Goal: Transaction & Acquisition: Purchase product/service

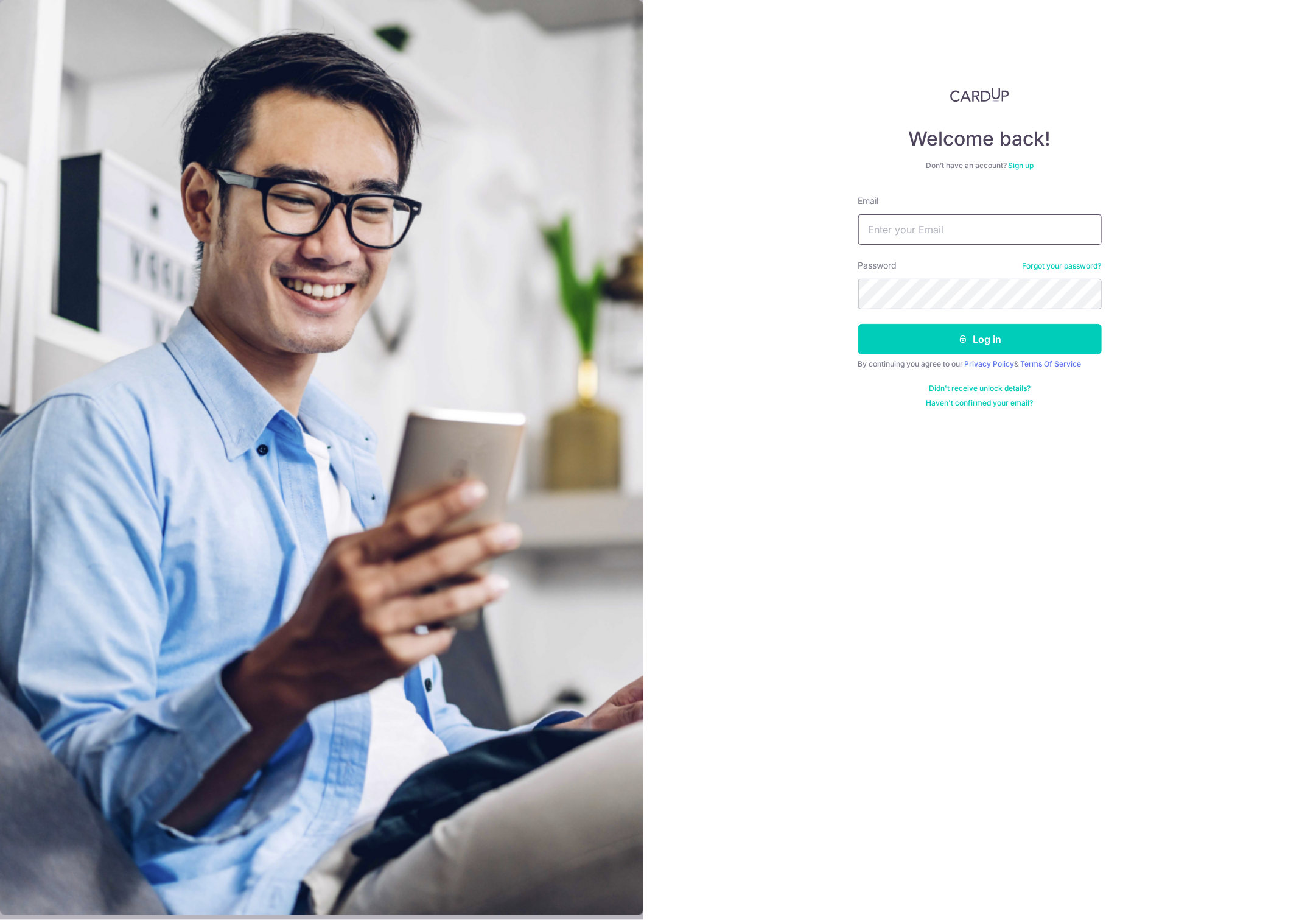
click at [919, 241] on input "Email" at bounding box center [980, 229] width 244 height 31
click at [884, 229] on input "Email" at bounding box center [980, 229] width 244 height 31
type input "sally@basicprojects.com.sg"
click at [994, 336] on button "Log in" at bounding box center [980, 339] width 244 height 31
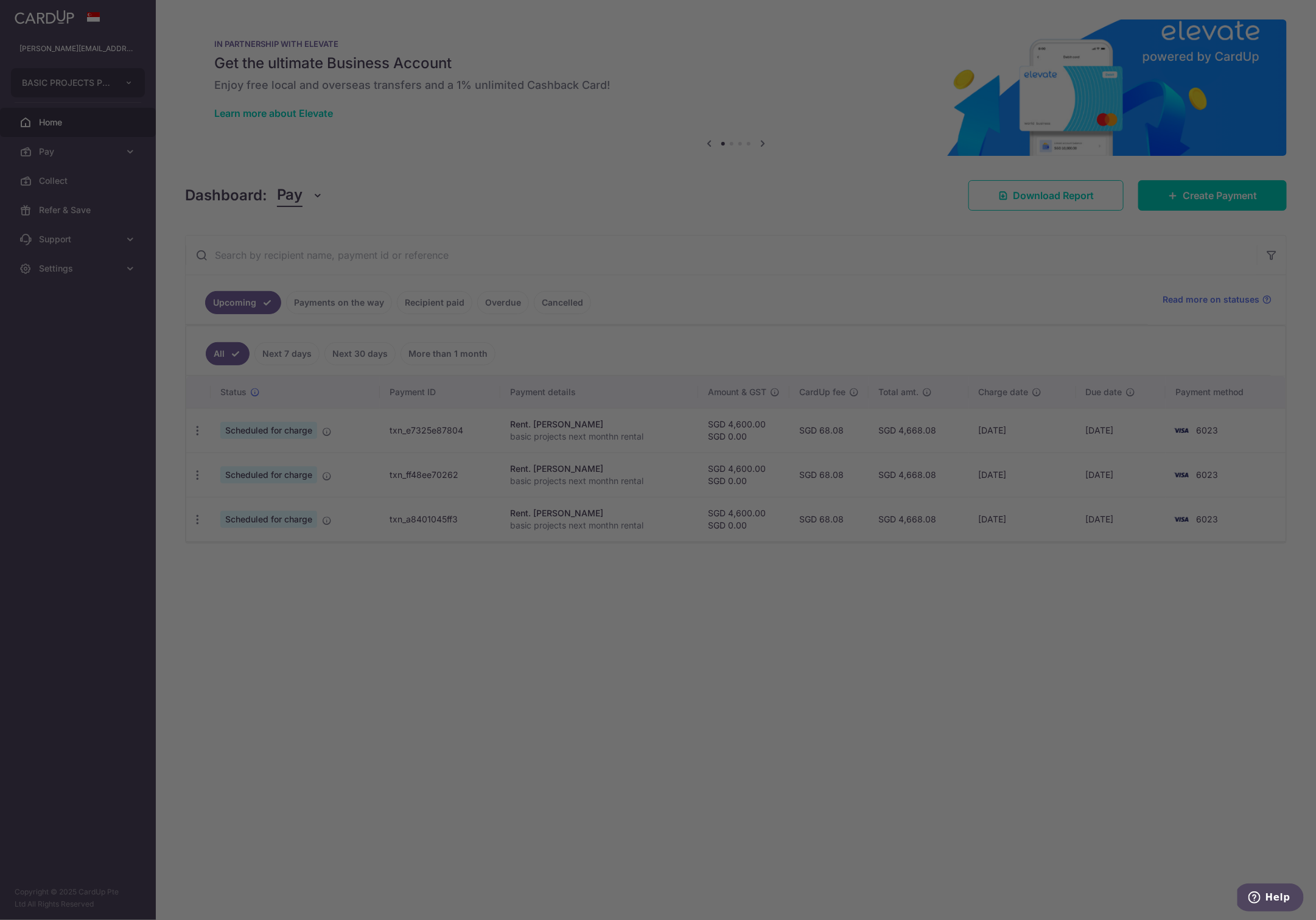
click at [1178, 196] on div at bounding box center [664, 465] width 1330 height 929
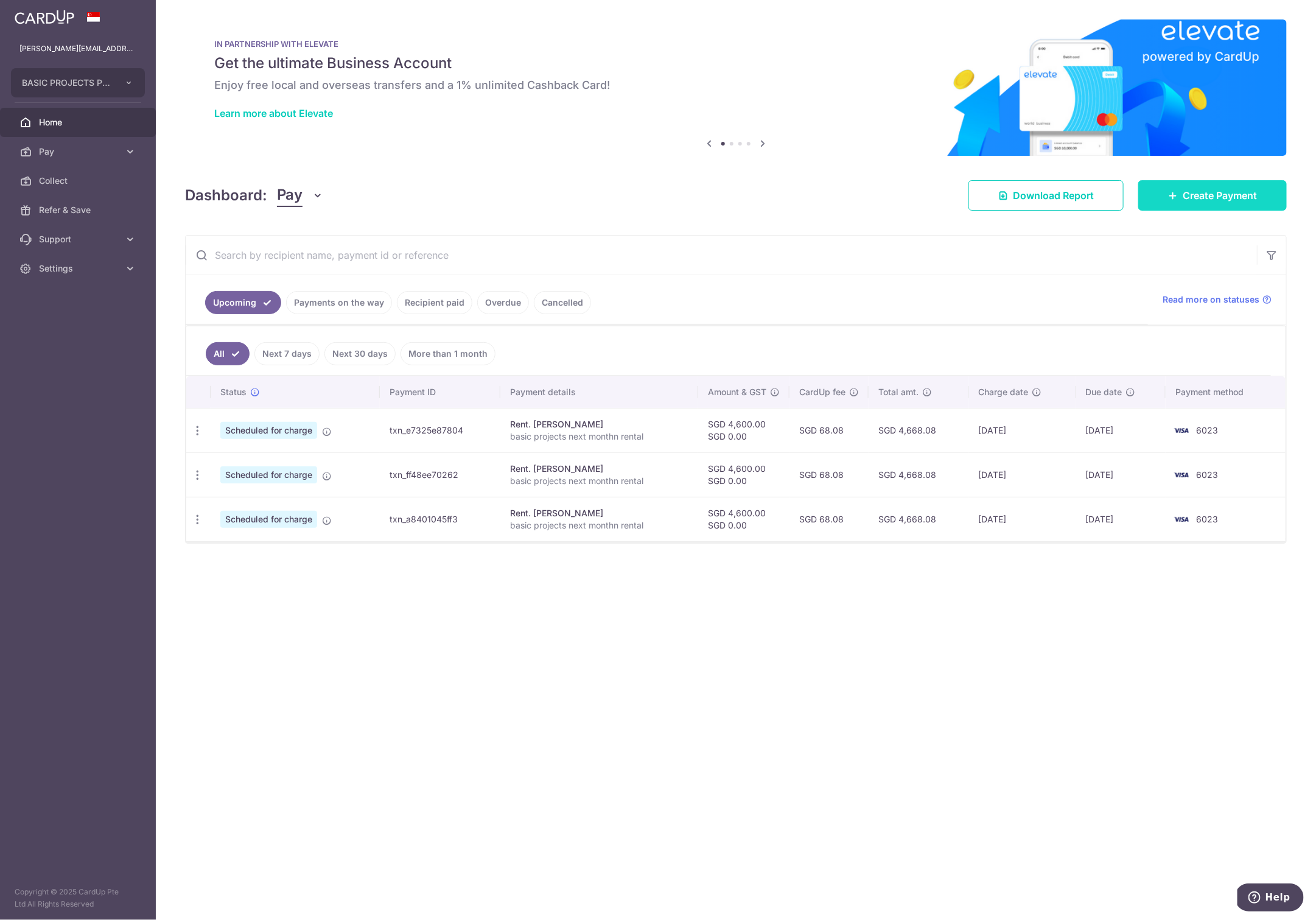
click at [1196, 195] on span "Create Payment" at bounding box center [1219, 195] width 74 height 14
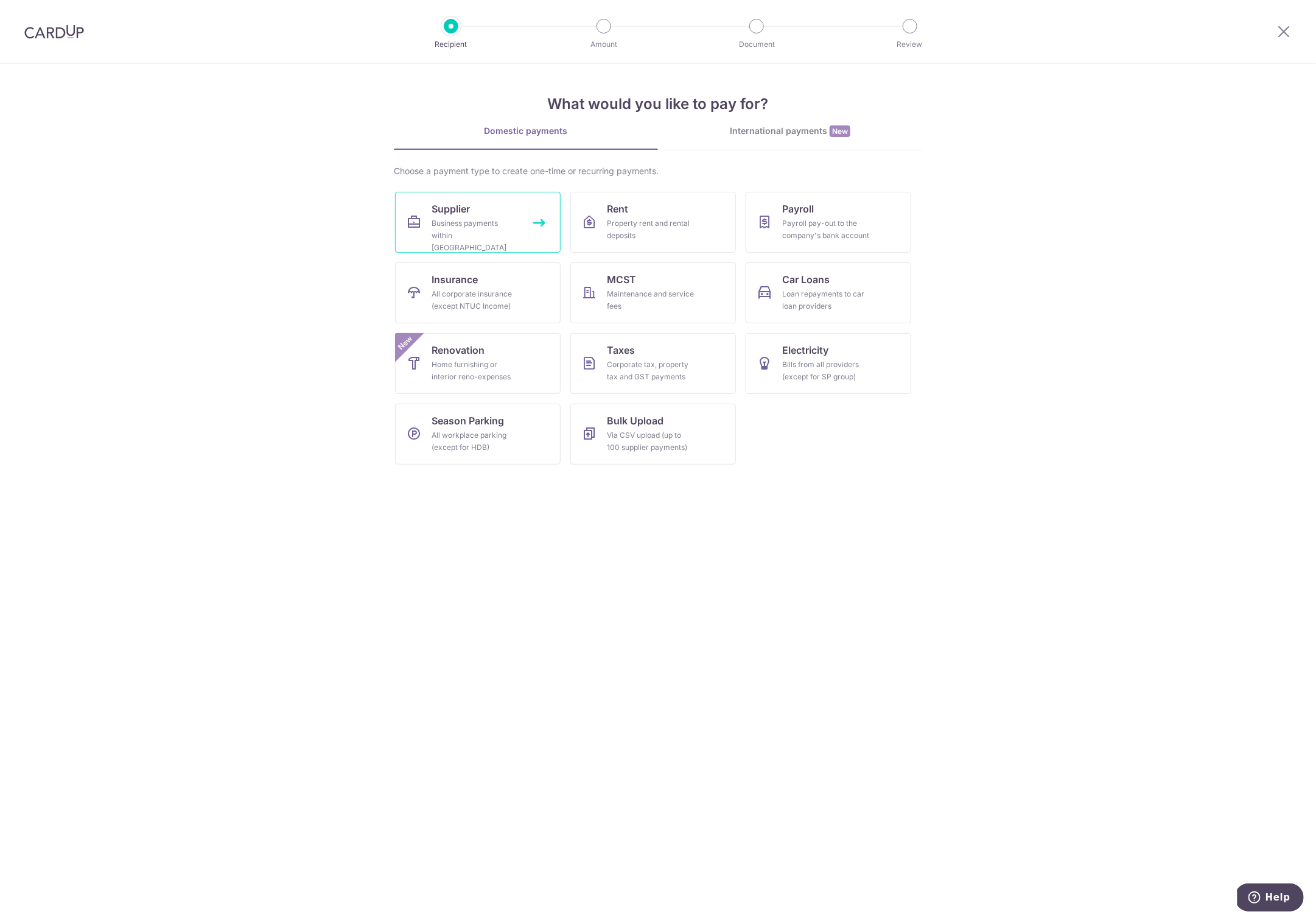
click at [448, 238] on div "Business payments within Singapore" at bounding box center [475, 235] width 88 height 37
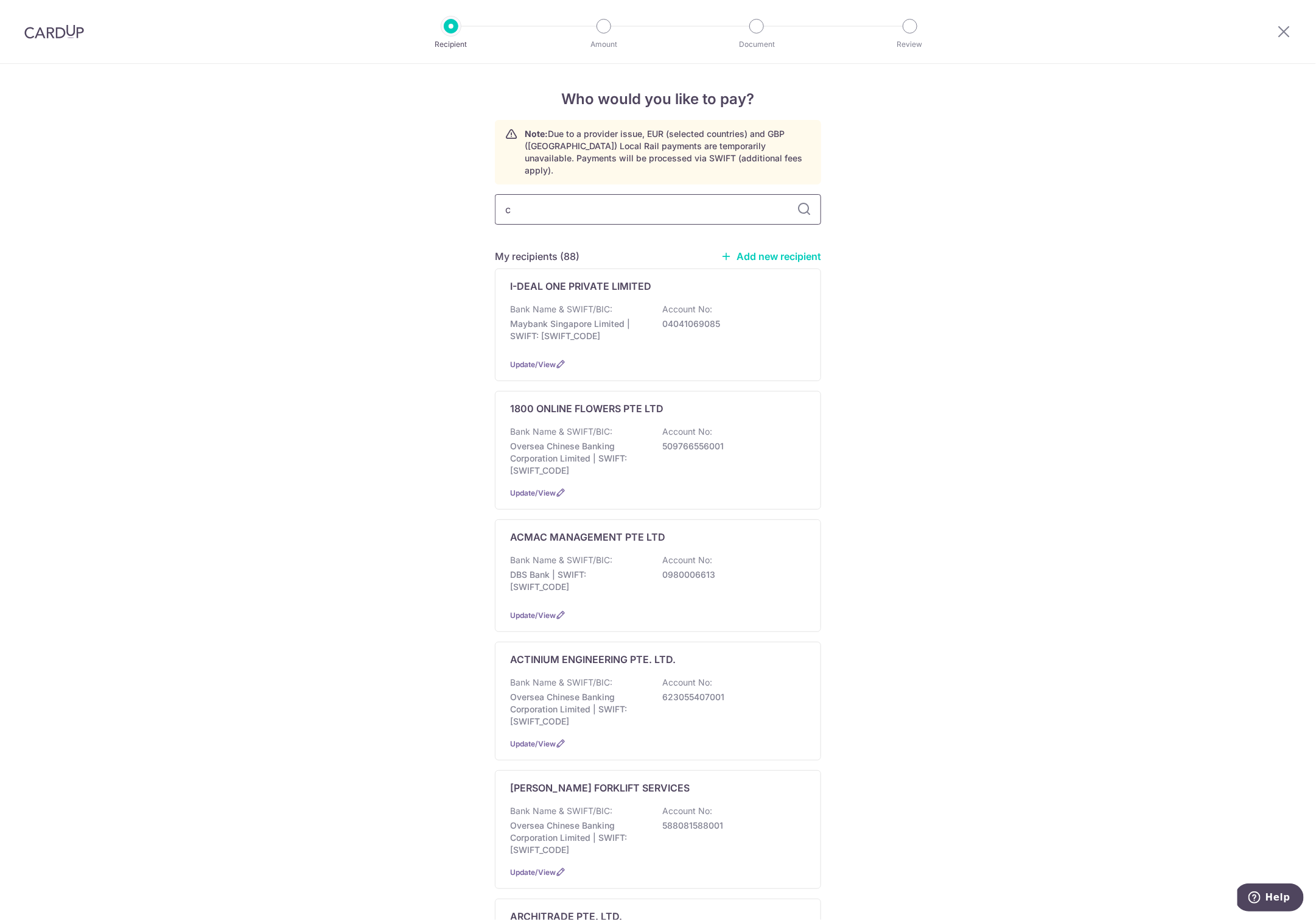
type input "cs"
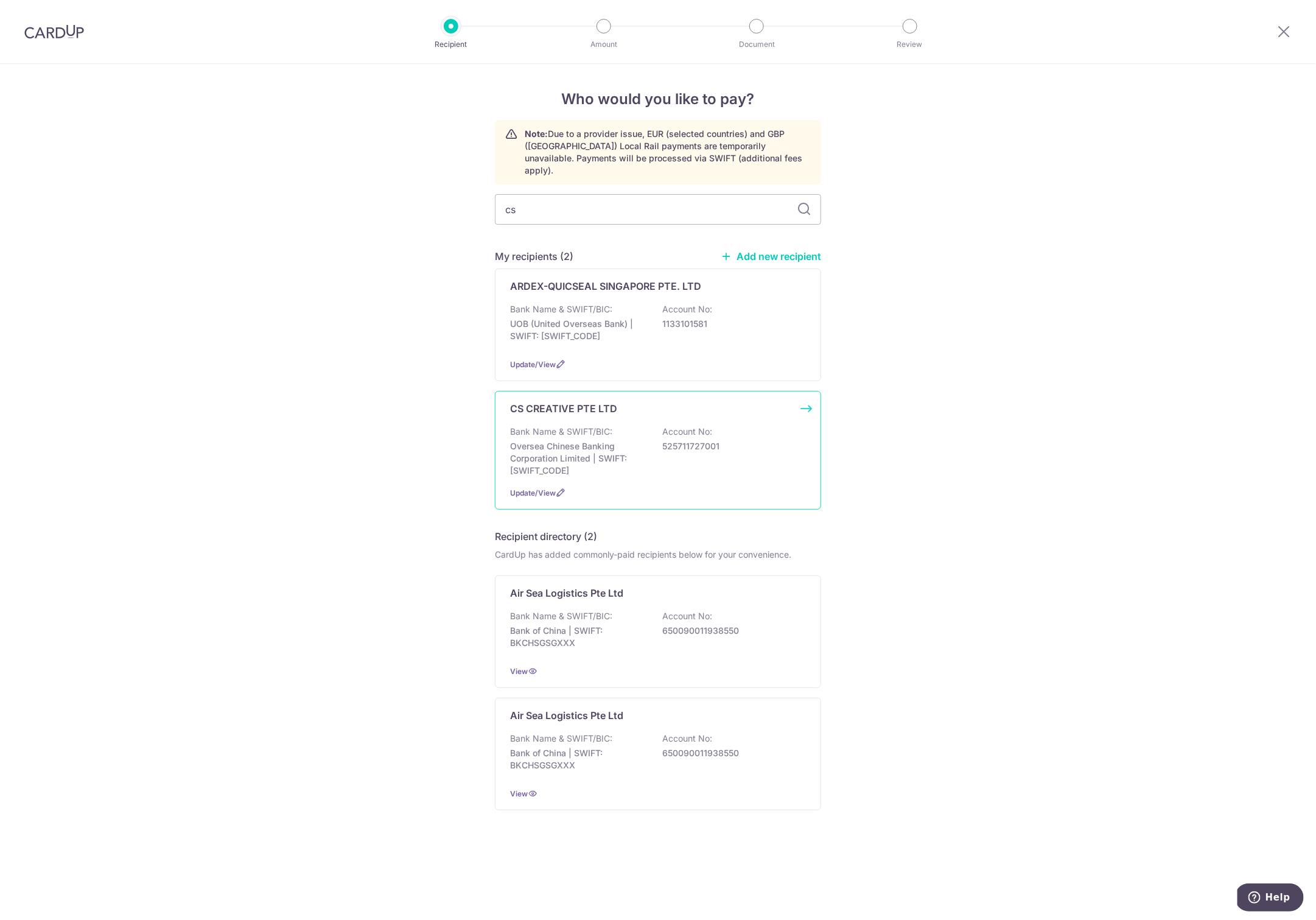
click at [568, 440] on p "Oversea Chinese Banking Corporation Limited | SWIFT: OCBCSGSGXXX" at bounding box center [579, 458] width 137 height 37
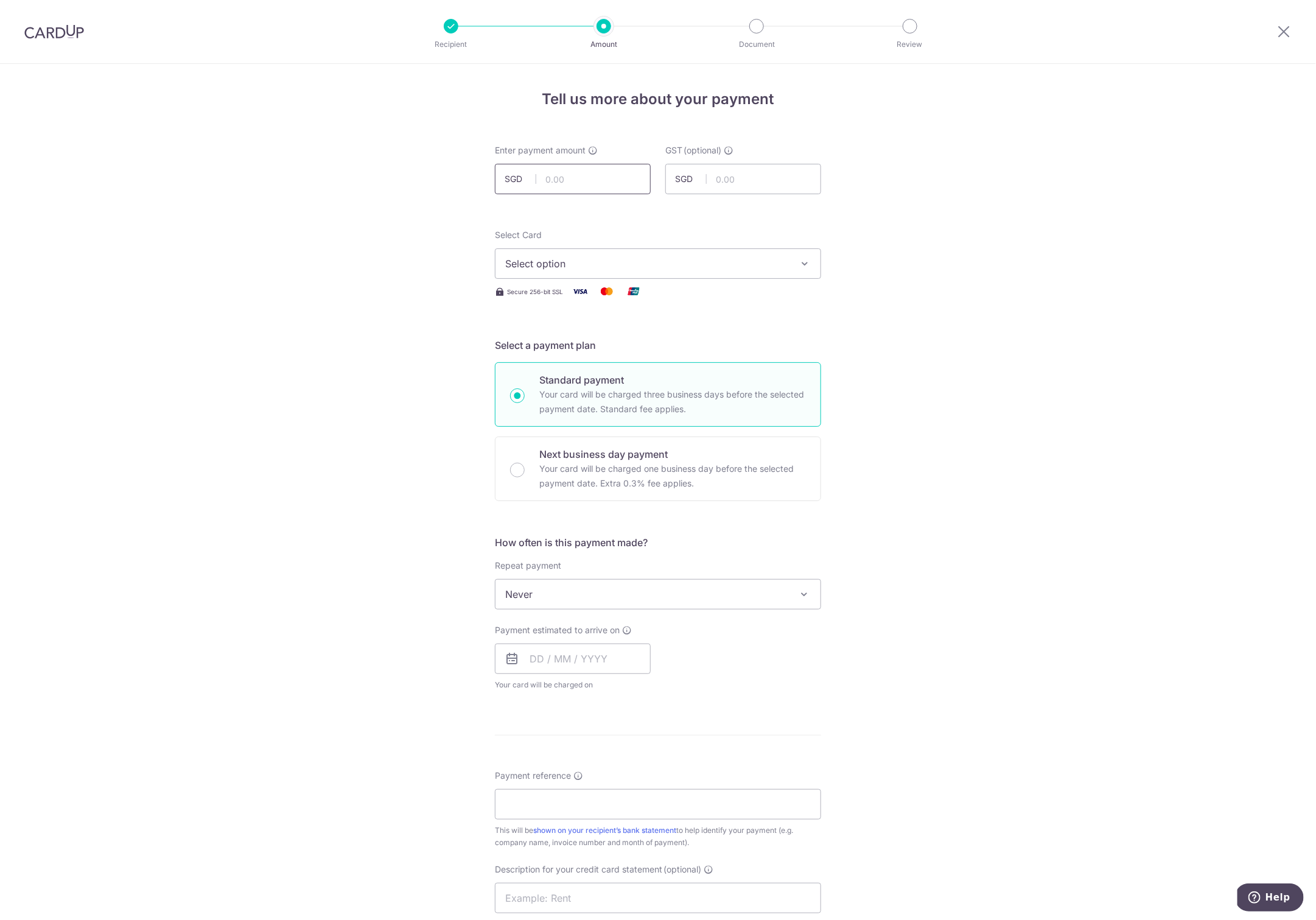
click at [562, 173] on input "text" at bounding box center [573, 179] width 155 height 31
type input "436.00"
click at [750, 314] on form "Enter payment amount SGD 436.00 436.00 GST (optional) SGD Select Card Select op…" at bounding box center [658, 667] width 326 height 1045
click at [711, 254] on button "Select option" at bounding box center [658, 263] width 326 height 31
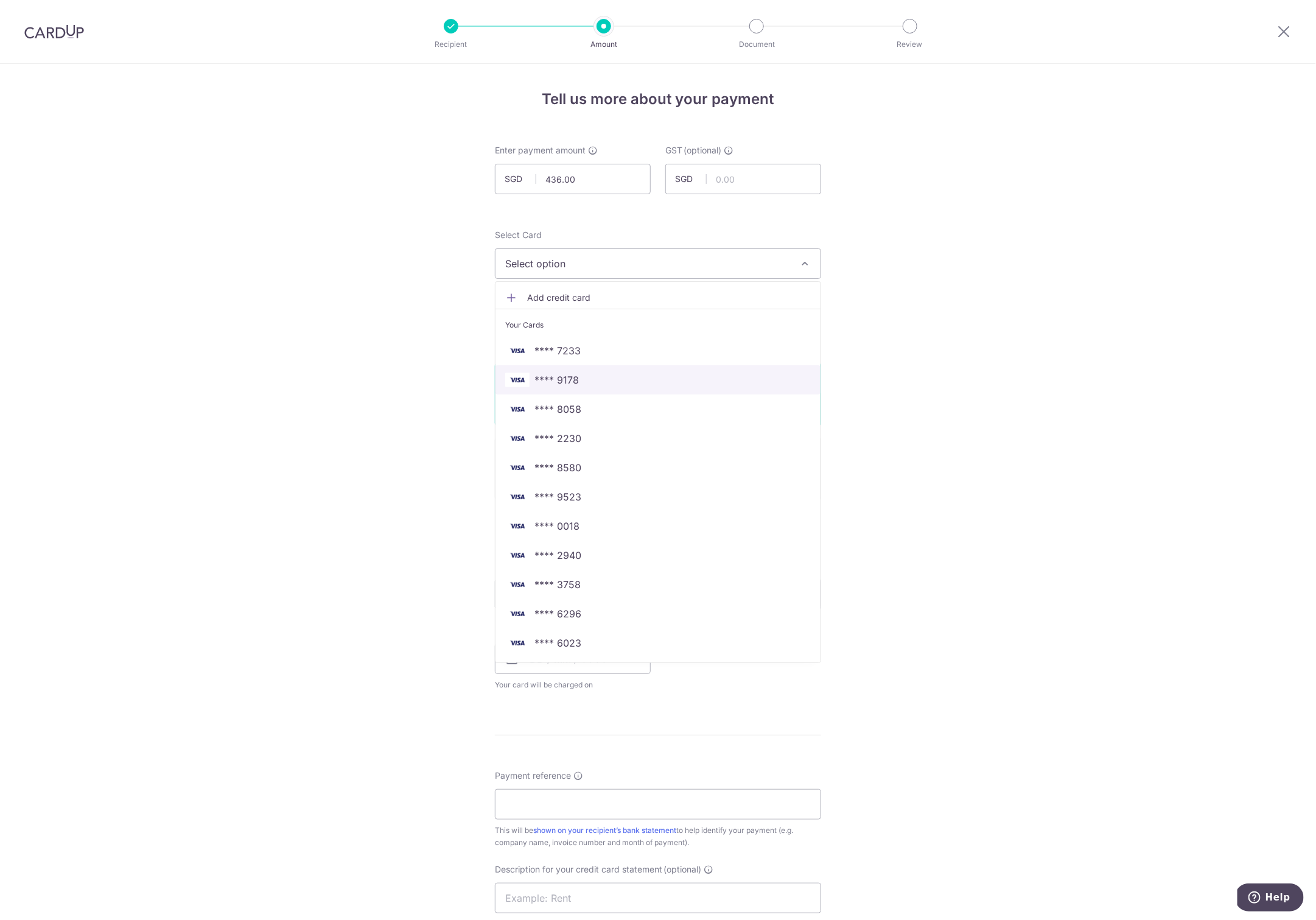
click at [598, 375] on span "**** 9178" at bounding box center [658, 380] width 306 height 14
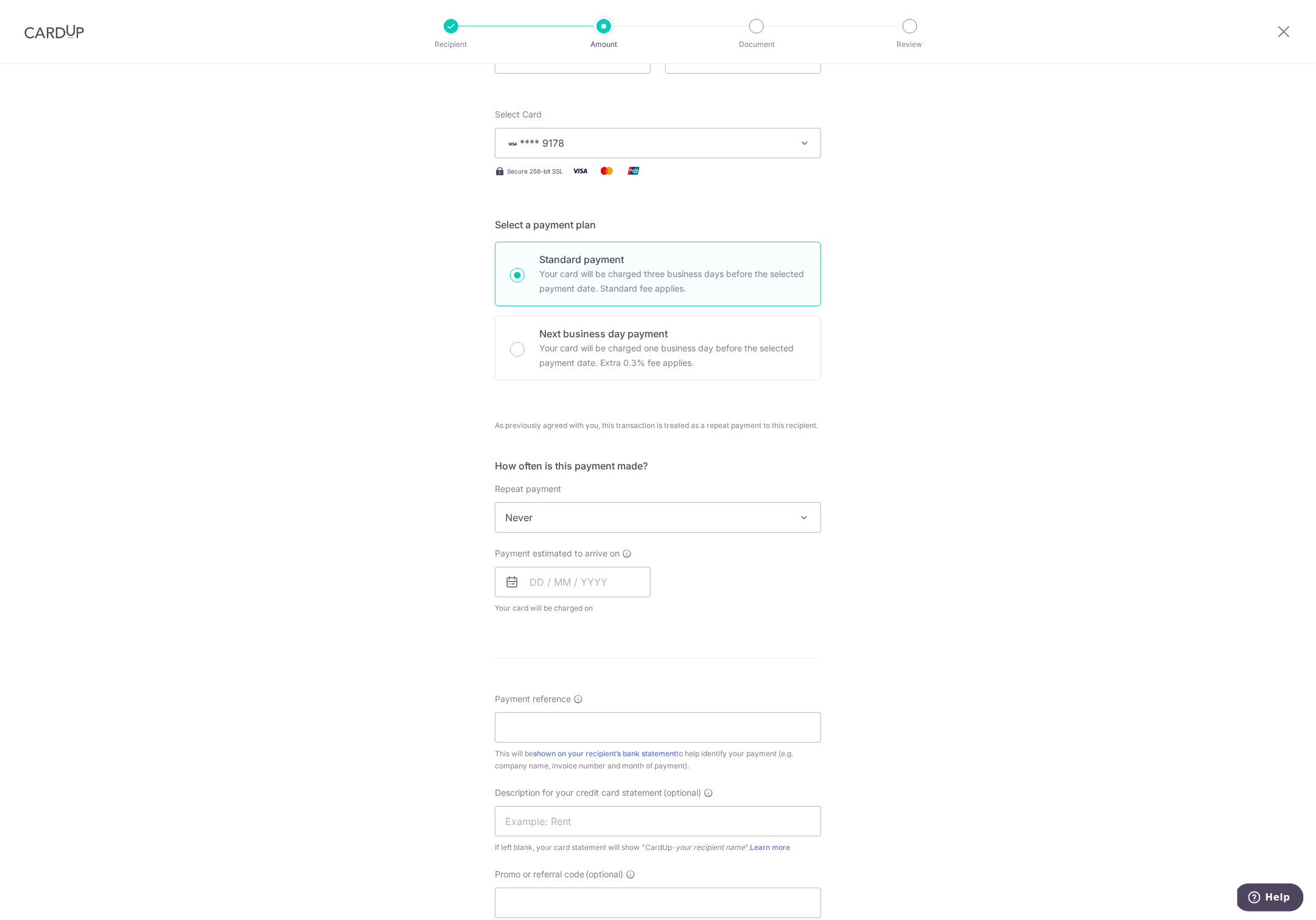
scroll to position [289, 0]
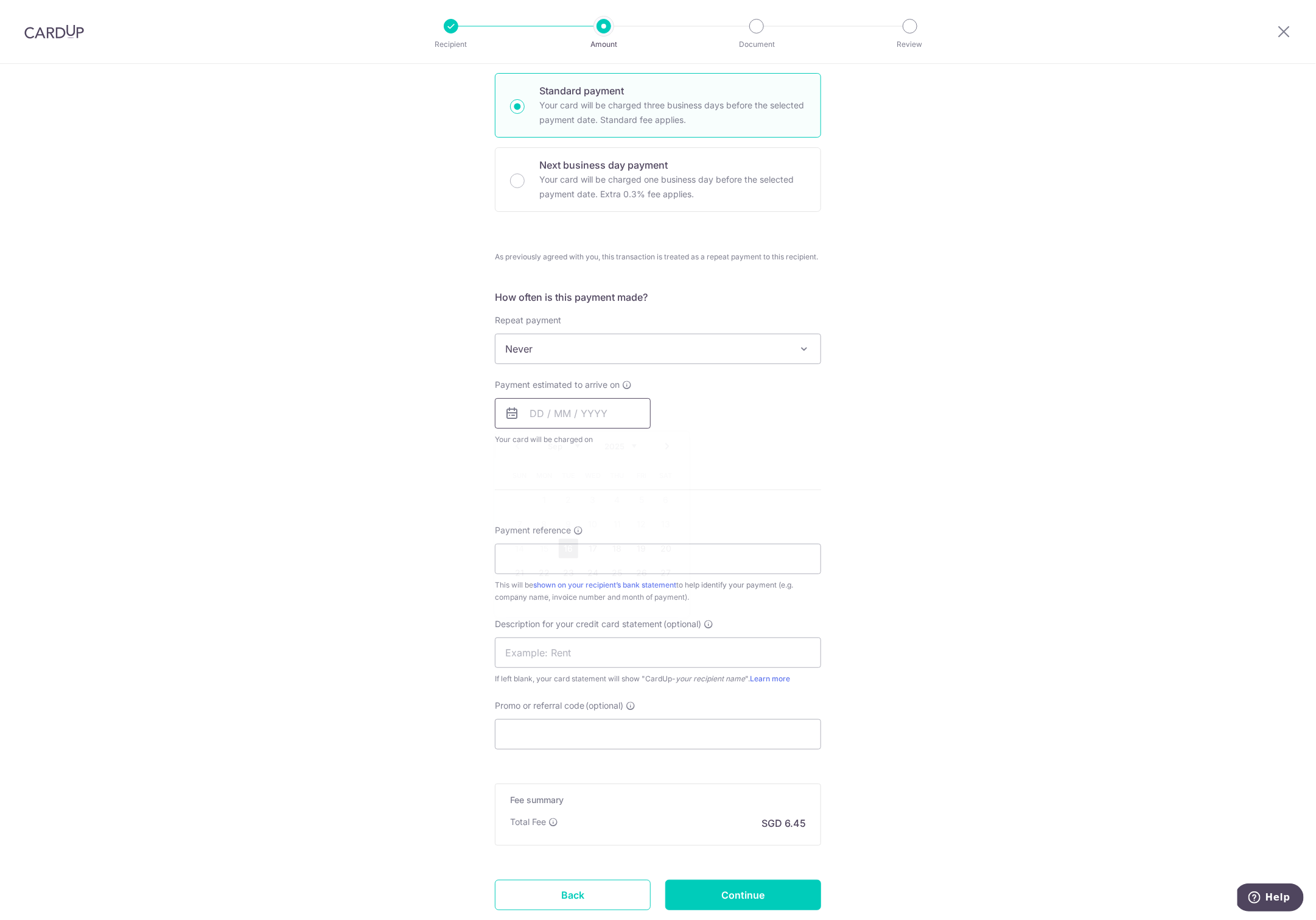
click at [566, 409] on input "text" at bounding box center [573, 414] width 155 height 31
click at [560, 547] on link "16" at bounding box center [568, 548] width 20 height 20
type input "16/09/2025"
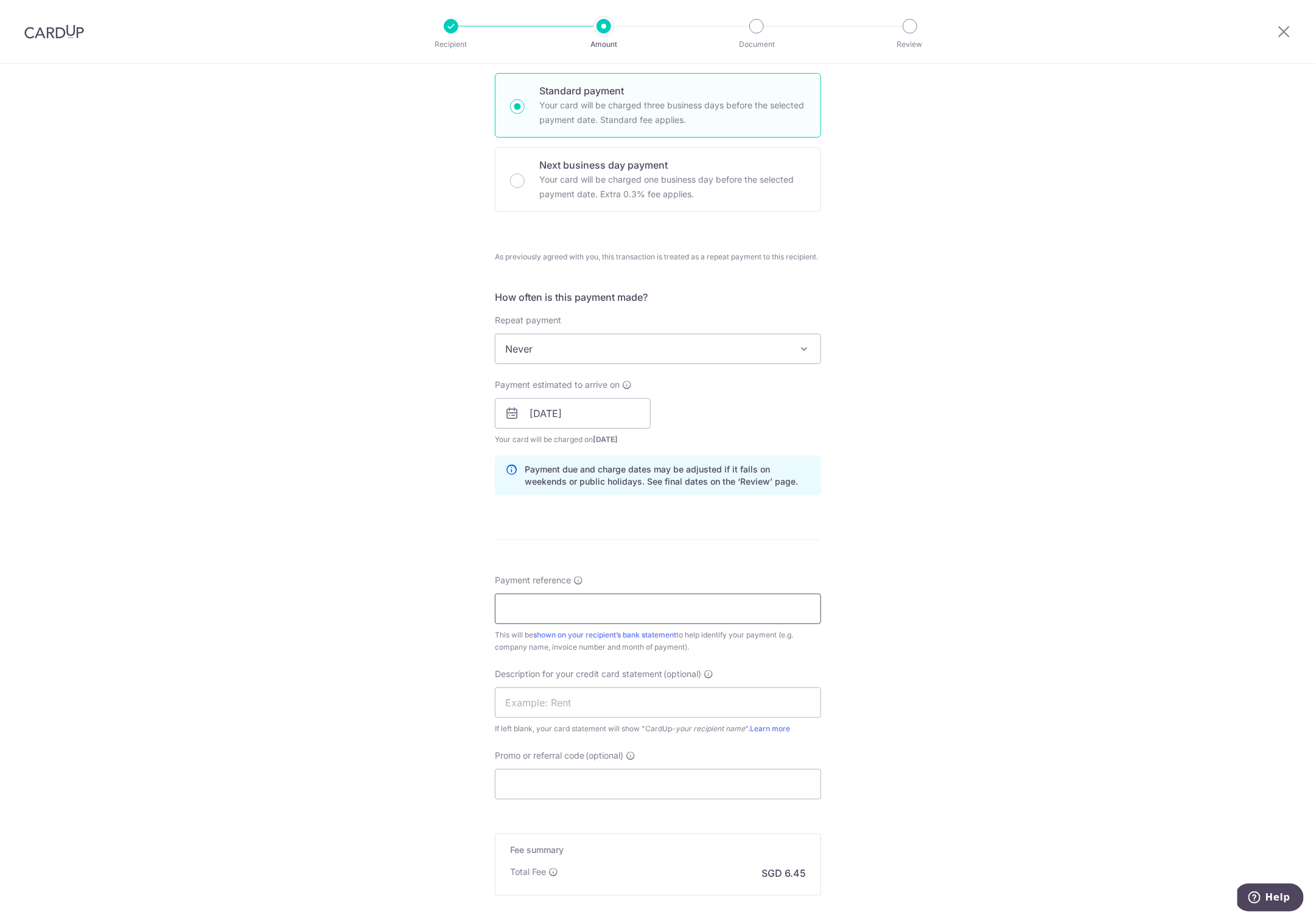
click at [527, 607] on input "Payment reference" at bounding box center [658, 609] width 326 height 31
type input "basicprojects I25 5797"
click at [537, 703] on input "text" at bounding box center [658, 703] width 326 height 31
type input "cs 0925"
click at [405, 736] on div "Tell us more about your payment Enter payment amount SGD 436.00 436.00 GST (opt…" at bounding box center [658, 413] width 1316 height 1277
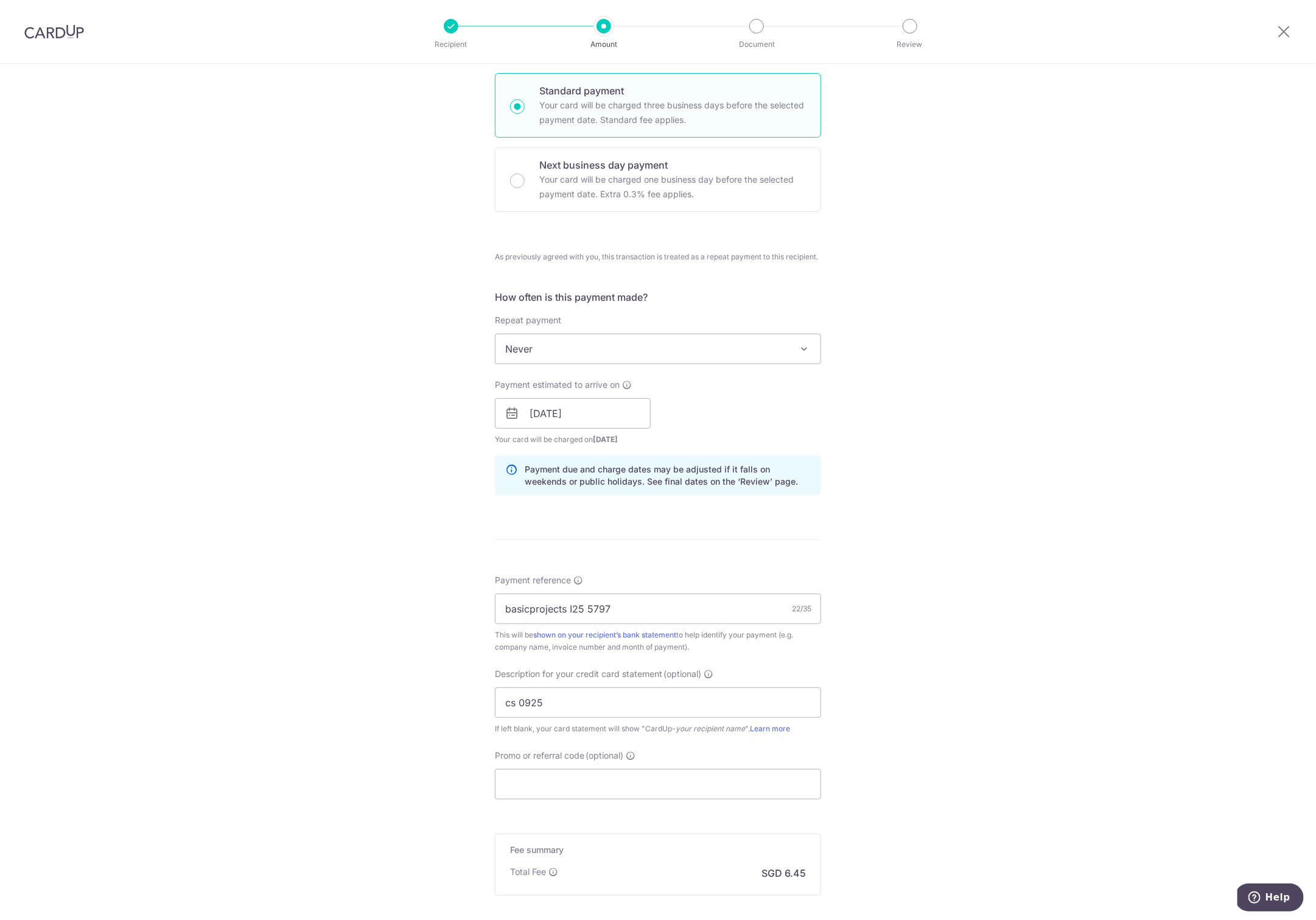
scroll to position [417, 0]
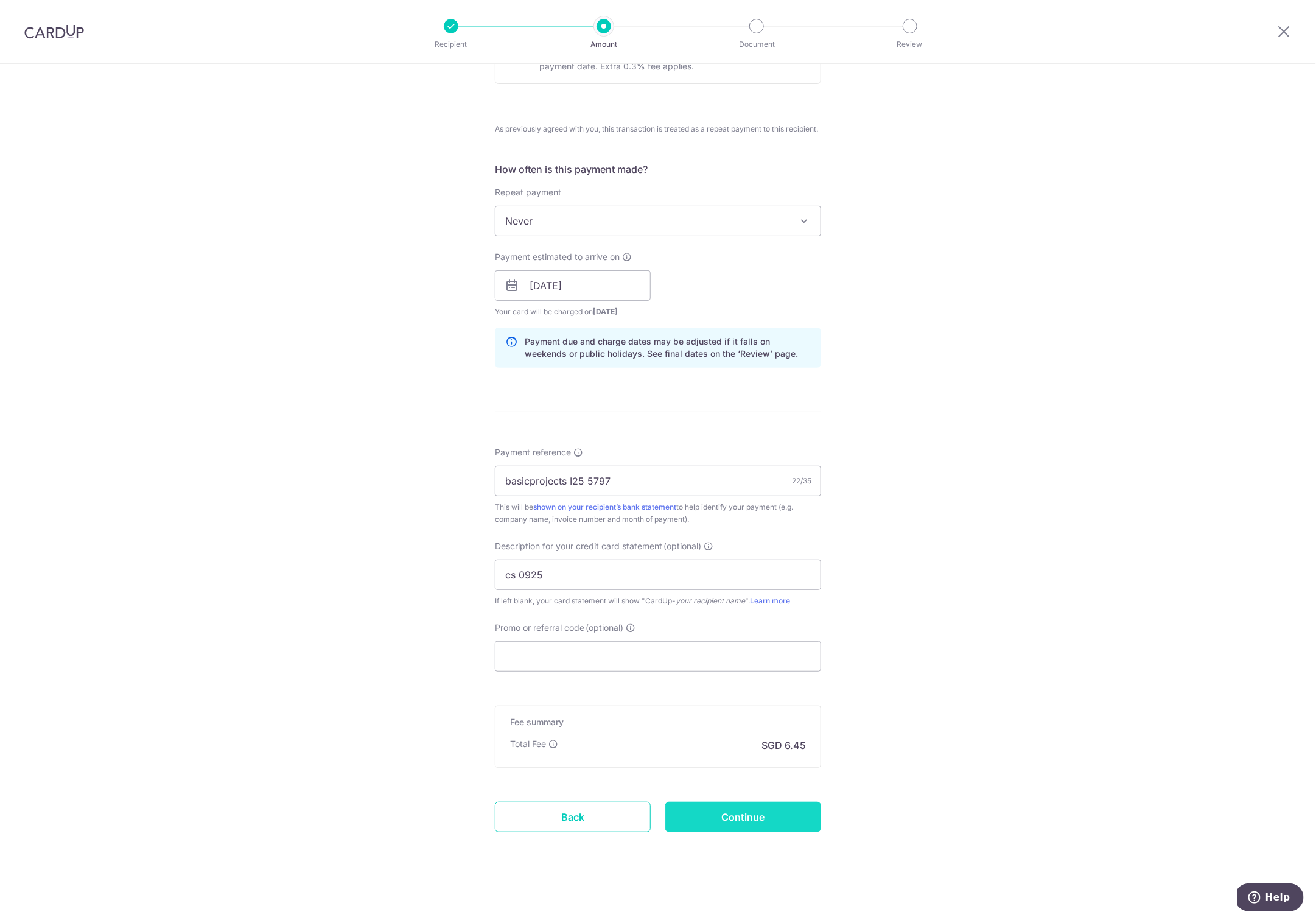
click at [719, 811] on input "Continue" at bounding box center [743, 817] width 155 height 31
type input "Create Schedule"
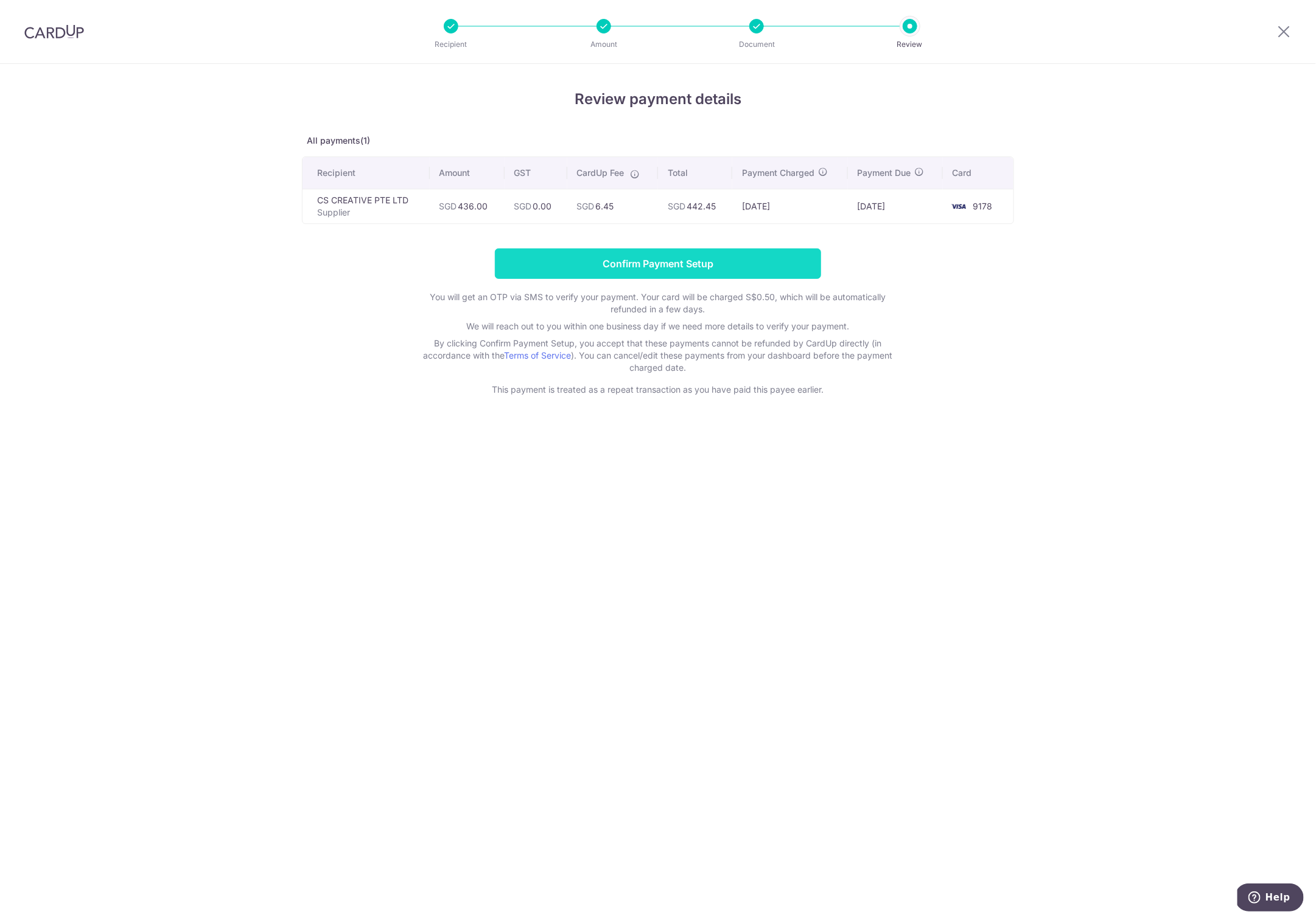
click at [651, 261] on input "Confirm Payment Setup" at bounding box center [658, 263] width 326 height 31
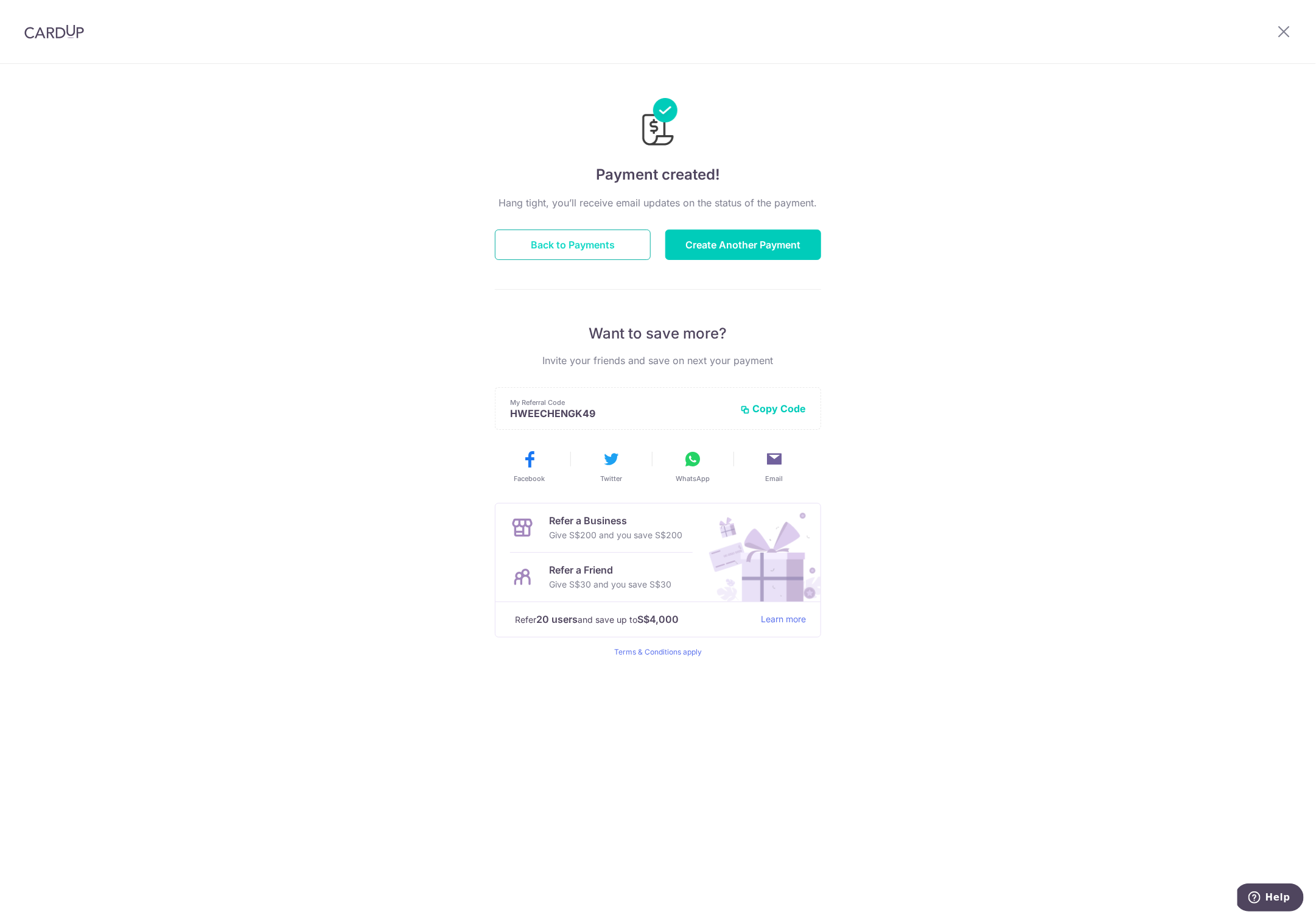
click at [561, 249] on button "Back to Payments" at bounding box center [573, 245] width 155 height 31
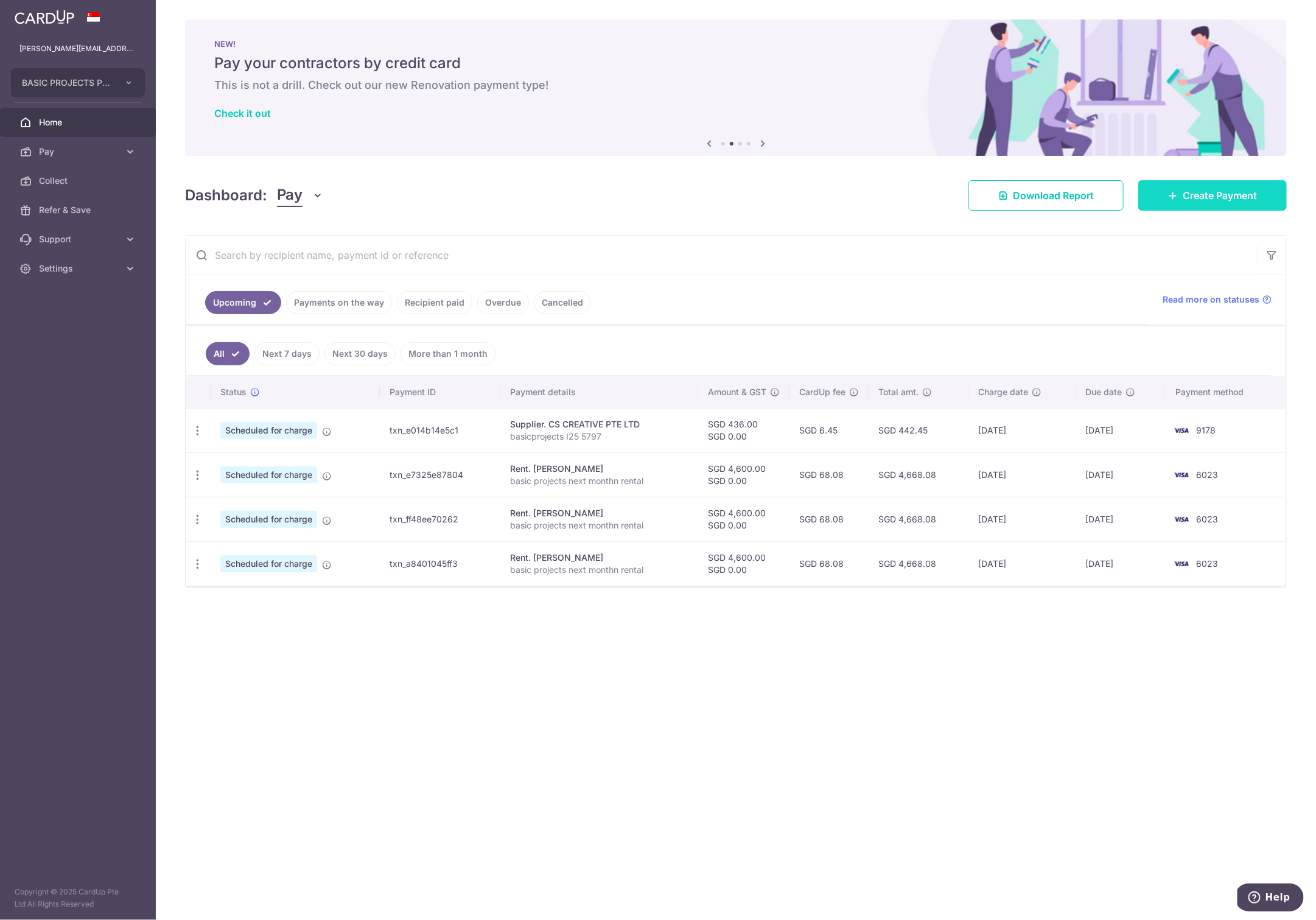
click at [1209, 189] on span "Create Payment" at bounding box center [1219, 195] width 74 height 14
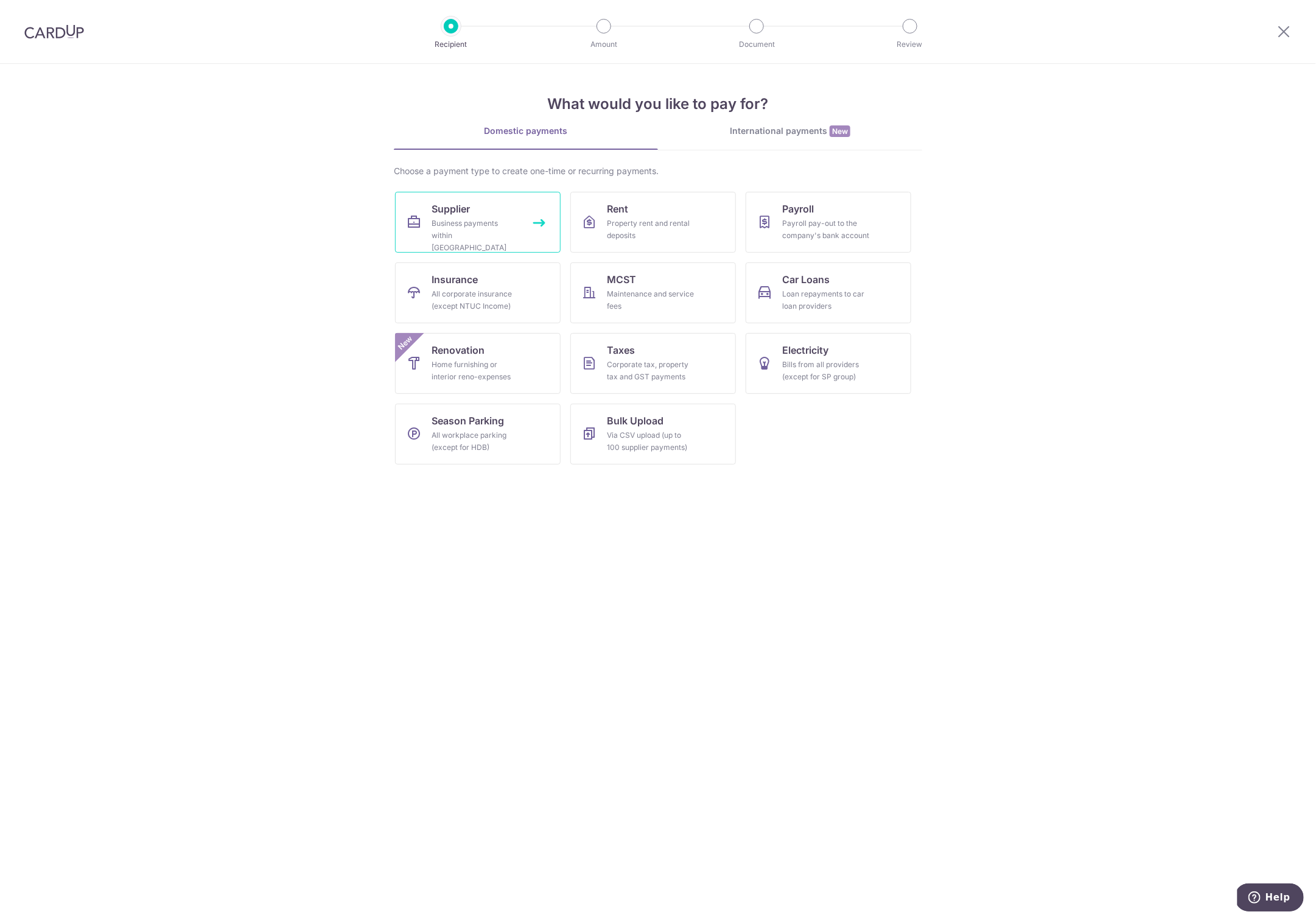
click at [483, 213] on link "Supplier Business payments within Singapore" at bounding box center [477, 223] width 166 height 61
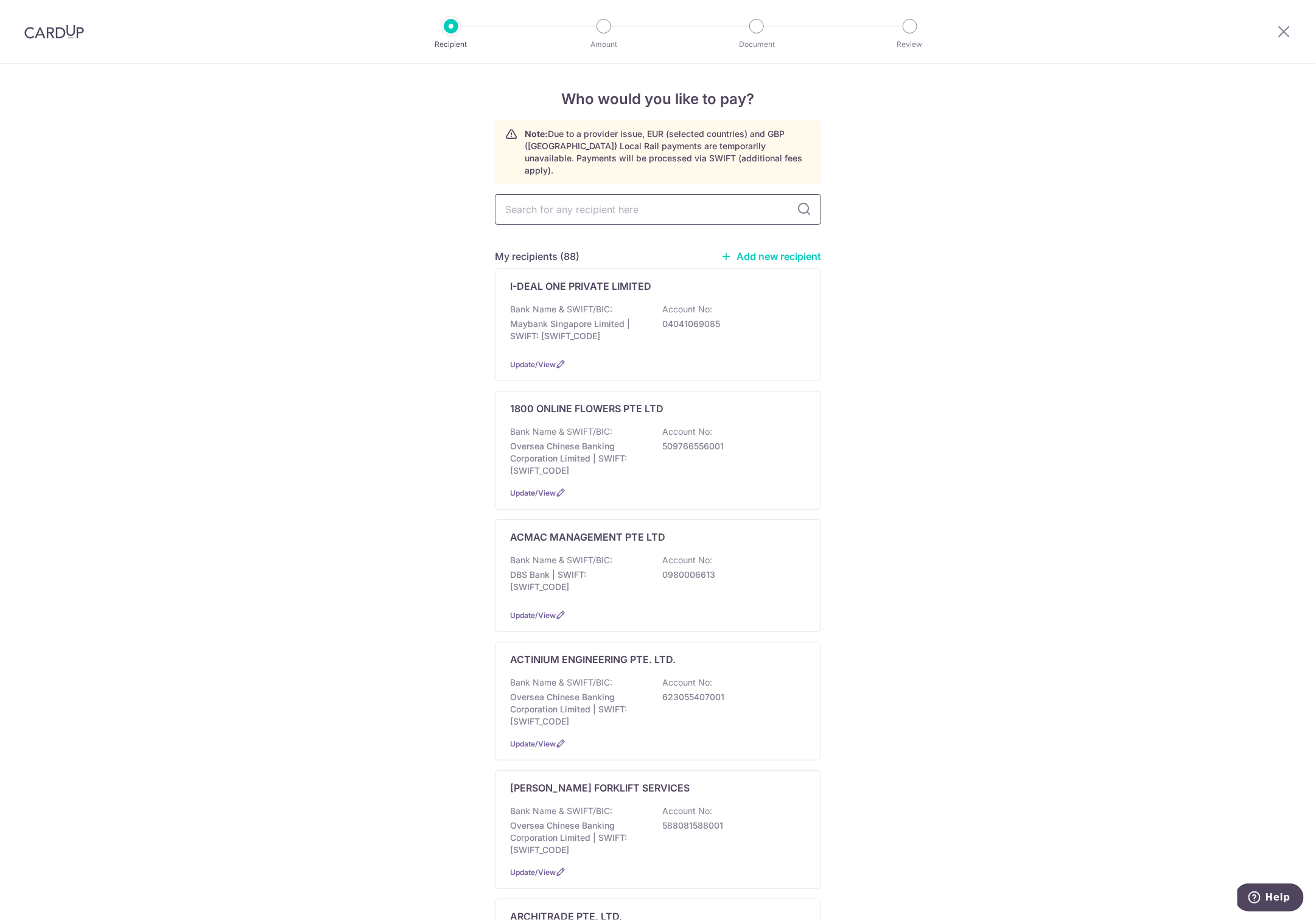
click at [584, 195] on input "text" at bounding box center [658, 210] width 326 height 31
type input "ex"
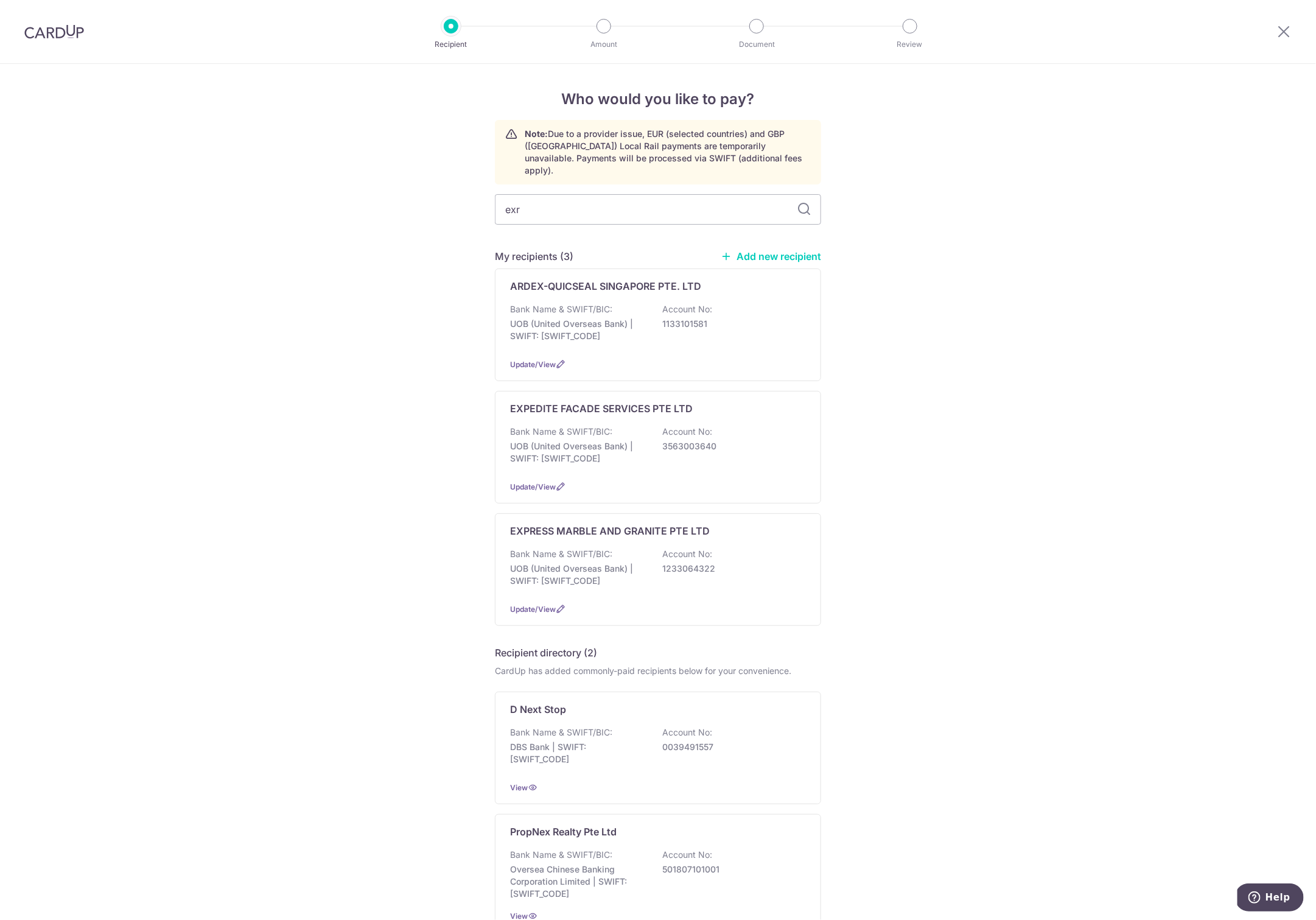
type input "exre"
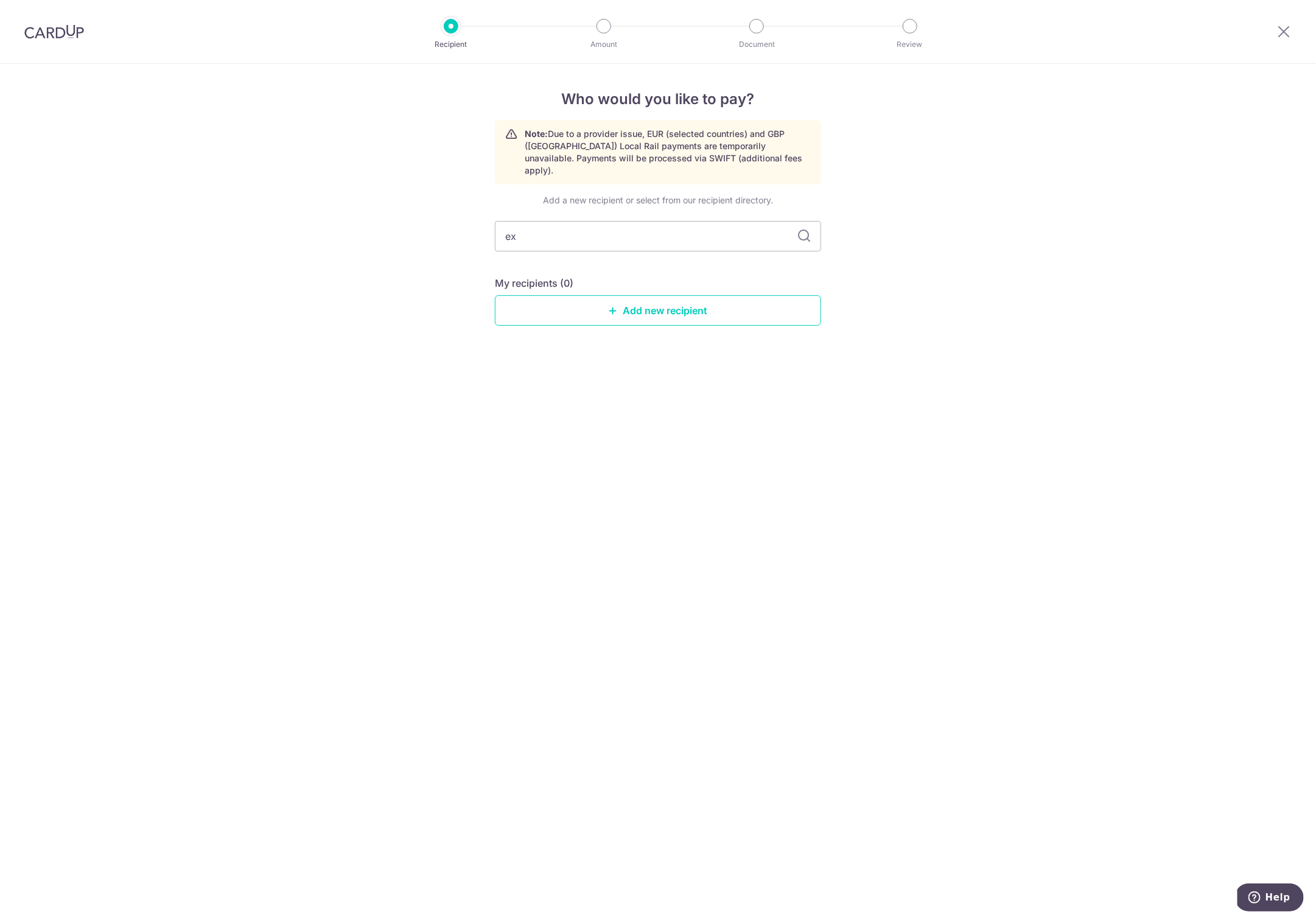
type input "e"
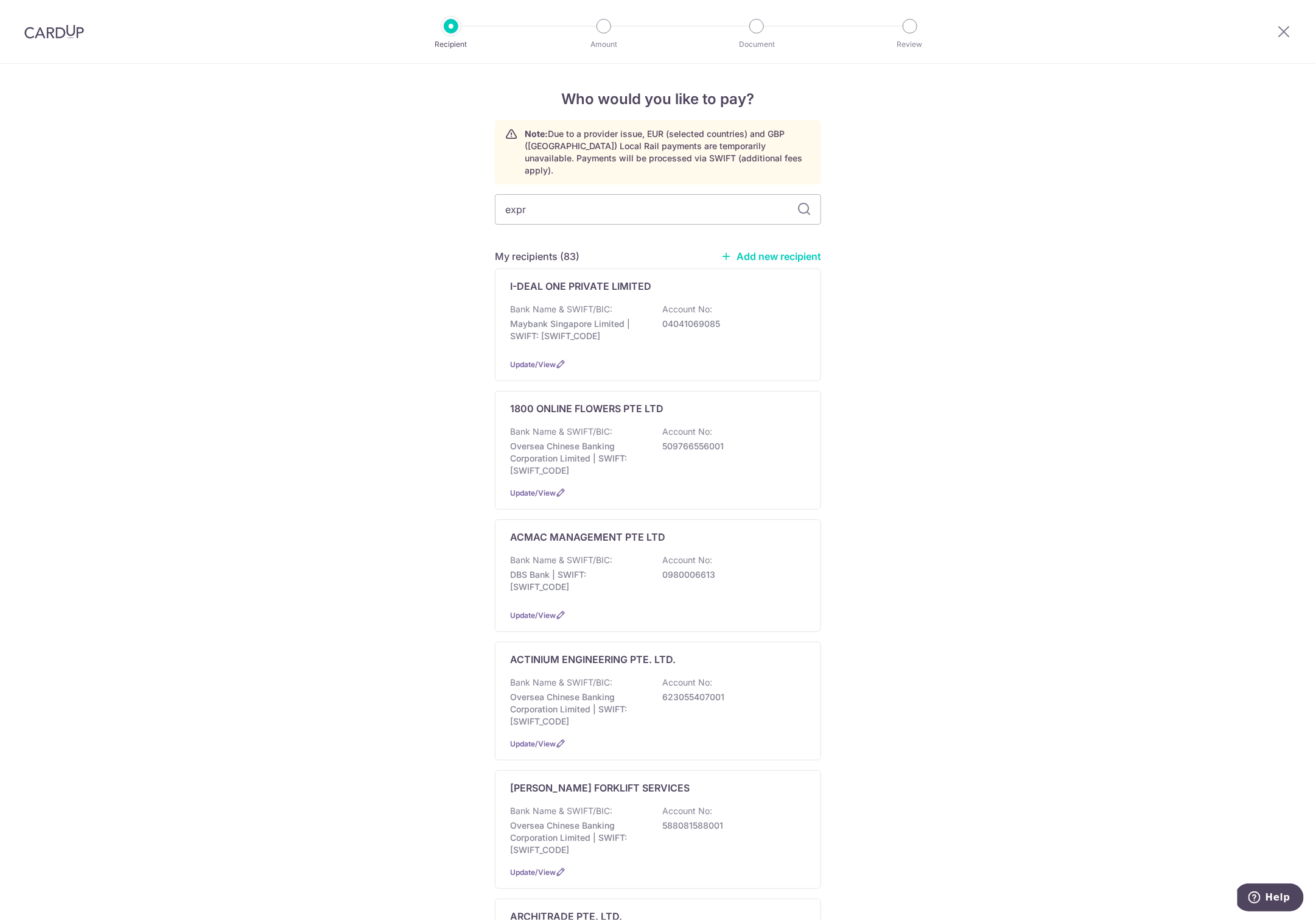
type input "expre"
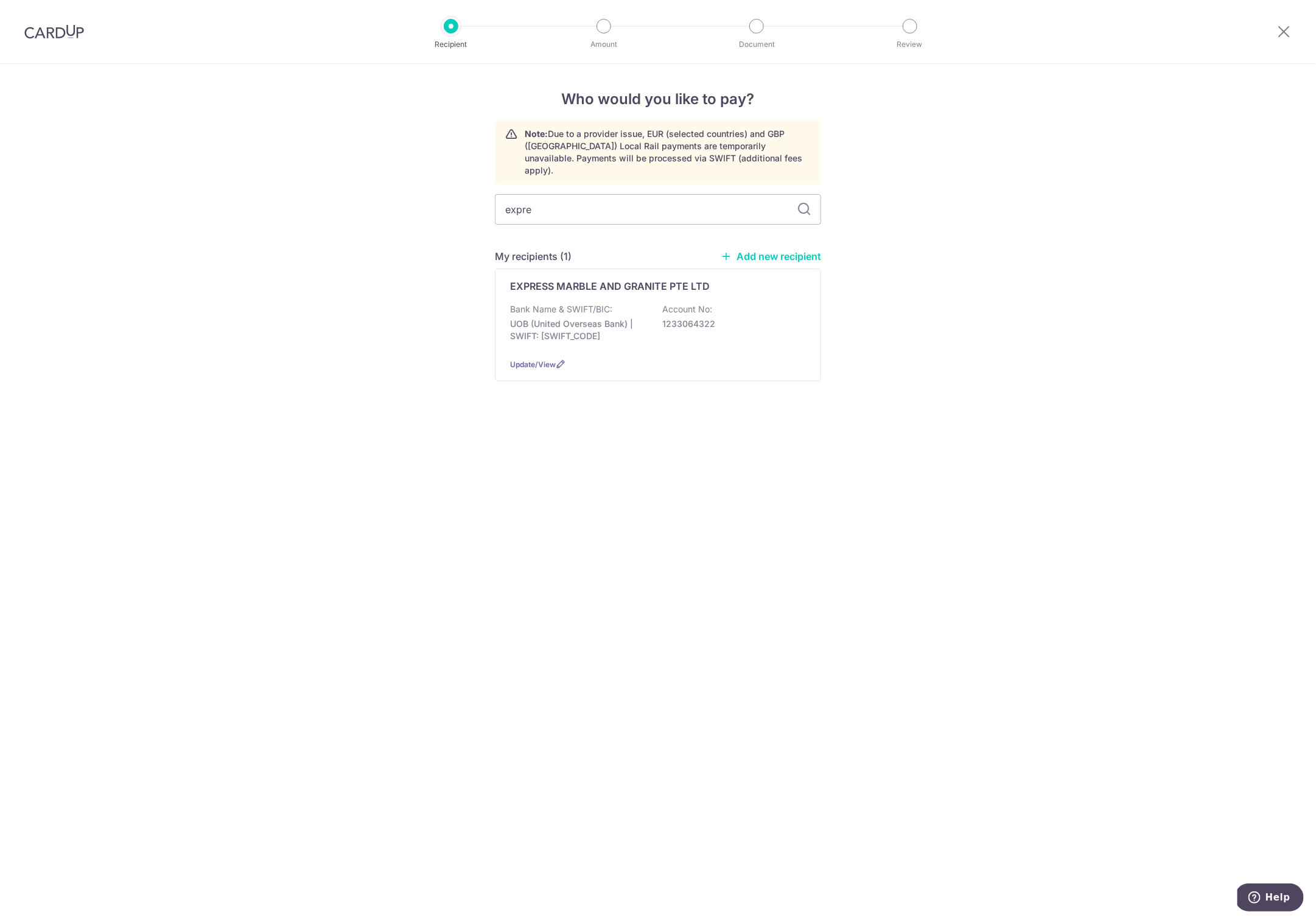
type input "exprea"
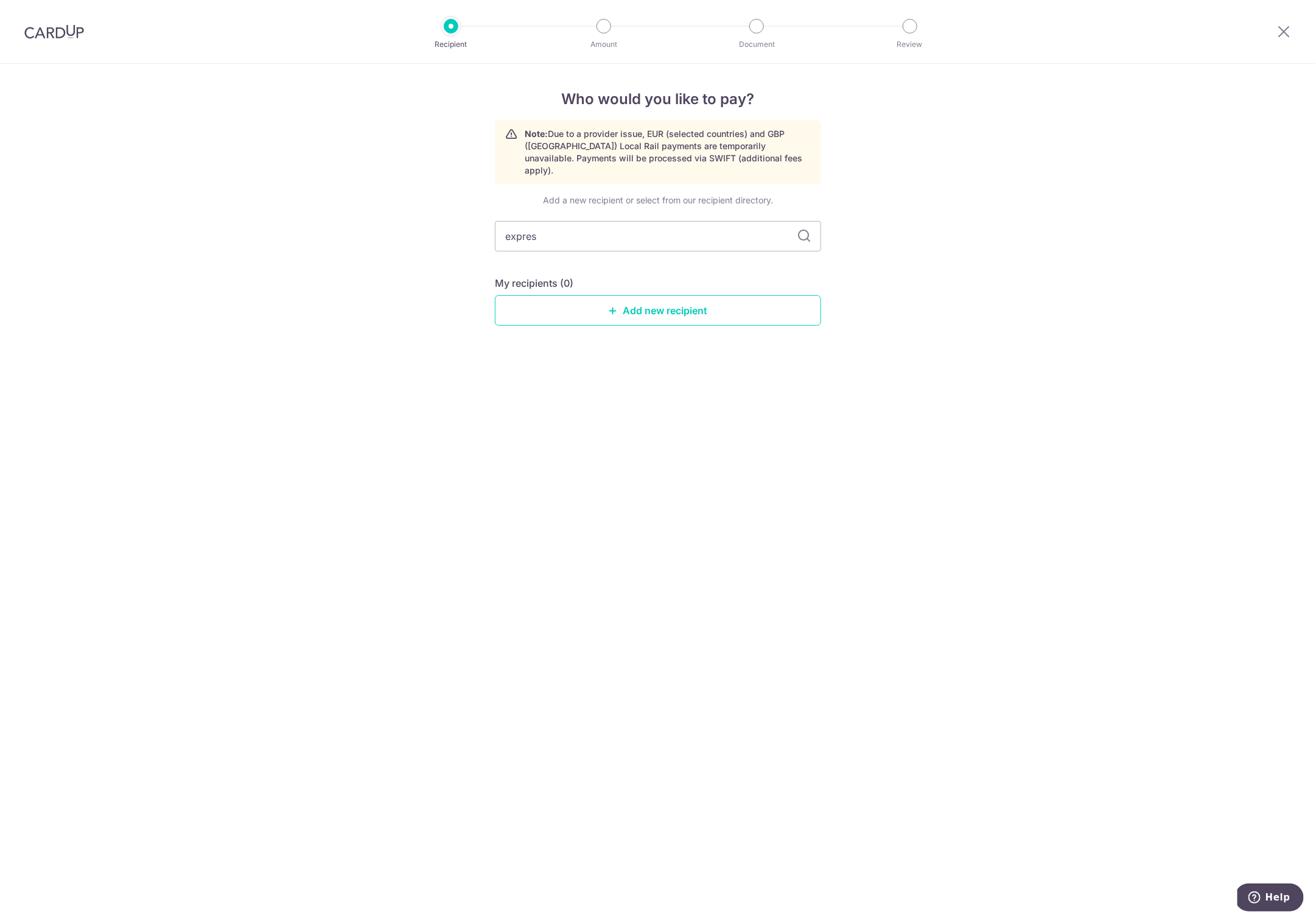
type input "express"
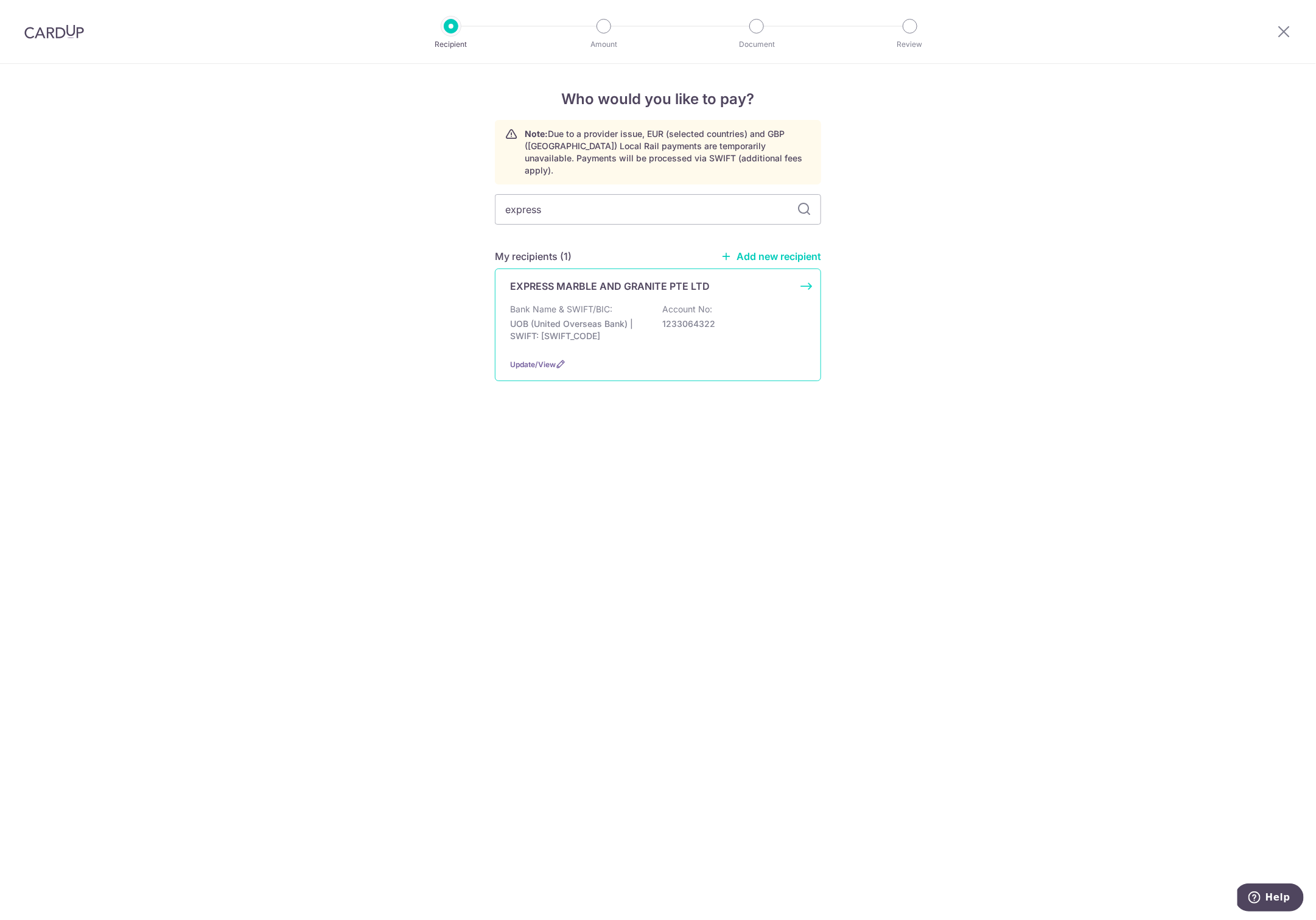
click at [556, 318] on p "UOB (United Overseas Bank) | SWIFT: [SWIFT_CODE]" at bounding box center [579, 330] width 137 height 25
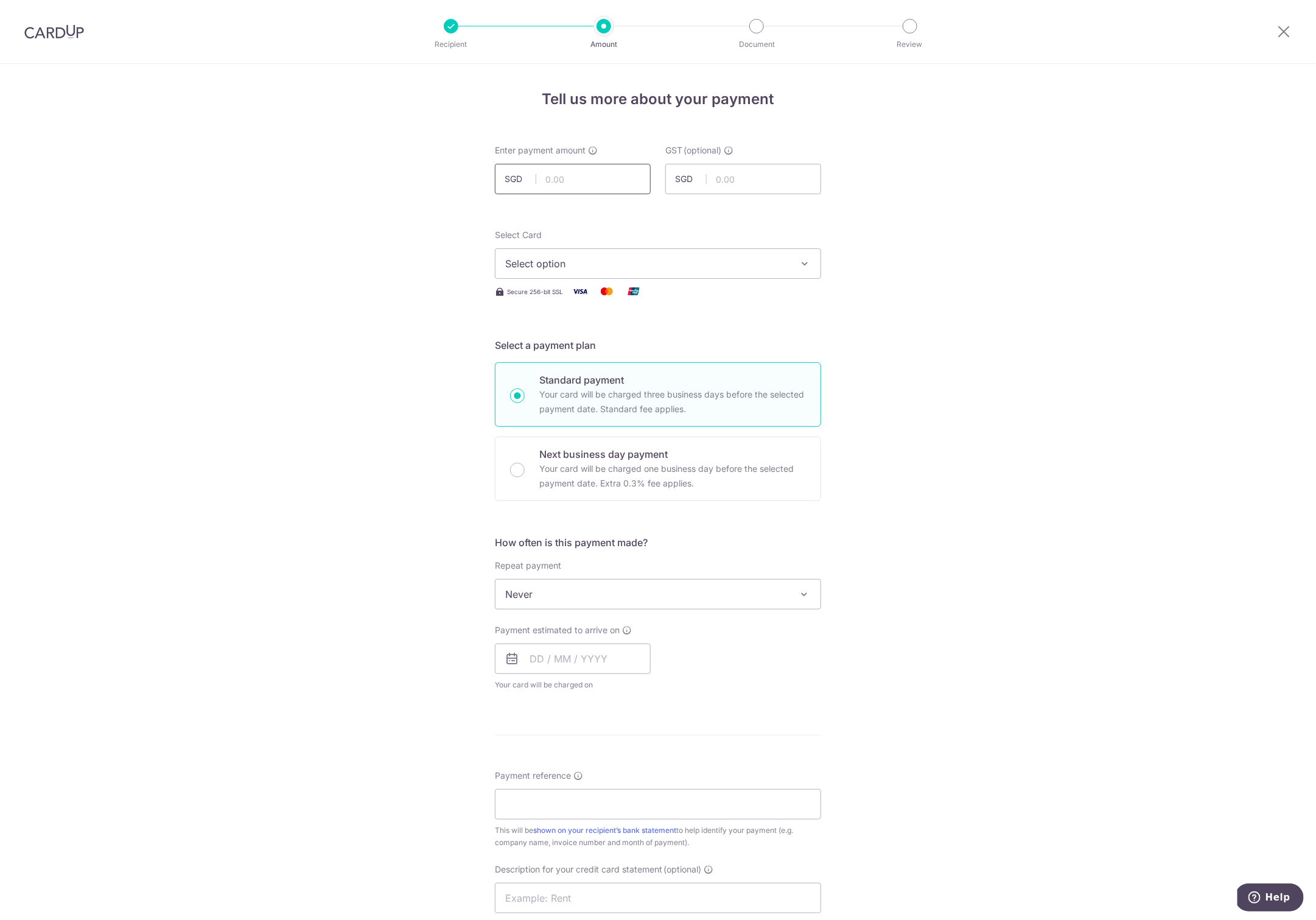
click at [561, 178] on input "text" at bounding box center [573, 179] width 155 height 31
type input "4,284.07"
click at [258, 266] on div "Tell us more about your payment Enter payment amount SGD 4,284.07 4284.07 GST (…" at bounding box center [658, 655] width 1316 height 1182
click at [552, 260] on span "Select option" at bounding box center [647, 263] width 284 height 14
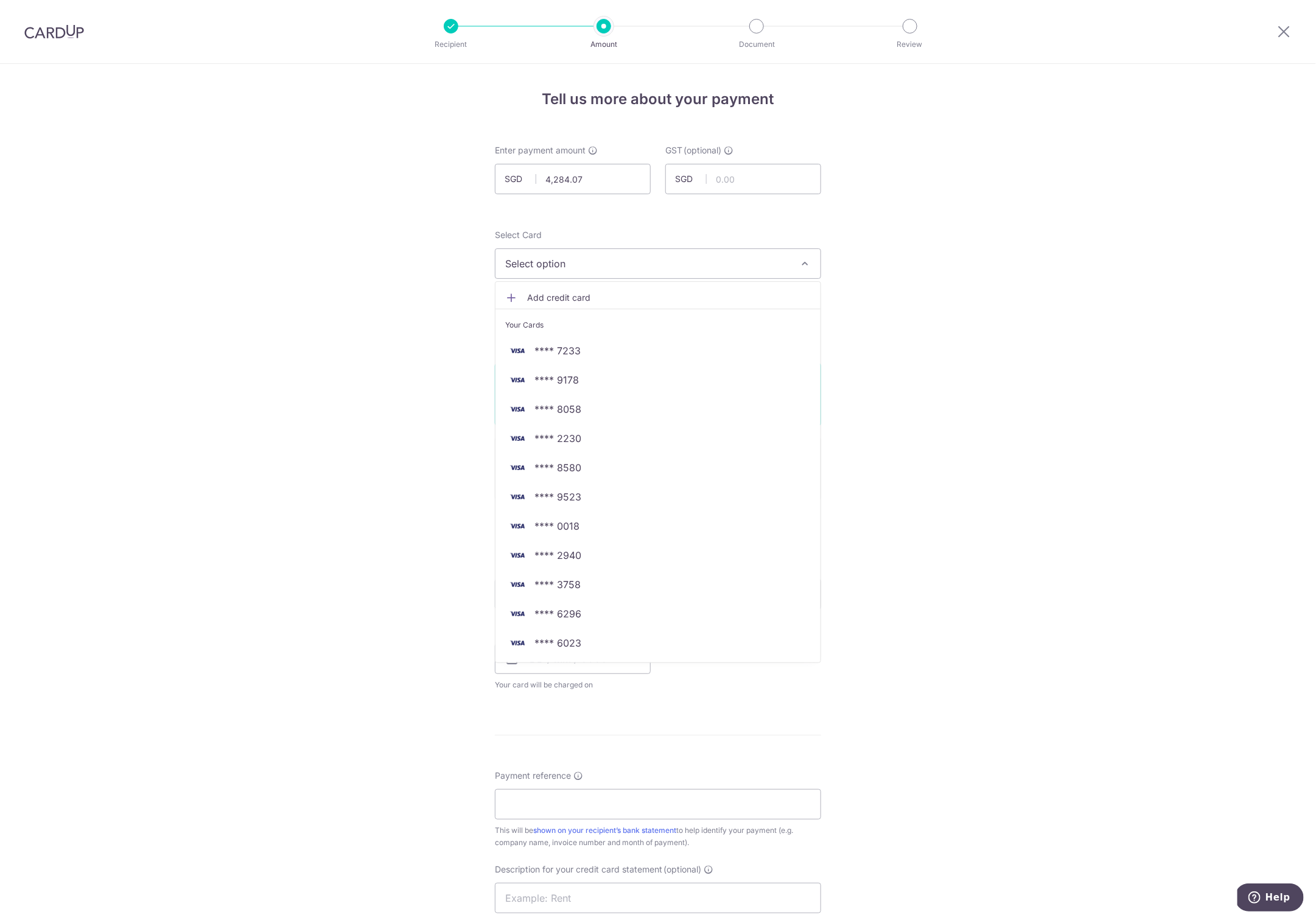
click at [552, 260] on span "Select option" at bounding box center [647, 263] width 284 height 14
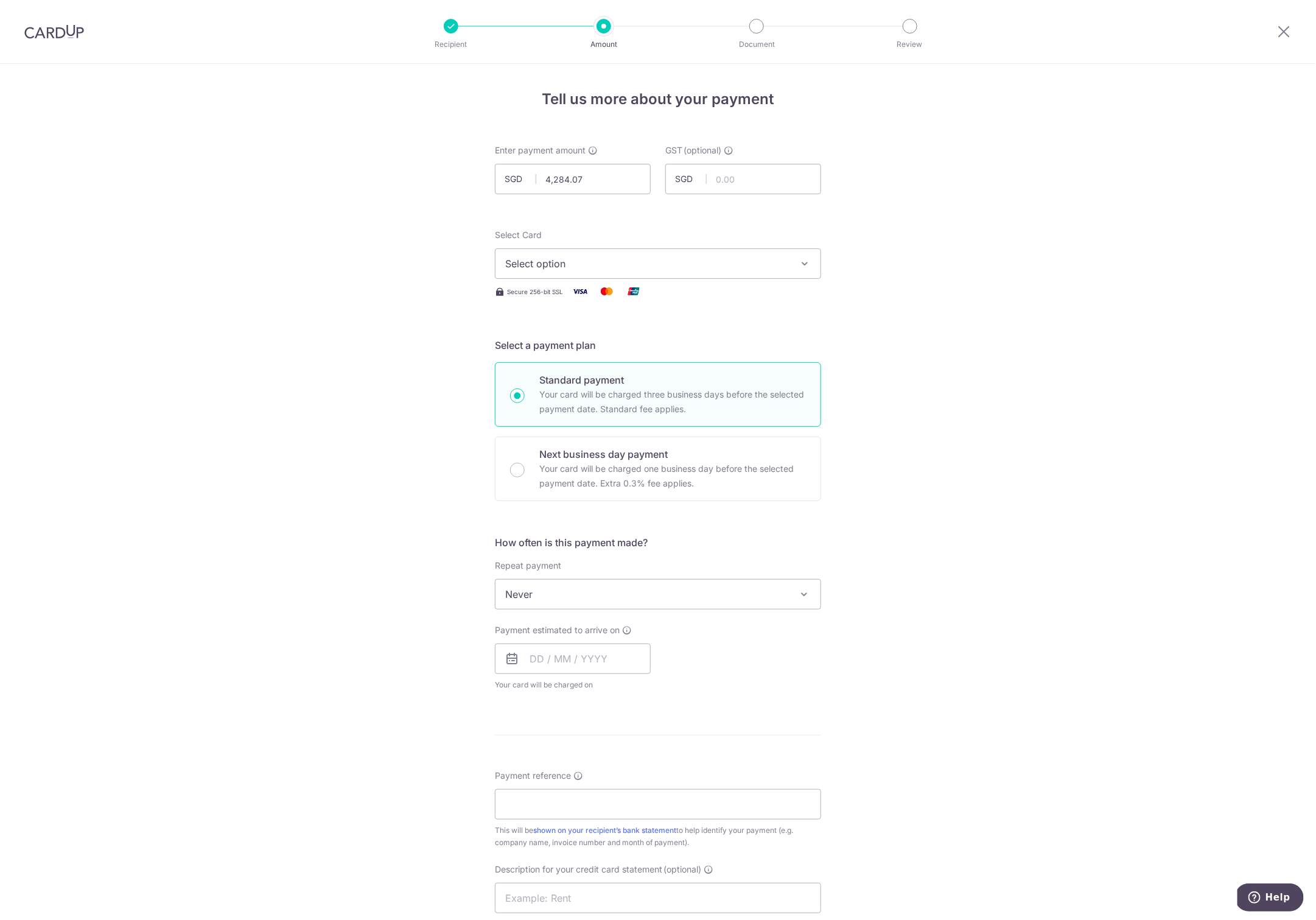
click at [556, 264] on span "Select option" at bounding box center [647, 263] width 284 height 14
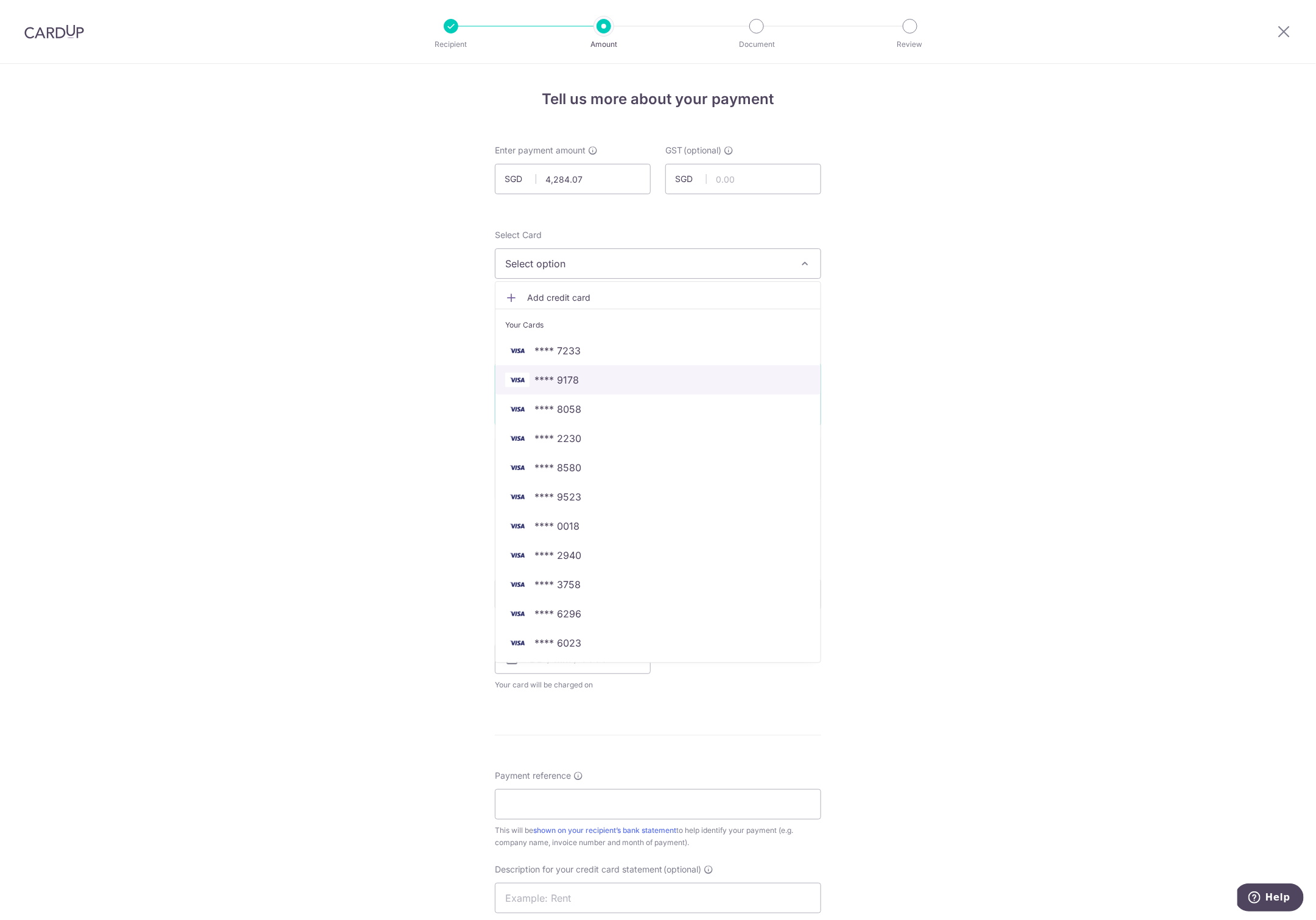
click at [553, 378] on span "**** 9178" at bounding box center [556, 380] width 44 height 14
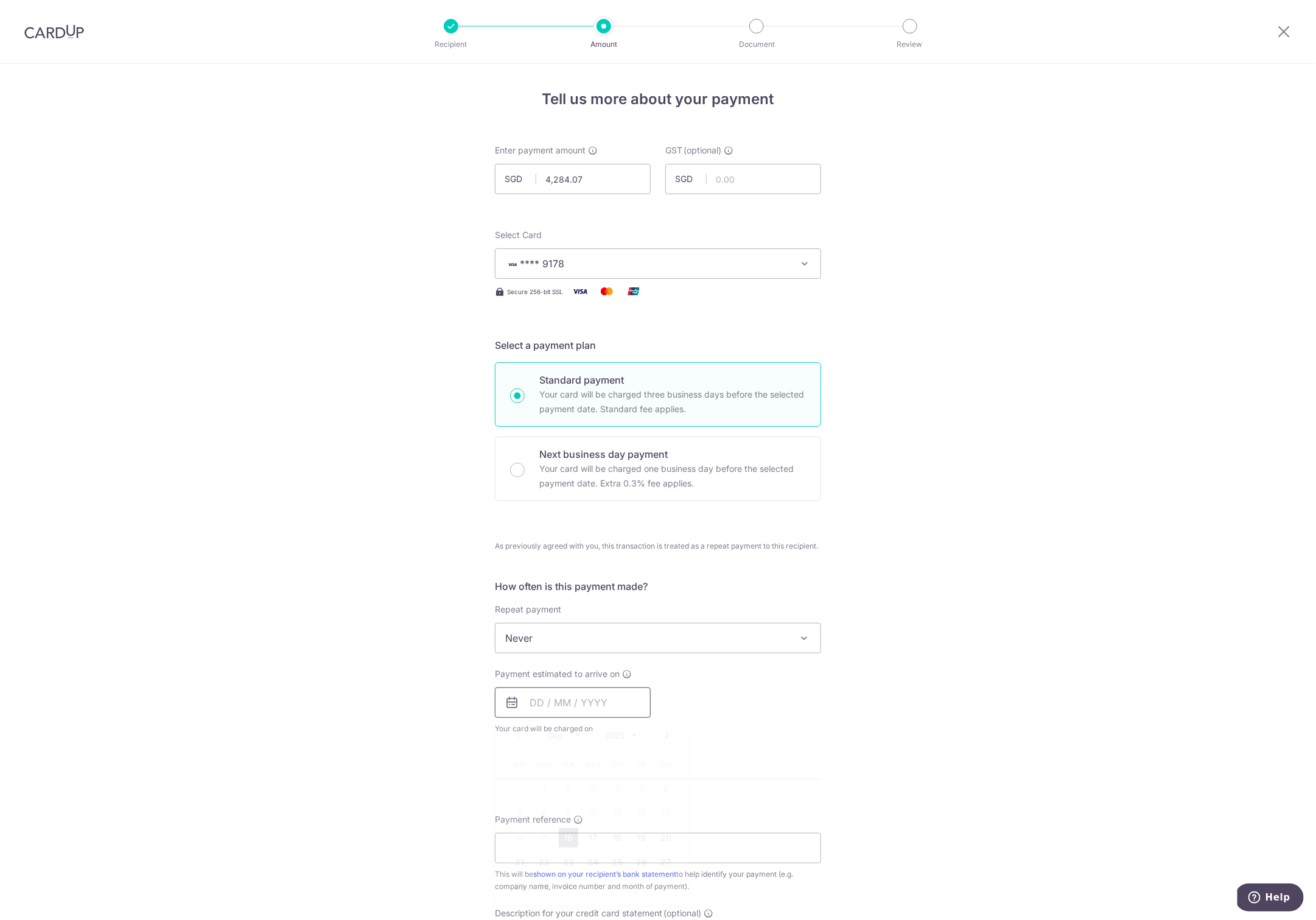
click at [559, 705] on input "text" at bounding box center [573, 703] width 155 height 31
drag, startPoint x: 565, startPoint y: 837, endPoint x: 420, endPoint y: 748, distance: 170.1
click at [564, 837] on link "16" at bounding box center [568, 838] width 20 height 20
type input "16/09/2025"
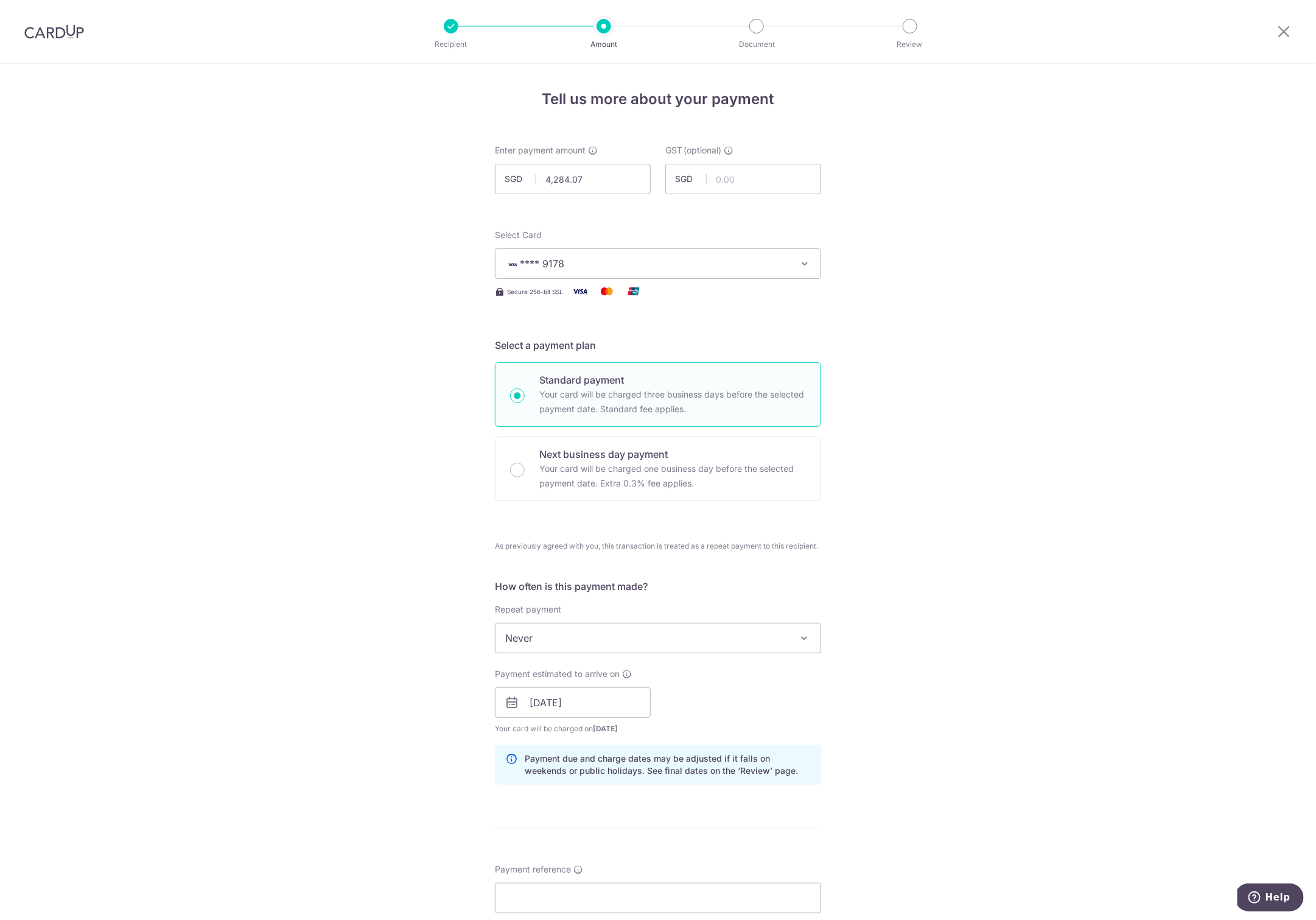
scroll to position [266, 0]
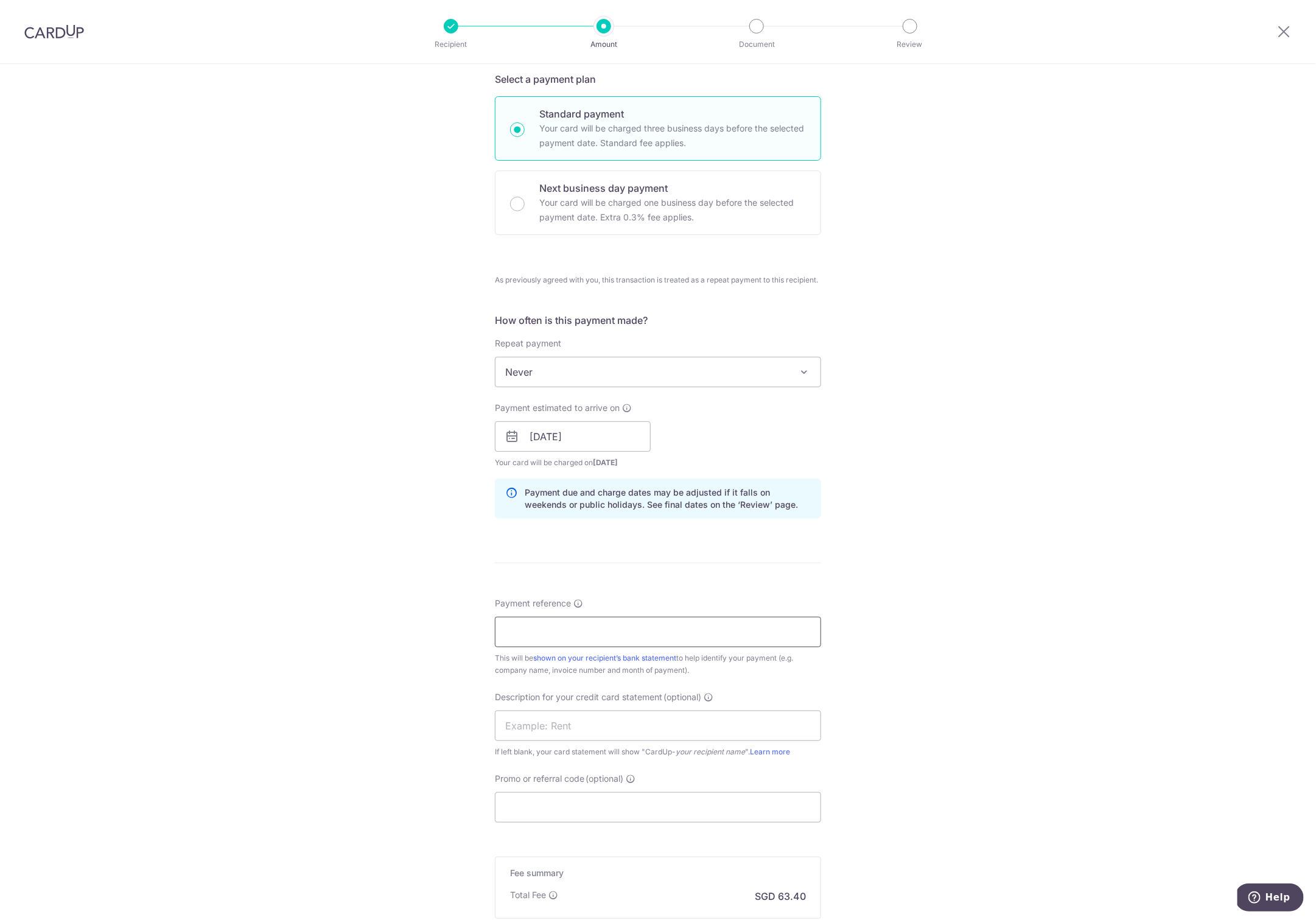
click at [506, 621] on input "Payment reference" at bounding box center [658, 632] width 326 height 31
type input "basicprojects 0725"
drag, startPoint x: 345, startPoint y: 778, endPoint x: 403, endPoint y: 755, distance: 62.4
click at [347, 777] on div "Tell us more about your payment Enter payment amount SGD 4,284.07 4284.07 GST (…" at bounding box center [658, 436] width 1316 height 1277
click at [515, 728] on input "text" at bounding box center [658, 725] width 326 height 31
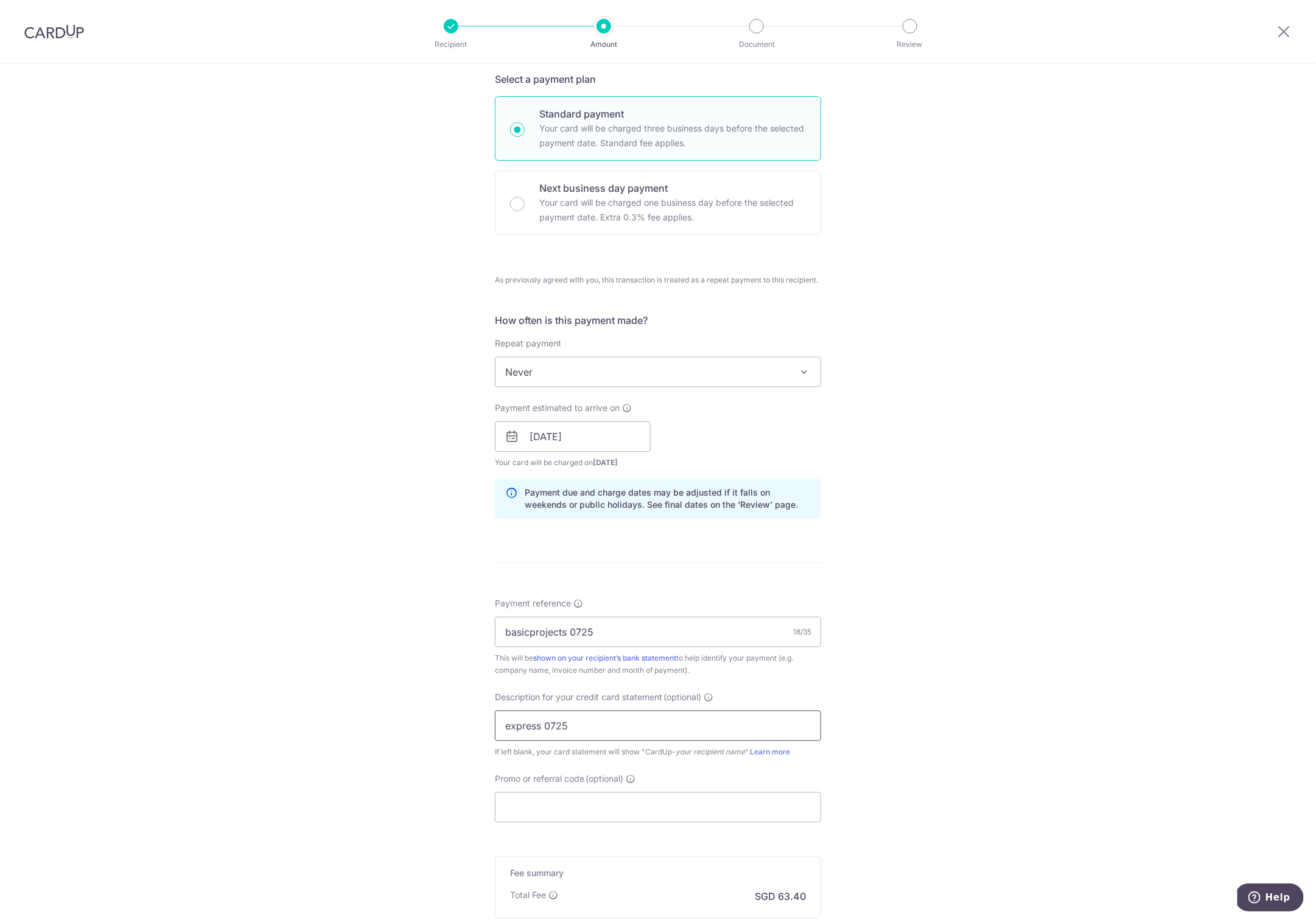
type input "express 0725"
click at [202, 658] on div "Tell us more about your payment Enter payment amount SGD 4,284.07 4284.07 GST (…" at bounding box center [658, 436] width 1316 height 1277
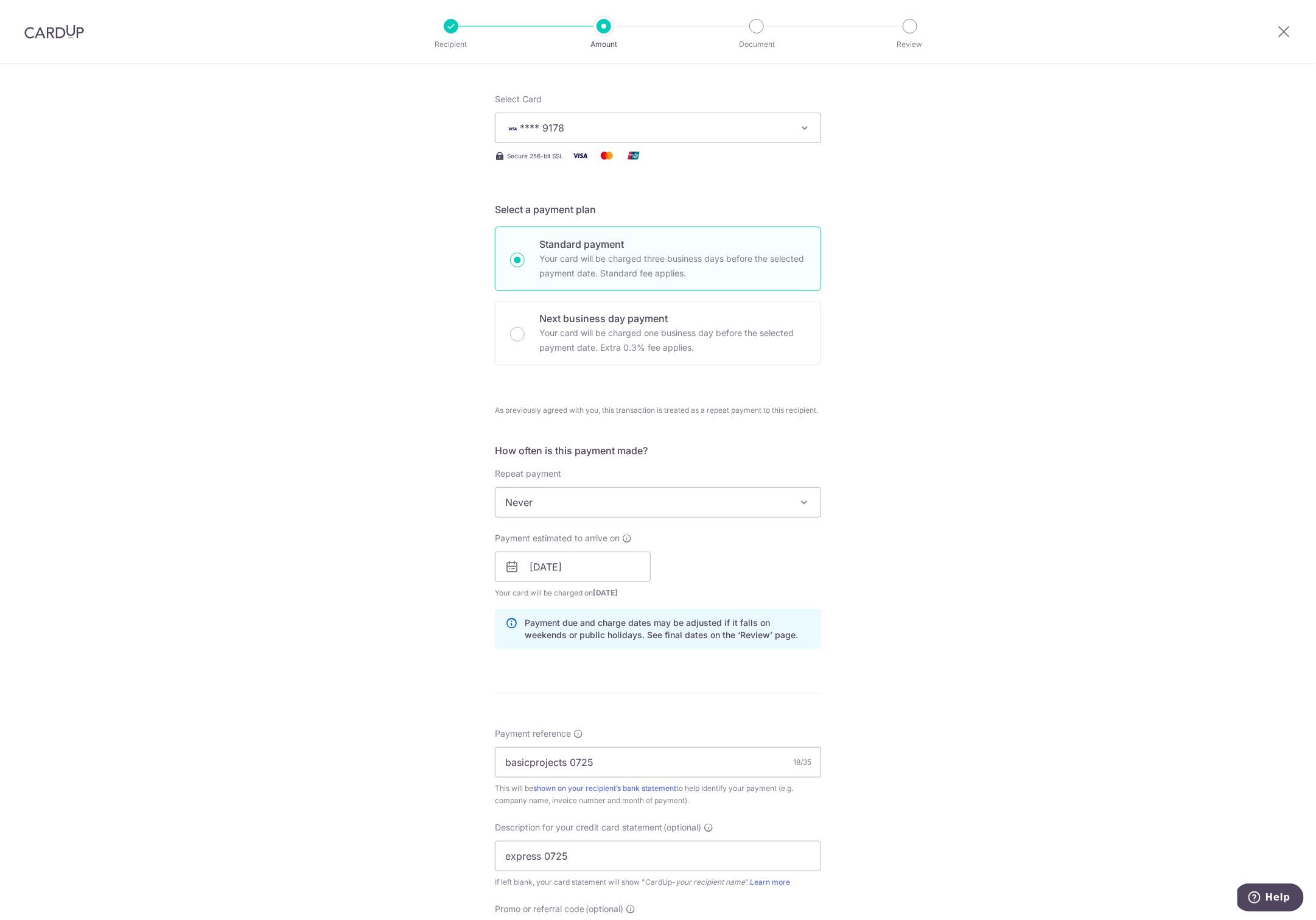
scroll to position [417, 0]
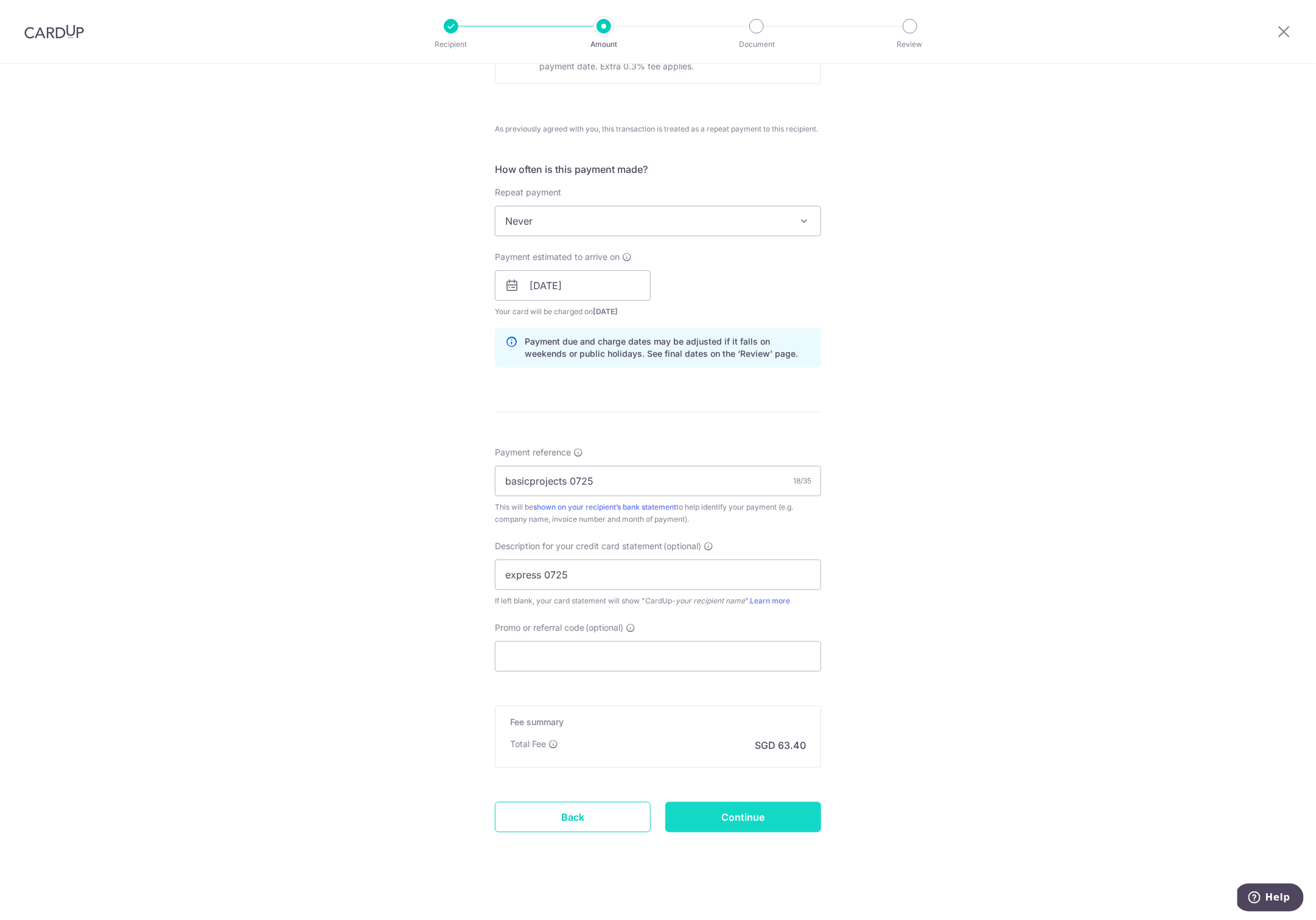
click at [736, 814] on input "Continue" at bounding box center [743, 817] width 155 height 31
type input "Create Schedule"
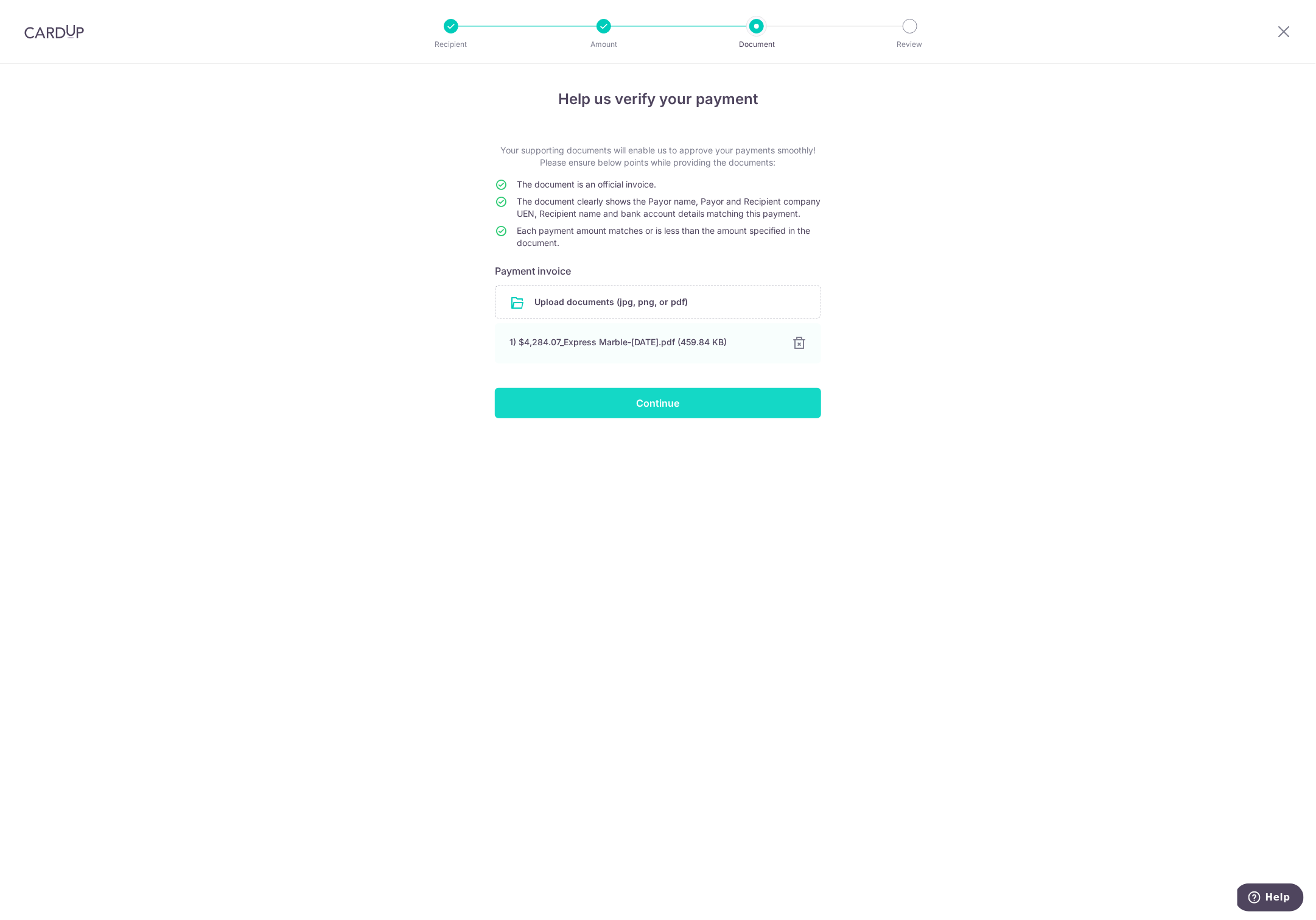
click at [645, 405] on input "Continue" at bounding box center [658, 404] width 326 height 31
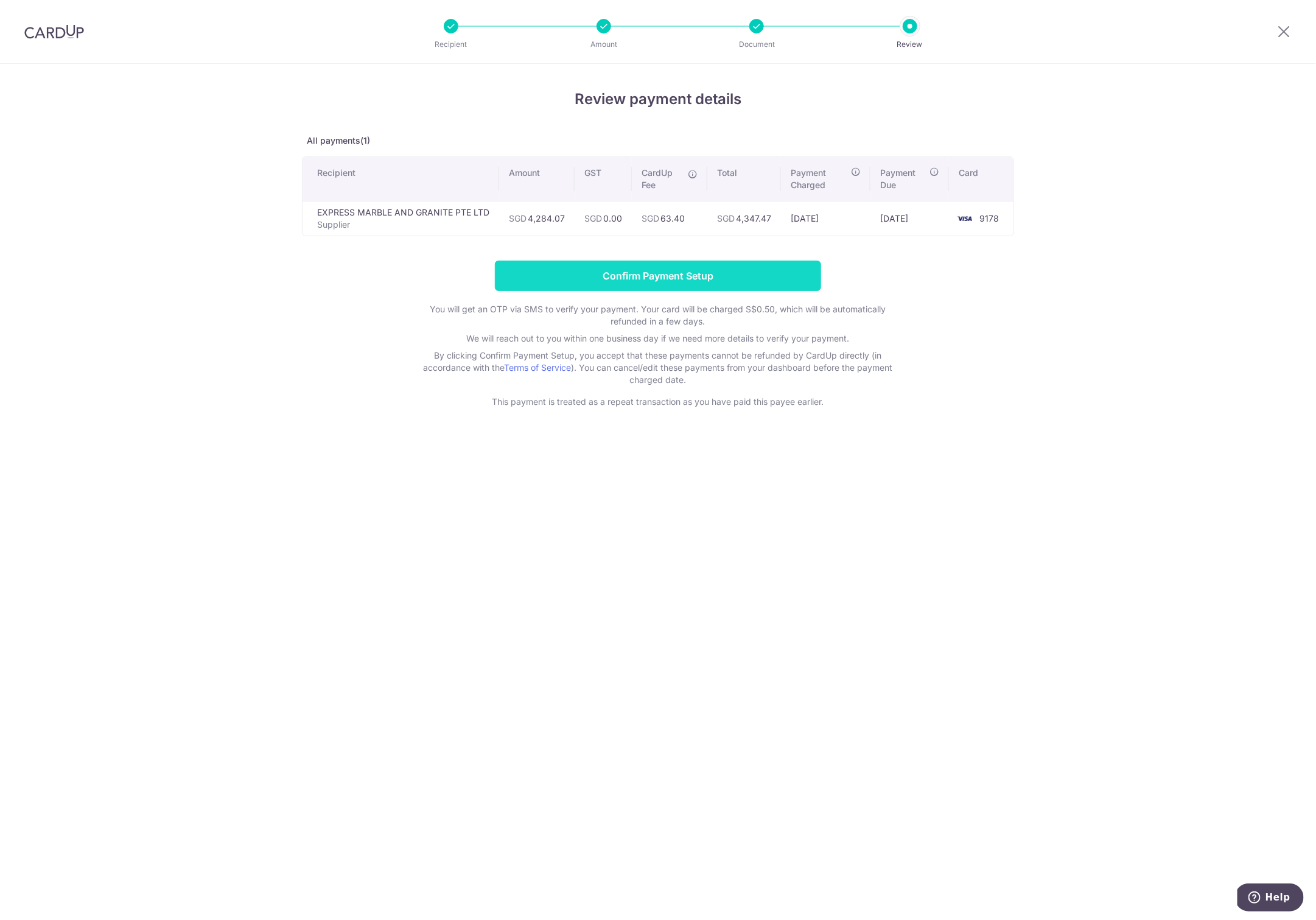
click at [647, 279] on input "Confirm Payment Setup" at bounding box center [658, 276] width 326 height 31
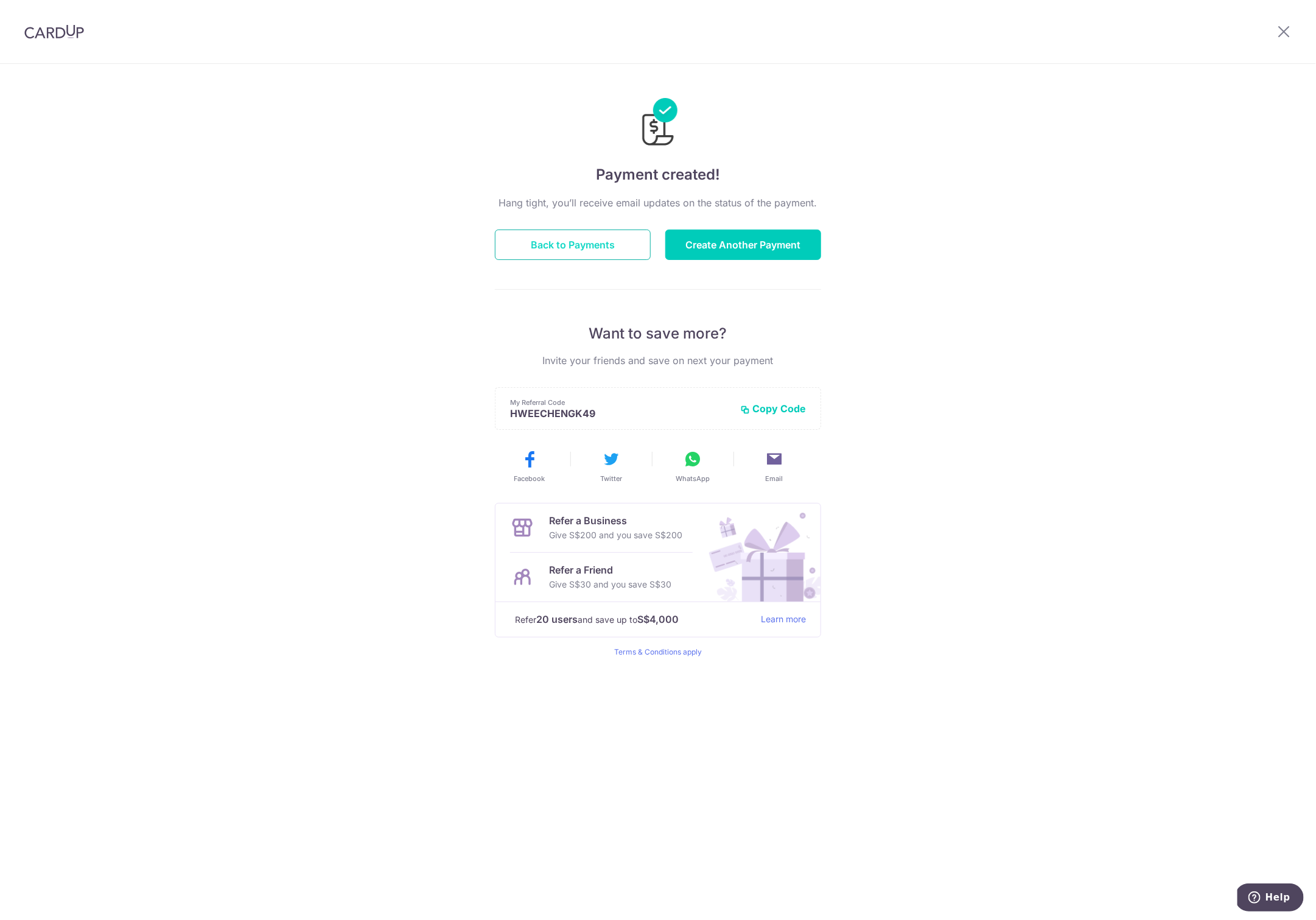
click at [548, 246] on button "Back to Payments" at bounding box center [573, 245] width 155 height 31
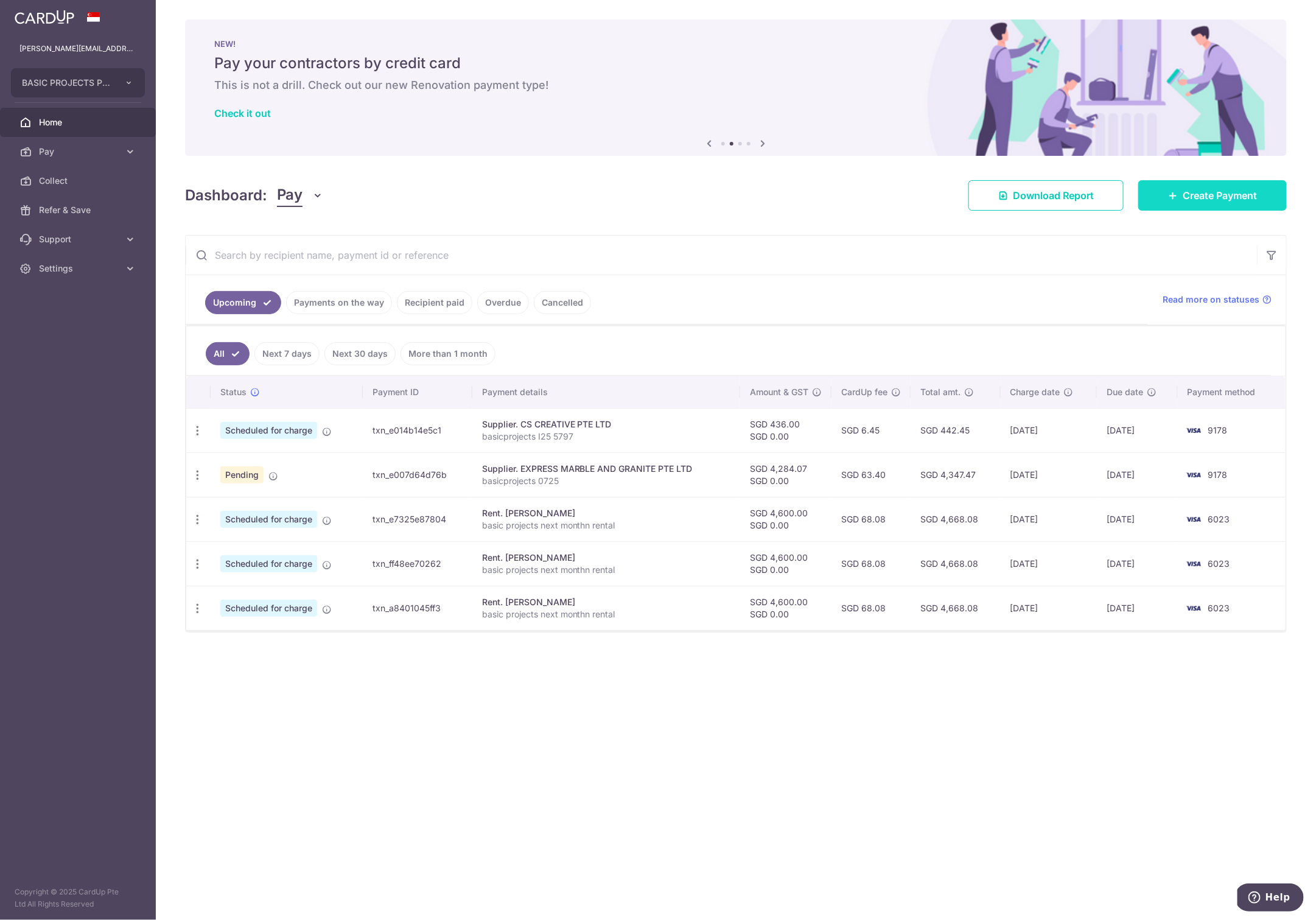
click at [1189, 196] on span "Create Payment" at bounding box center [1219, 195] width 74 height 14
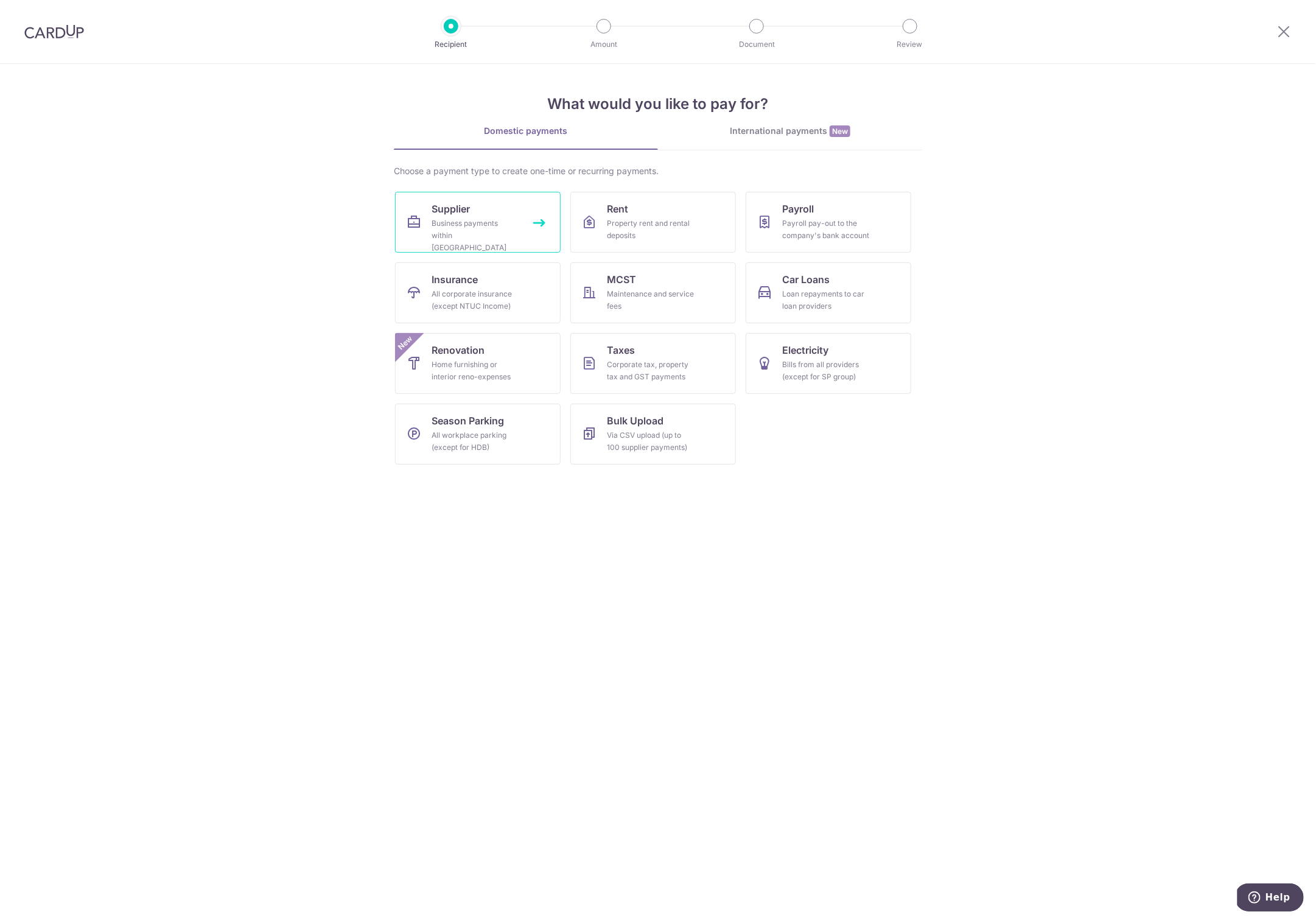
click at [452, 204] on span "Supplier" at bounding box center [450, 208] width 38 height 14
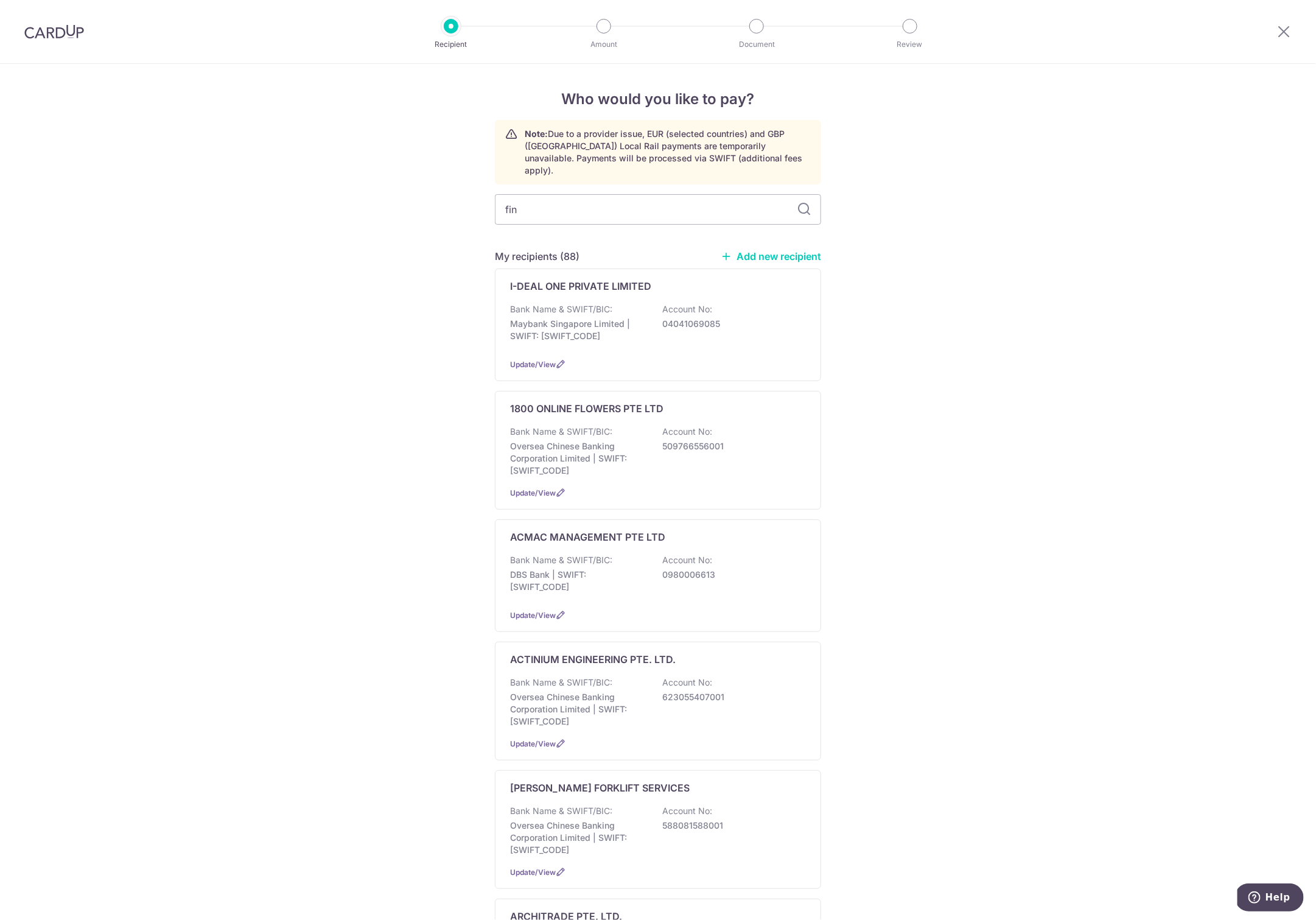
type input "fine"
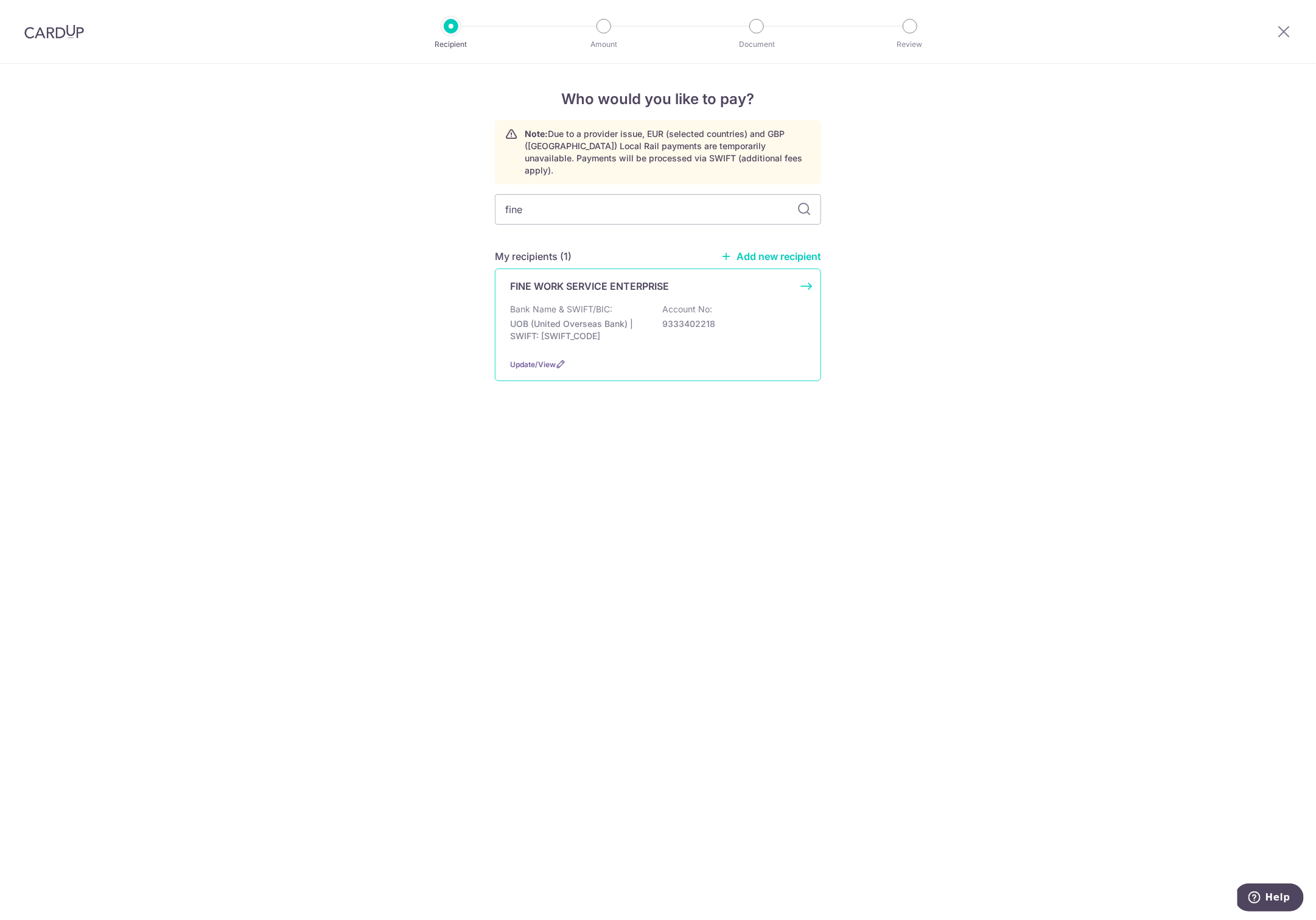
click at [555, 318] on p "UOB (United Overseas Bank) | SWIFT: [SWIFT_CODE]" at bounding box center [579, 330] width 137 height 25
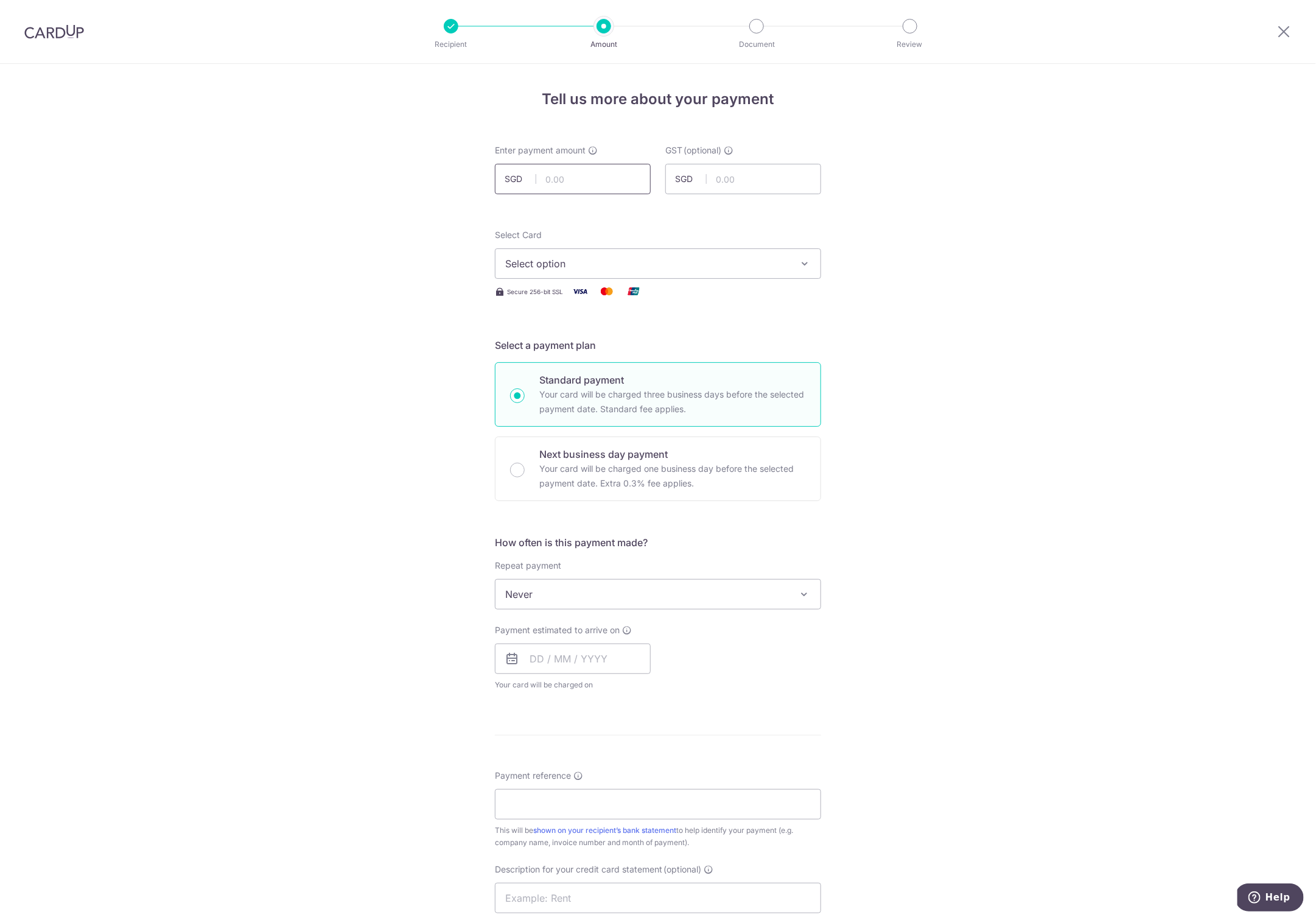
click at [562, 183] on input "text" at bounding box center [573, 179] width 155 height 31
type input "2,391.46"
click at [152, 420] on div "Tell us more about your payment Enter payment amount SGD 2,391.46 2391.46 GST (…" at bounding box center [658, 655] width 1316 height 1182
click at [551, 263] on span "Select option" at bounding box center [647, 263] width 284 height 14
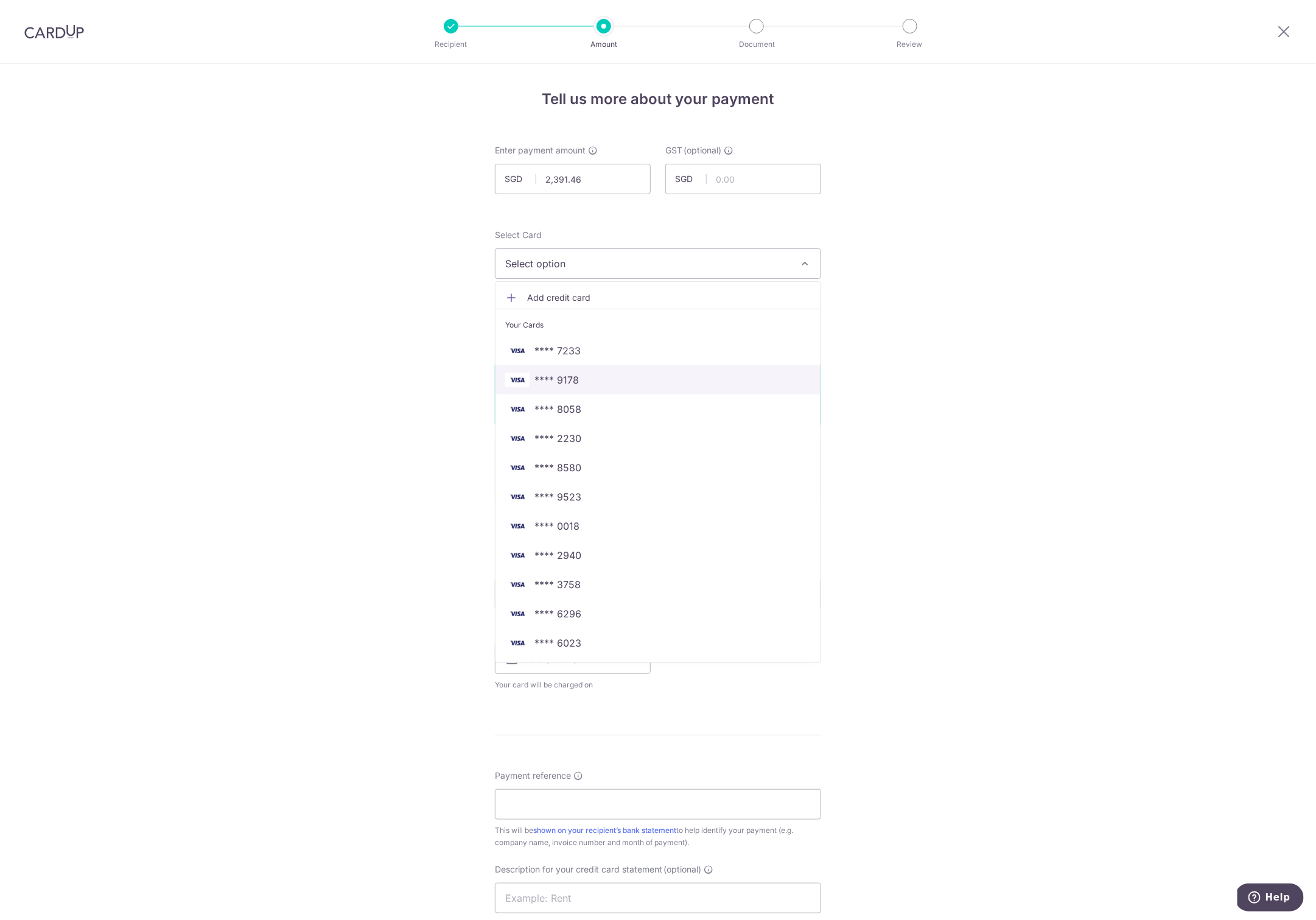
click at [564, 381] on span "**** 9178" at bounding box center [556, 380] width 44 height 14
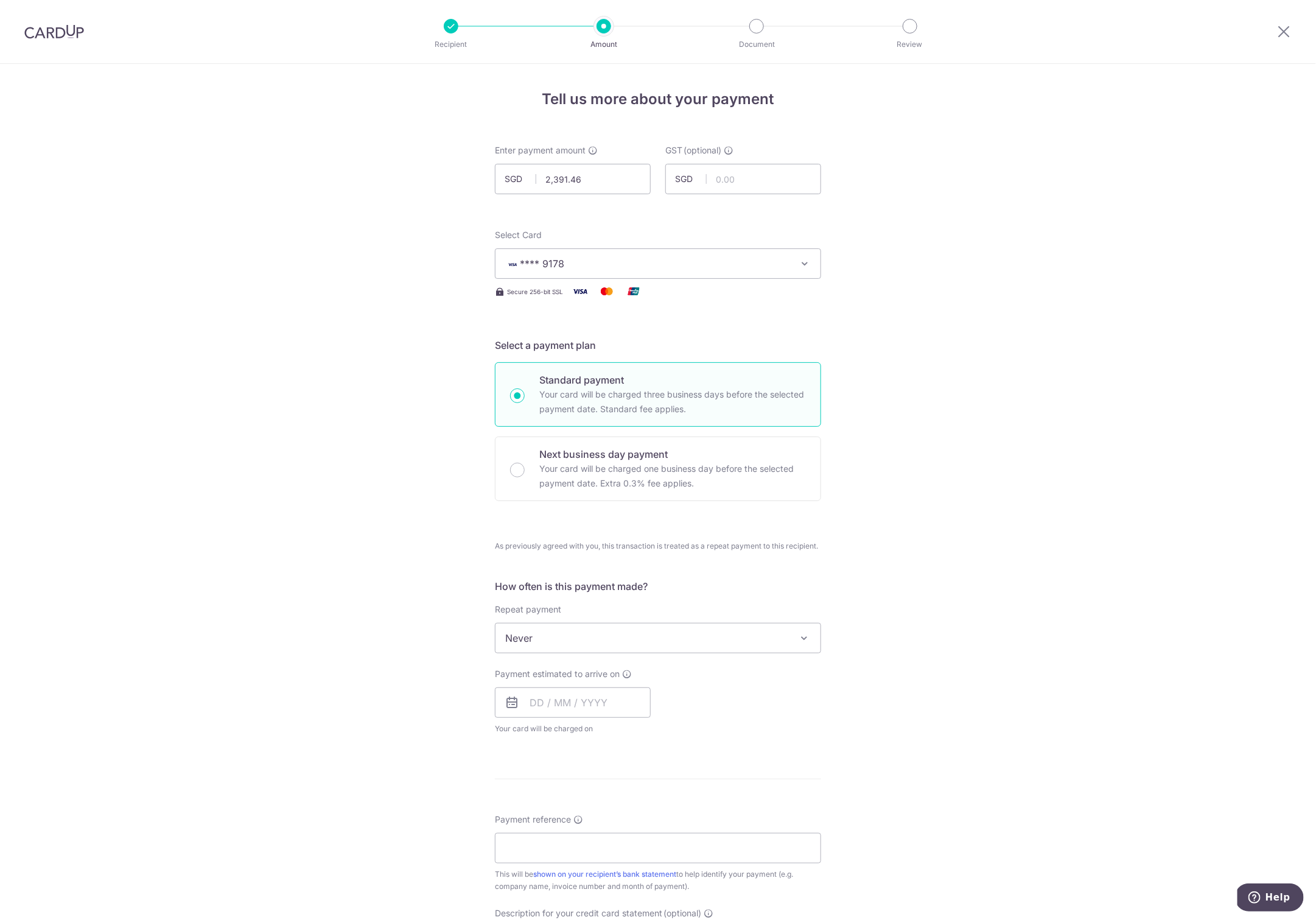
click at [313, 458] on div "Tell us more about your payment Enter payment amount SGD 2,391.46 2391.46 GST (…" at bounding box center [658, 677] width 1316 height 1227
click at [528, 698] on input "text" at bounding box center [573, 703] width 155 height 31
click at [562, 835] on link "16" at bounding box center [568, 838] width 20 height 20
type input "[DATE]"
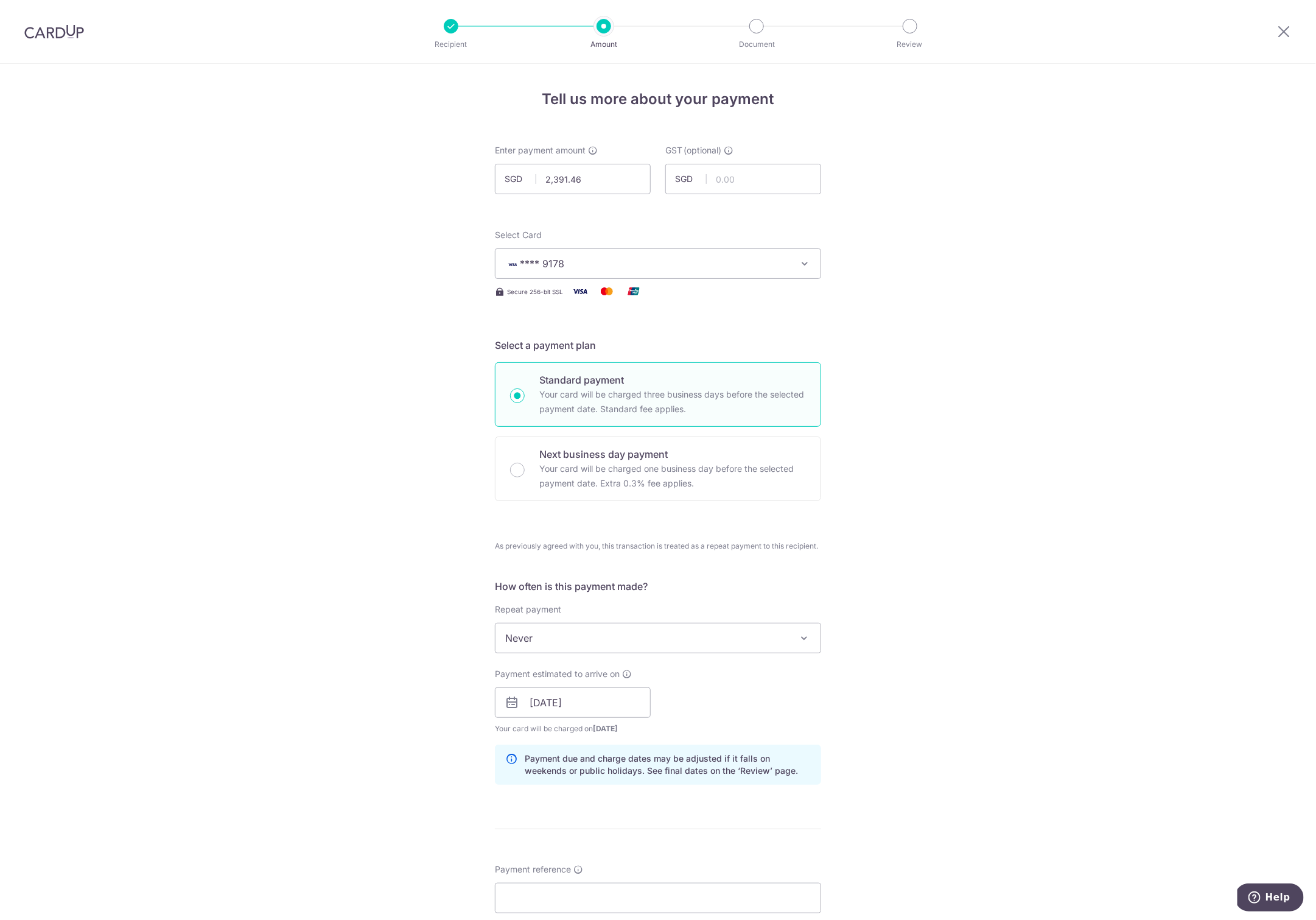
scroll to position [417, 0]
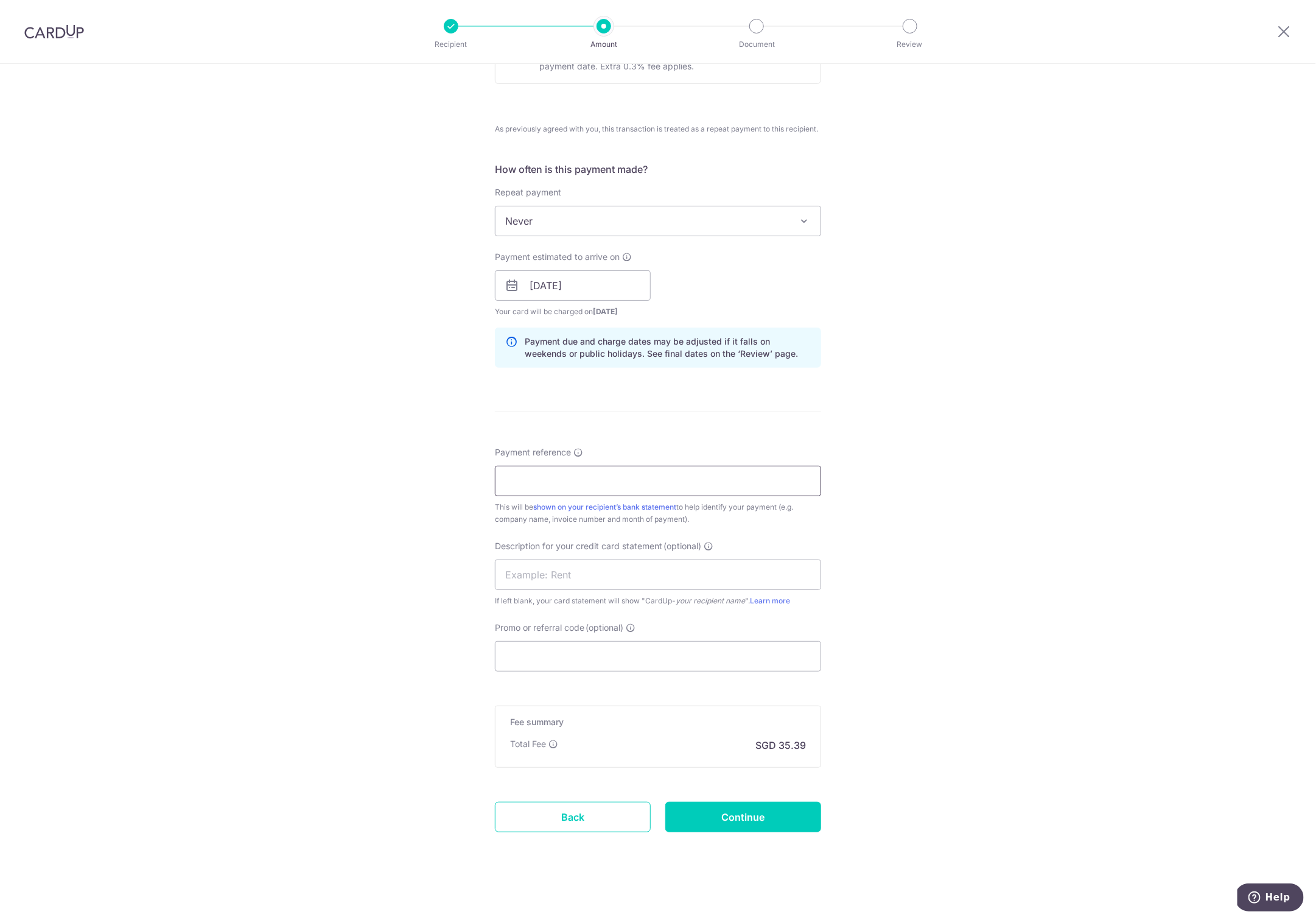
click at [512, 482] on input "Payment reference" at bounding box center [658, 481] width 326 height 31
click at [585, 483] on input "basic projects may 25" at bounding box center [658, 481] width 326 height 31
type input "basic projects july 25"
click at [539, 569] on input "text" at bounding box center [658, 575] width 326 height 31
type input "finework 0725"
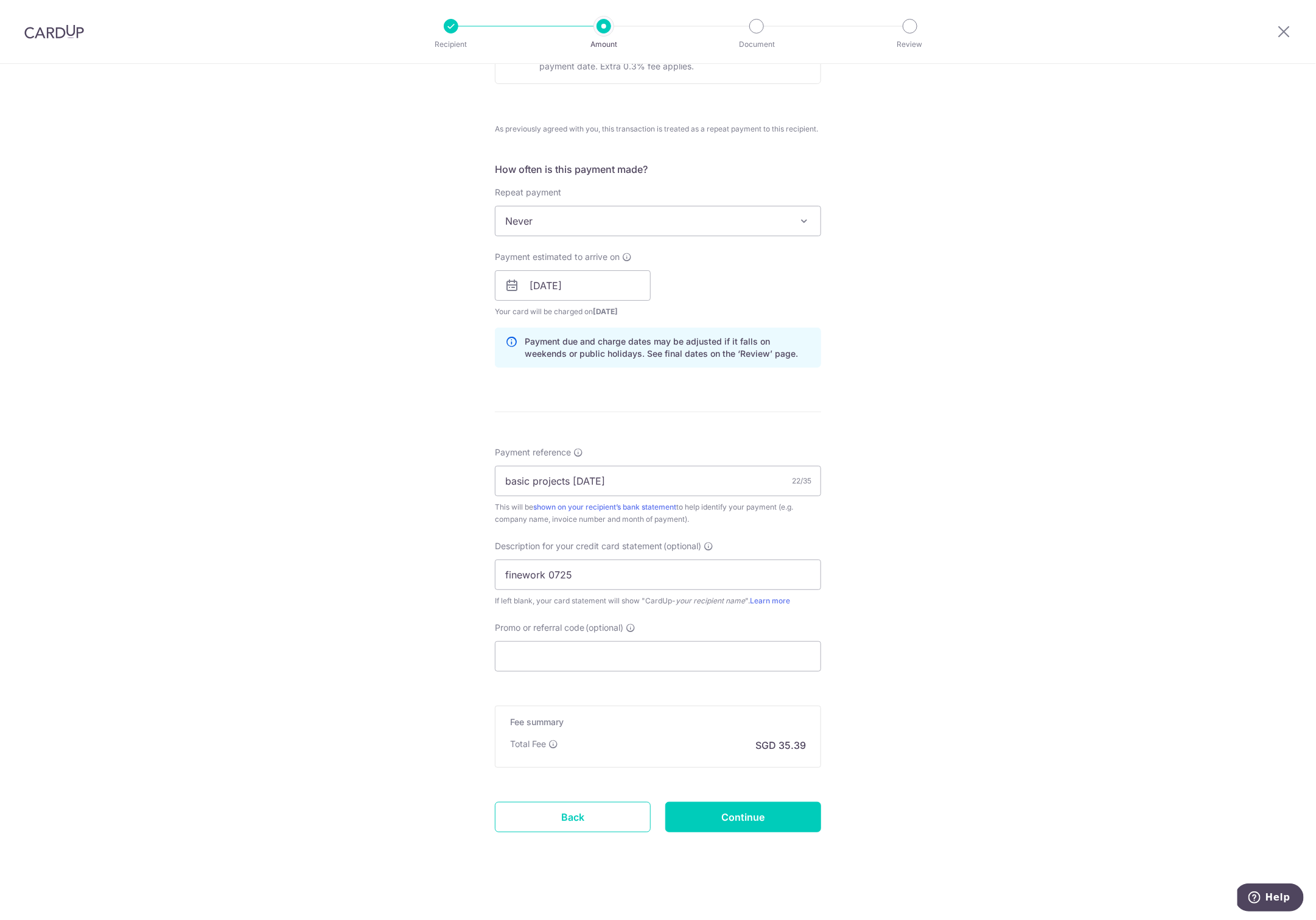
click at [178, 439] on div "Tell us more about your payment Enter payment amount SGD 2,391.46 2391.46 GST (…" at bounding box center [658, 285] width 1316 height 1277
click at [738, 808] on input "Continue" at bounding box center [743, 817] width 155 height 31
type input "Create Schedule"
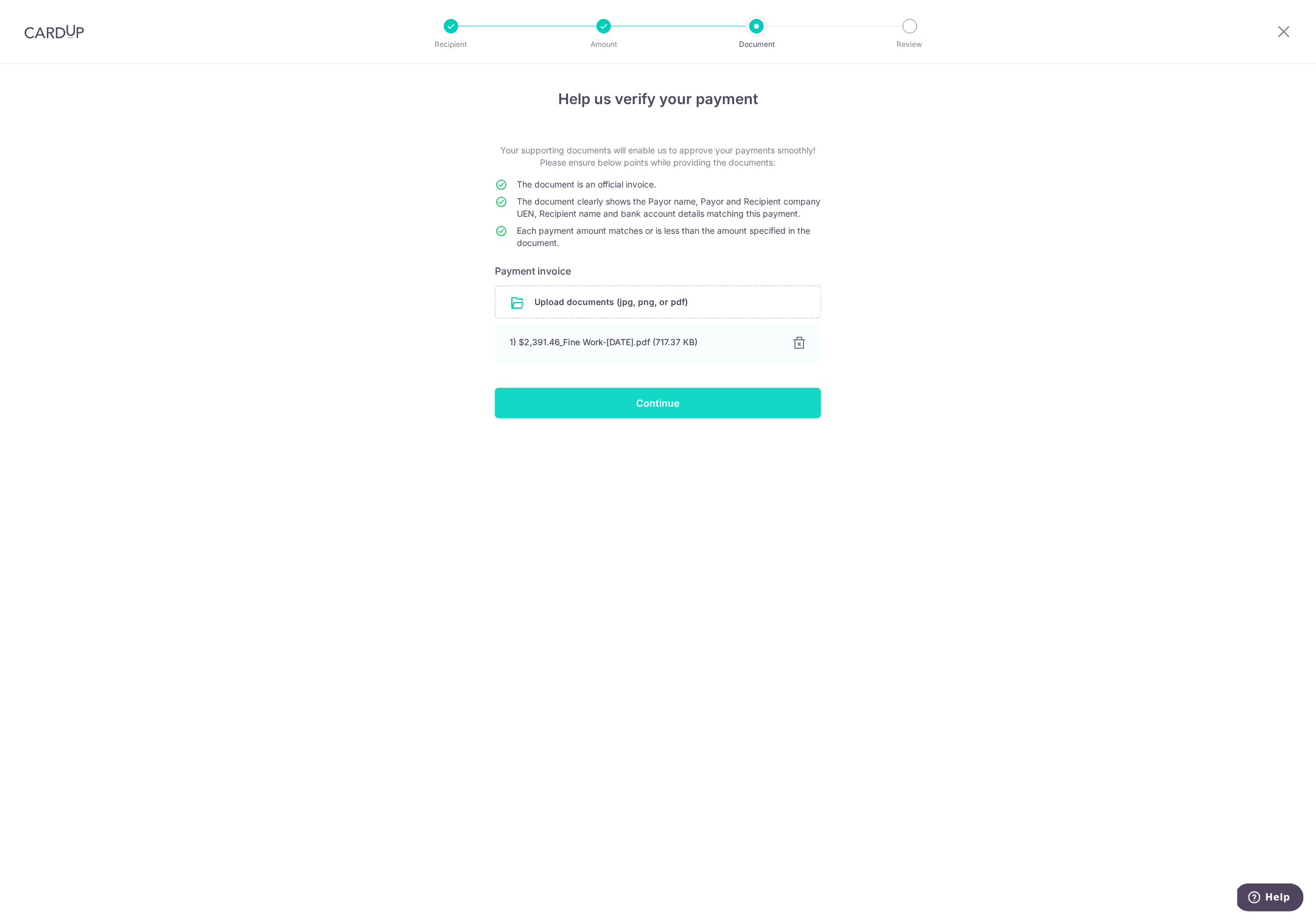
click at [633, 409] on input "Continue" at bounding box center [658, 404] width 326 height 31
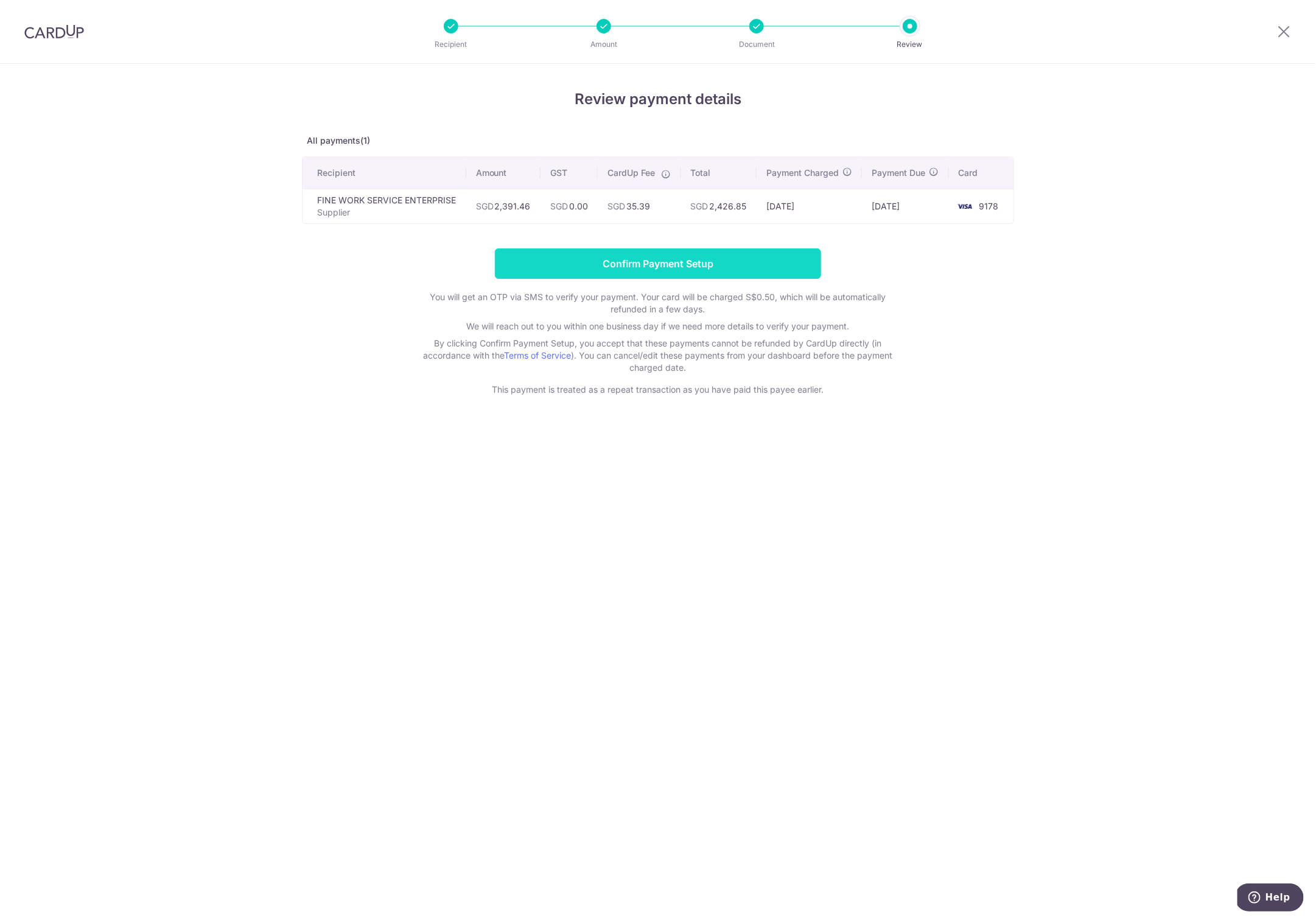
click at [650, 279] on input "Confirm Payment Setup" at bounding box center [658, 263] width 326 height 31
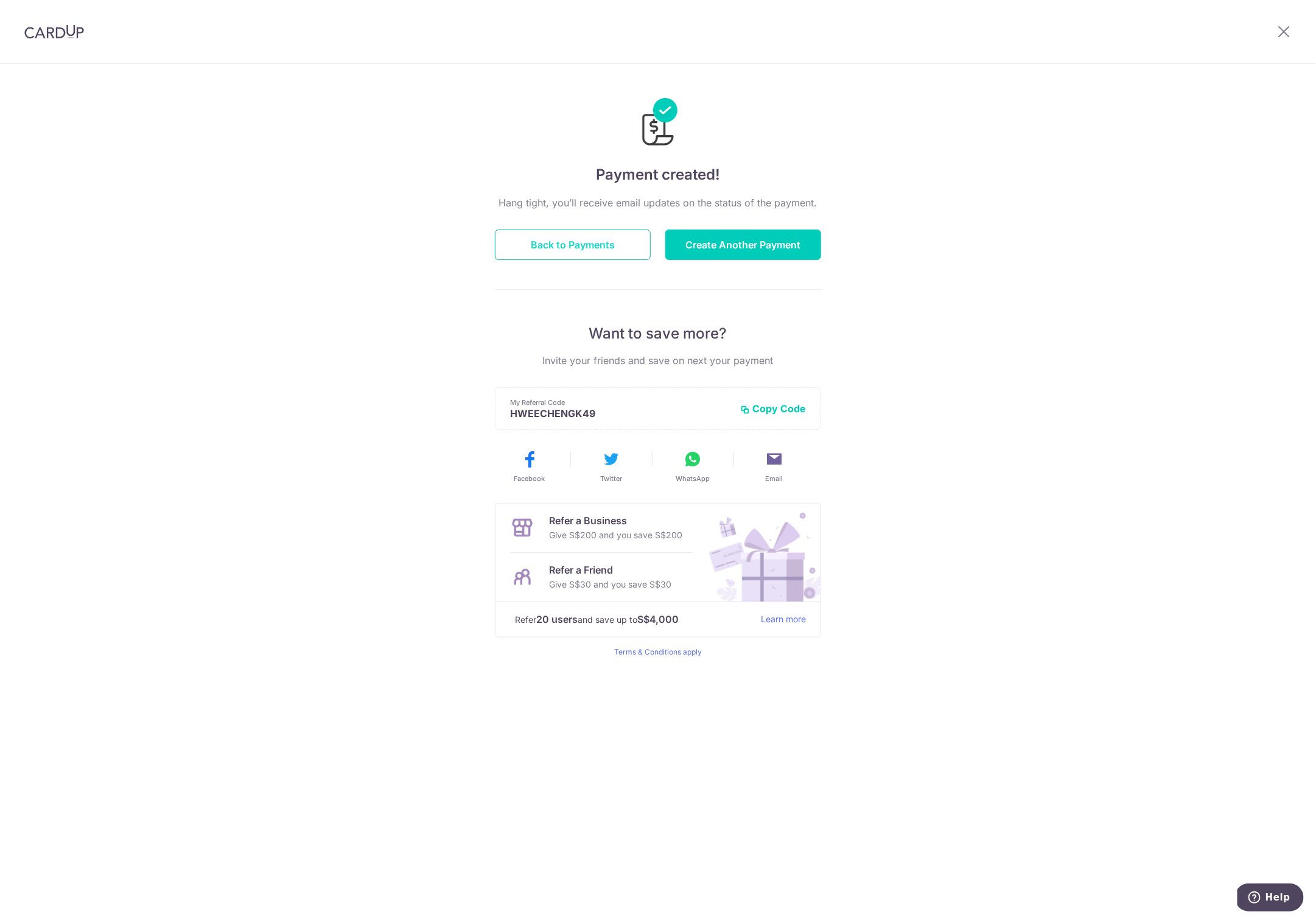
click at [551, 234] on button "Back to Payments" at bounding box center [573, 245] width 155 height 31
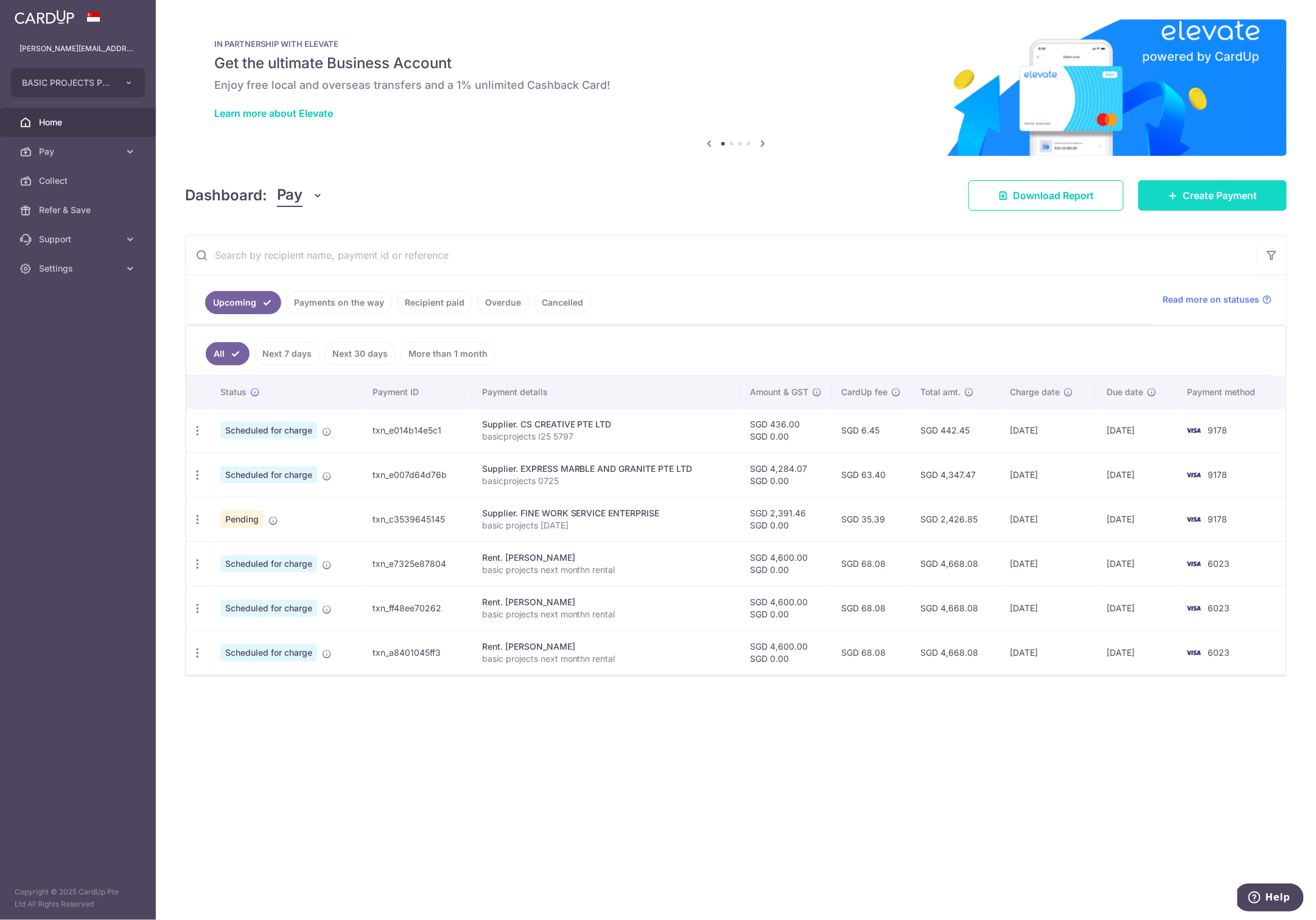
click at [1217, 196] on span "Create Payment" at bounding box center [1219, 195] width 74 height 14
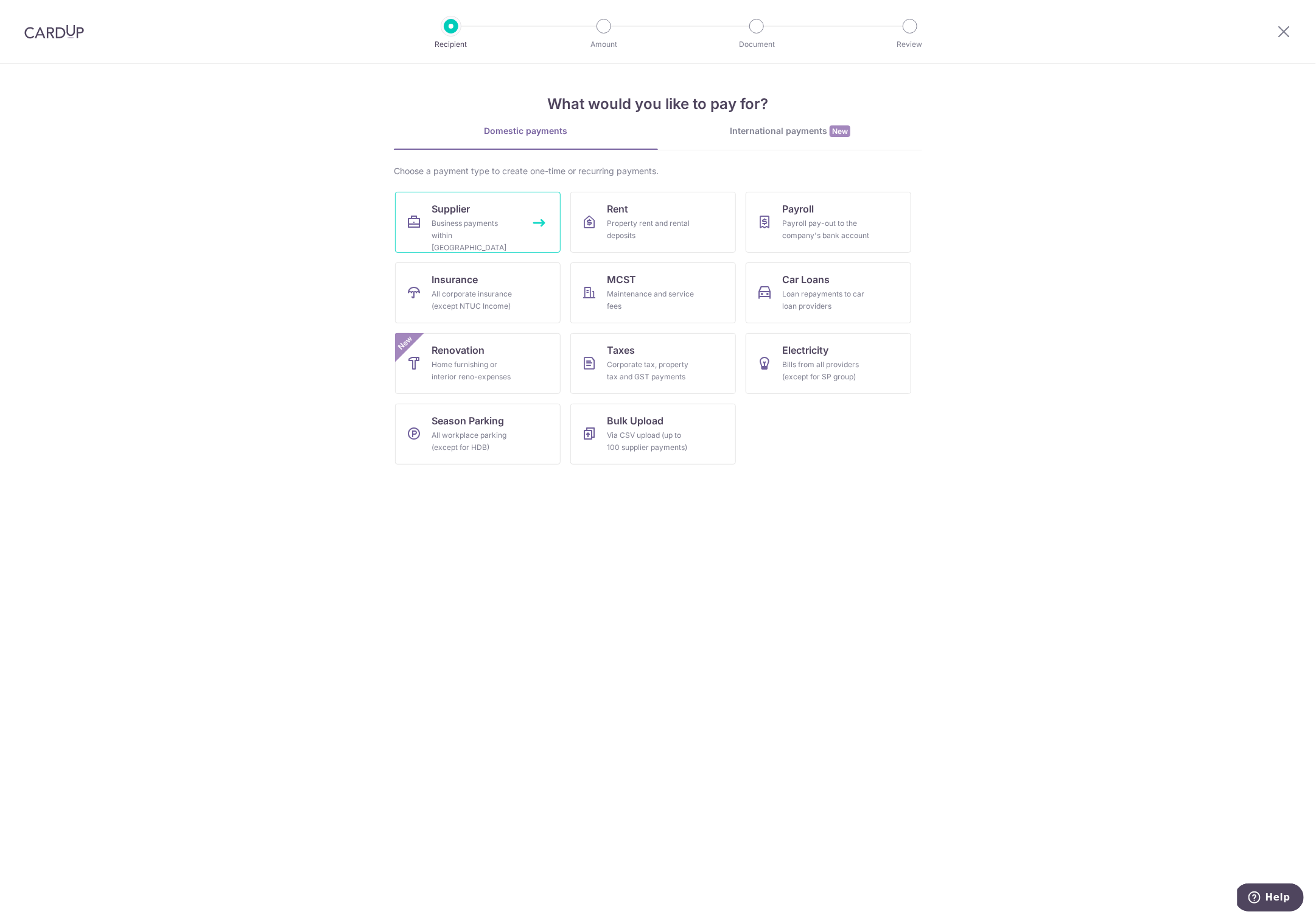
click at [460, 233] on div "Business payments within [GEOGRAPHIC_DATA]" at bounding box center [475, 235] width 88 height 37
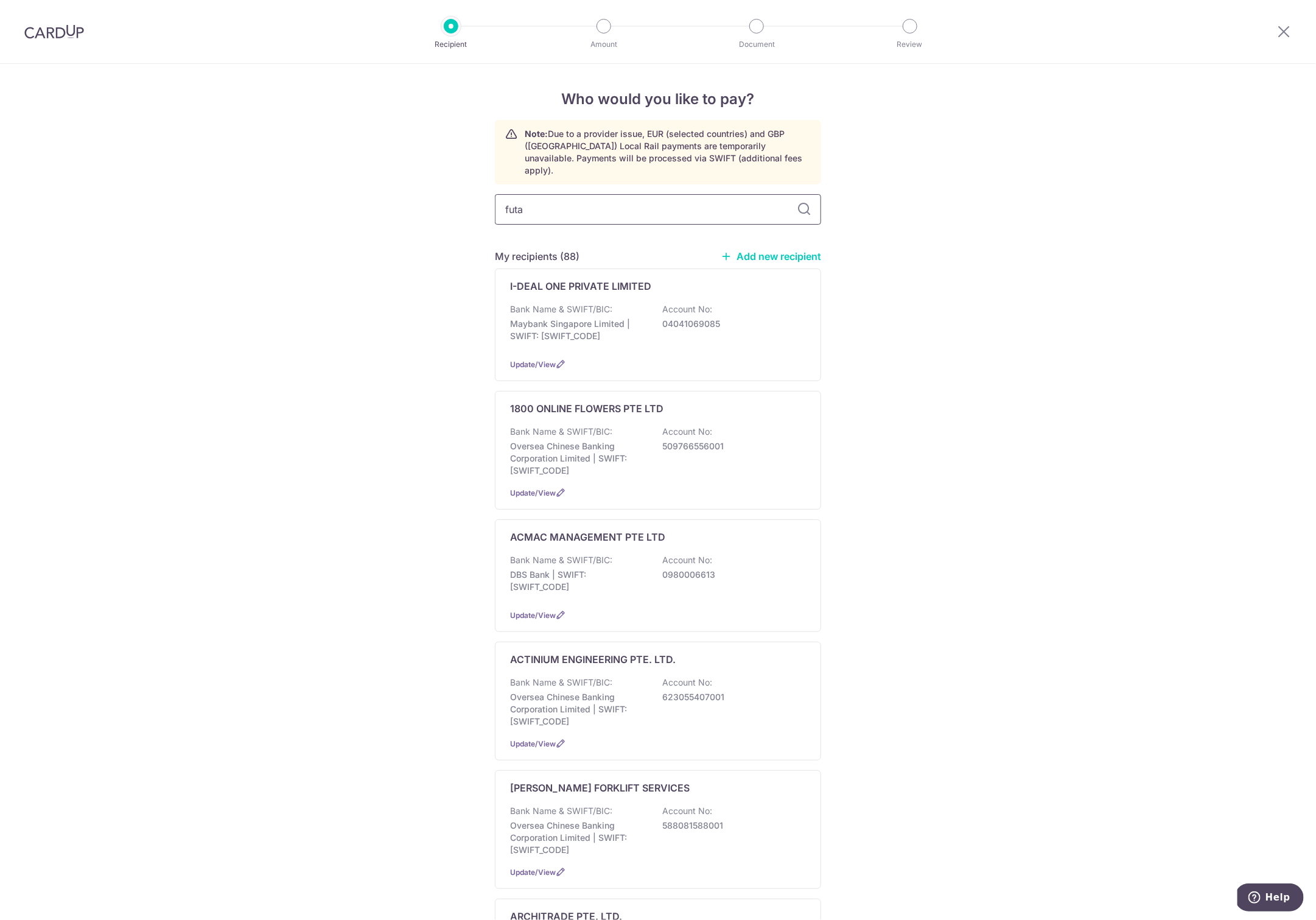
type input "futar"
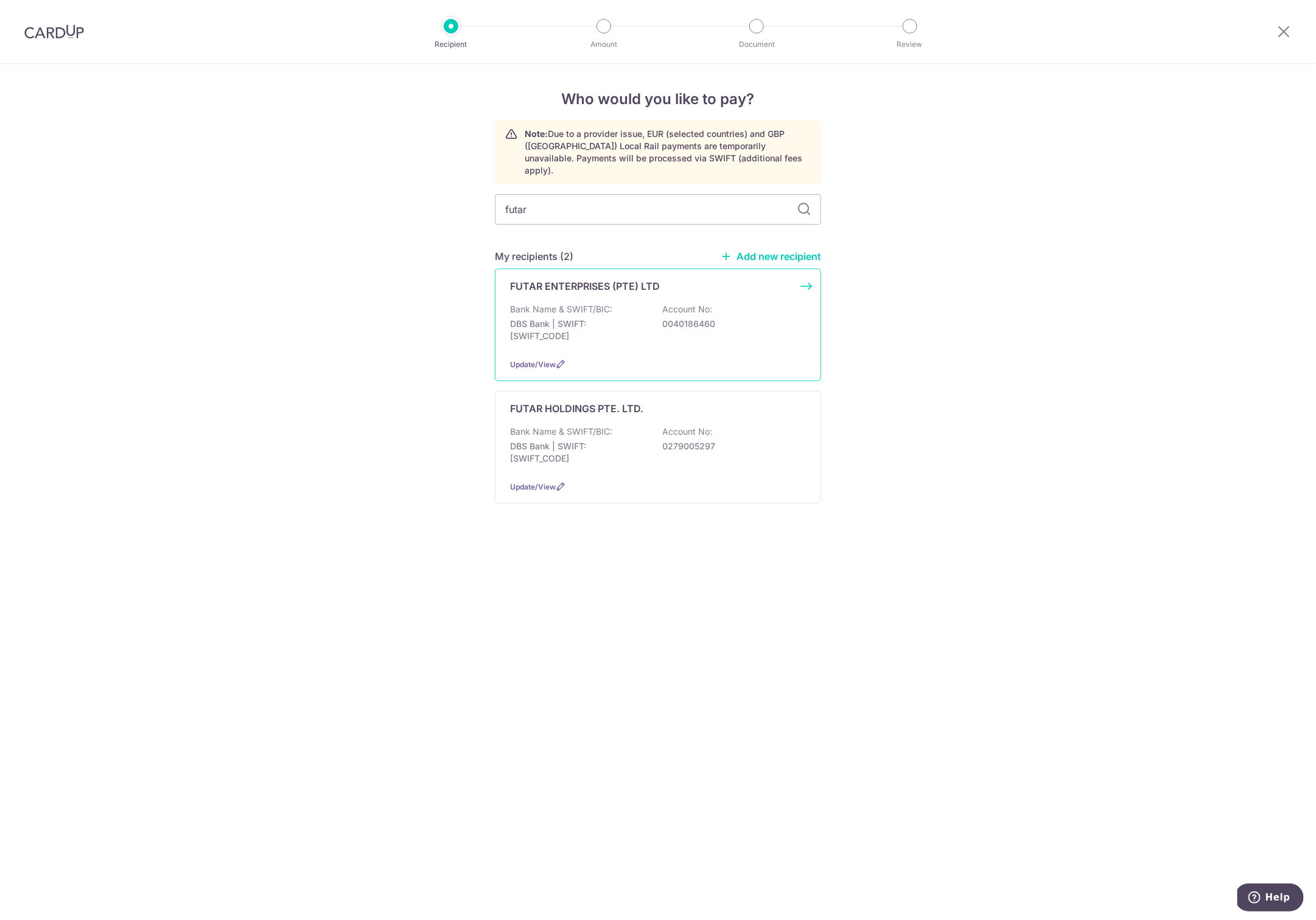
click at [557, 303] on p "Bank Name & SWIFT/BIC:" at bounding box center [562, 309] width 102 height 12
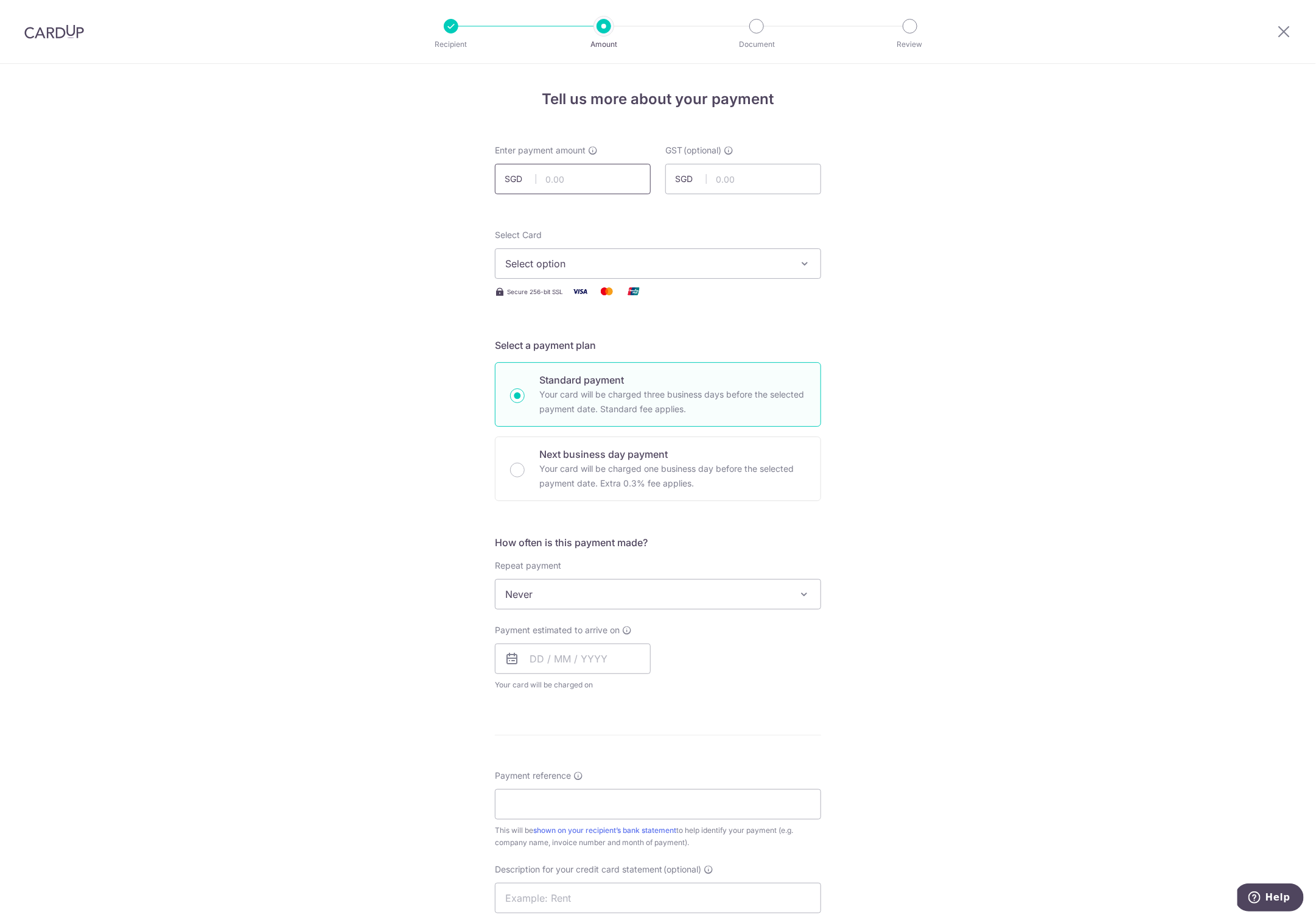
click at [562, 171] on input "text" at bounding box center [573, 179] width 155 height 31
type input "2,796.40"
click at [689, 207] on form "Enter payment amount SGD 2,796.40 2796.40 GST (optional) SGD Select Card Select…" at bounding box center [658, 667] width 326 height 1045
click at [539, 263] on span "Select option" at bounding box center [647, 263] width 284 height 14
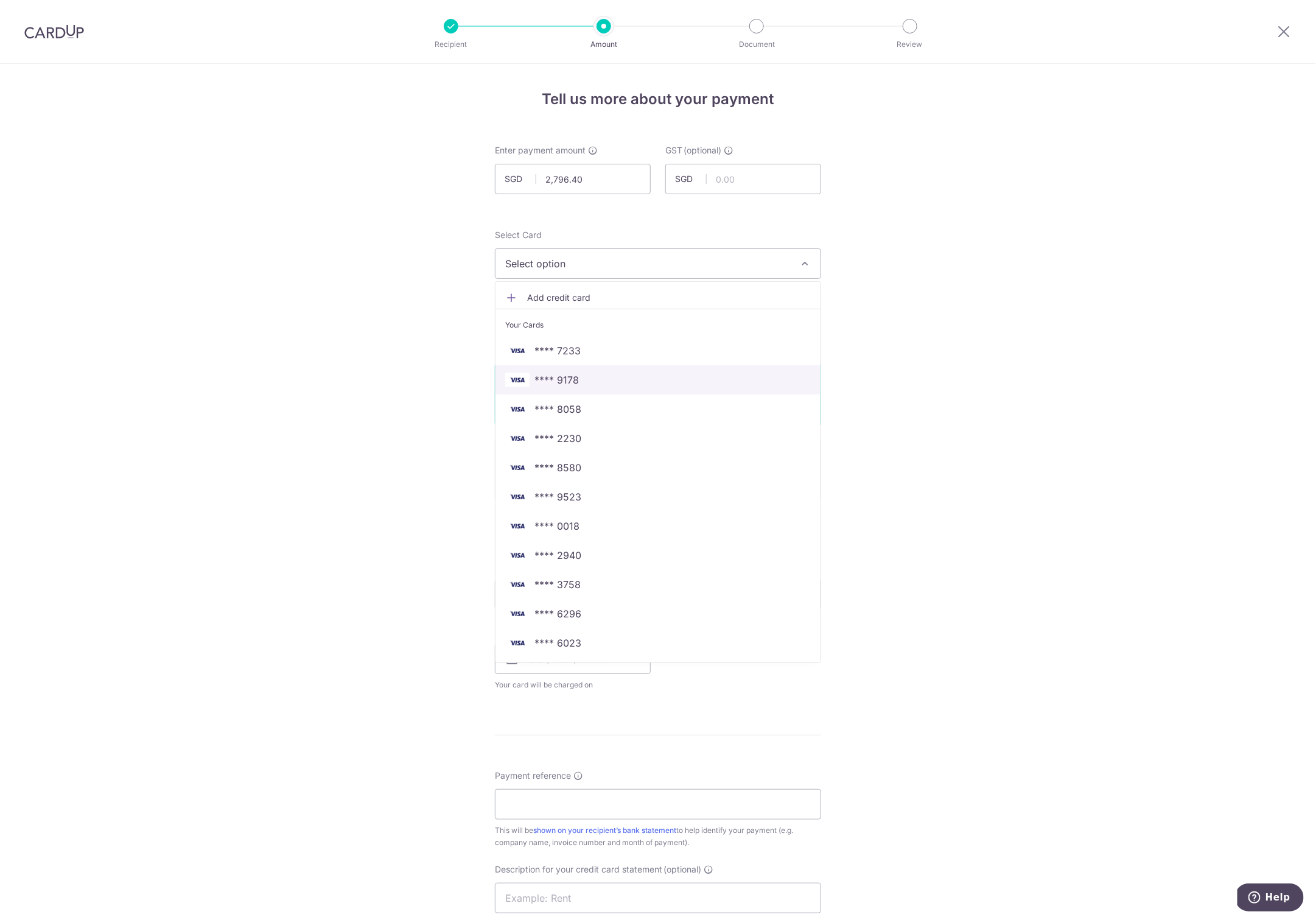
click at [570, 381] on span "**** 9178" at bounding box center [556, 380] width 44 height 14
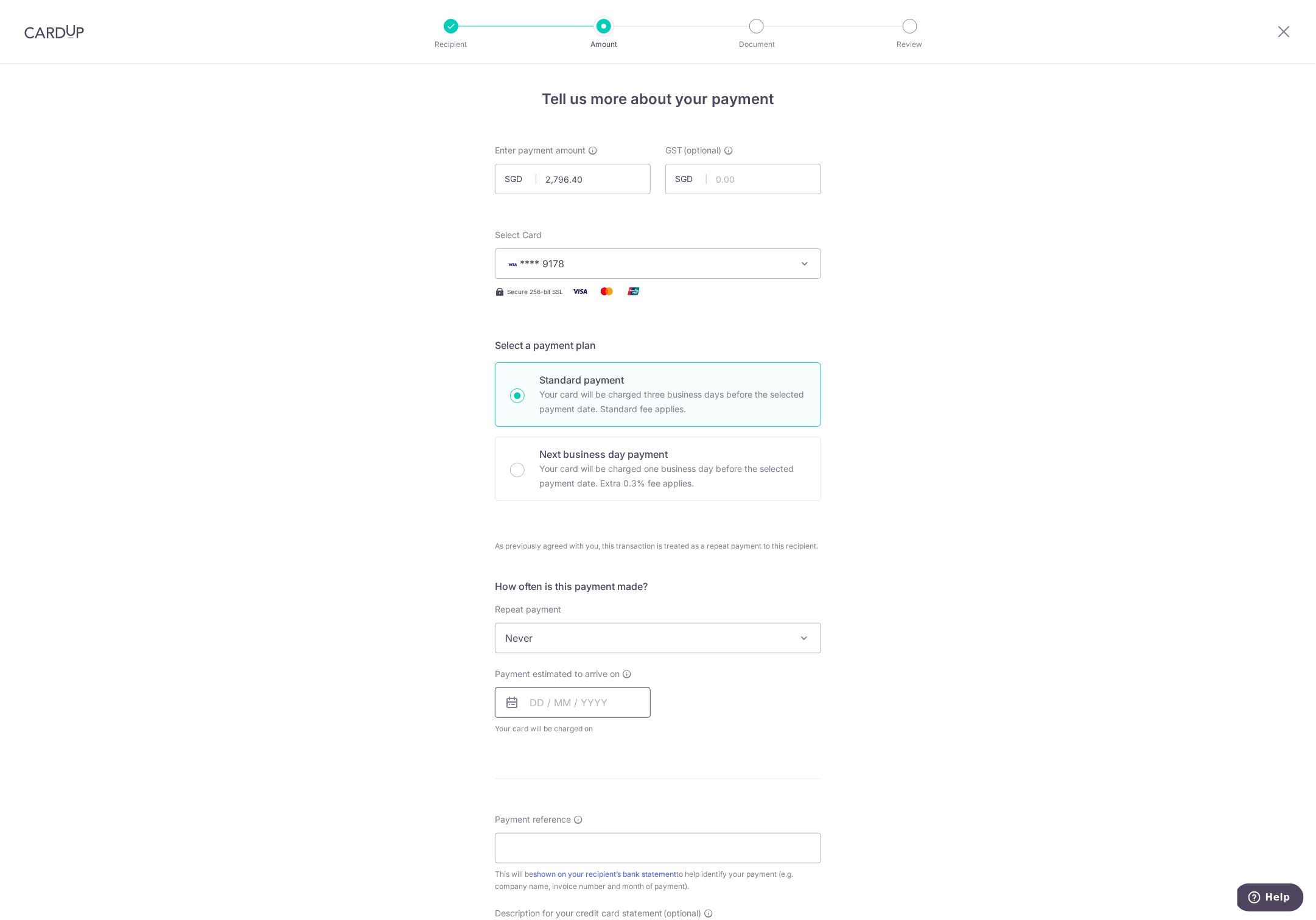
click at [573, 702] on input "text" at bounding box center [573, 703] width 155 height 31
click at [568, 828] on link "16" at bounding box center [568, 838] width 20 height 20
type input "[DATE]"
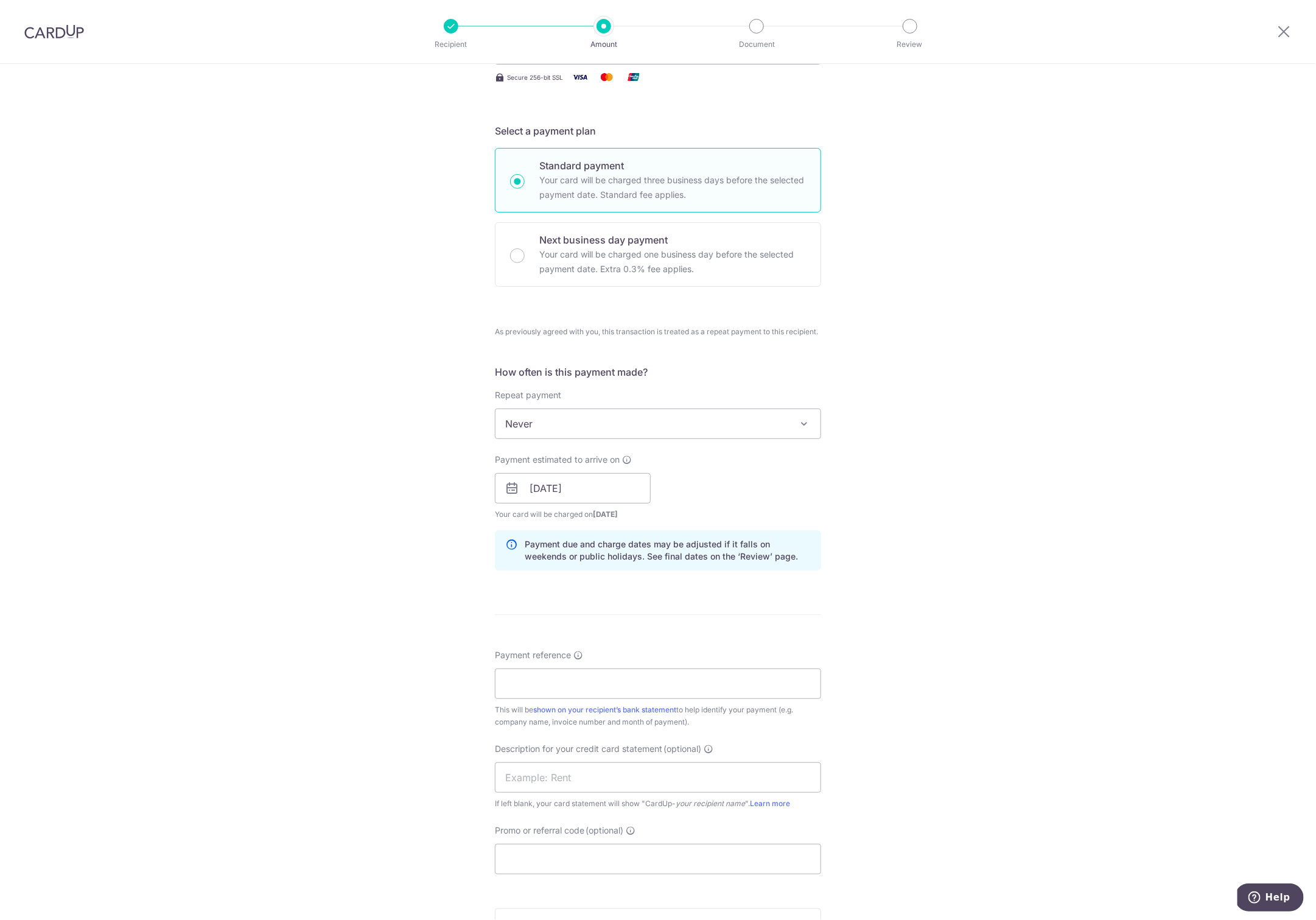
scroll to position [417, 0]
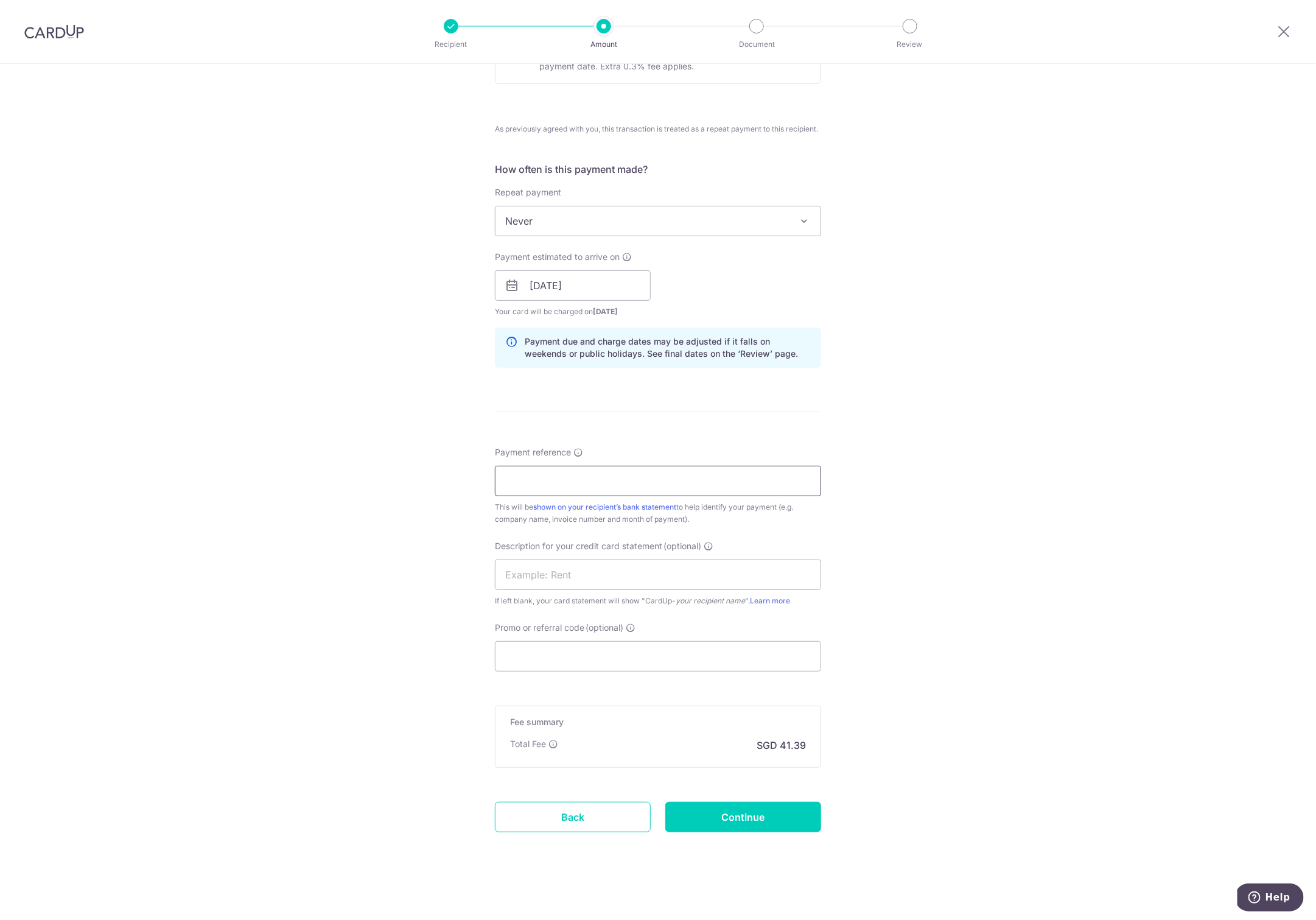
click at [538, 483] on input "Payment reference" at bounding box center [658, 481] width 326 height 31
type input "basic projects 0725"
click at [526, 576] on input "text" at bounding box center [658, 575] width 326 height 31
type input "futar ent 0725"
click at [353, 692] on div "Tell us more about your payment Enter payment amount SGD 2,796.40 2796.40 GST (…" at bounding box center [658, 285] width 1316 height 1277
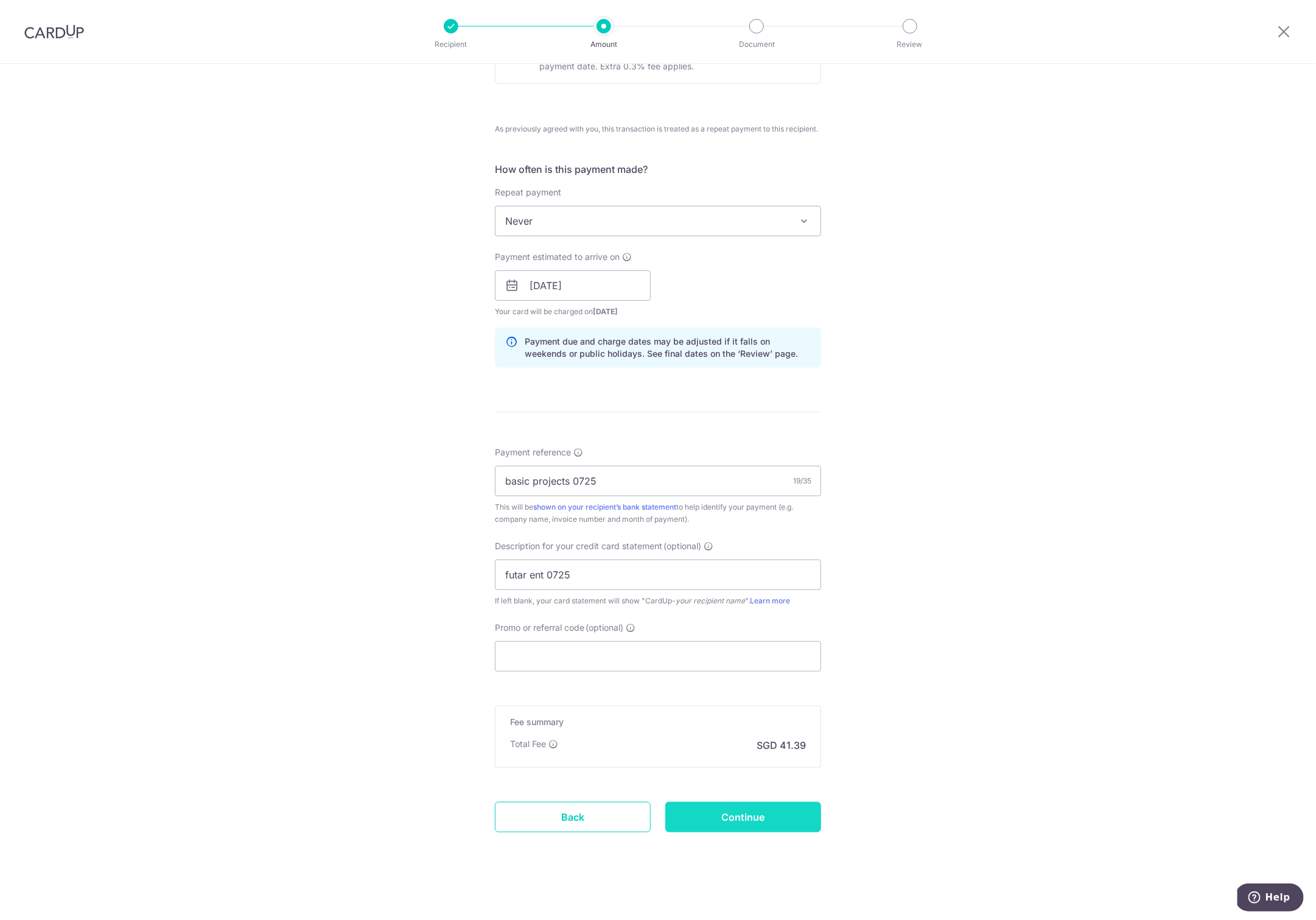
click at [730, 807] on input "Continue" at bounding box center [743, 817] width 155 height 31
type input "Create Schedule"
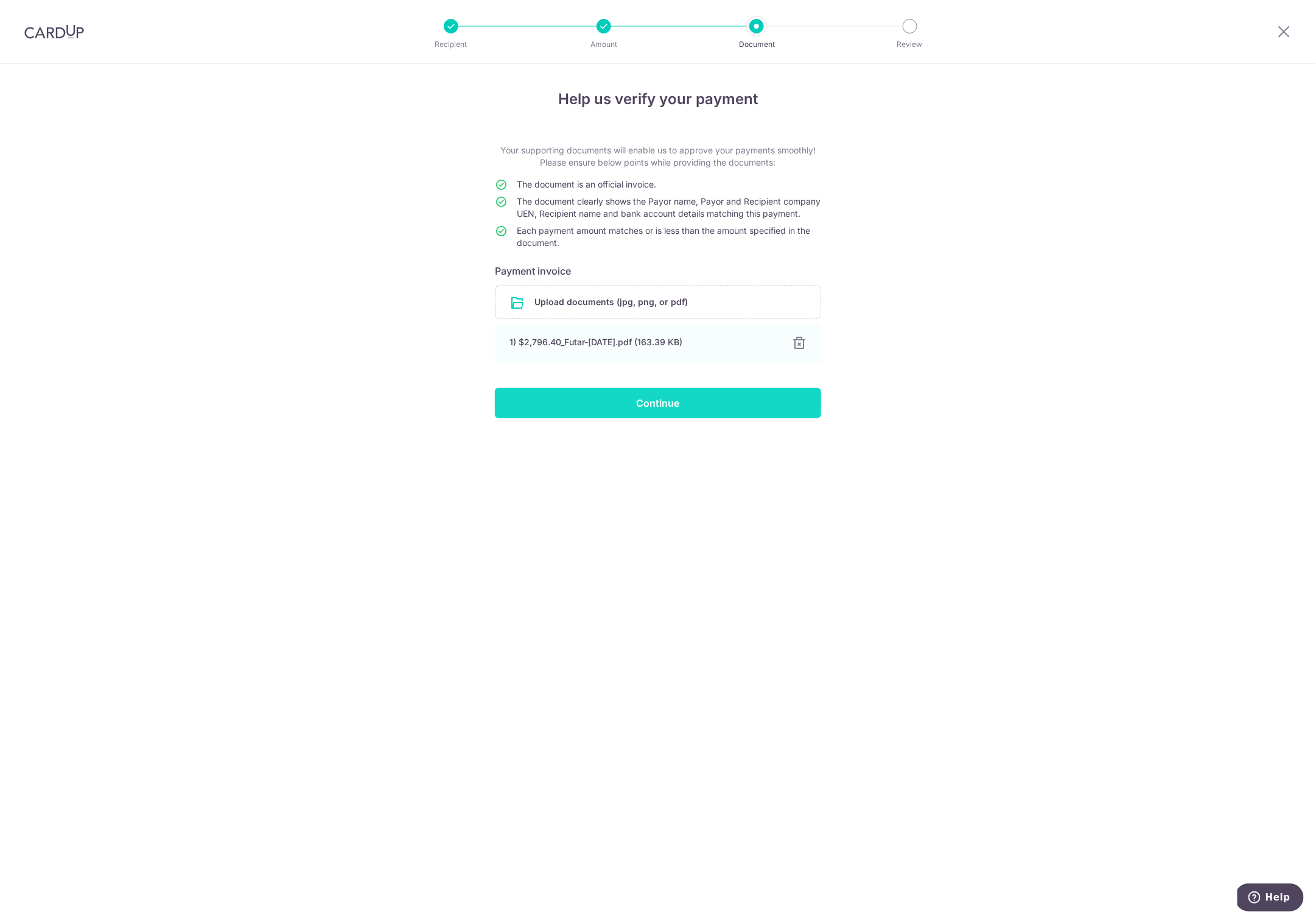
click at [638, 415] on input "Continue" at bounding box center [658, 404] width 326 height 31
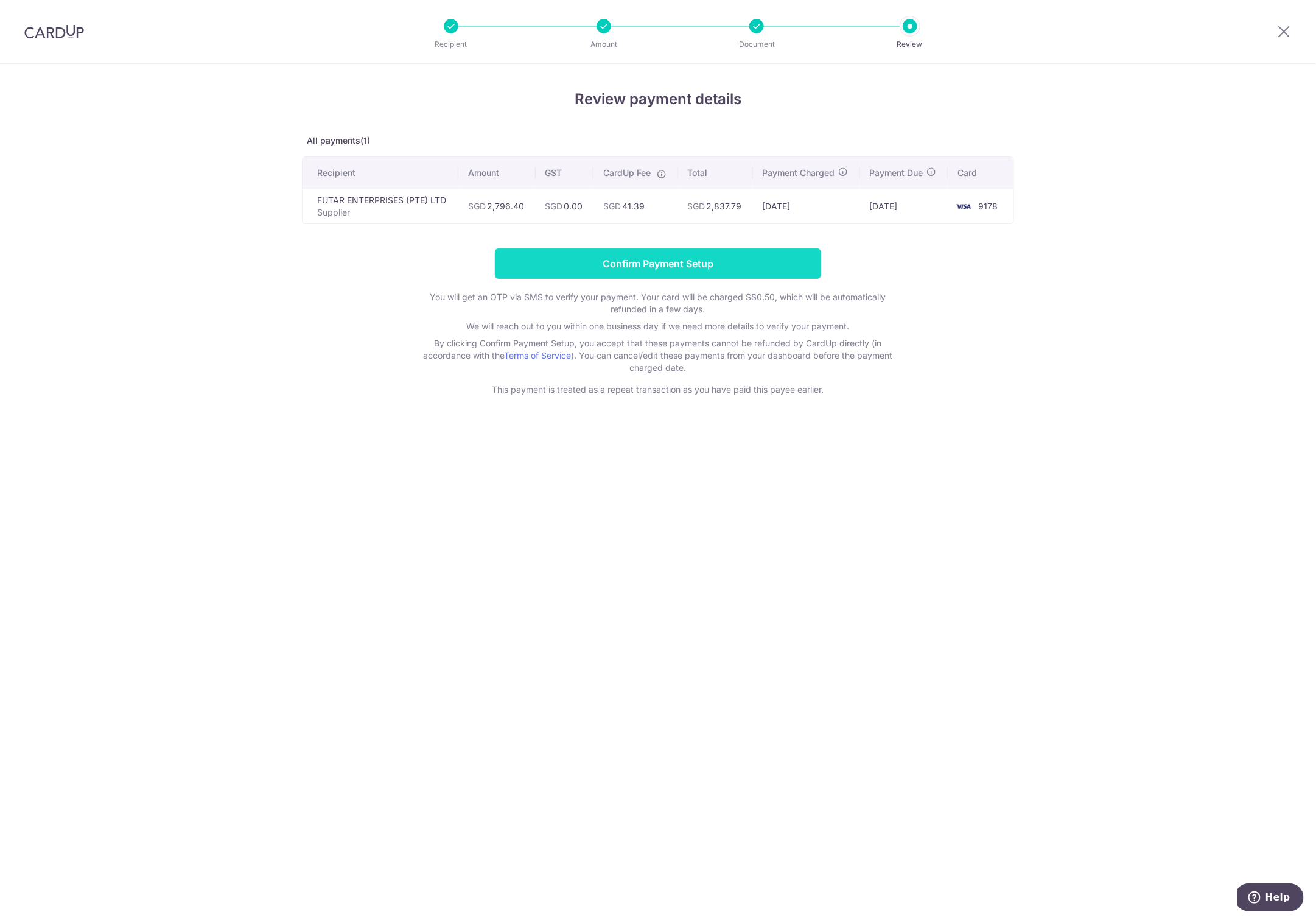
click at [643, 273] on input "Confirm Payment Setup" at bounding box center [658, 263] width 326 height 31
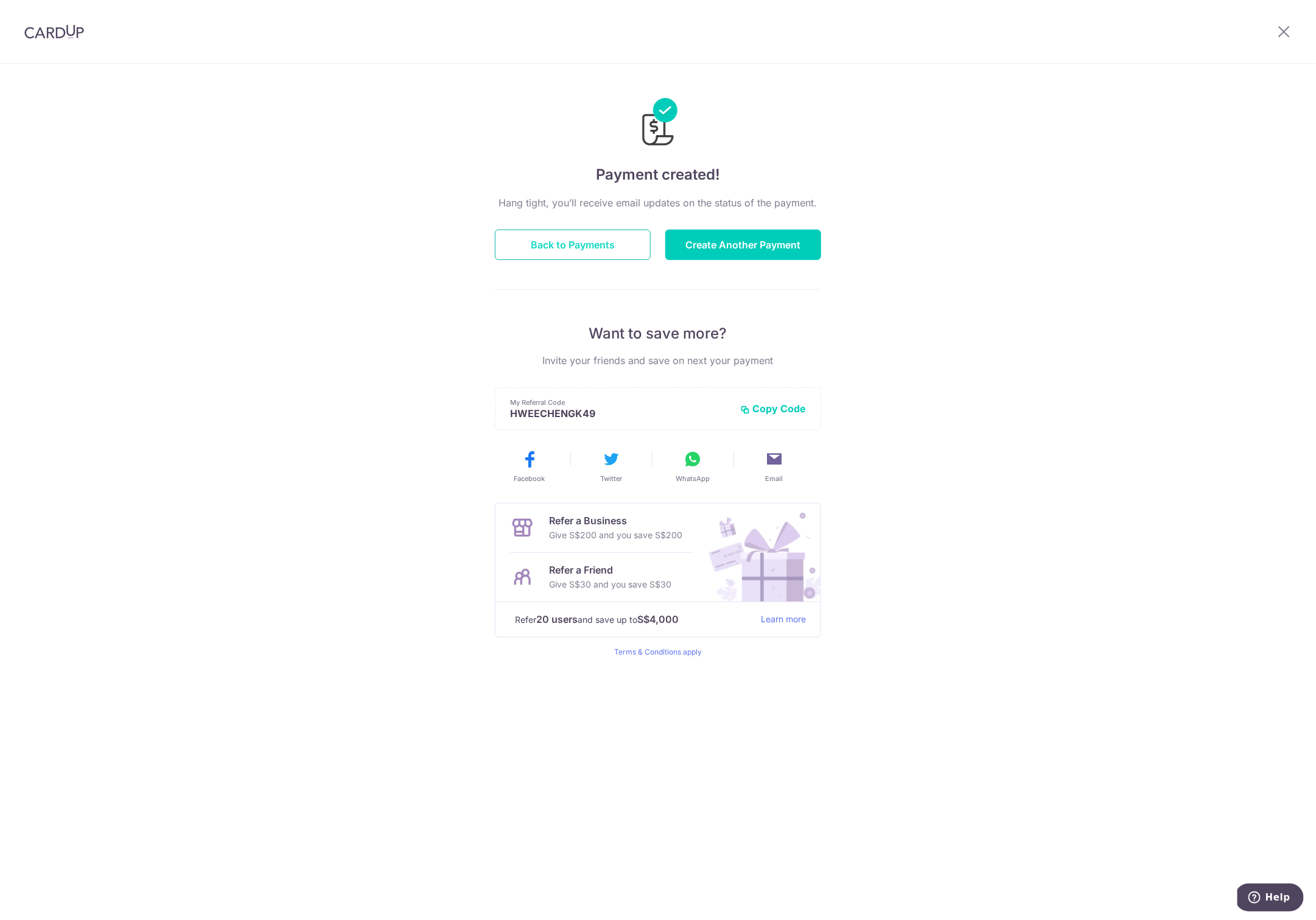
click at [581, 245] on button "Back to Payments" at bounding box center [573, 245] width 155 height 31
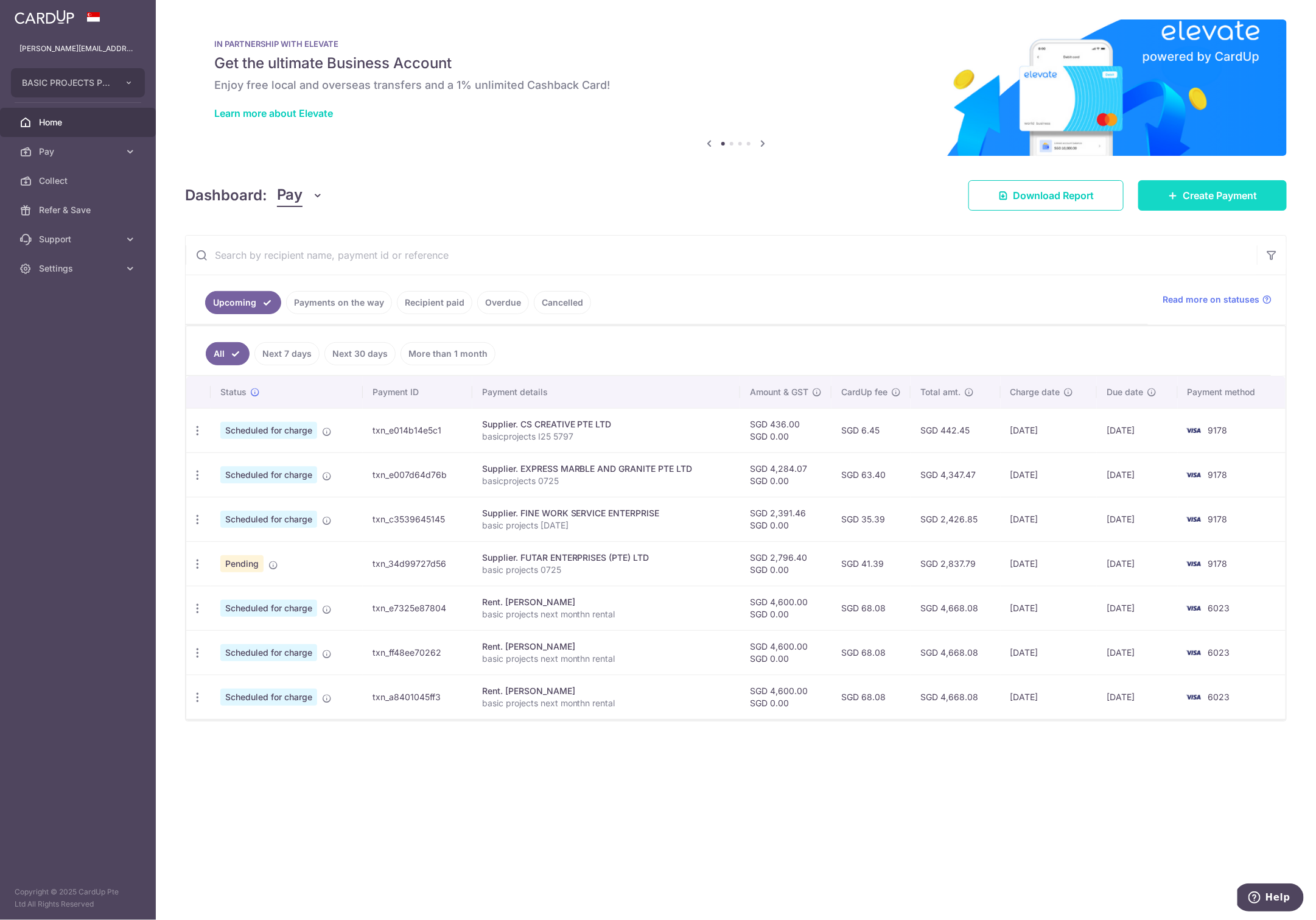
click at [1217, 188] on span "Create Payment" at bounding box center [1219, 195] width 74 height 14
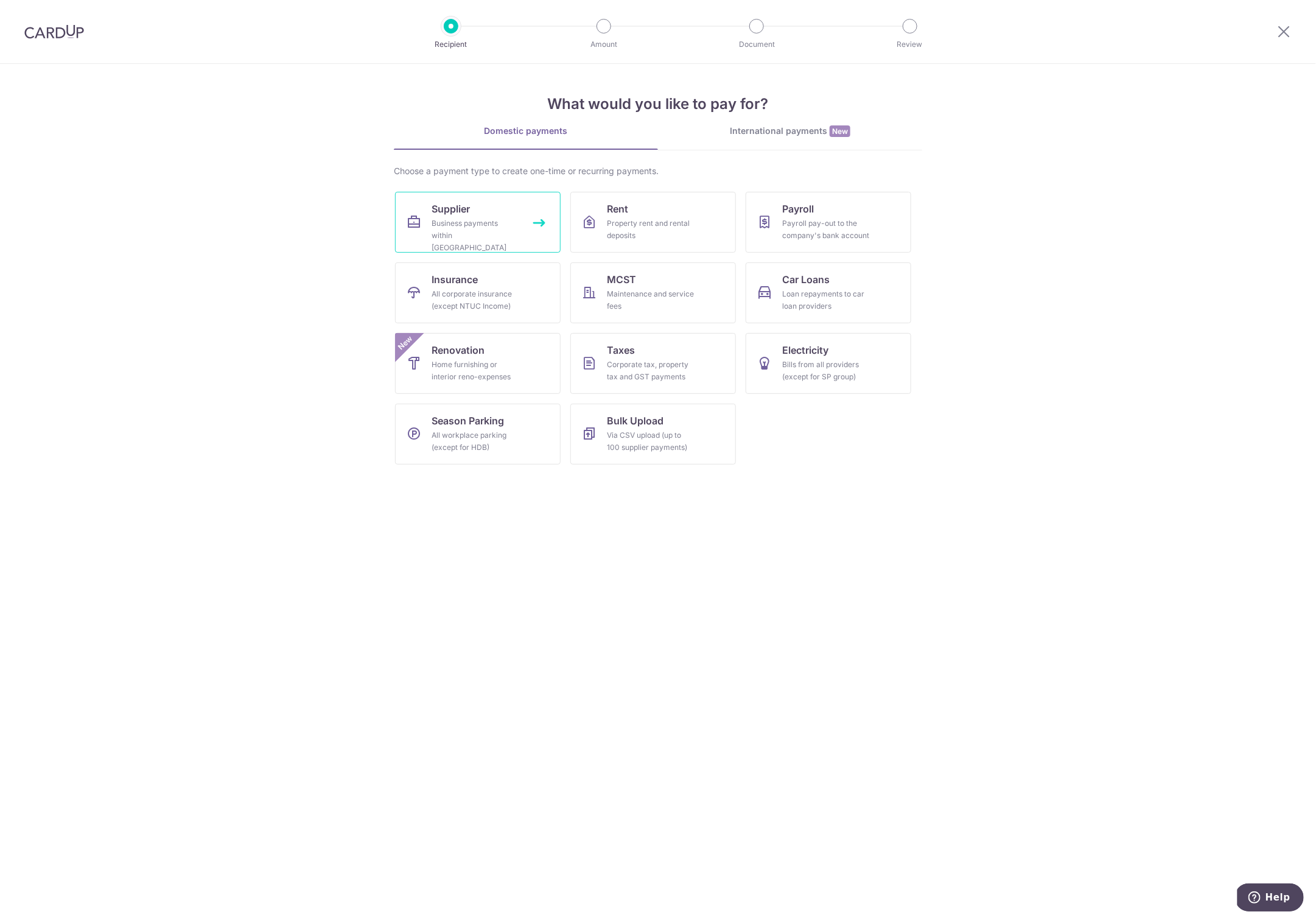
click at [437, 227] on div "Business payments within [GEOGRAPHIC_DATA]" at bounding box center [475, 235] width 88 height 37
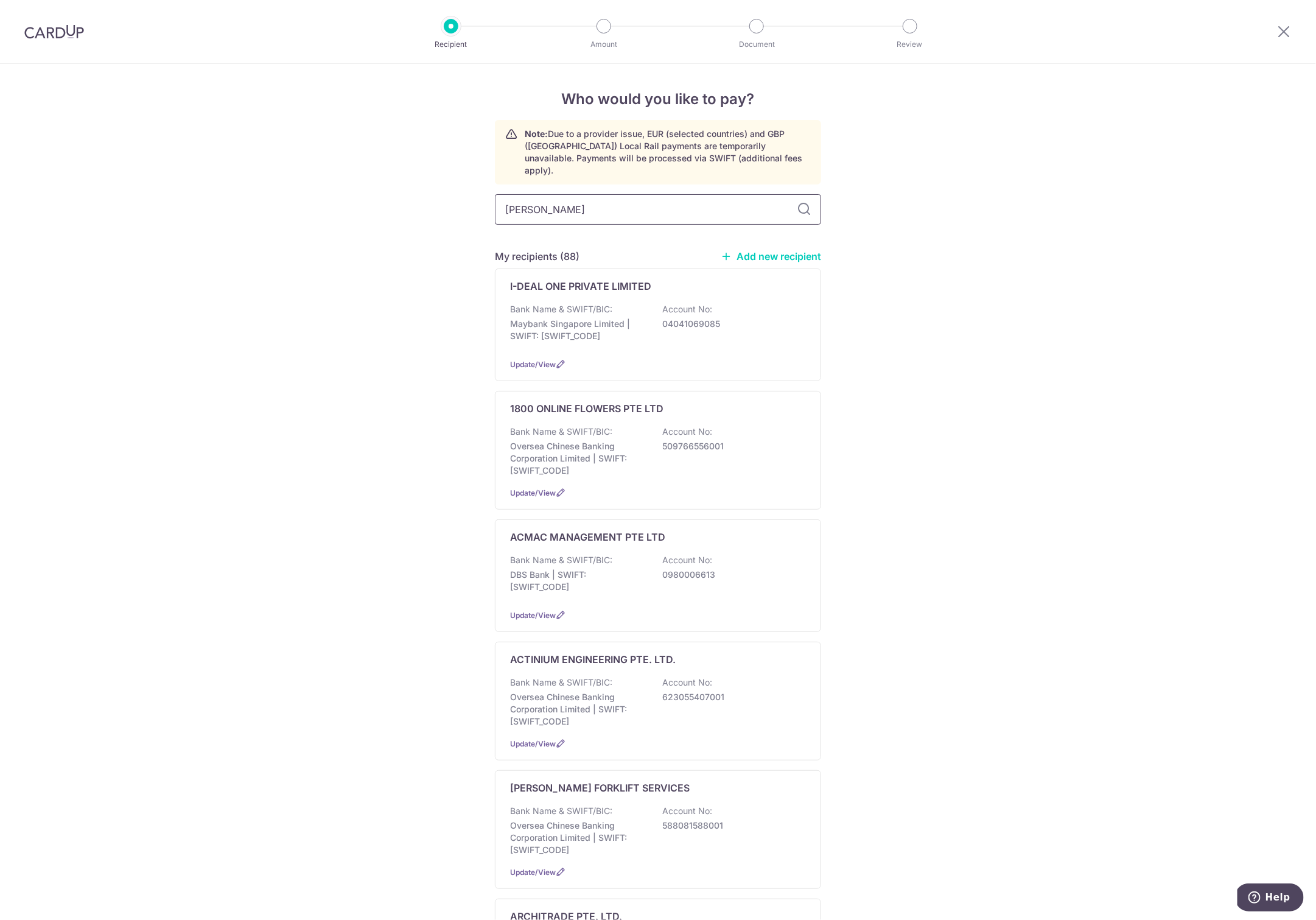
type input "lee h"
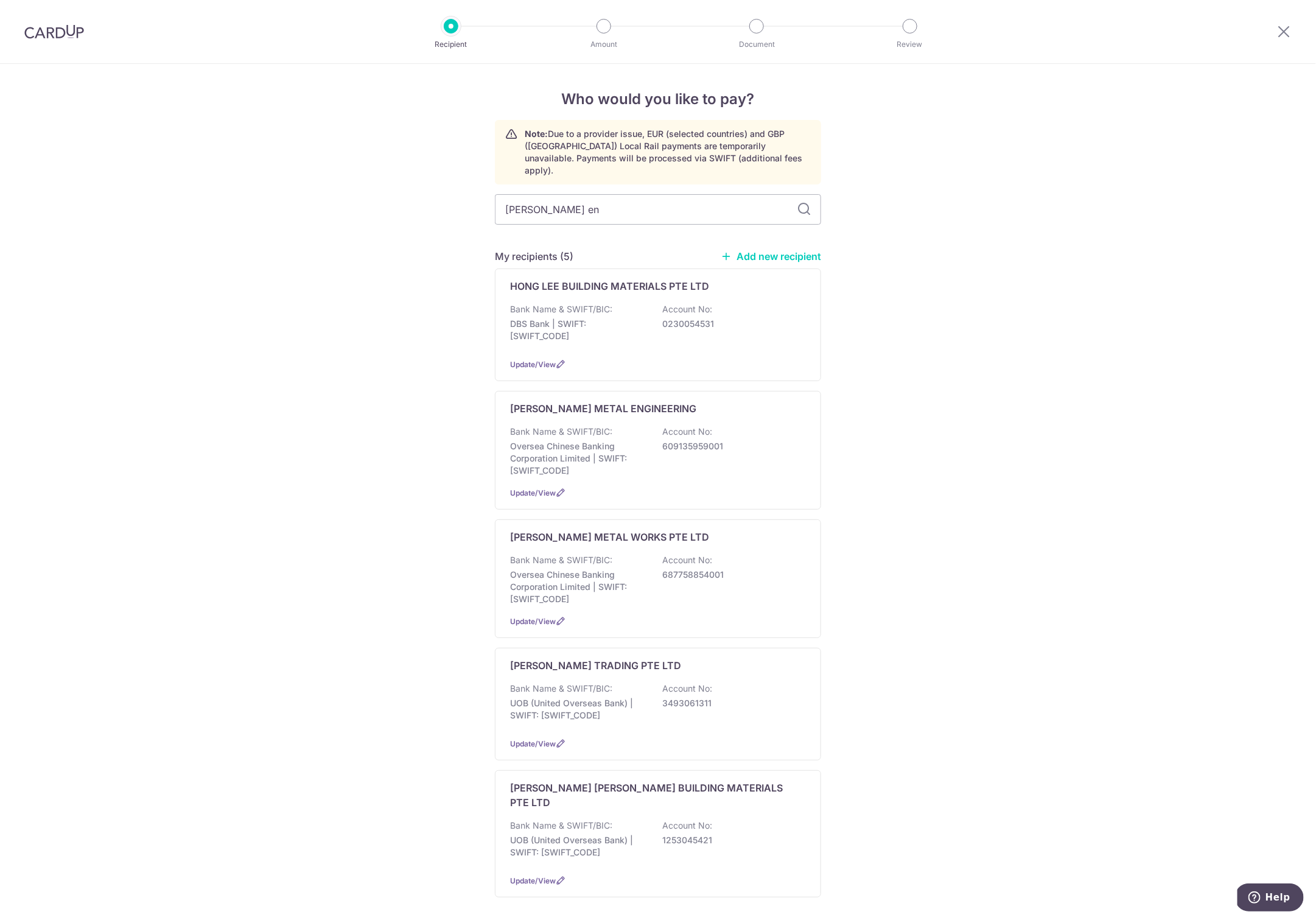
type input "lee eng"
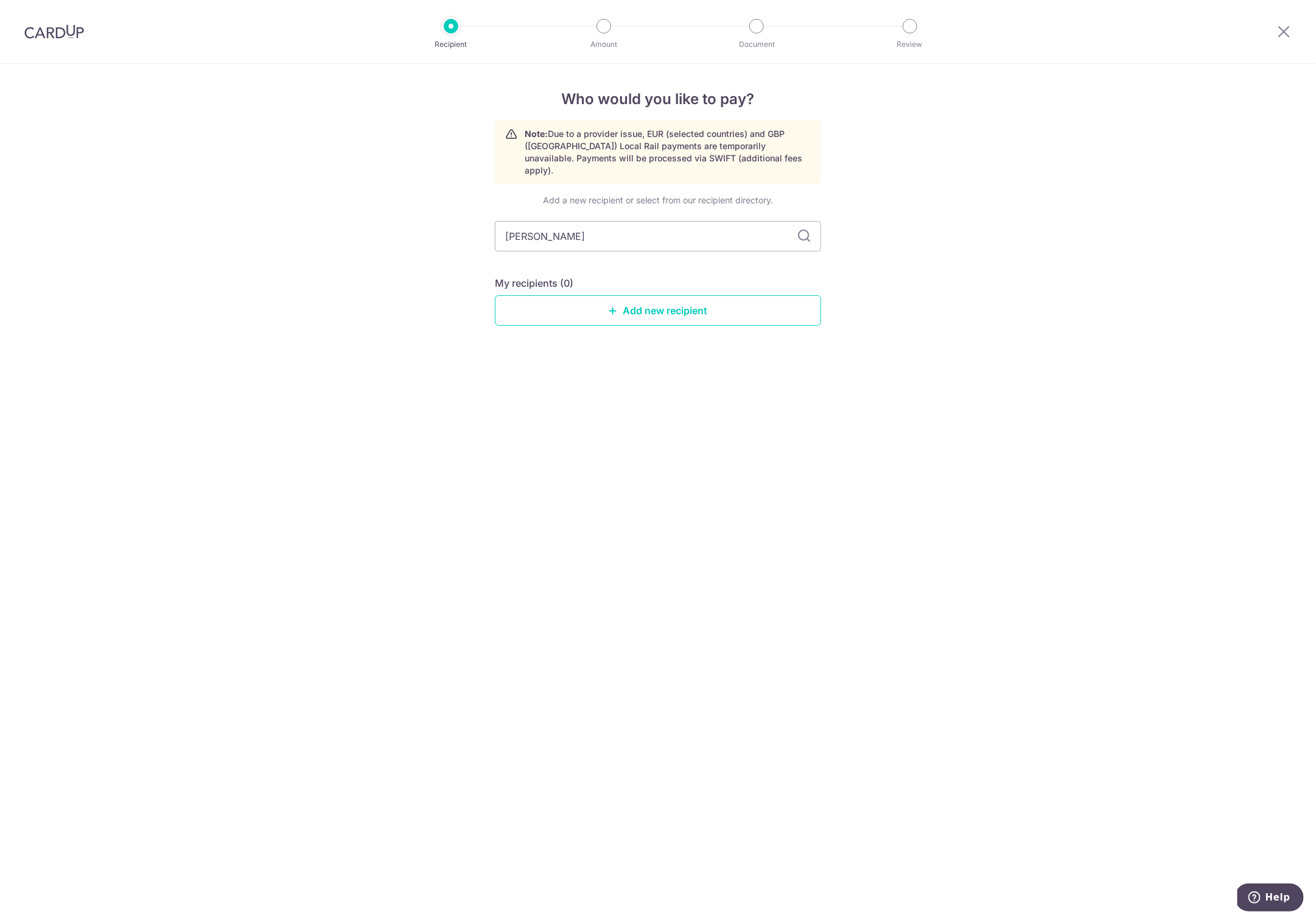
type input "lee heng"
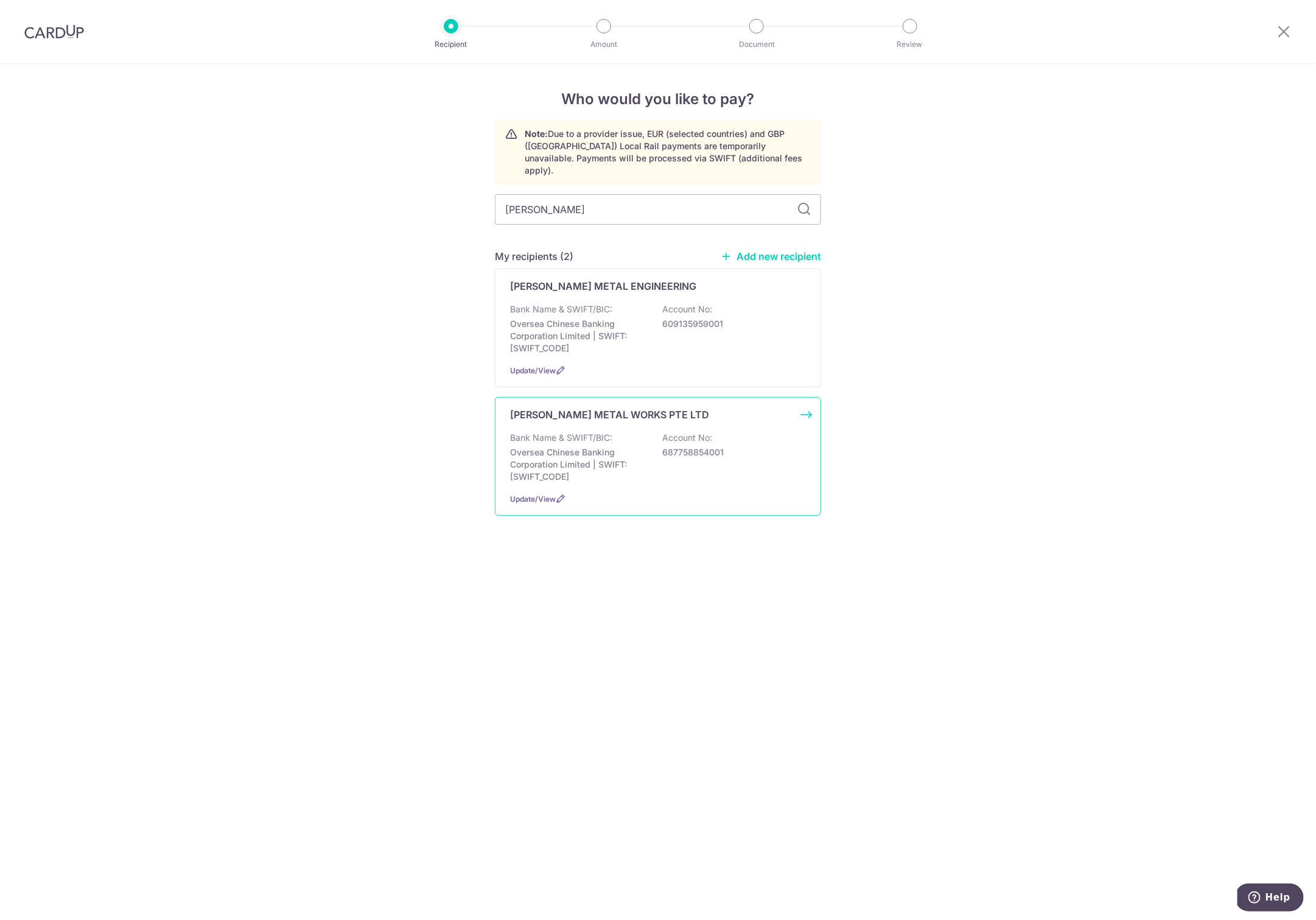
click at [560, 446] on p "Oversea Chinese Banking Corporation Limited | SWIFT: OCBCSGSGXXX" at bounding box center [579, 464] width 137 height 37
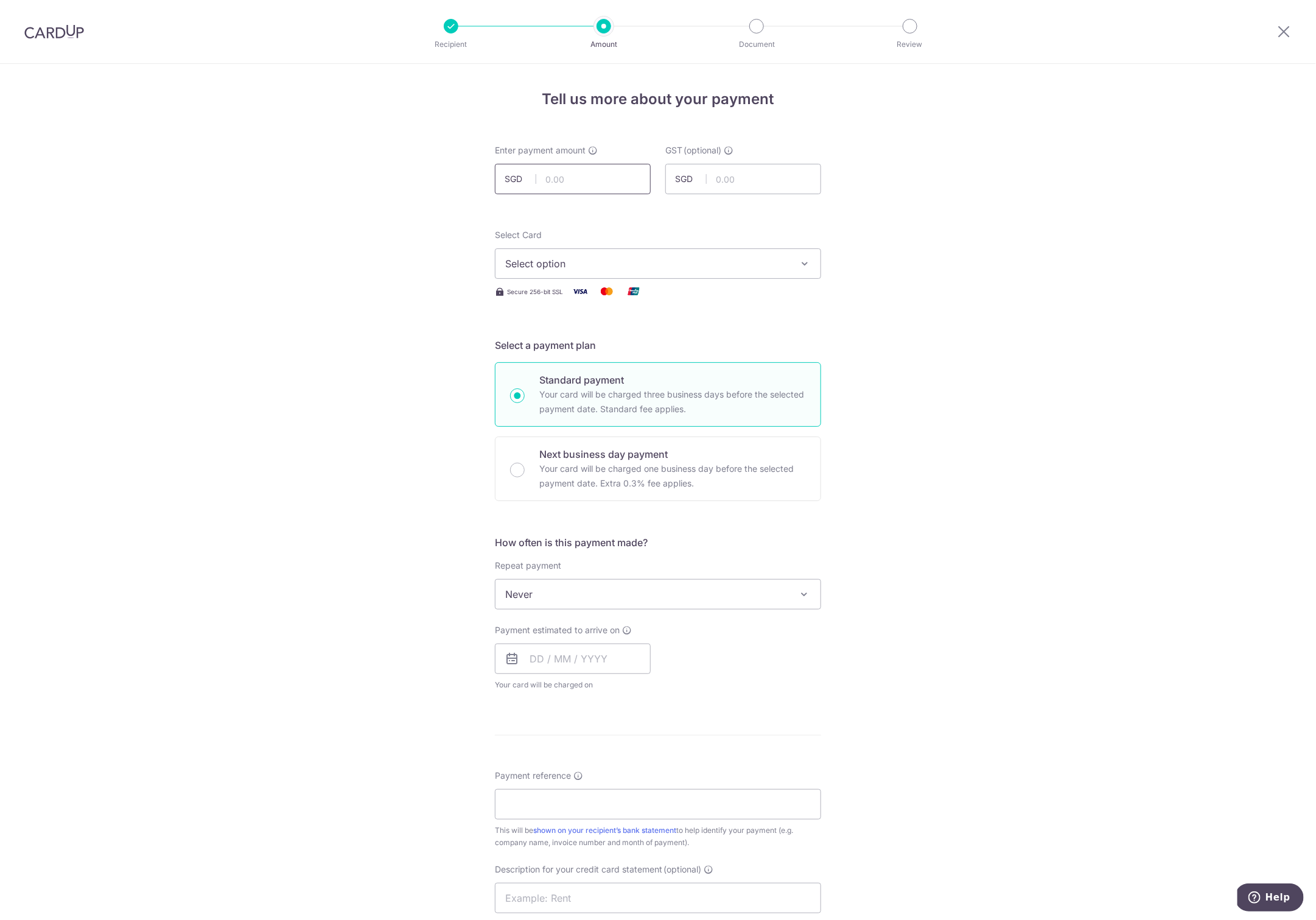
click at [569, 185] on input "text" at bounding box center [573, 179] width 155 height 31
type input "2"
type input "1,200.00"
click at [736, 222] on form "Enter payment amount SGD 1,200.00 1200.00 GST (optional) SGD Select Card Select…" at bounding box center [658, 667] width 326 height 1045
click at [537, 262] on span "Select option" at bounding box center [647, 263] width 284 height 14
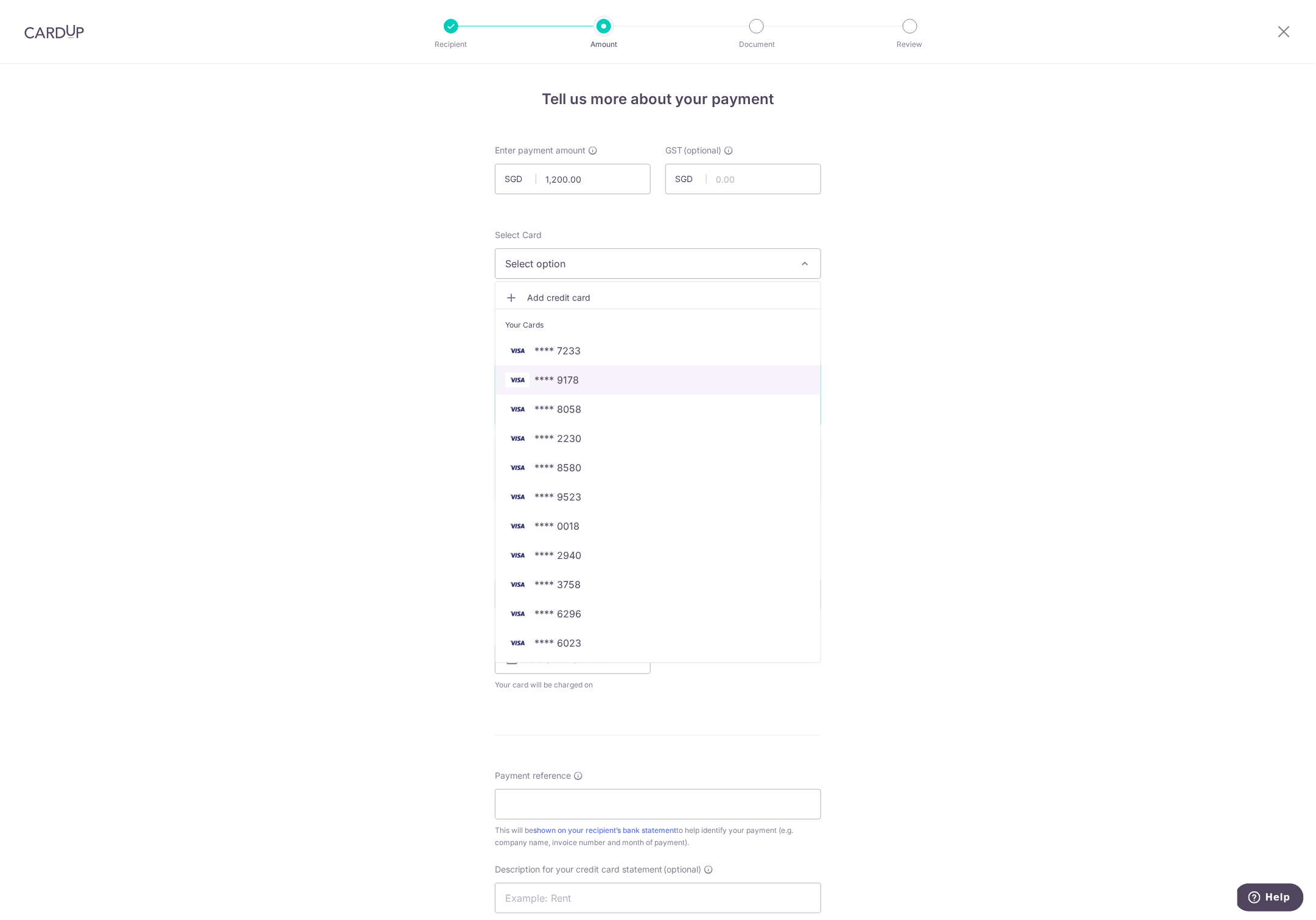
click at [556, 378] on span "**** 9178" at bounding box center [556, 380] width 44 height 14
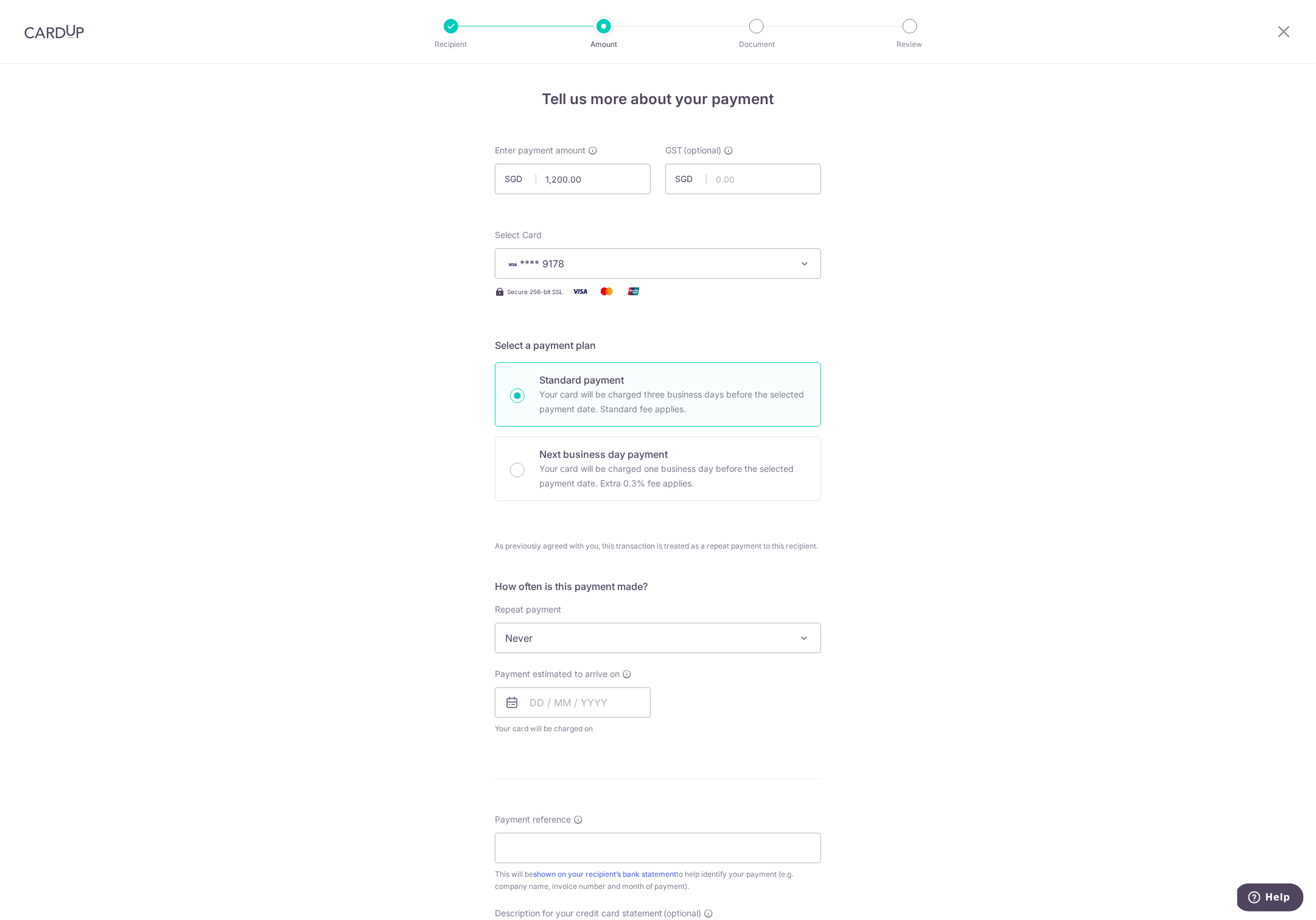
scroll to position [308, 0]
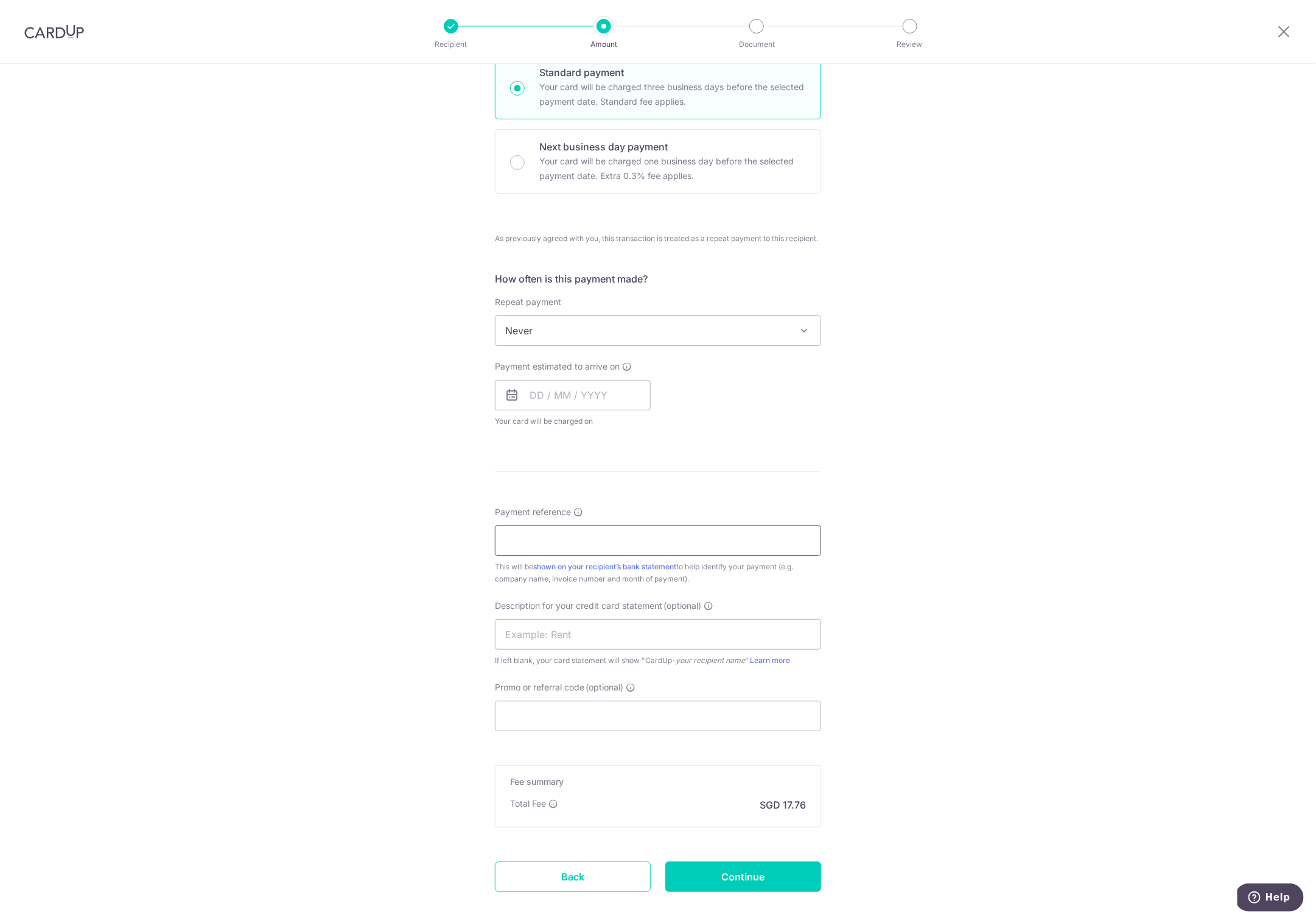
click at [553, 527] on input "Payment reference" at bounding box center [658, 540] width 326 height 31
type input "basic projects aug 25"
drag, startPoint x: 378, startPoint y: 759, endPoint x: 532, endPoint y: 641, distance: 194.0
click at [378, 759] on div "Tell us more about your payment Enter payment amount SGD 1,200.00 1200.00 GST (…" at bounding box center [658, 370] width 1316 height 1227
click at [556, 630] on input "text" at bounding box center [658, 635] width 326 height 31
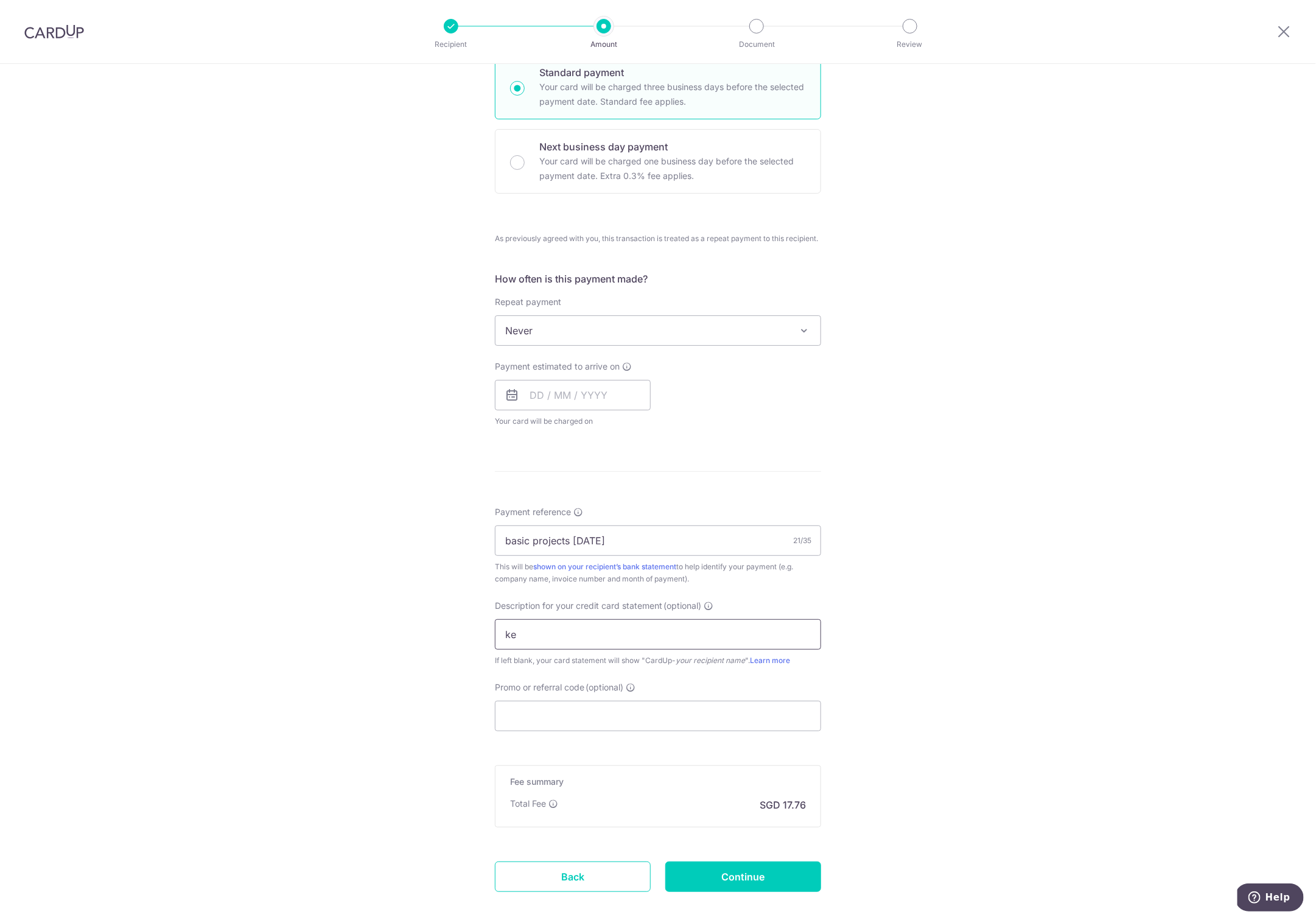
type input "k"
type input "lee heng 0825"
click at [304, 710] on div "Tell us more about your payment Enter payment amount SGD 1,200.00 1200.00 GST (…" at bounding box center [658, 370] width 1316 height 1227
click at [754, 872] on input "Continue" at bounding box center [743, 877] width 155 height 31
type input "Create Schedule"
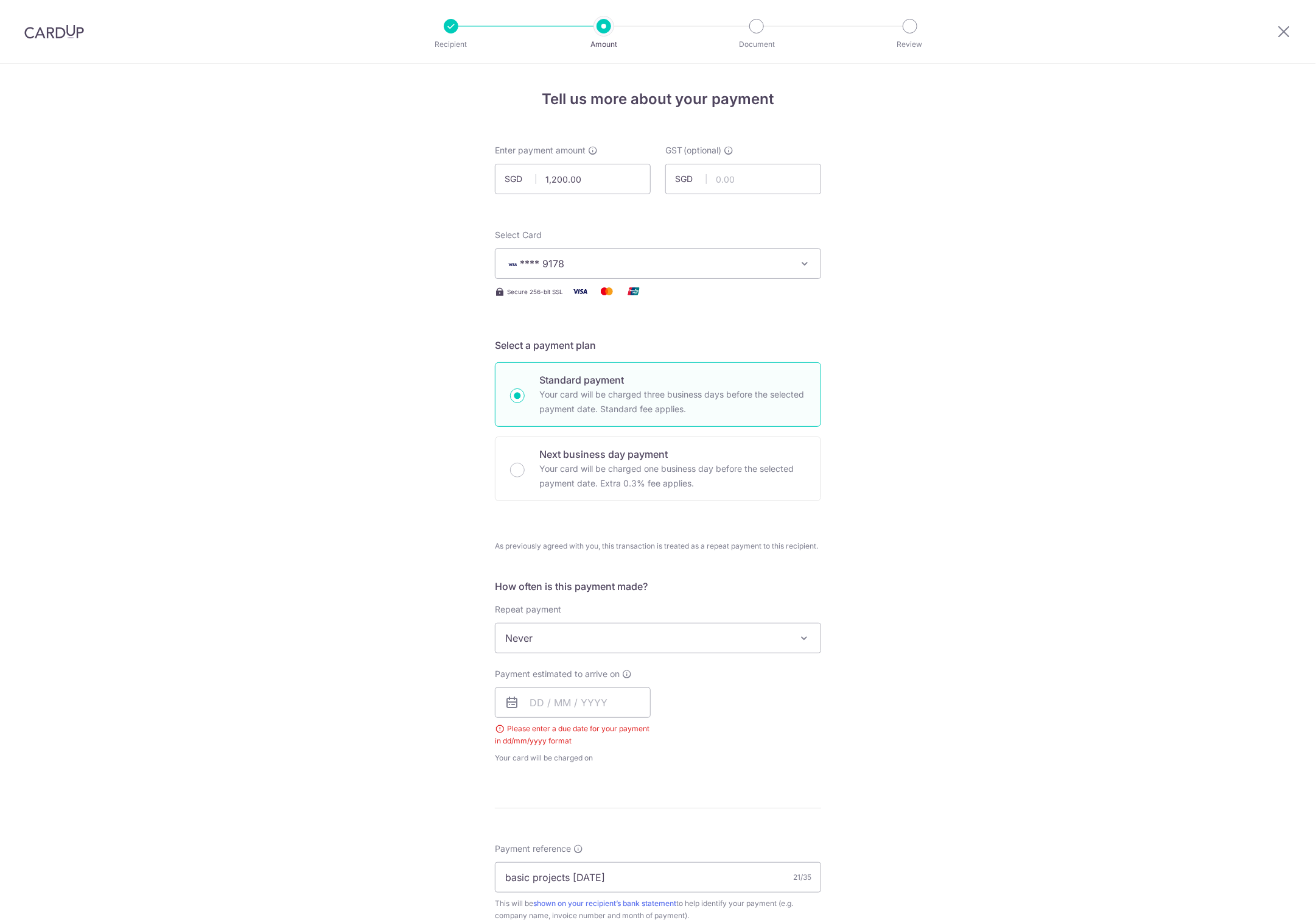
scroll to position [397, 0]
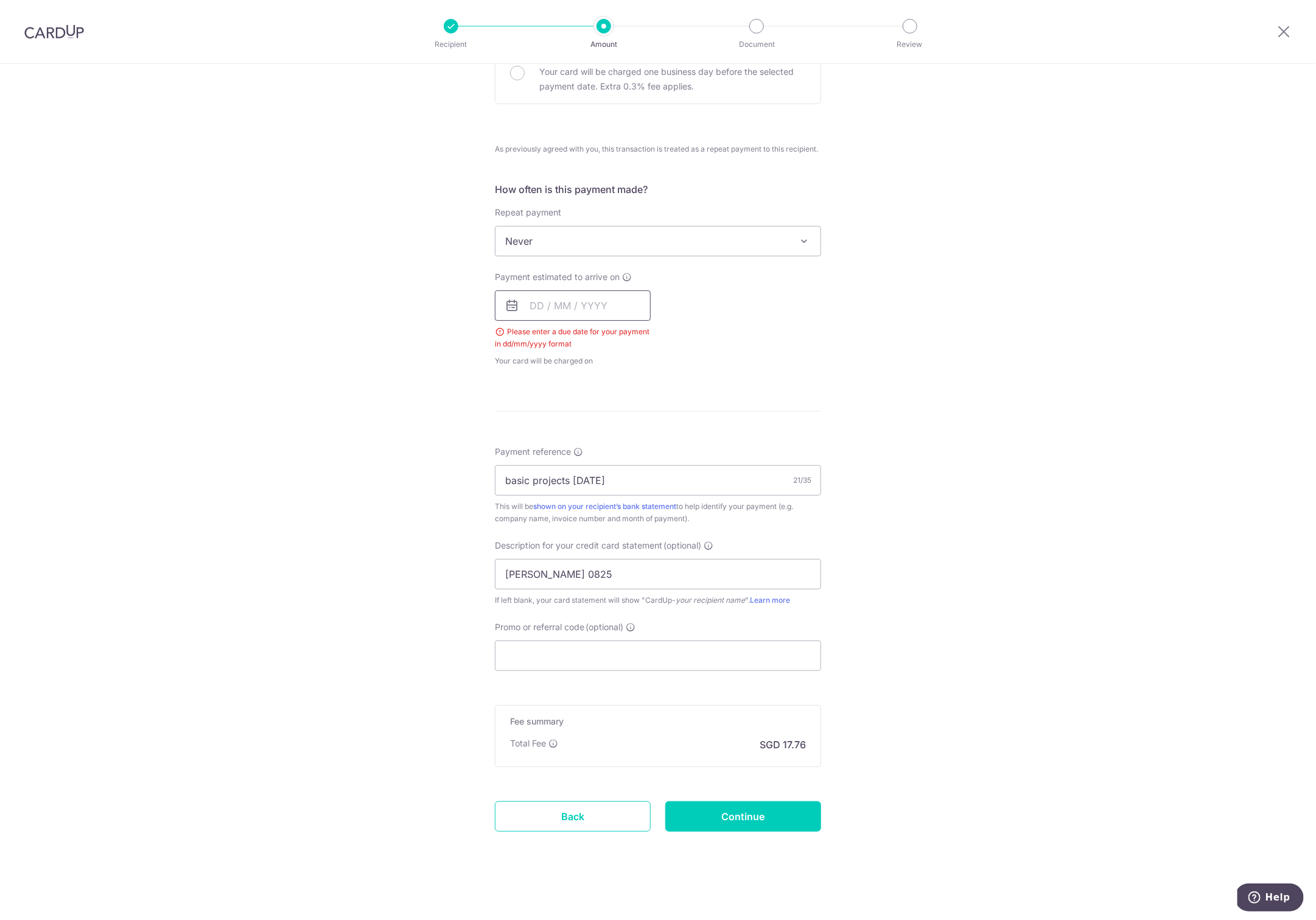
click at [575, 308] on input "text" at bounding box center [573, 306] width 155 height 31
click at [564, 437] on link "16" at bounding box center [568, 440] width 20 height 20
type input "[DATE]"
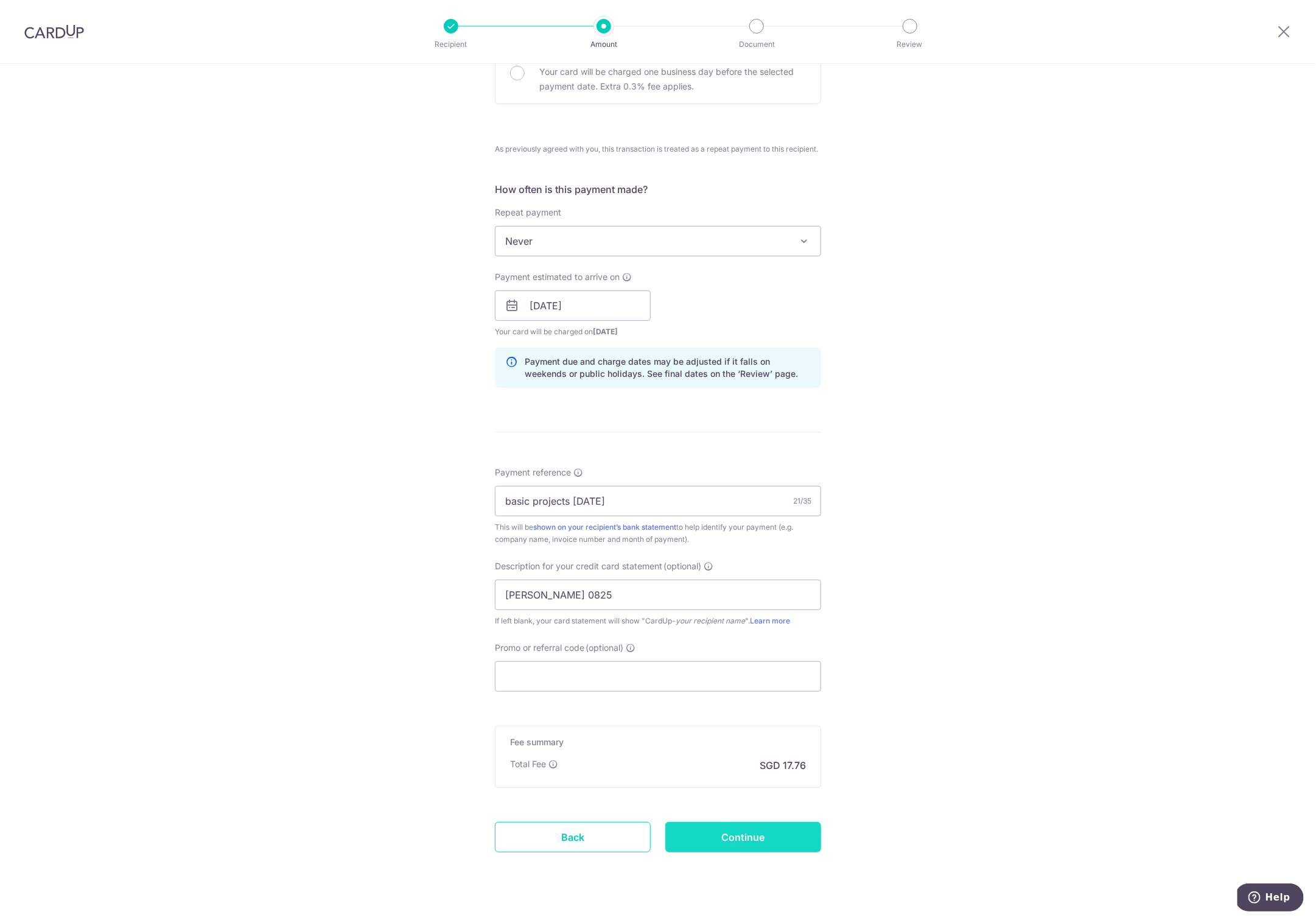
click at [740, 830] on input "Continue" at bounding box center [743, 837] width 155 height 31
type input "Create Schedule"
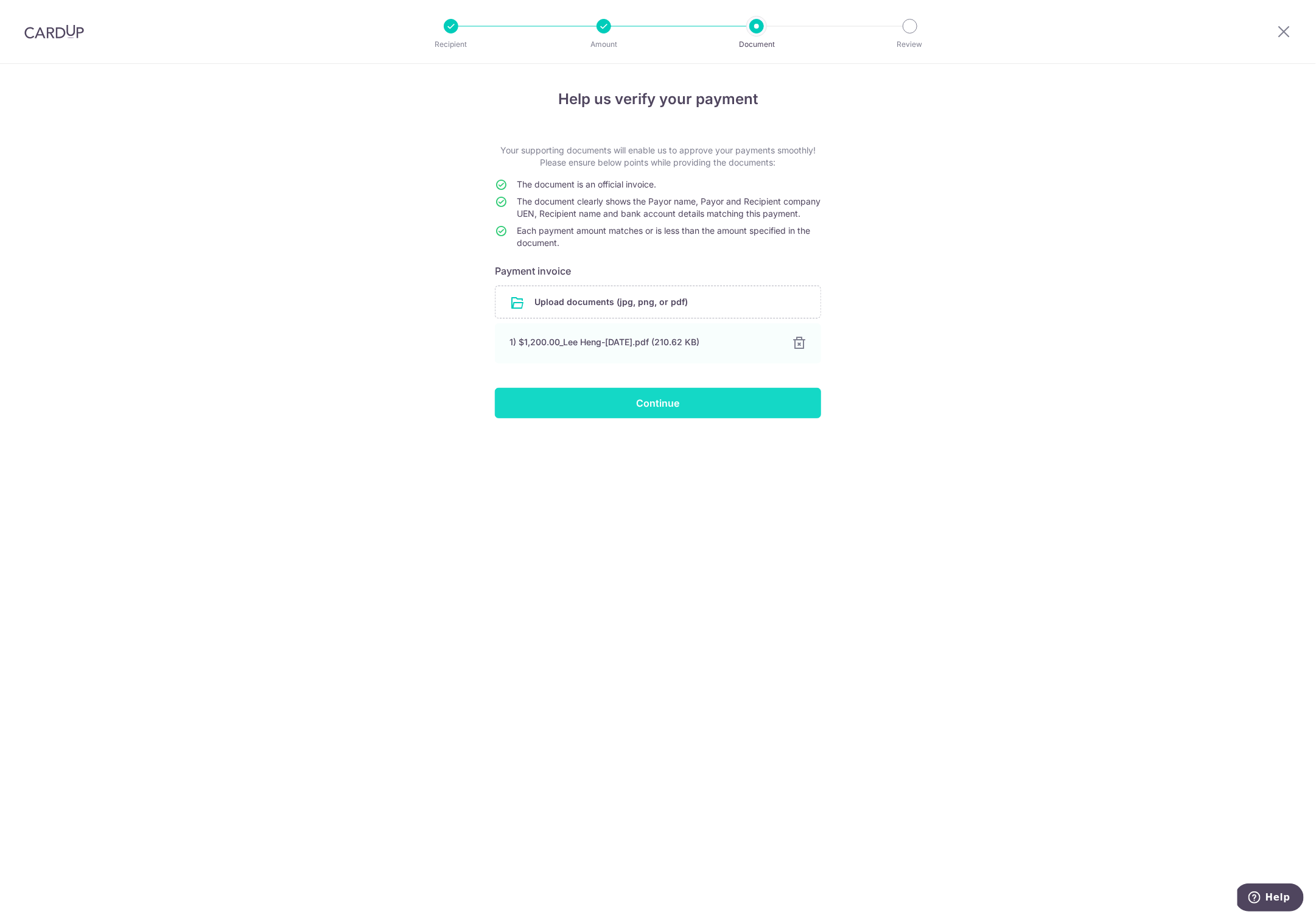
click at [618, 414] on input "Continue" at bounding box center [658, 404] width 326 height 31
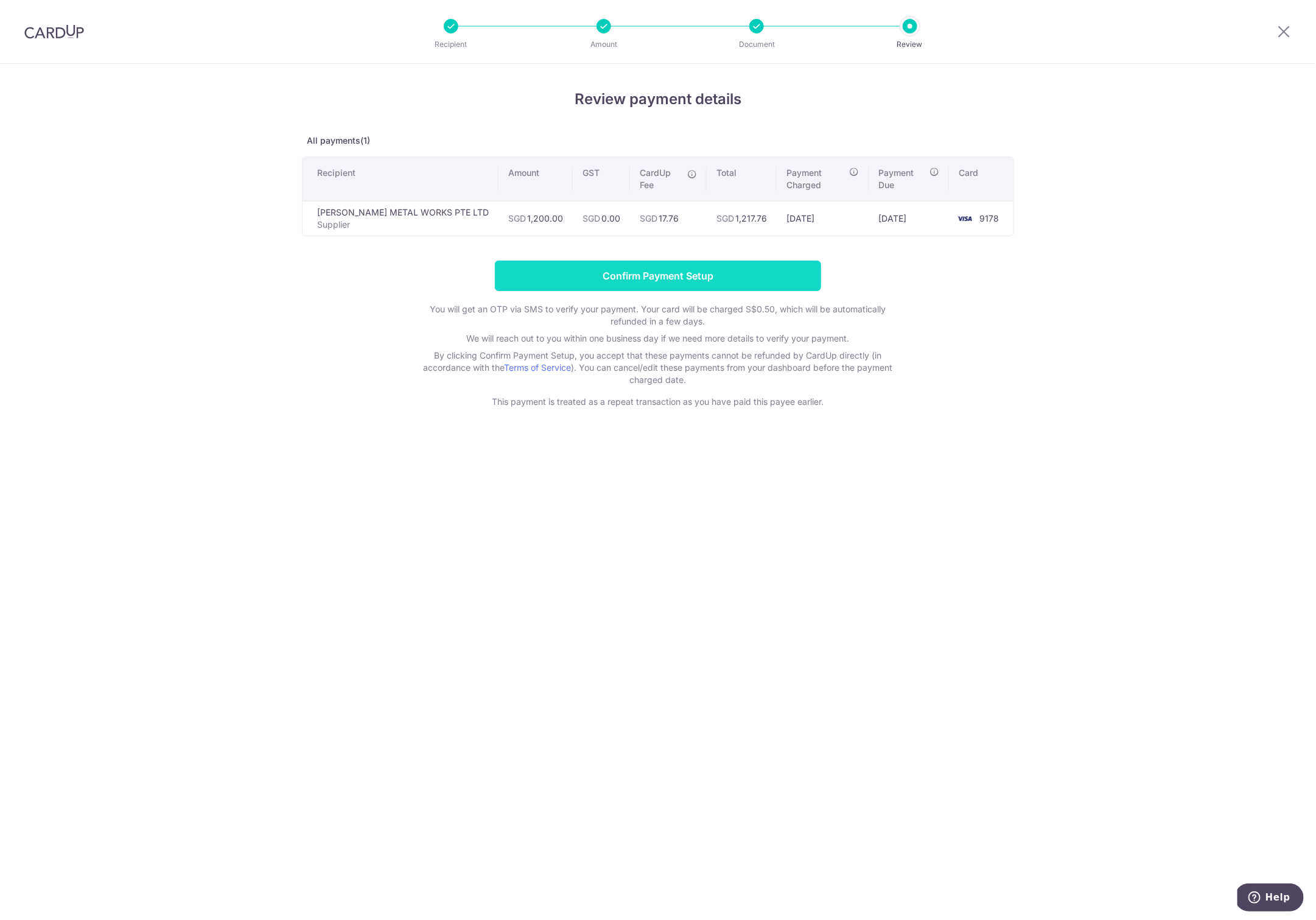
click at [683, 278] on input "Confirm Payment Setup" at bounding box center [658, 276] width 326 height 31
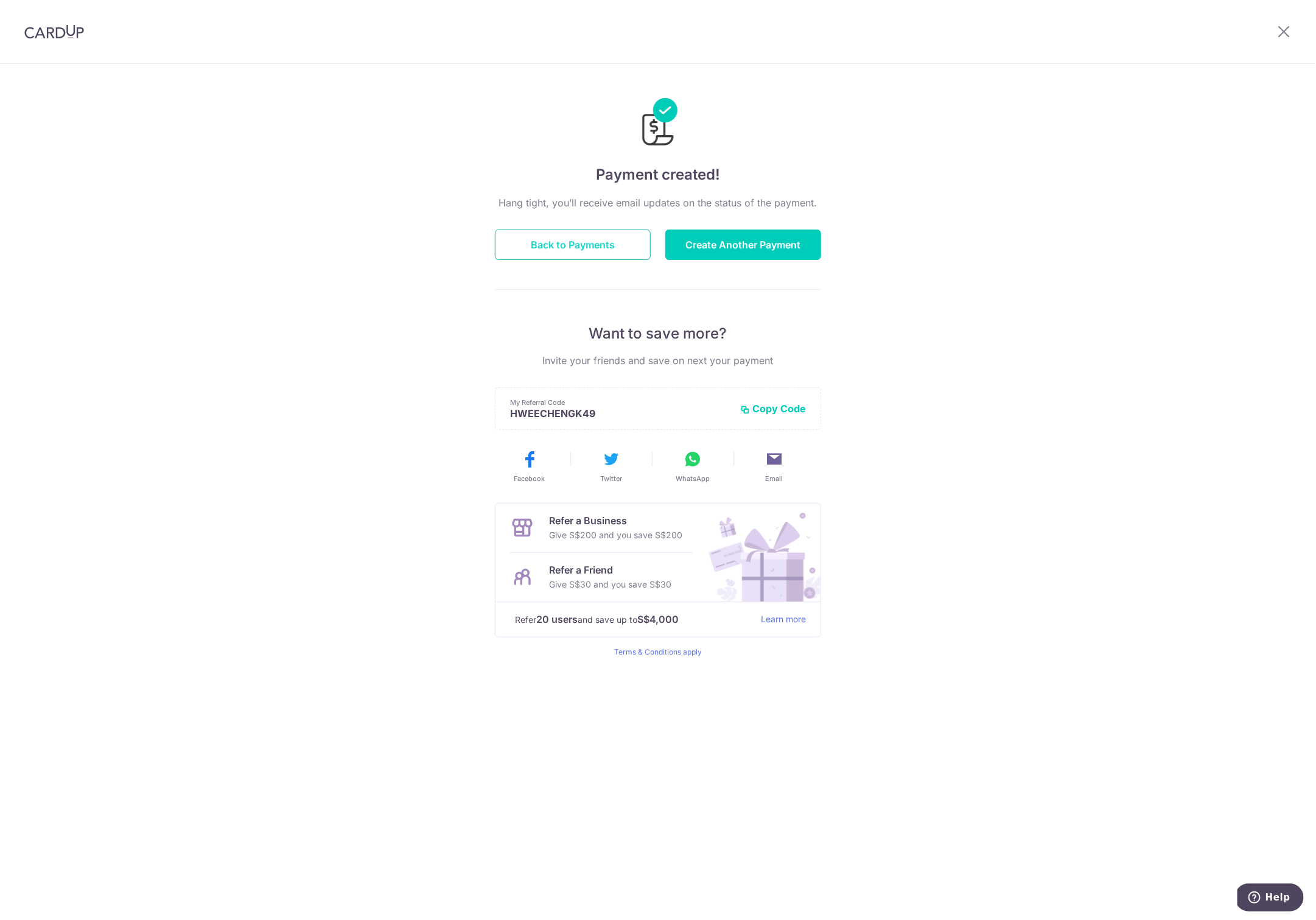
click at [603, 249] on button "Back to Payments" at bounding box center [573, 245] width 155 height 31
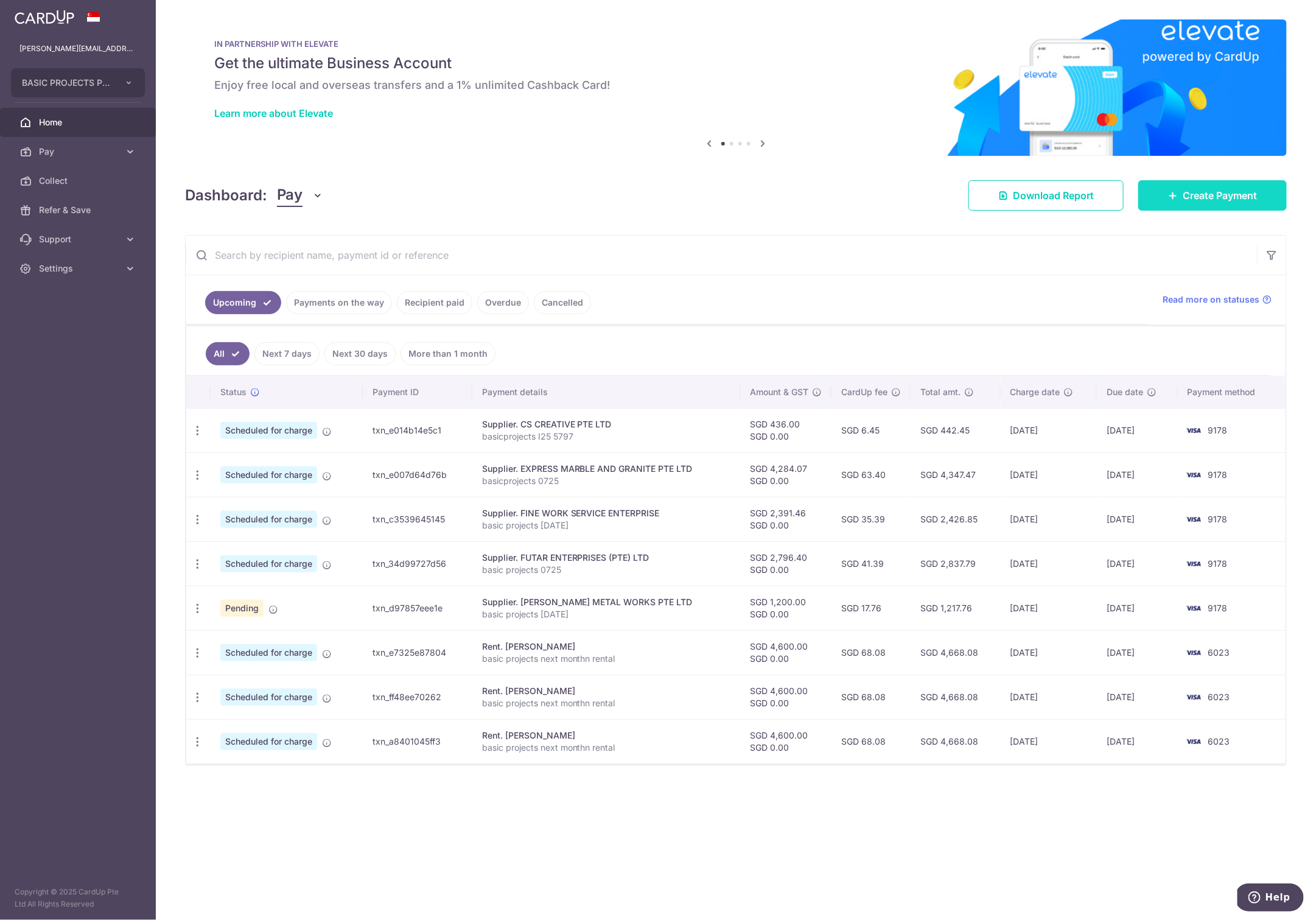
click at [1196, 192] on span "Create Payment" at bounding box center [1219, 195] width 74 height 14
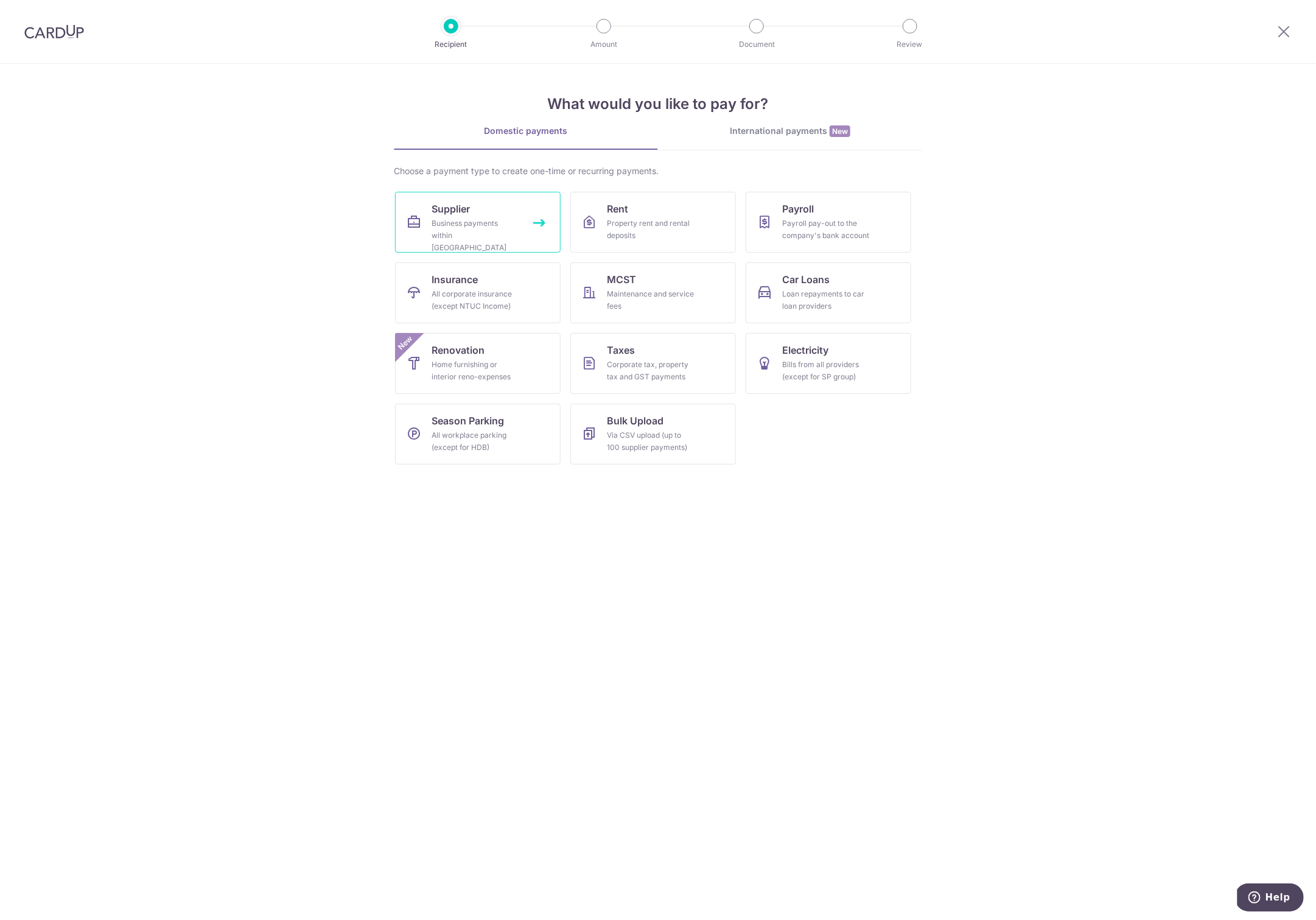
click at [463, 220] on div "Business payments within [GEOGRAPHIC_DATA]" at bounding box center [475, 235] width 88 height 37
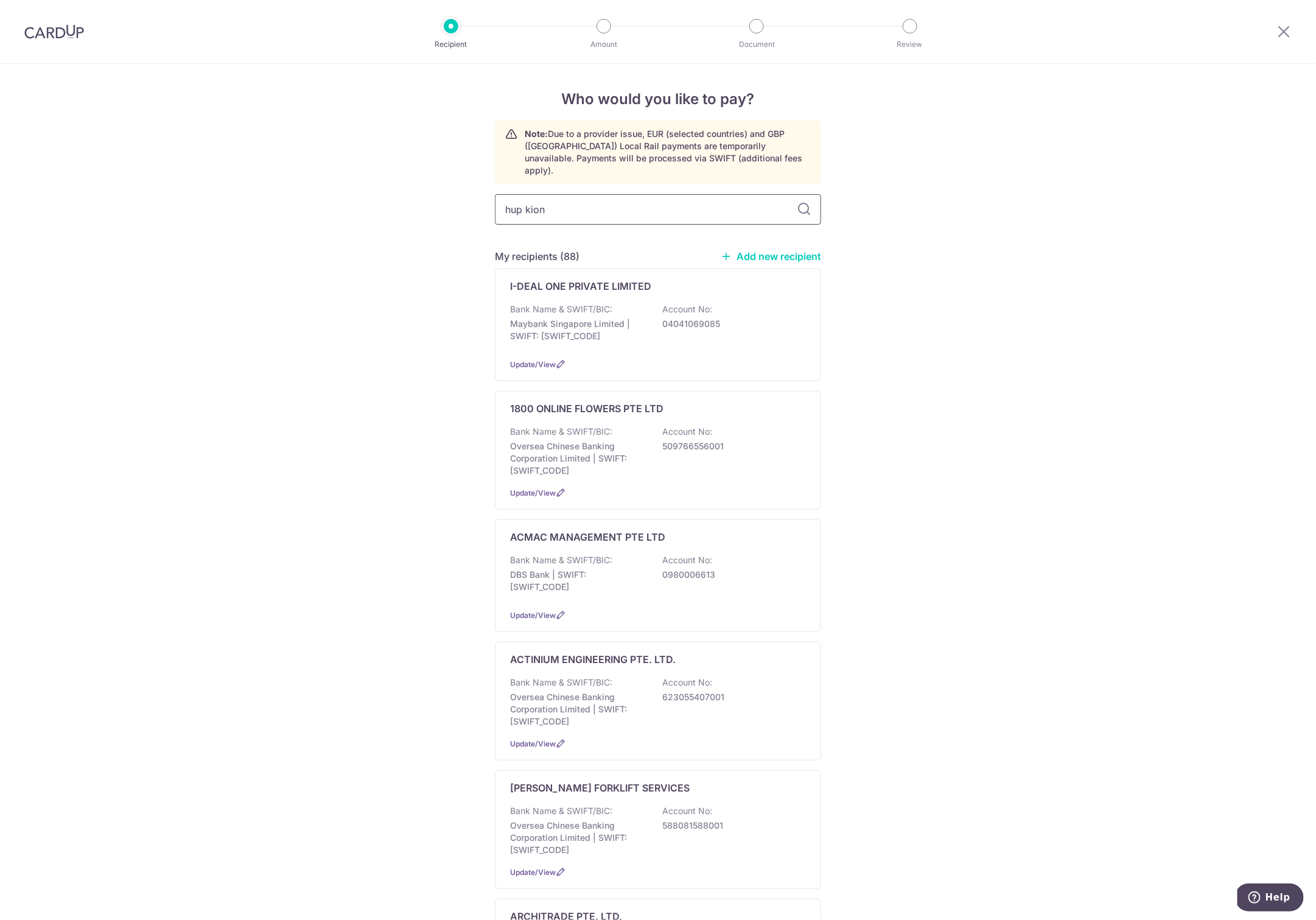
type input "hup kiong"
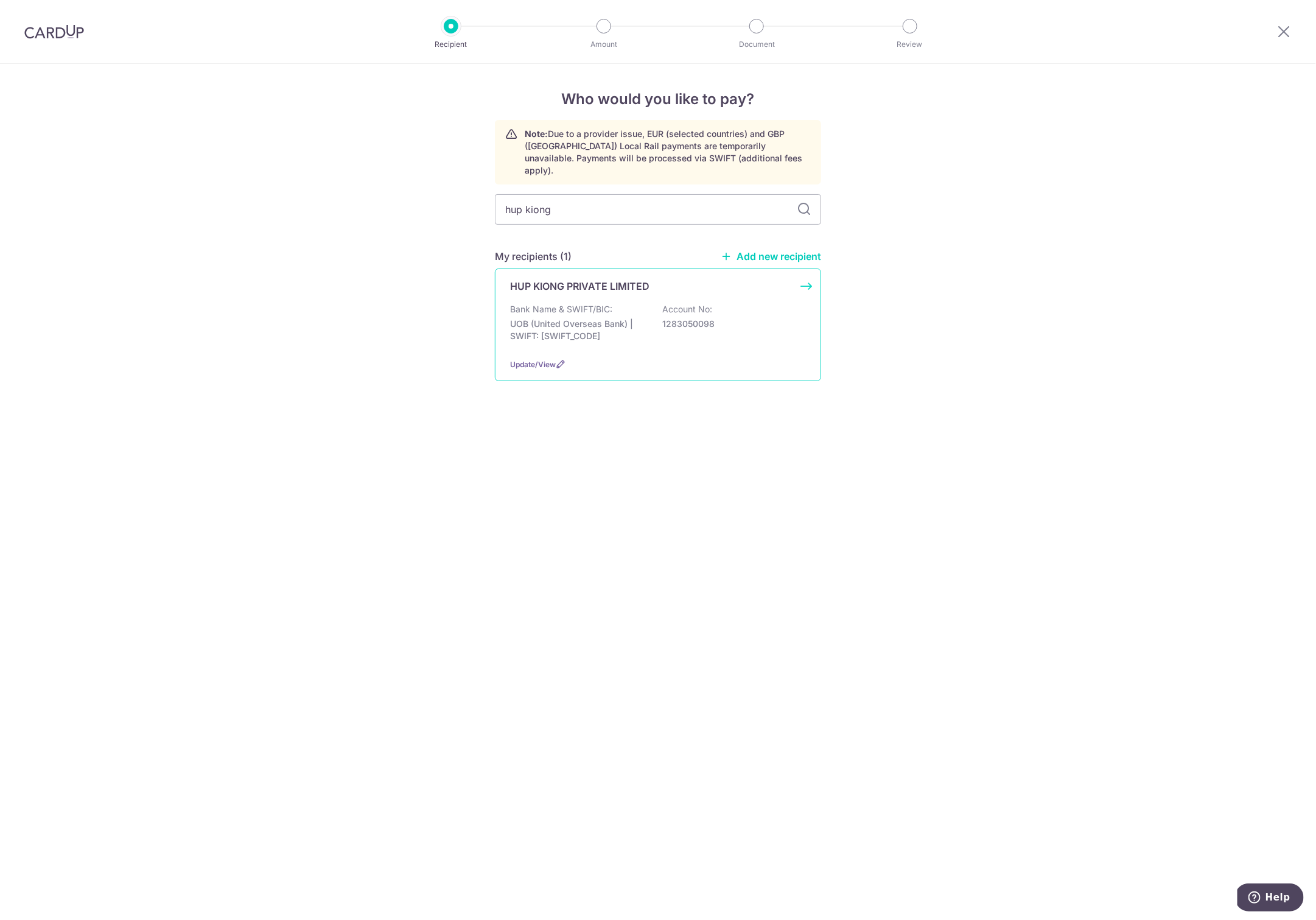
click at [566, 318] on p "UOB (United Overseas Bank) | SWIFT: [SWIFT_CODE]" at bounding box center [579, 330] width 137 height 25
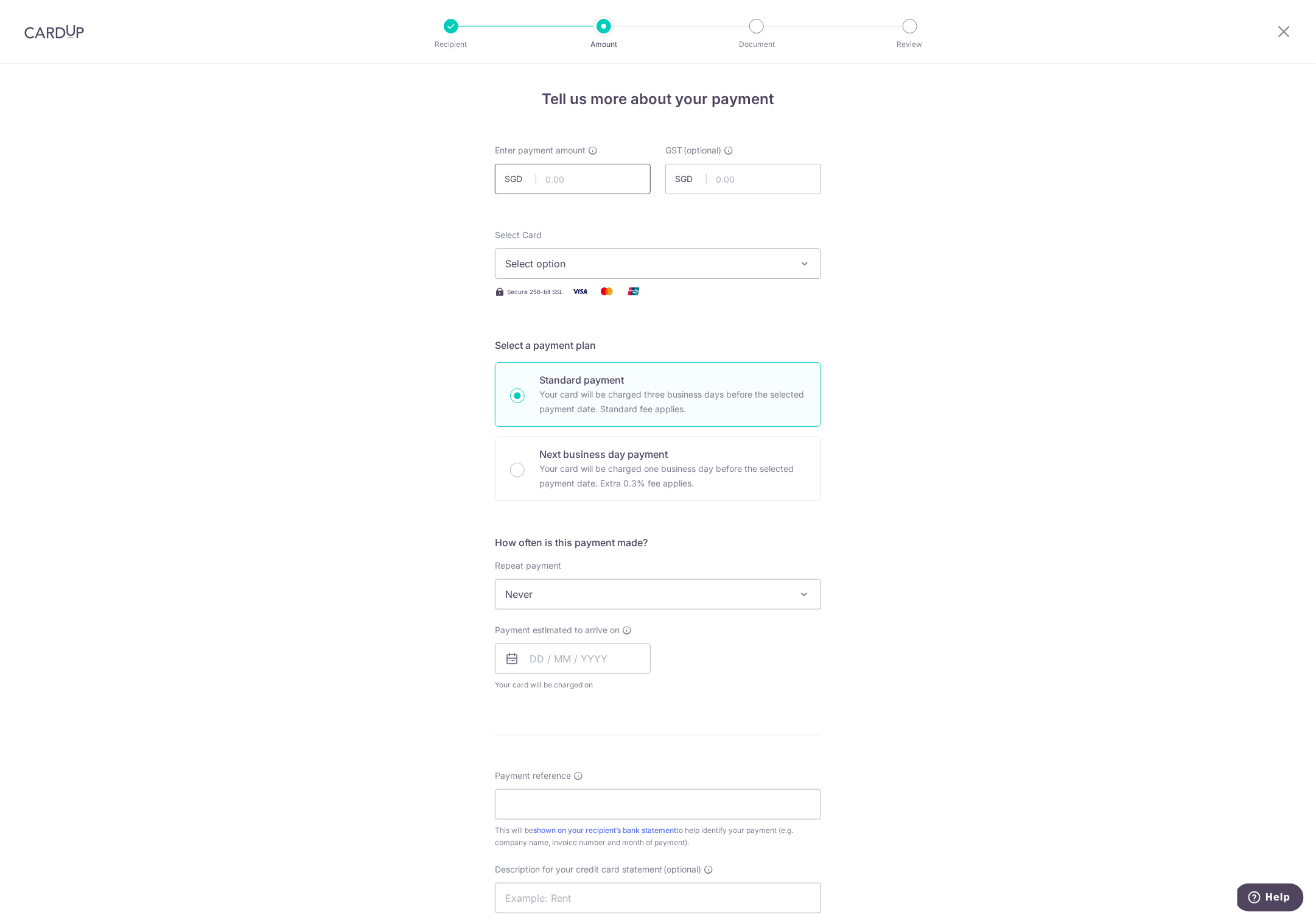
click at [569, 175] on input "text" at bounding box center [573, 179] width 155 height 31
type input "313.59"
click at [212, 450] on div "Tell us more about your payment Enter payment amount SGD 313.59 313.59 GST (opt…" at bounding box center [658, 655] width 1316 height 1182
click at [268, 405] on div "Tell us more about your payment Enter payment amount SGD 313.59 313.59 GST (opt…" at bounding box center [658, 655] width 1316 height 1182
click at [517, 261] on span "Select option" at bounding box center [647, 263] width 284 height 14
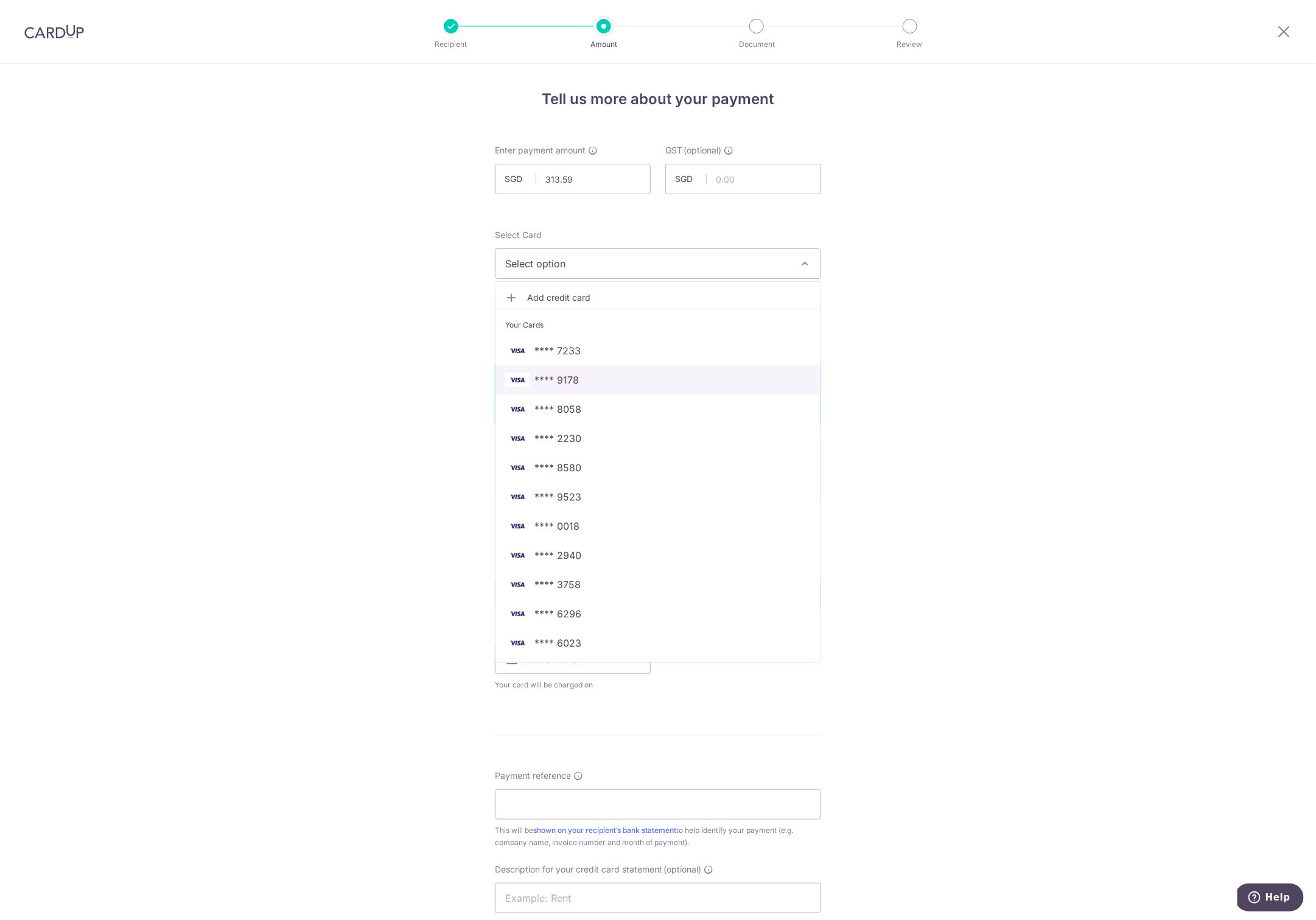
click at [566, 374] on span "**** 9178" at bounding box center [556, 380] width 44 height 14
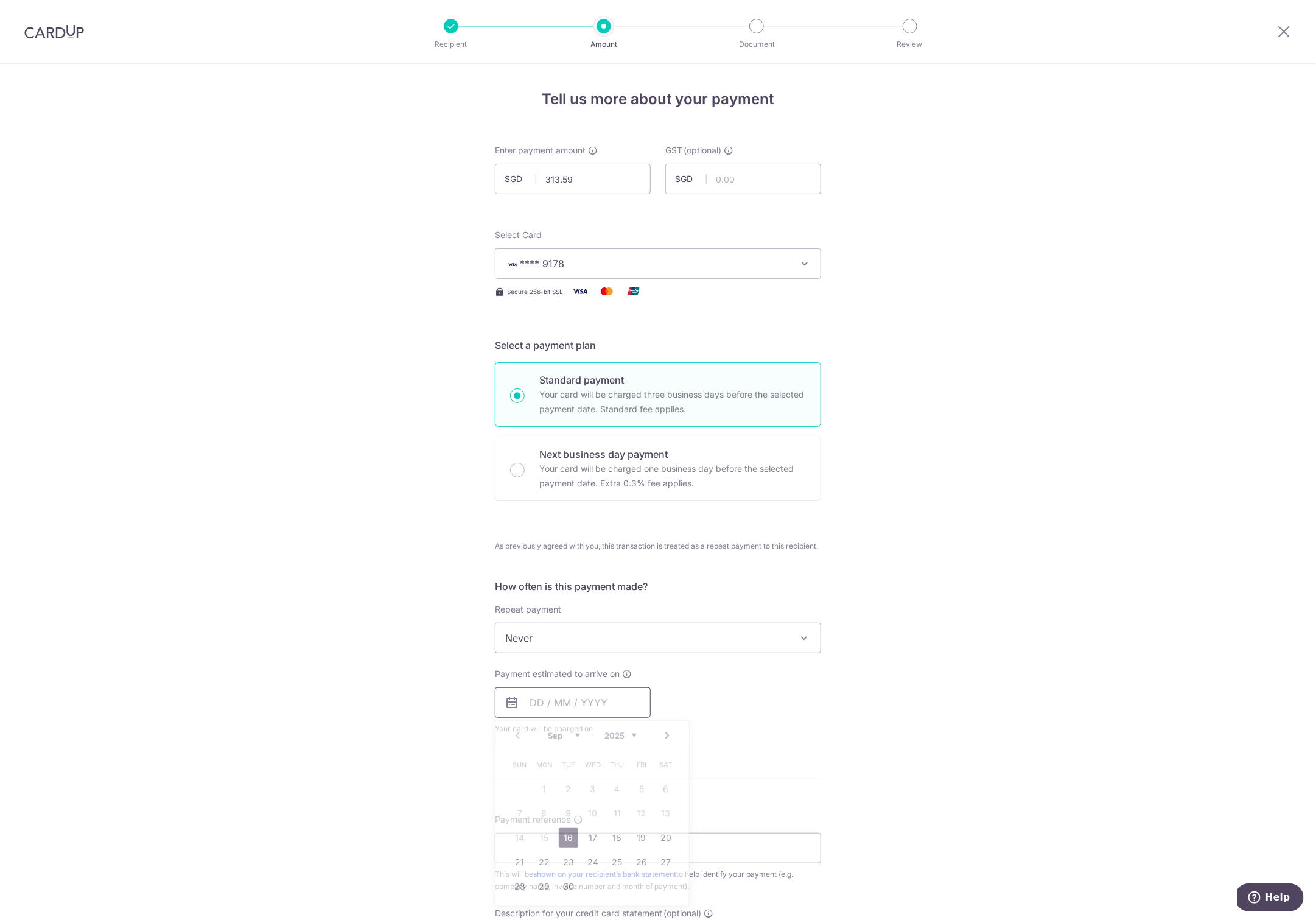
click at [540, 702] on input "text" at bounding box center [573, 703] width 155 height 31
click at [566, 835] on link "16" at bounding box center [568, 838] width 20 height 20
type input "16/09/2025"
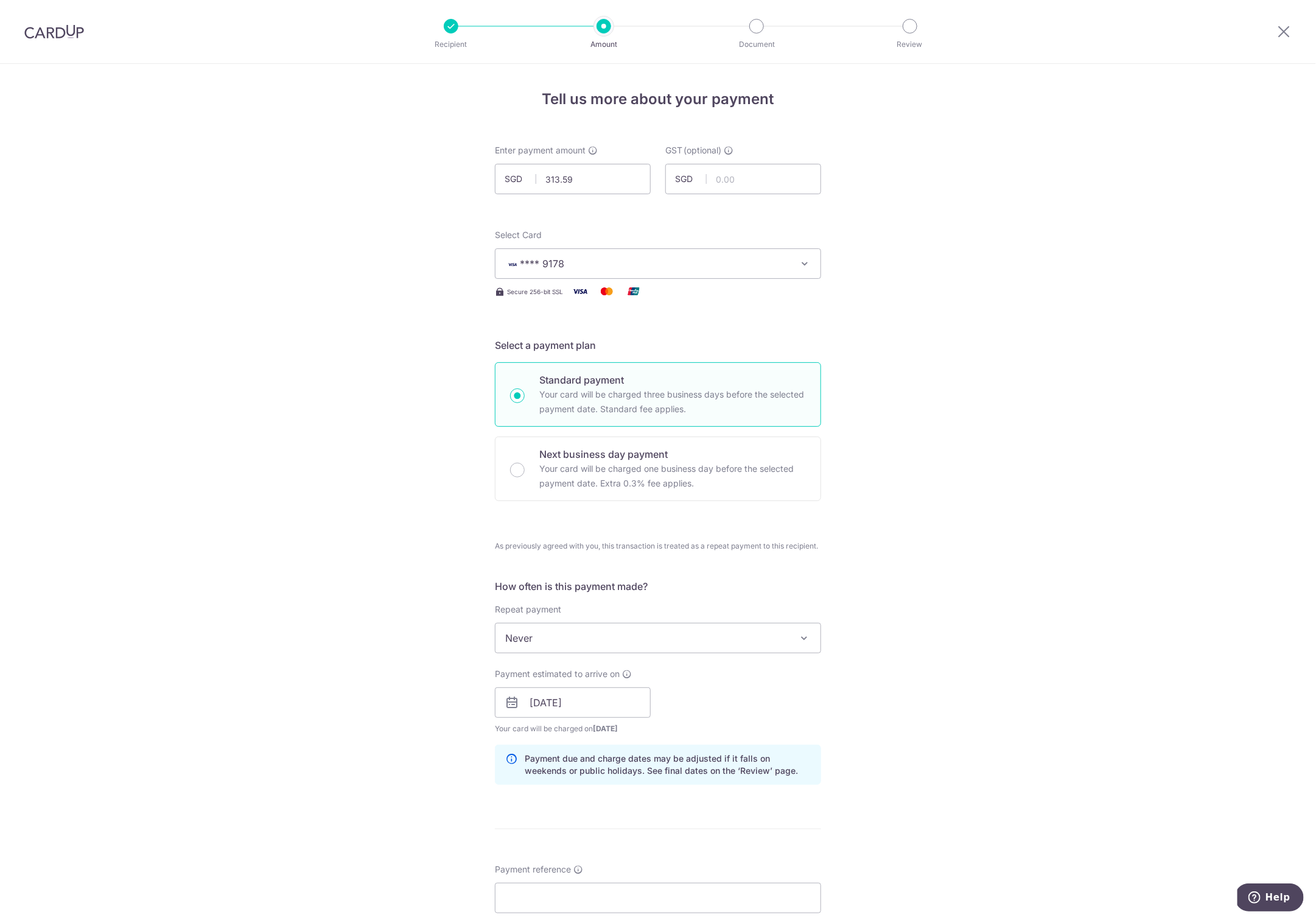
scroll to position [417, 0]
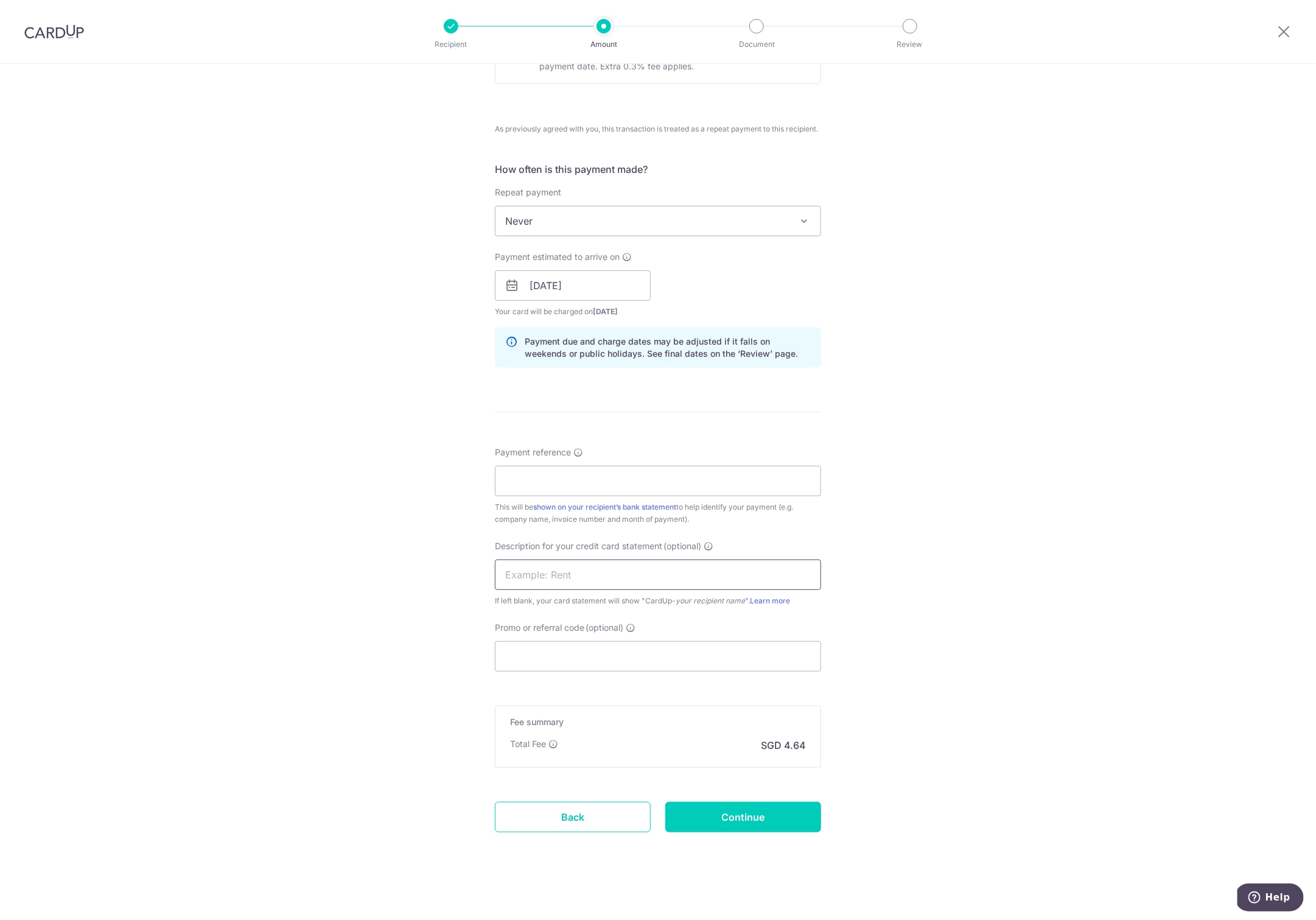
click at [506, 567] on input "text" at bounding box center [658, 575] width 326 height 31
click at [522, 472] on input "Payment reference" at bounding box center [658, 481] width 326 height 31
type input "basic projects 07 08 25"
click at [523, 570] on input "text" at bounding box center [658, 575] width 326 height 31
click at [521, 575] on input "hup kiong 7 8 2" at bounding box center [658, 575] width 326 height 31
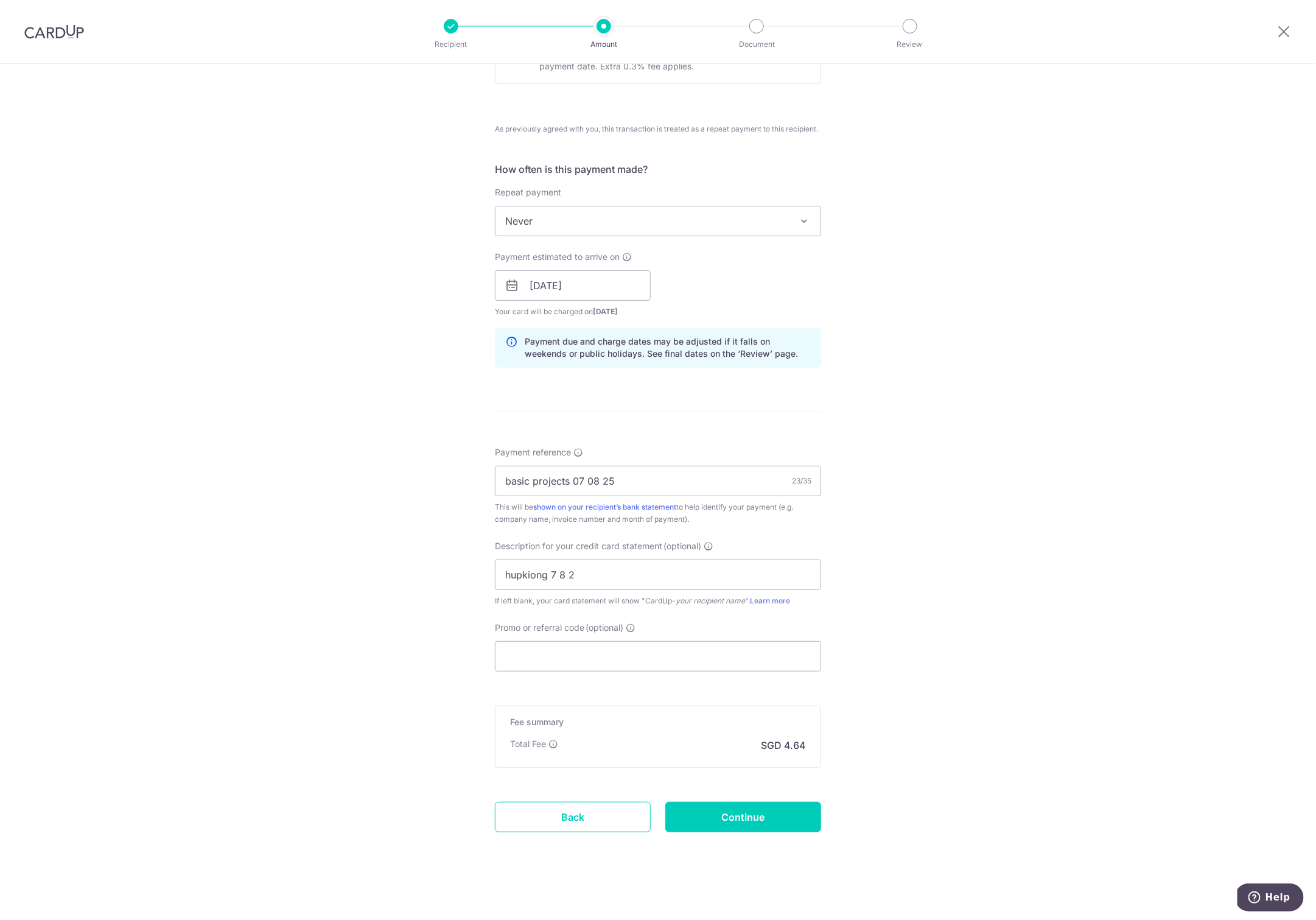
click at [251, 676] on div "Tell us more about your payment Enter payment amount SGD 313.59 313.59 GST (opt…" at bounding box center [658, 285] width 1316 height 1277
click at [571, 576] on input "hupkiong 7 8 2" at bounding box center [658, 575] width 326 height 31
type input "hupkiong 7 8 25"
click at [733, 814] on input "Continue" at bounding box center [743, 817] width 155 height 31
type input "Create Schedule"
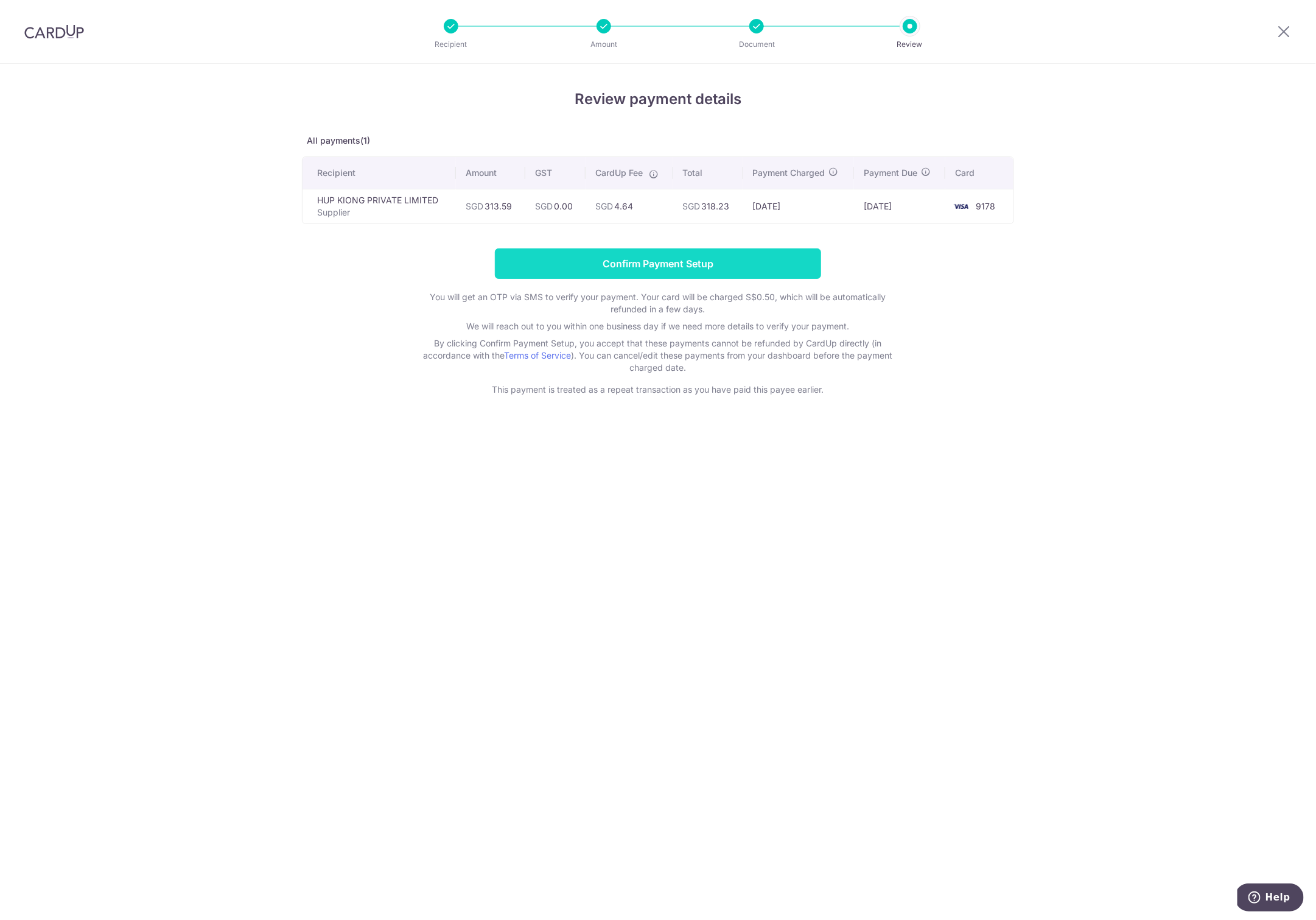
click at [646, 257] on input "Confirm Payment Setup" at bounding box center [658, 263] width 326 height 31
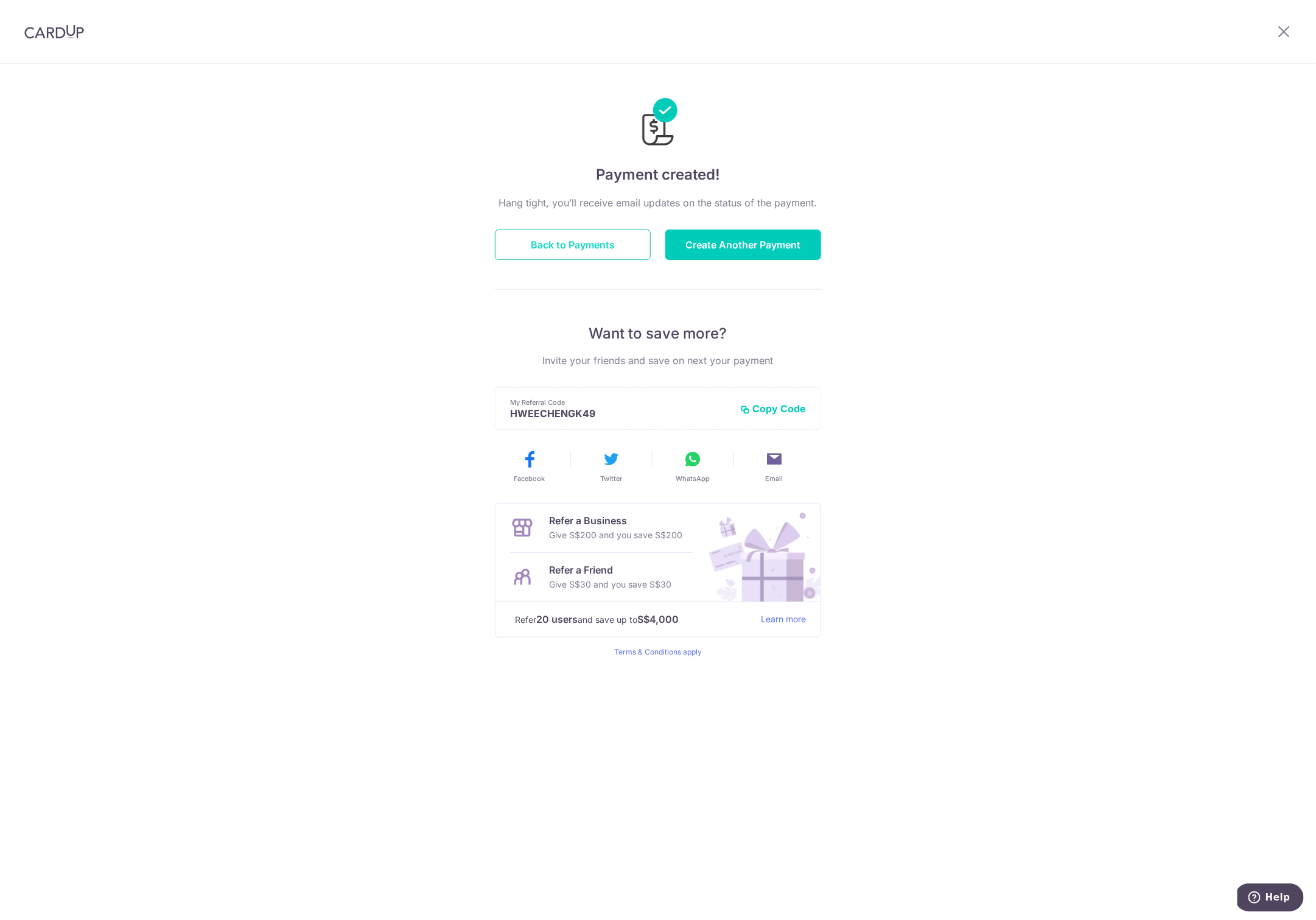
click at [557, 251] on button "Back to Payments" at bounding box center [573, 245] width 155 height 31
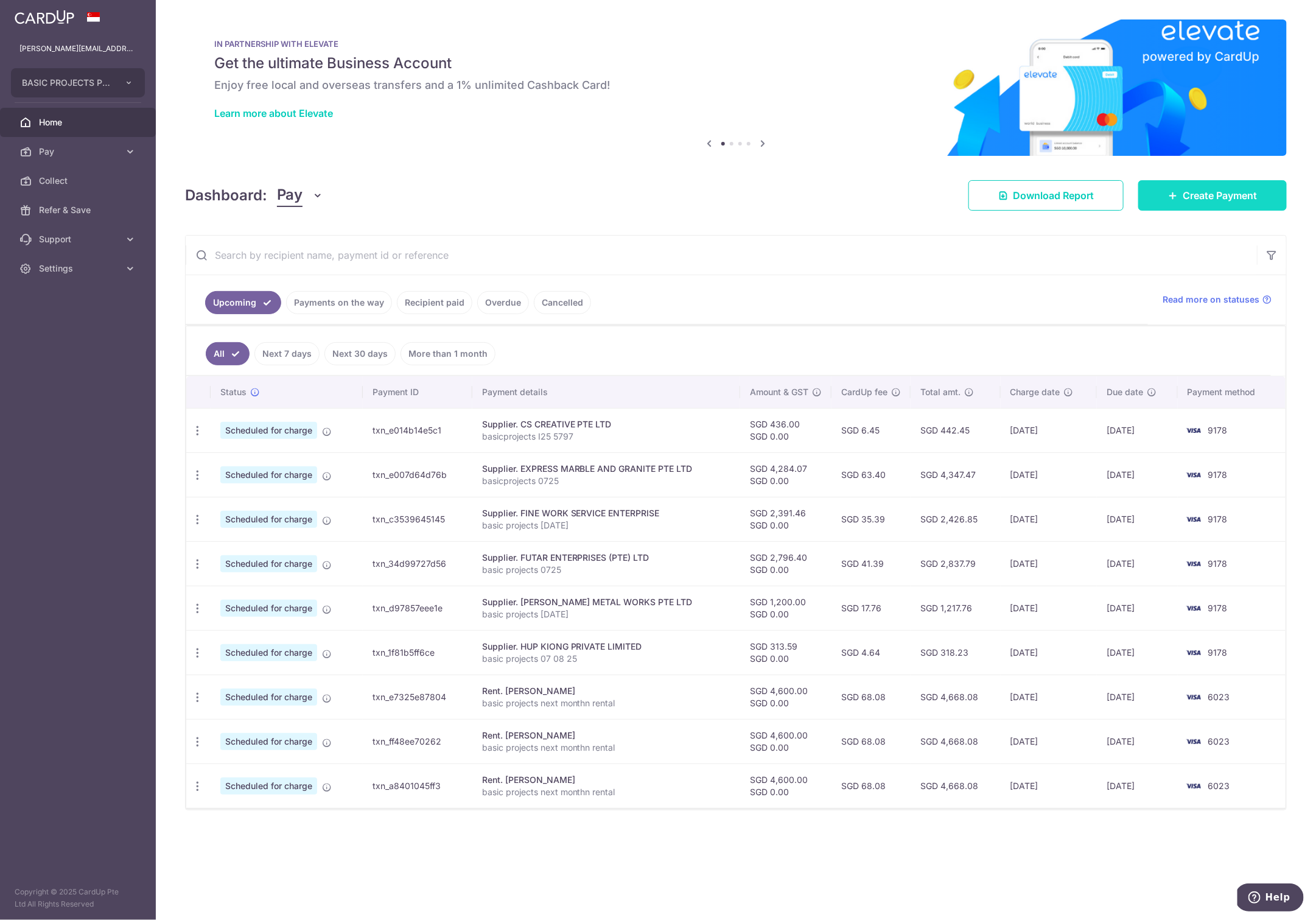
click at [1181, 191] on link "Create Payment" at bounding box center [1212, 195] width 149 height 31
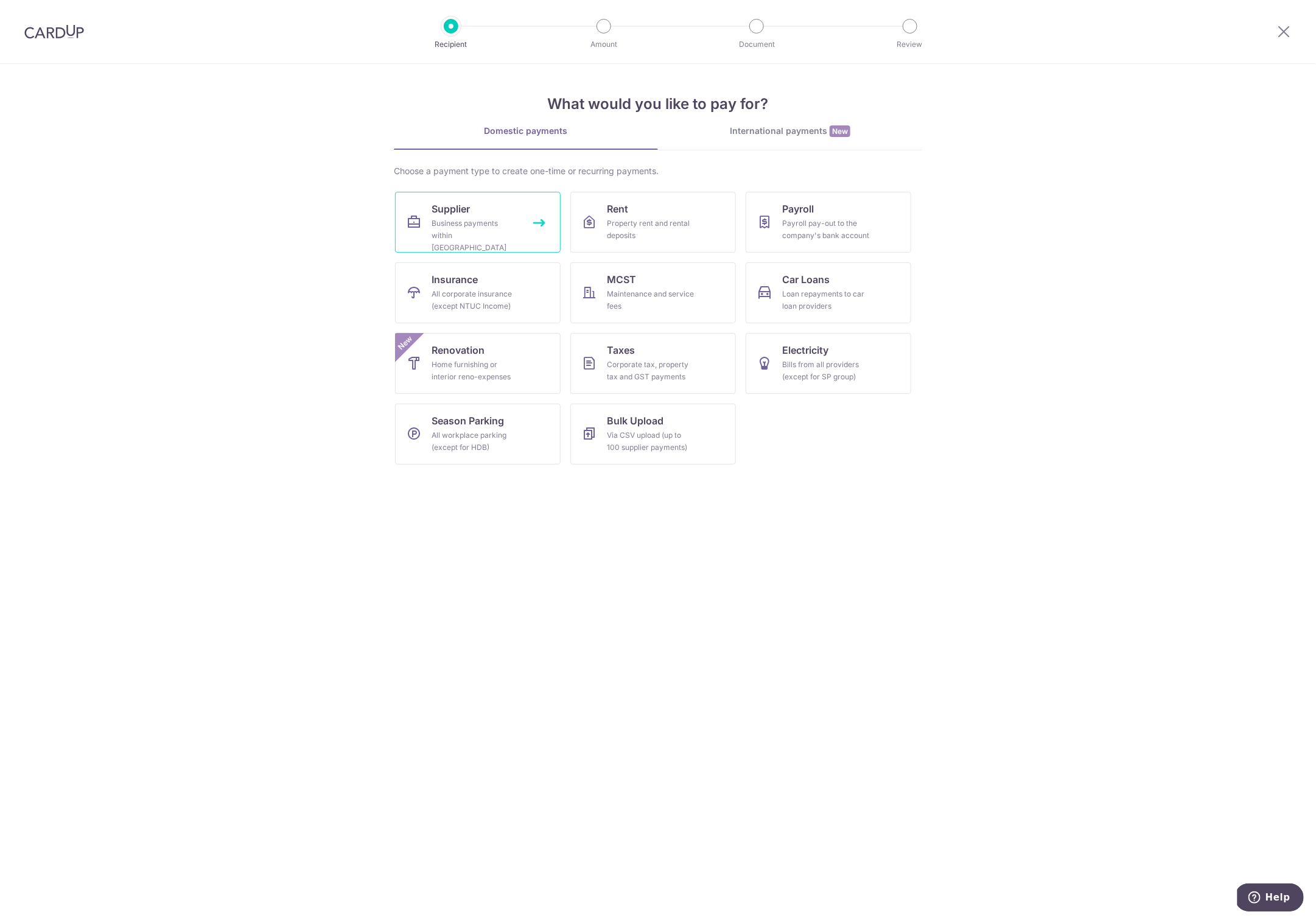
click at [450, 192] on link "Supplier Business payments within [GEOGRAPHIC_DATA]" at bounding box center [477, 223] width 166 height 61
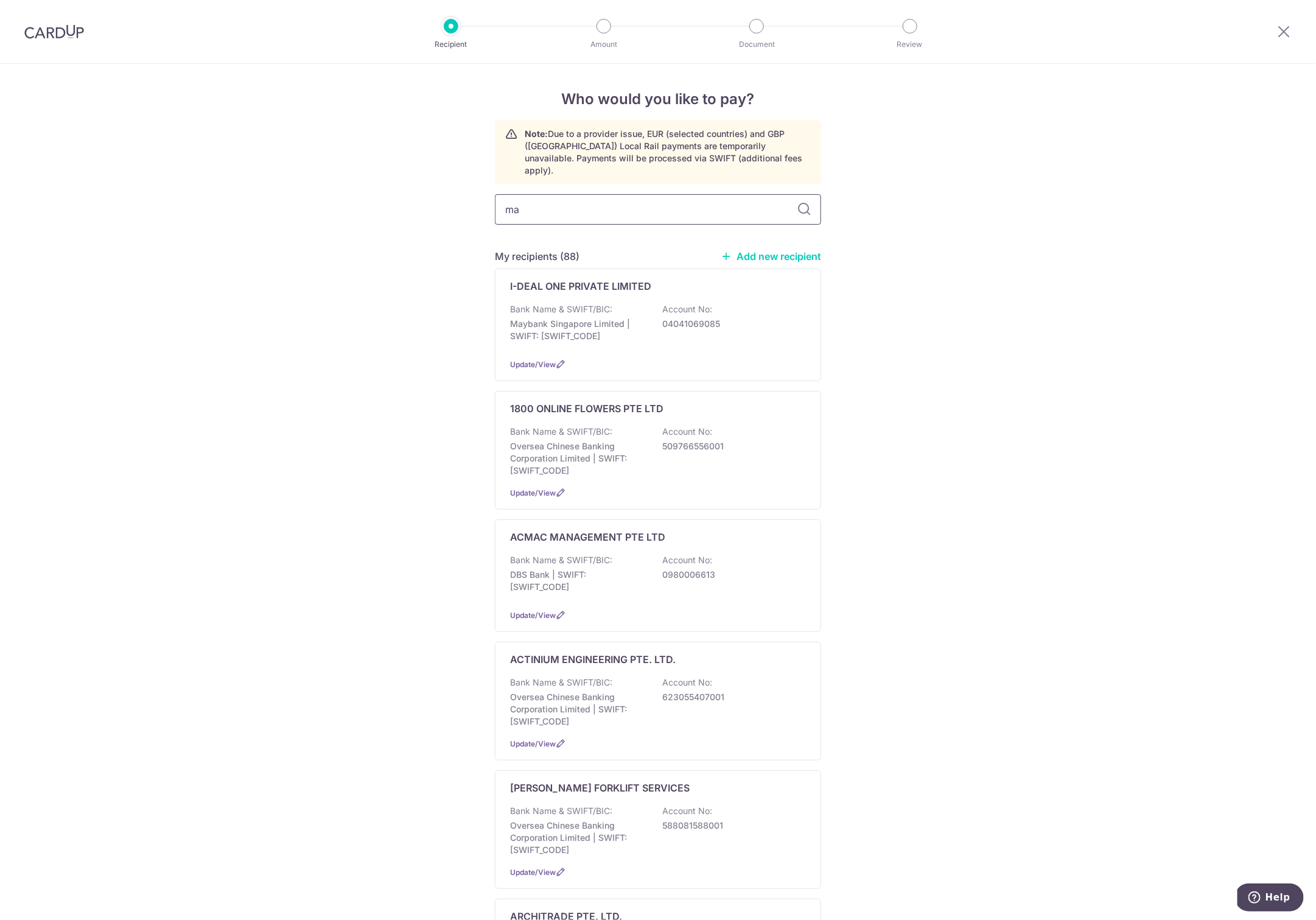
type input "max"
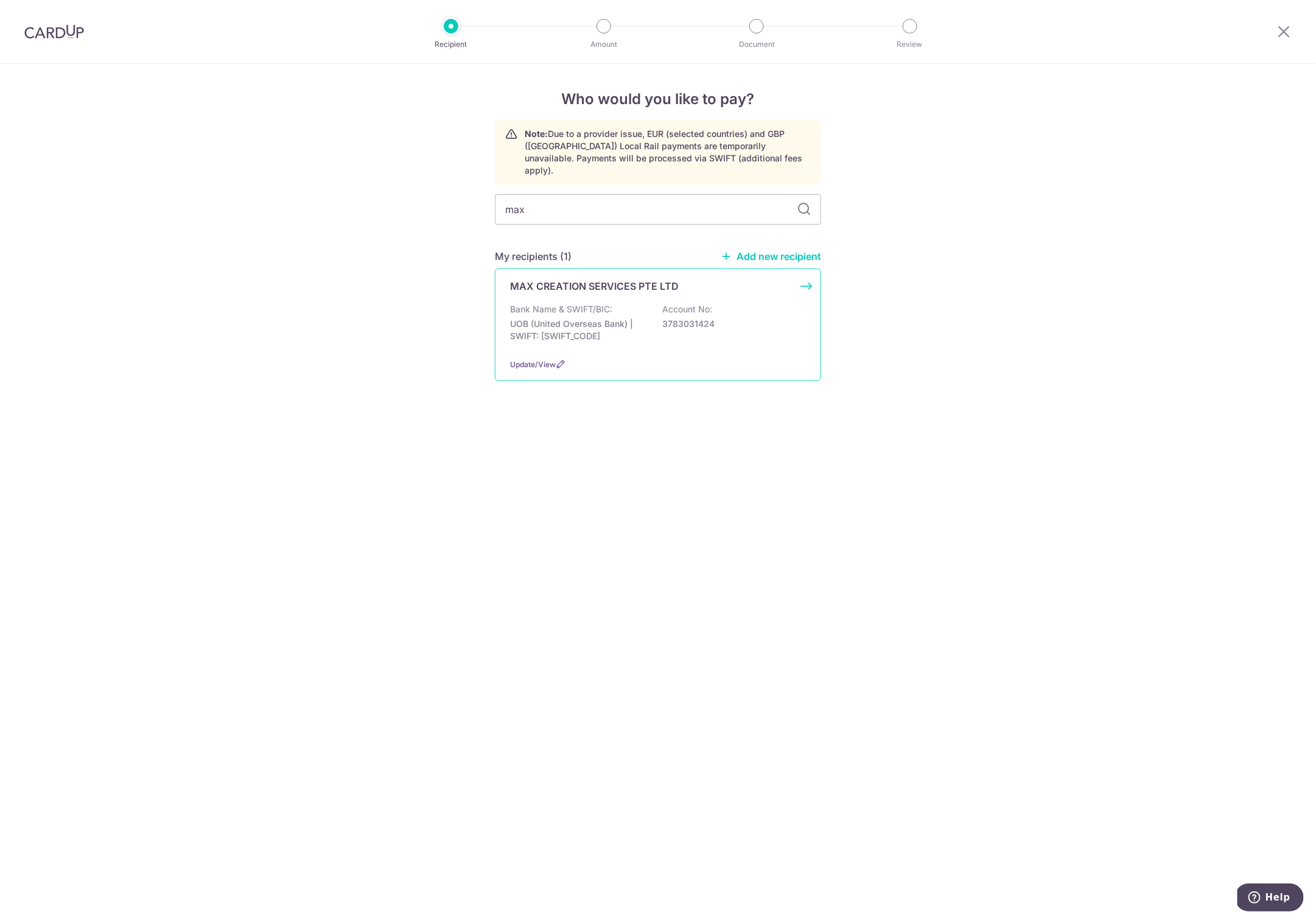
click at [546, 303] on p "Bank Name & SWIFT/BIC:" at bounding box center [562, 309] width 102 height 12
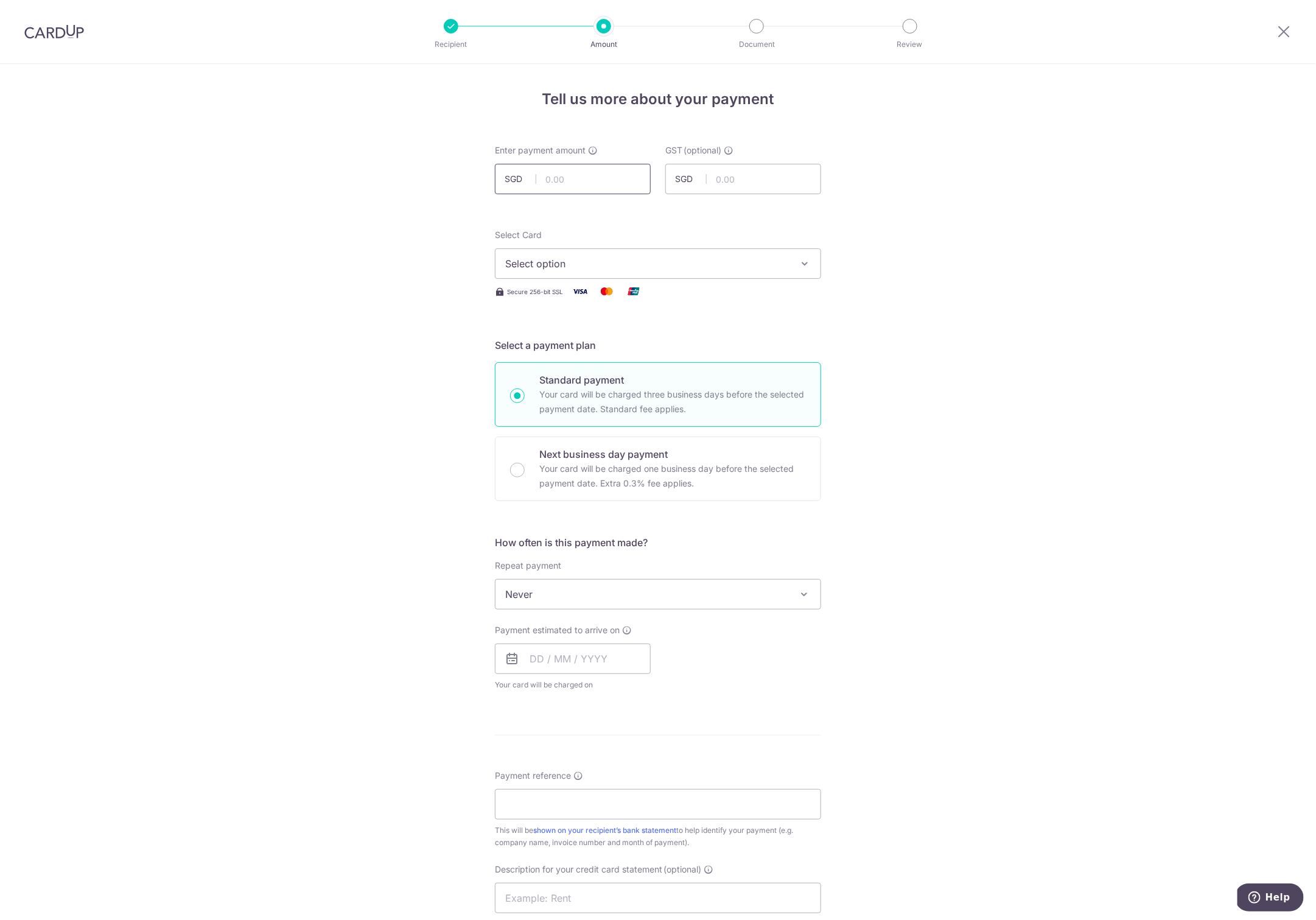
click at [570, 179] on input "text" at bounding box center [573, 179] width 155 height 31
type input "26,737.70"
click at [923, 279] on div "Tell us more about your payment Enter payment amount SGD 26,737.70 26737.70 GST…" at bounding box center [658, 655] width 1316 height 1182
click at [539, 258] on span "Select option" at bounding box center [647, 263] width 284 height 14
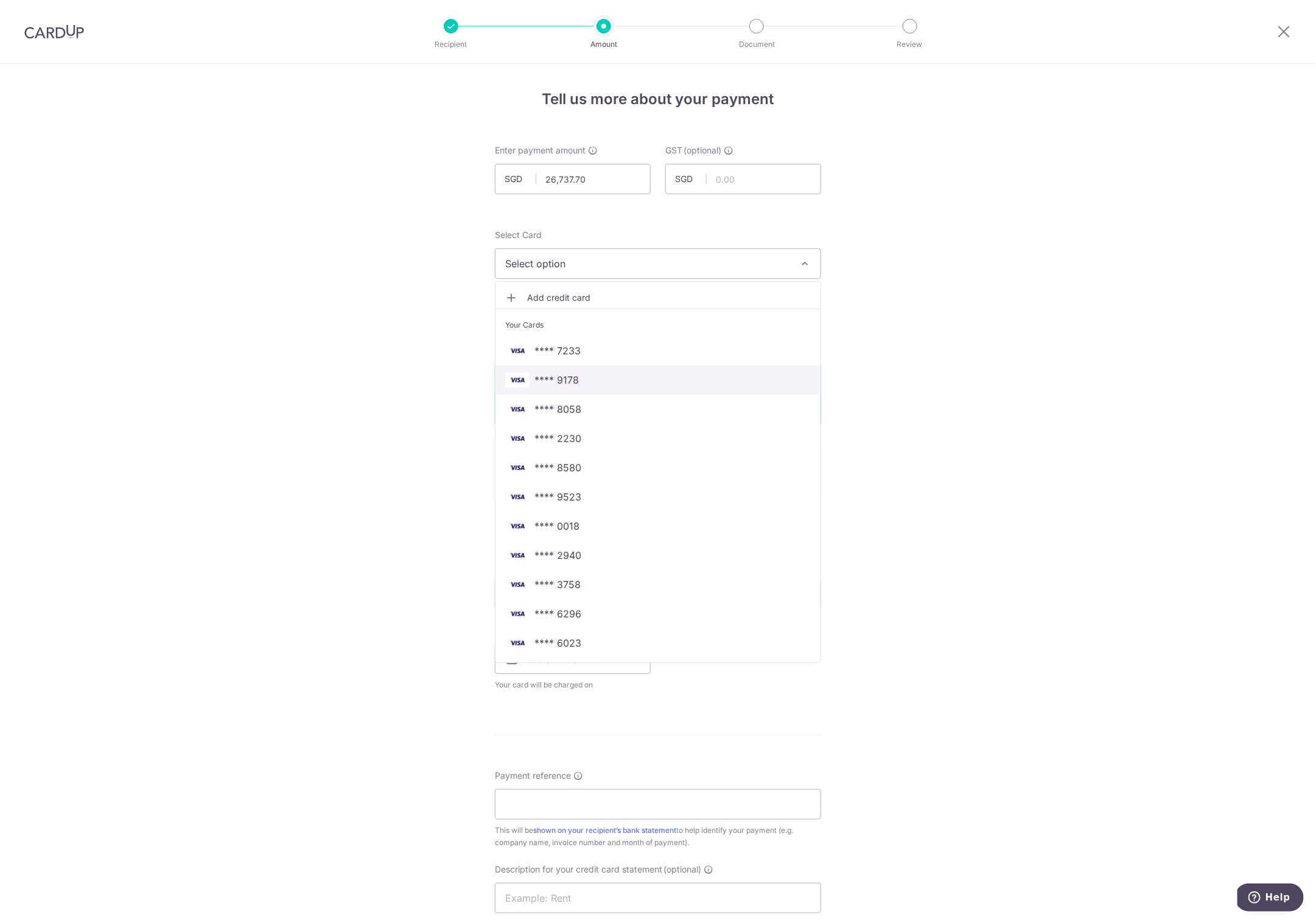
click at [557, 370] on link "**** 9178" at bounding box center [658, 380] width 325 height 29
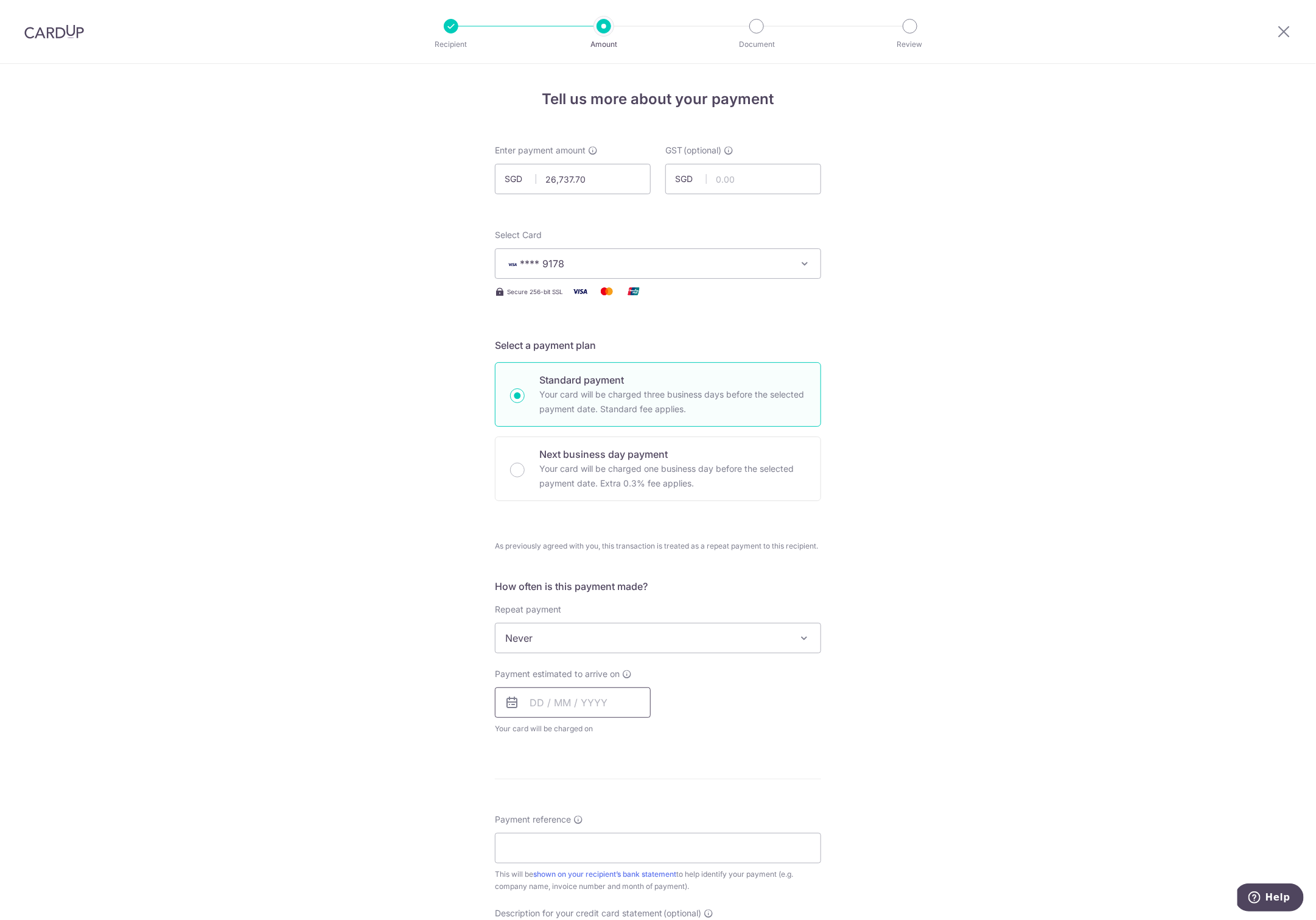
click at [571, 704] on input "text" at bounding box center [573, 703] width 155 height 31
click at [566, 828] on link "16" at bounding box center [568, 838] width 20 height 20
type input "[DATE]"
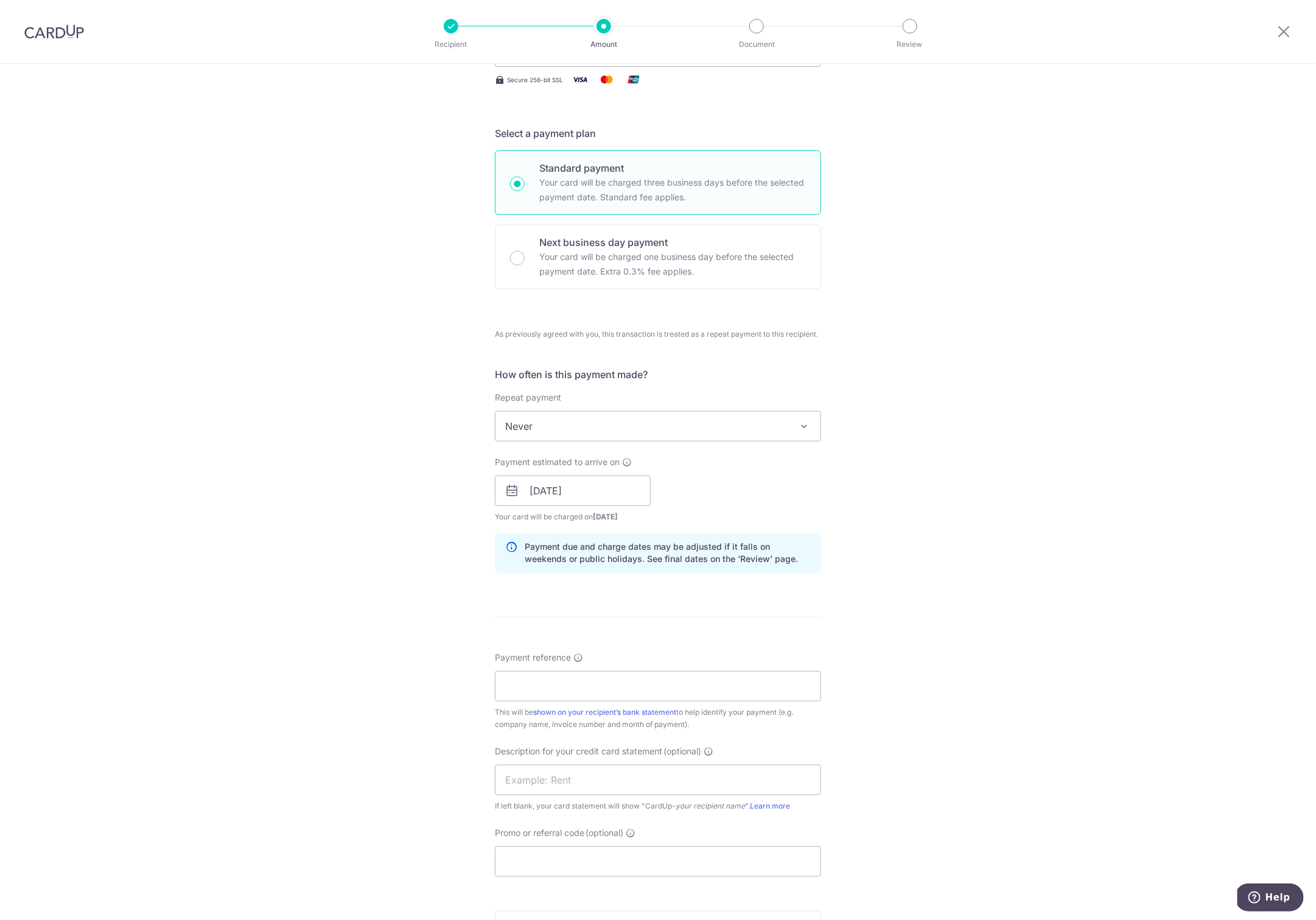
scroll to position [299, 0]
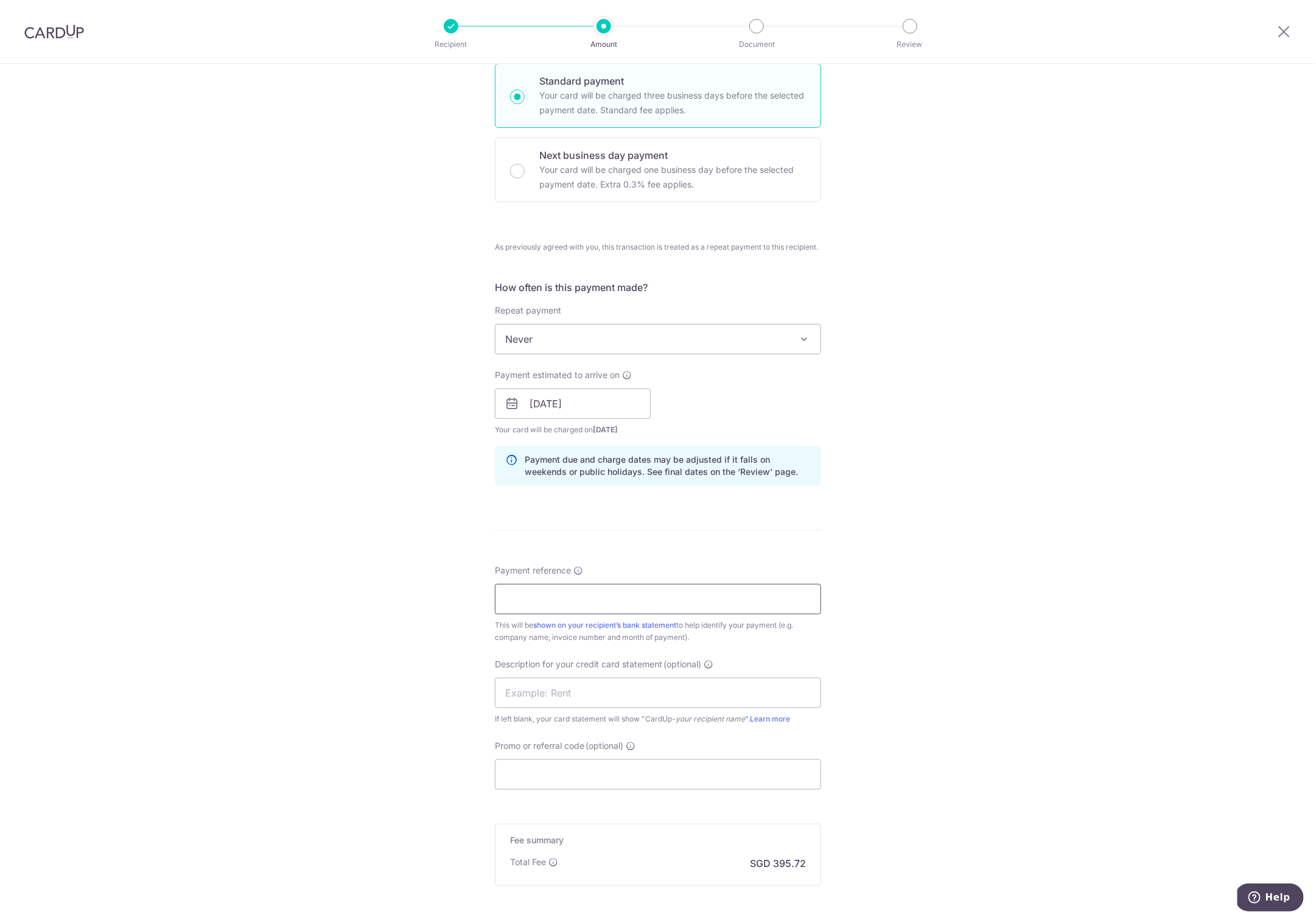
click at [521, 602] on input "Payment reference" at bounding box center [658, 599] width 326 height 31
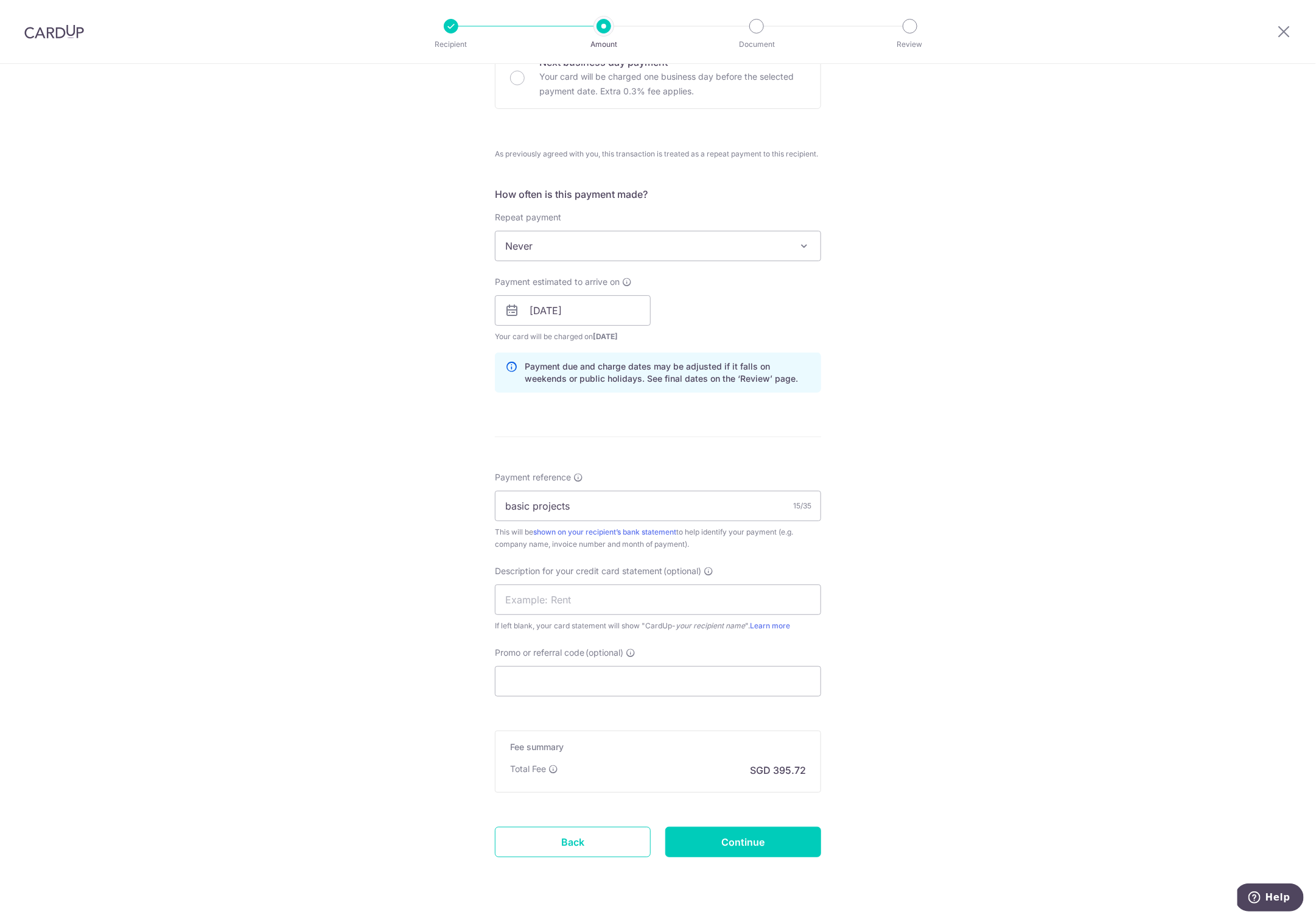
scroll to position [417, 0]
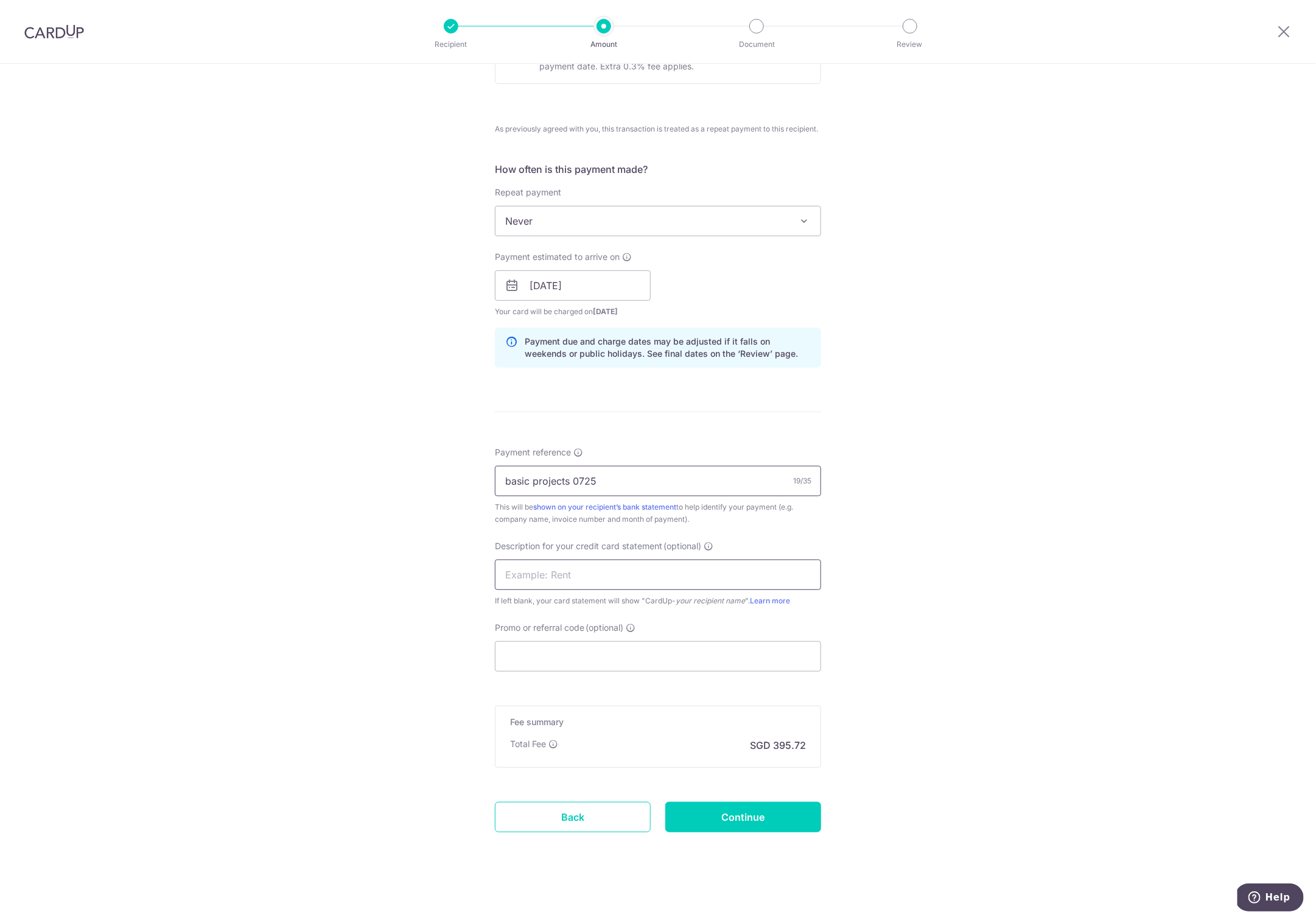
type input "basic projects 0725"
click at [519, 576] on input "text" at bounding box center [658, 575] width 326 height 31
click at [524, 575] on input "max 0725" at bounding box center [658, 575] width 326 height 31
type input "max creat 0725"
click at [310, 809] on div "Tell us more about your payment Enter payment amount SGD 26,737.70 26737.70 GST…" at bounding box center [658, 285] width 1316 height 1277
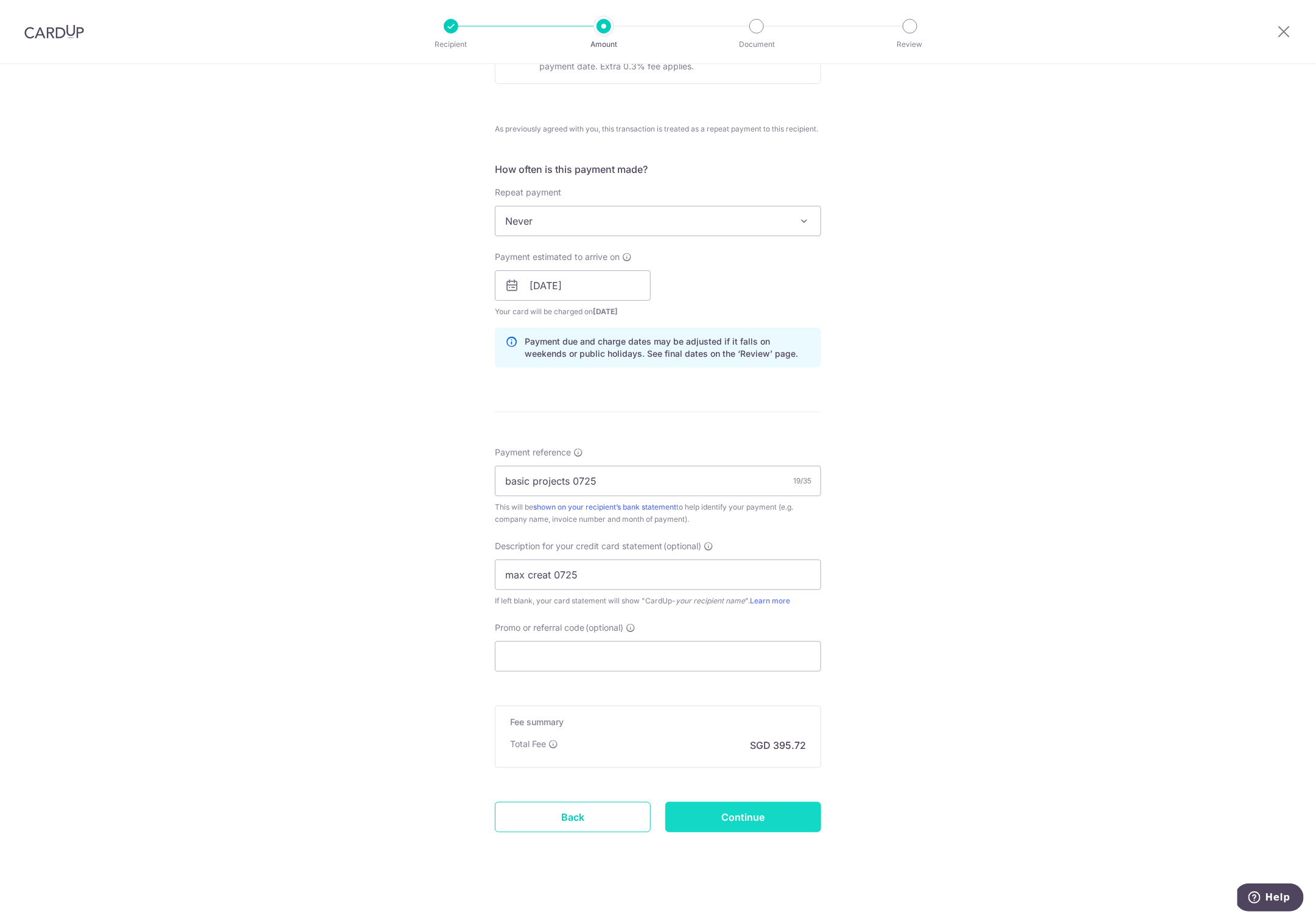
click at [749, 809] on input "Continue" at bounding box center [743, 817] width 155 height 31
type input "Create Schedule"
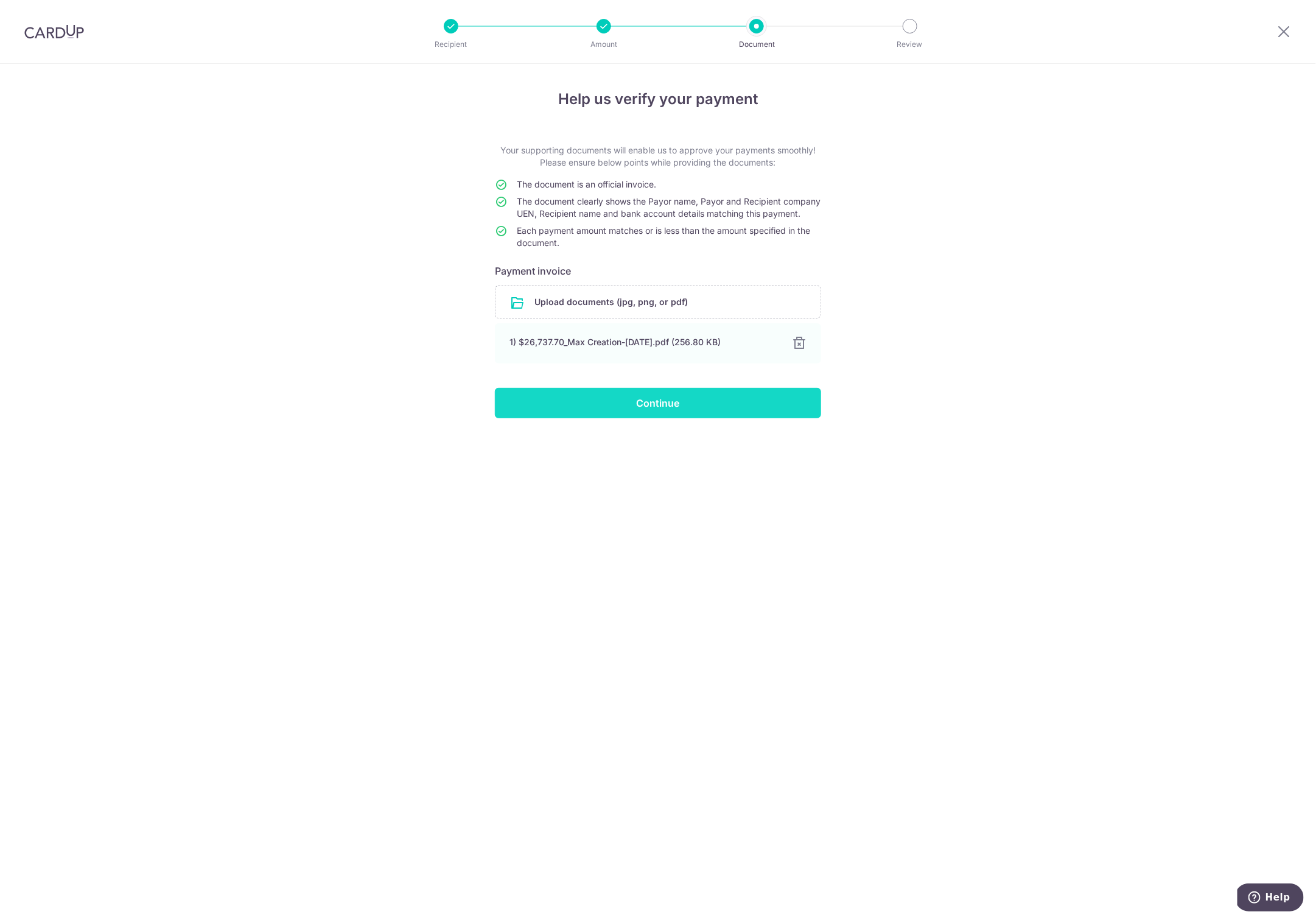
click at [648, 409] on input "Continue" at bounding box center [658, 404] width 326 height 31
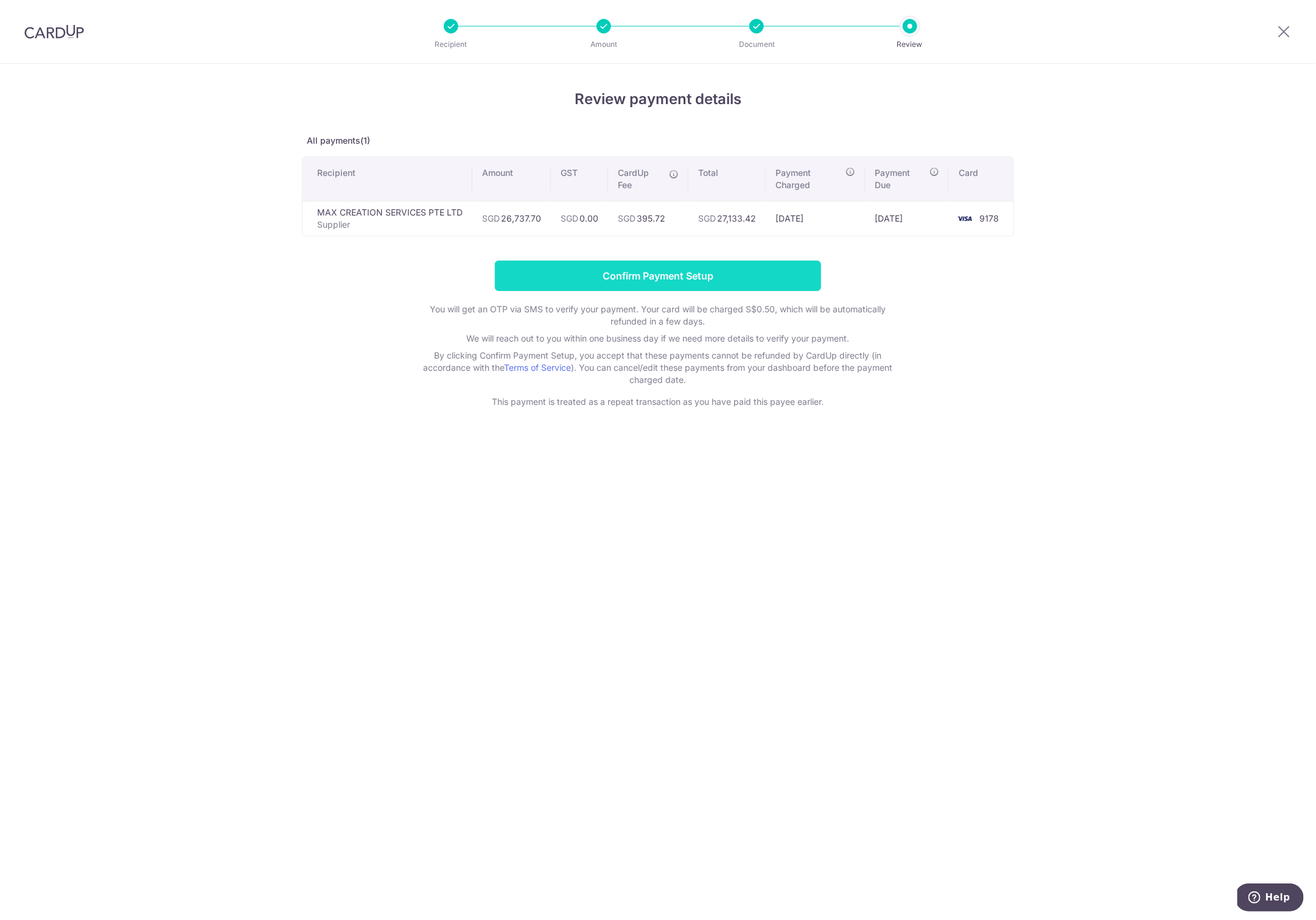
click at [652, 275] on input "Confirm Payment Setup" at bounding box center [658, 276] width 326 height 31
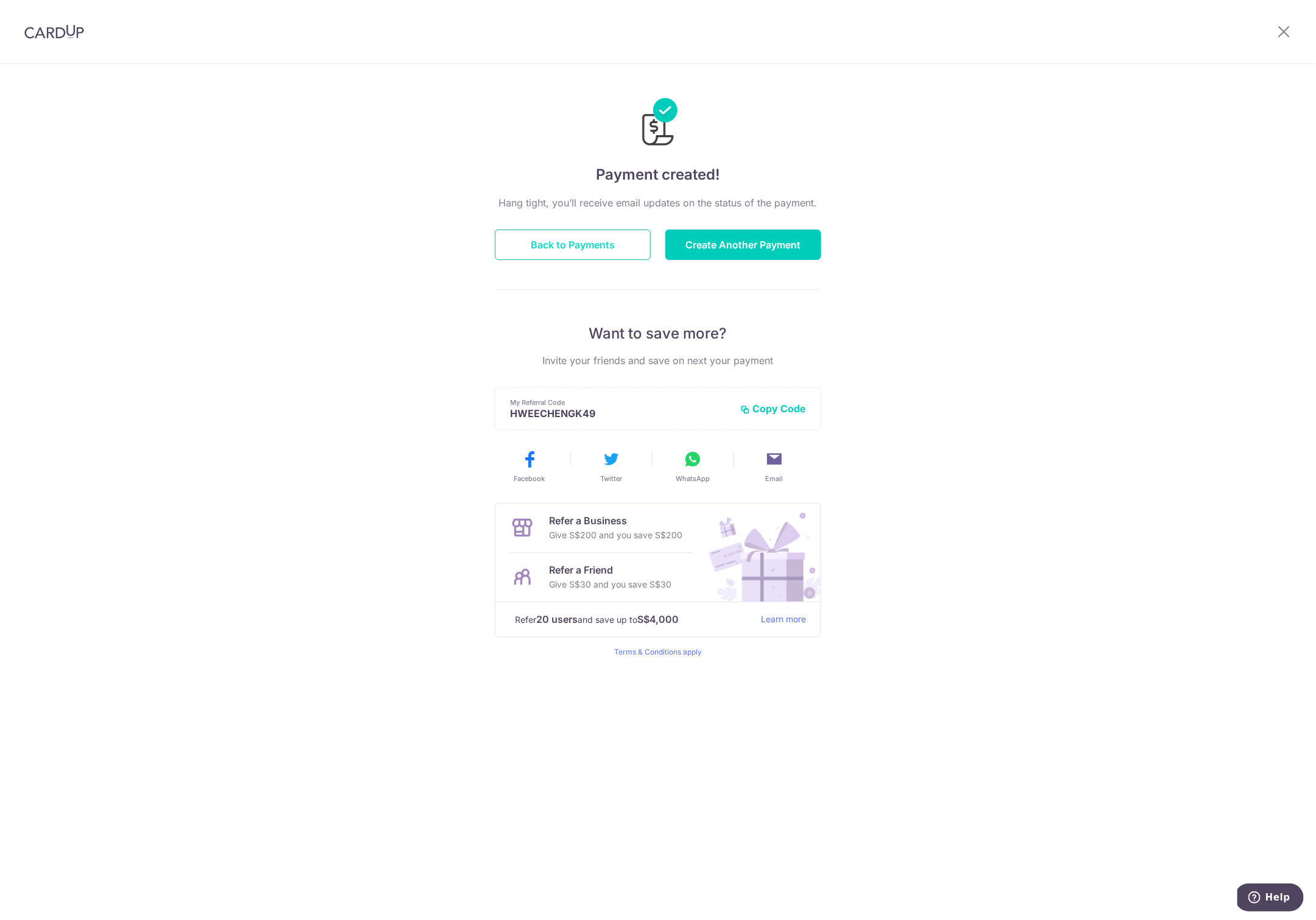
click at [605, 244] on button "Back to Payments" at bounding box center [573, 245] width 155 height 31
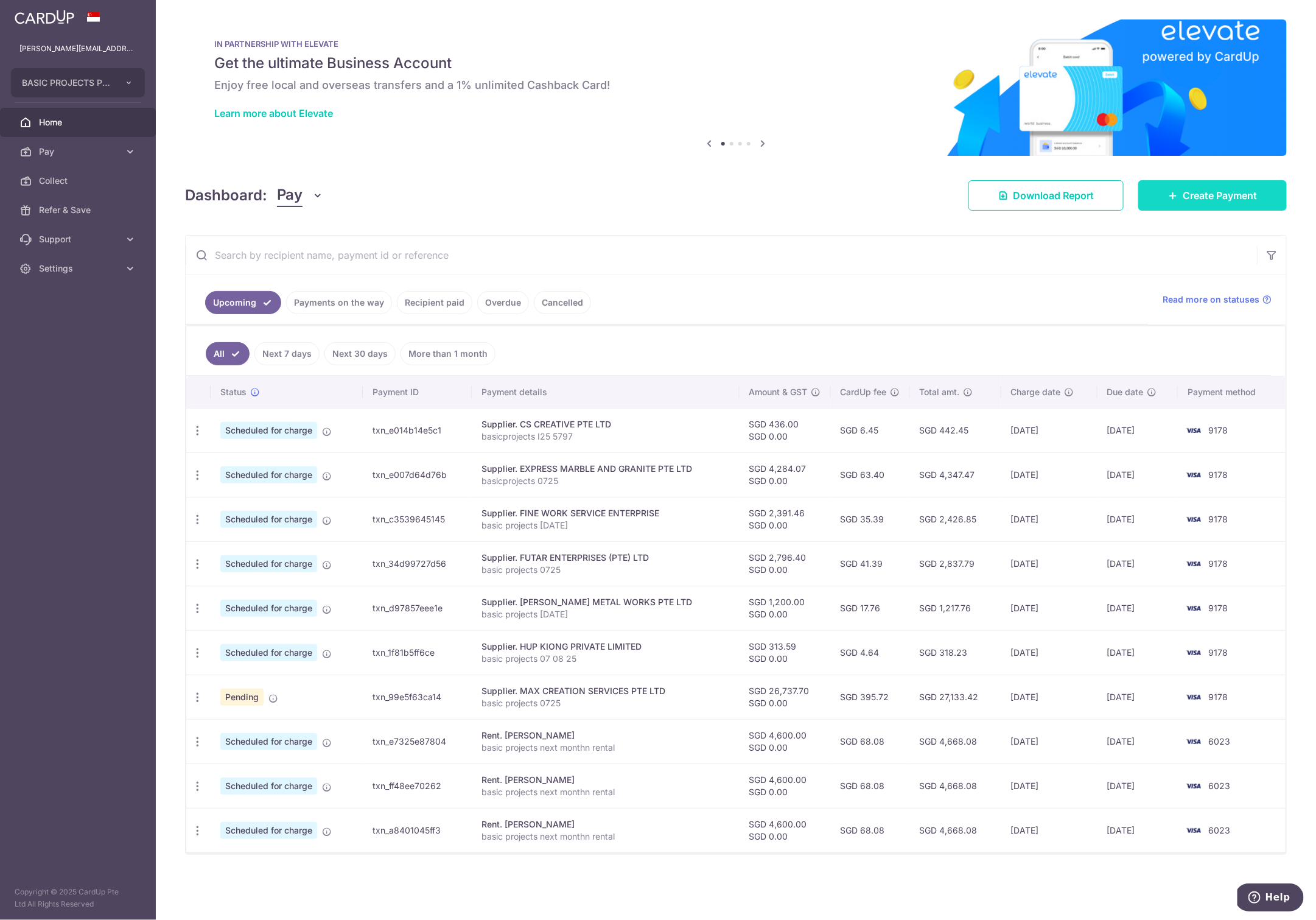
click at [1198, 188] on span "Create Payment" at bounding box center [1219, 195] width 74 height 14
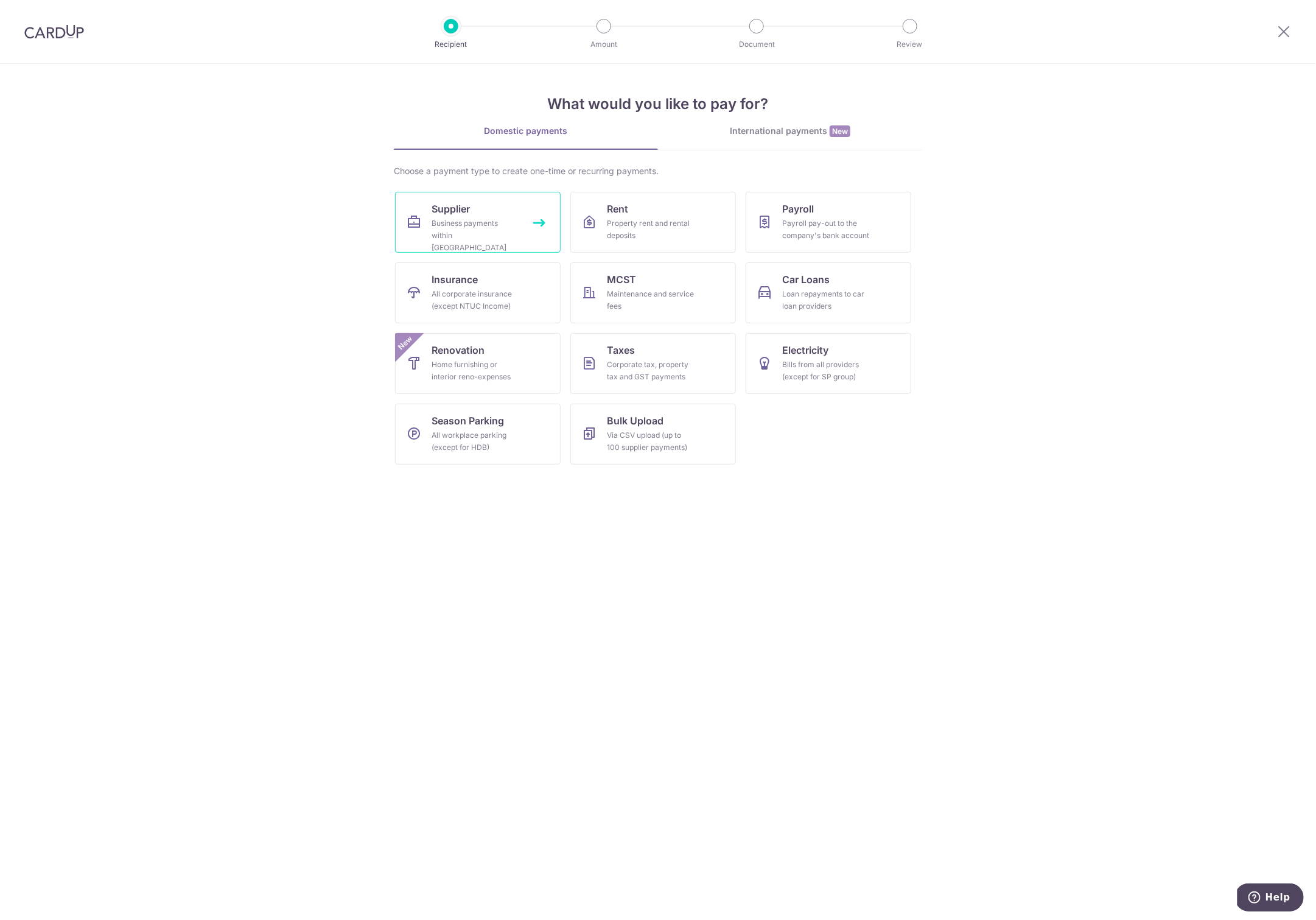
click at [488, 213] on link "Supplier Business payments within [GEOGRAPHIC_DATA]" at bounding box center [477, 223] width 166 height 61
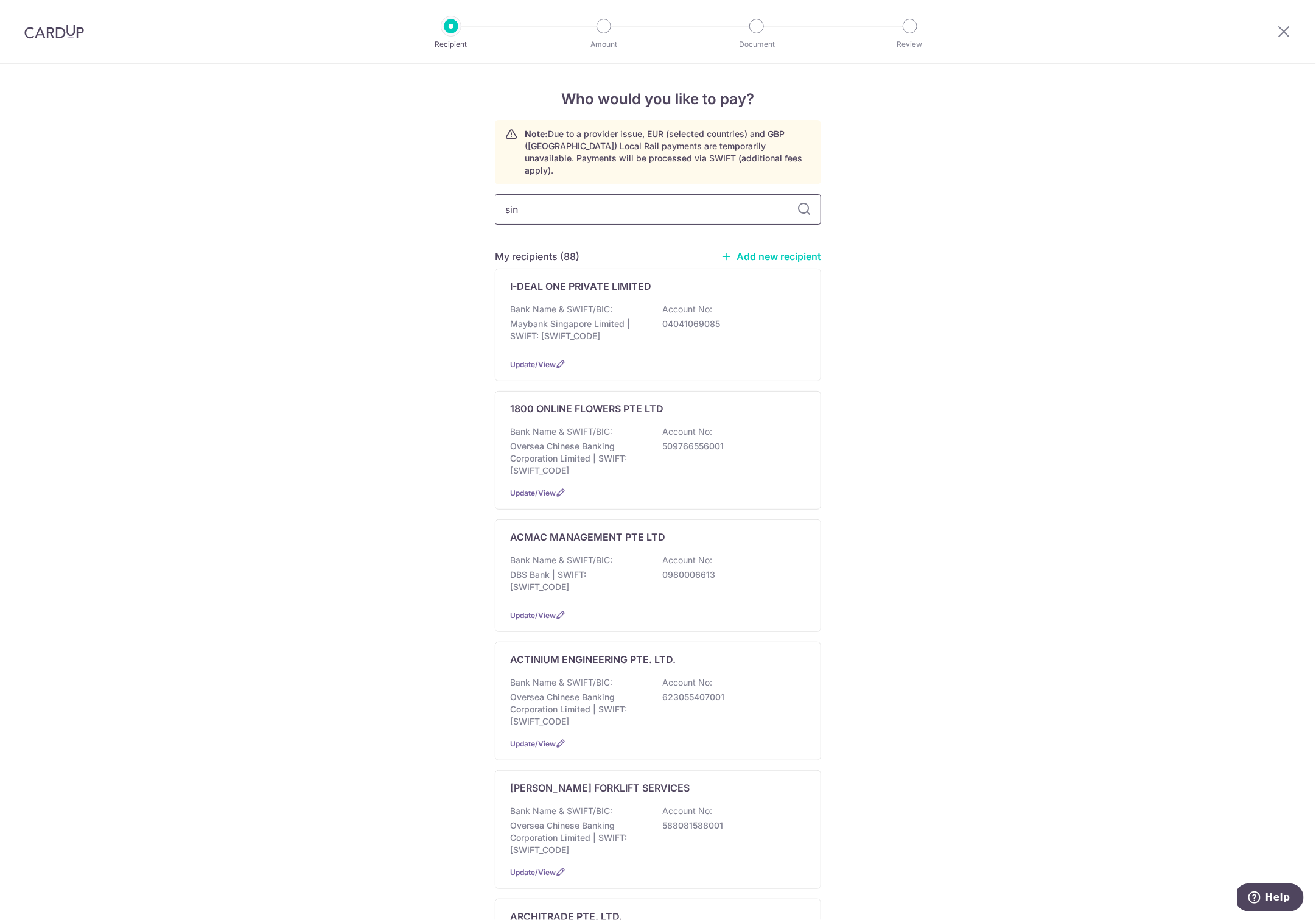
type input "sin"
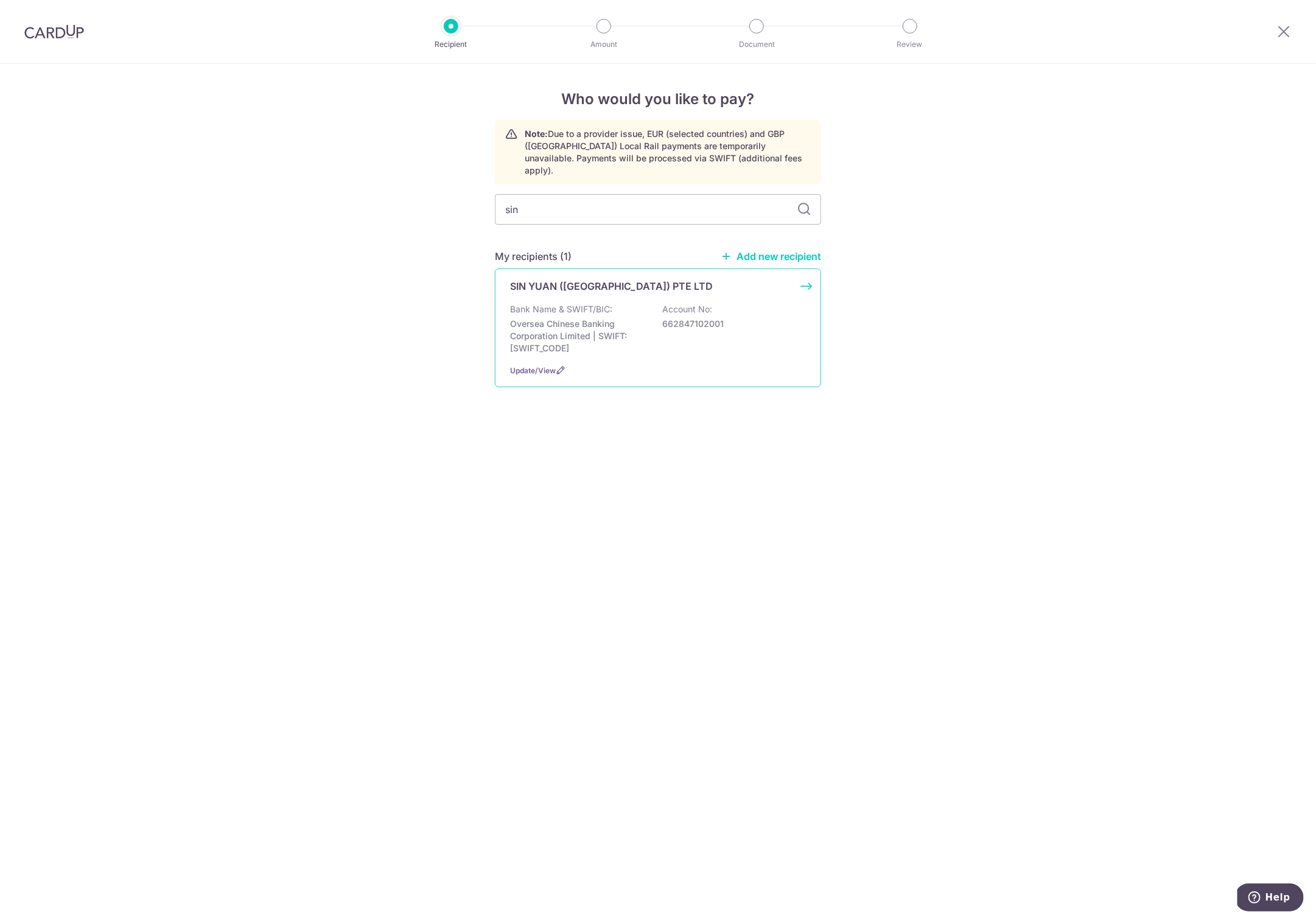
click at [574, 319] on p "Oversea Chinese Banking Corporation Limited | SWIFT: OCBCSGSGXXX" at bounding box center [579, 336] width 137 height 37
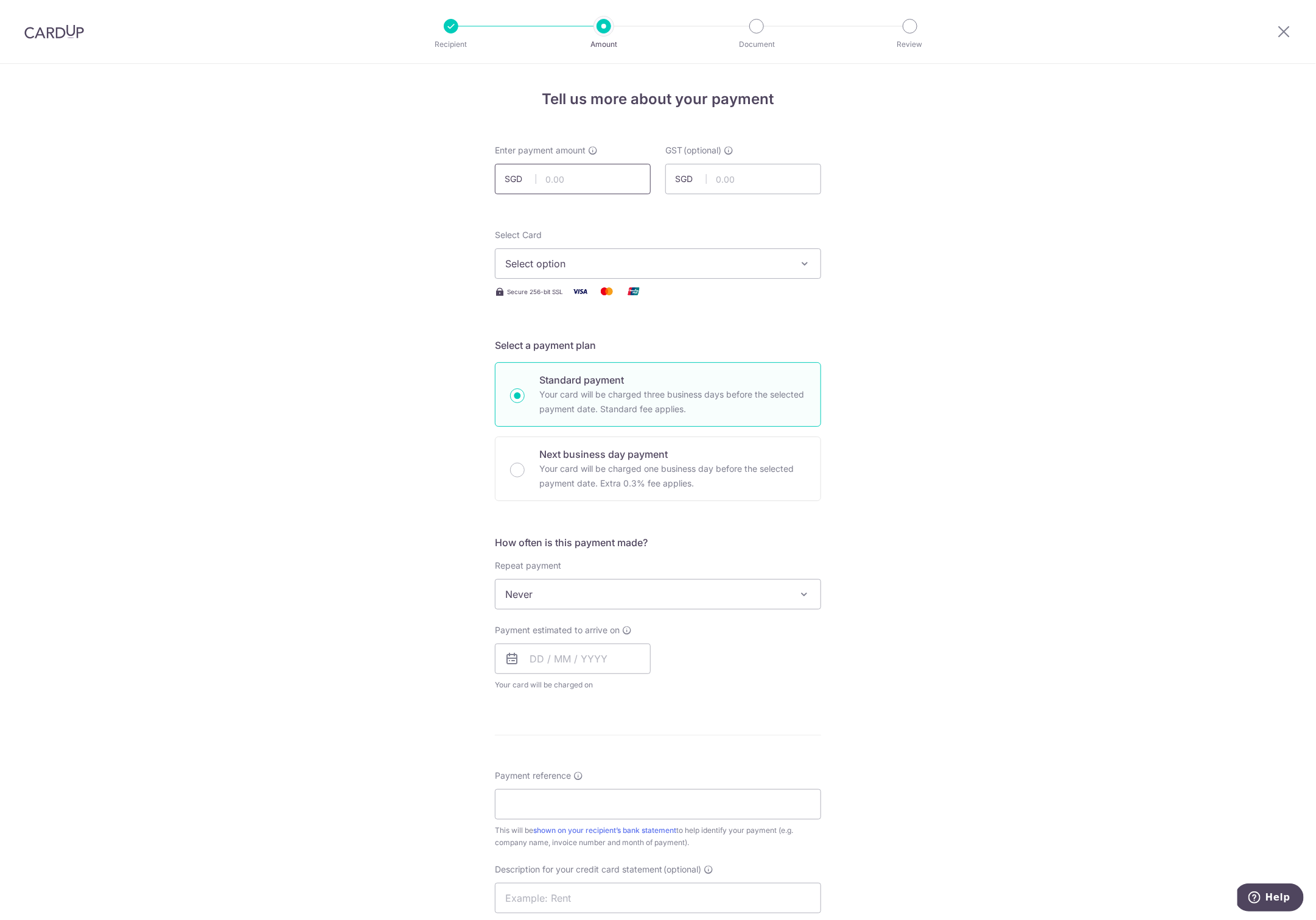
click at [590, 173] on input "text" at bounding box center [573, 179] width 155 height 31
type input "1,098.72"
click at [543, 265] on span "Select option" at bounding box center [647, 263] width 284 height 14
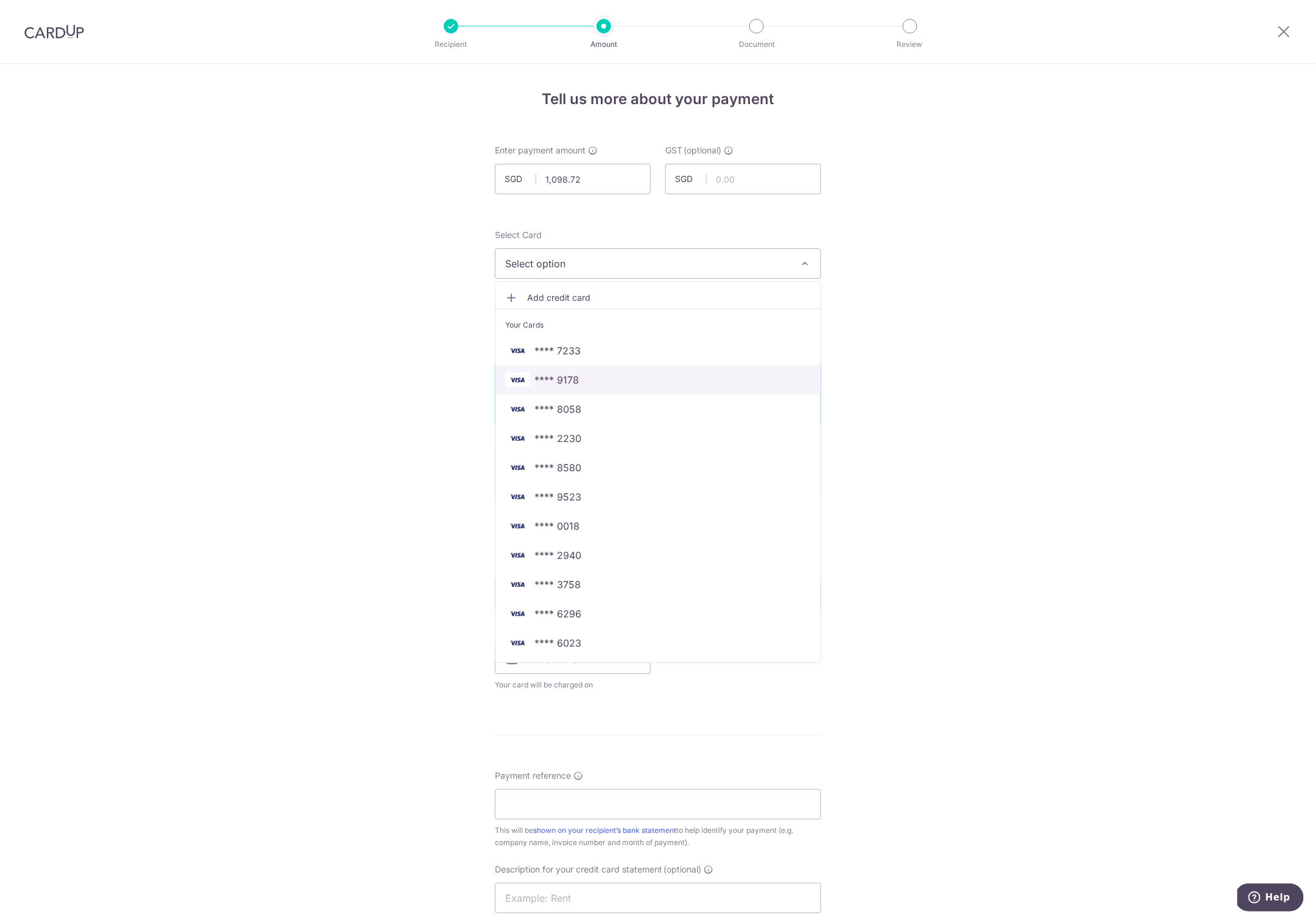
click at [580, 381] on span "**** 9178" at bounding box center [658, 380] width 306 height 14
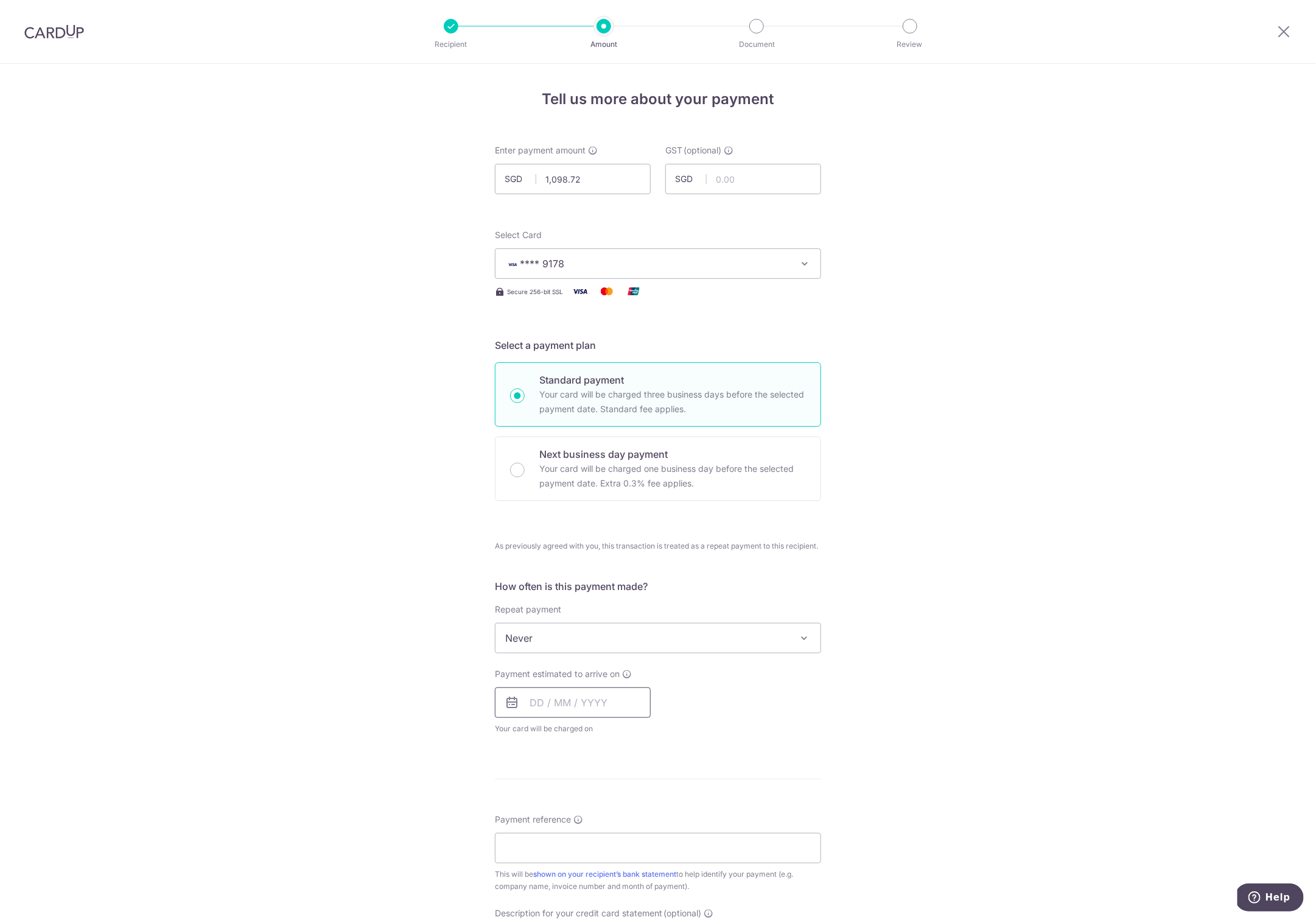
click at [545, 708] on input "text" at bounding box center [573, 703] width 155 height 31
click at [568, 831] on link "16" at bounding box center [568, 838] width 20 height 20
type input "[DATE]"
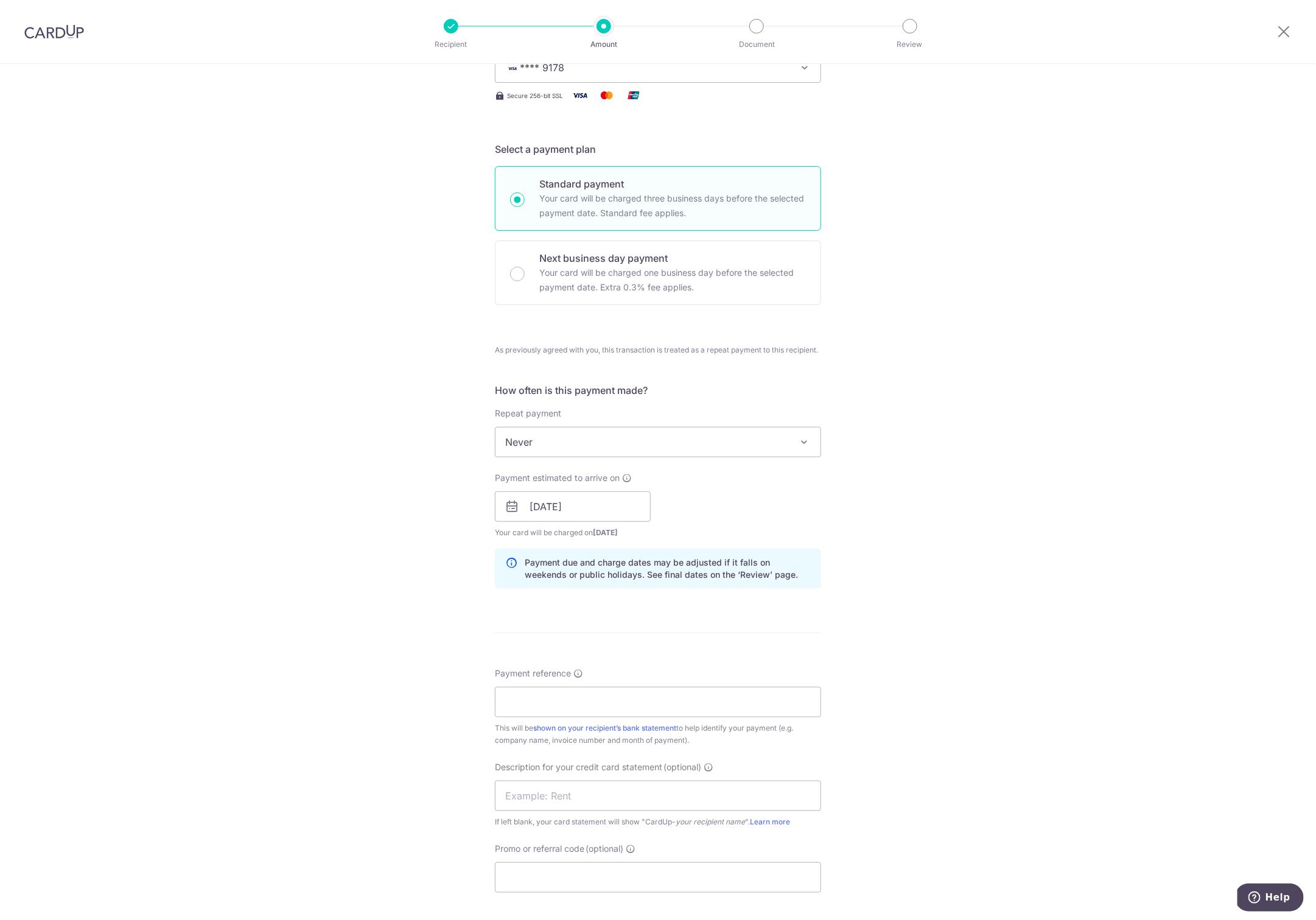
scroll to position [417, 0]
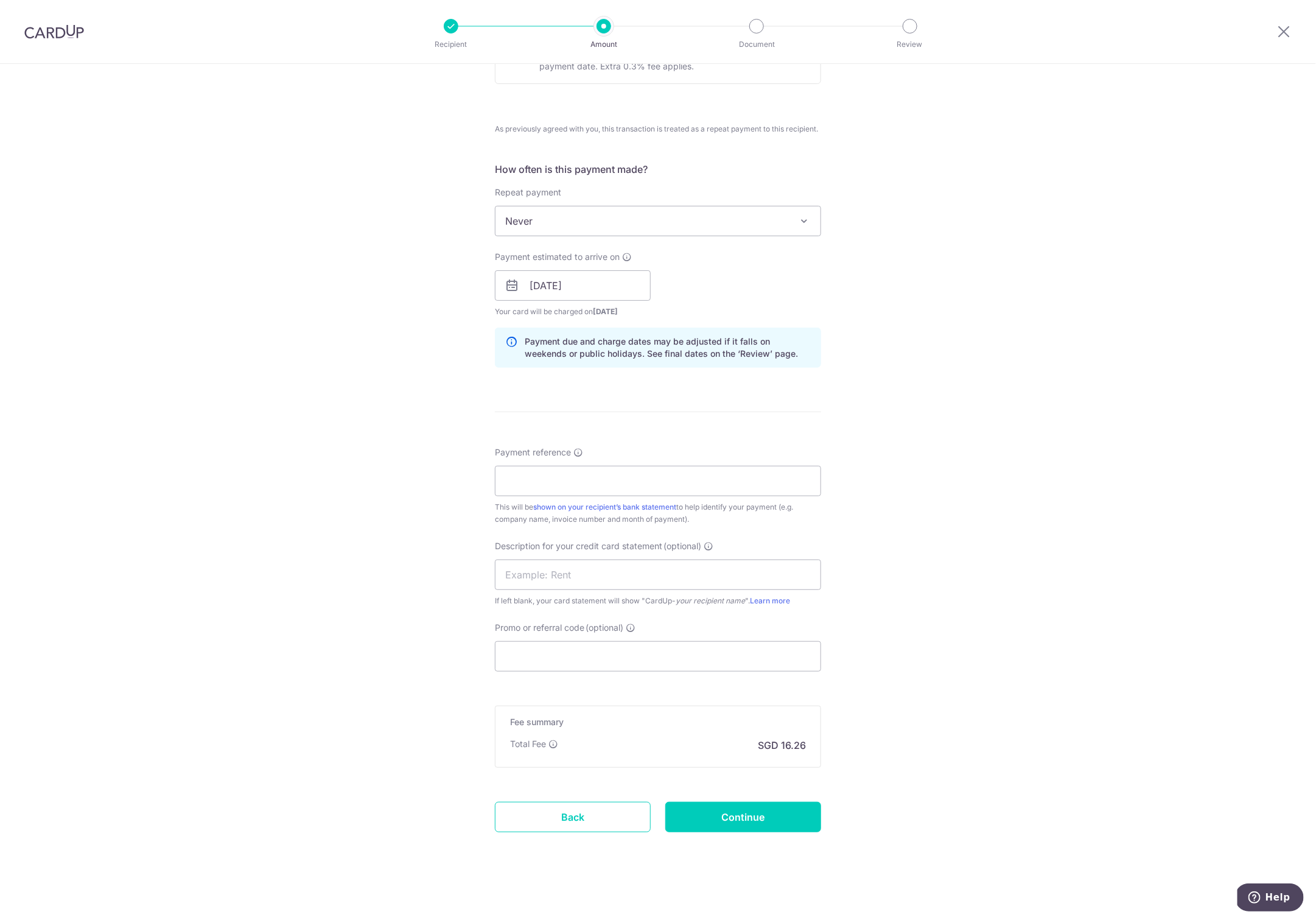
click at [570, 460] on div "Payment reference This will be shown on your recipient’s bank statement to help…" at bounding box center [658, 485] width 326 height 79
click at [567, 478] on input "Payment reference" at bounding box center [658, 481] width 326 height 31
type input "basic projects juy 25"
click at [359, 620] on div "Tell us more about your payment Enter payment amount SGD 1,098.72 1098.72 GST (…" at bounding box center [658, 285] width 1316 height 1277
click at [529, 573] on input "text" at bounding box center [658, 575] width 326 height 31
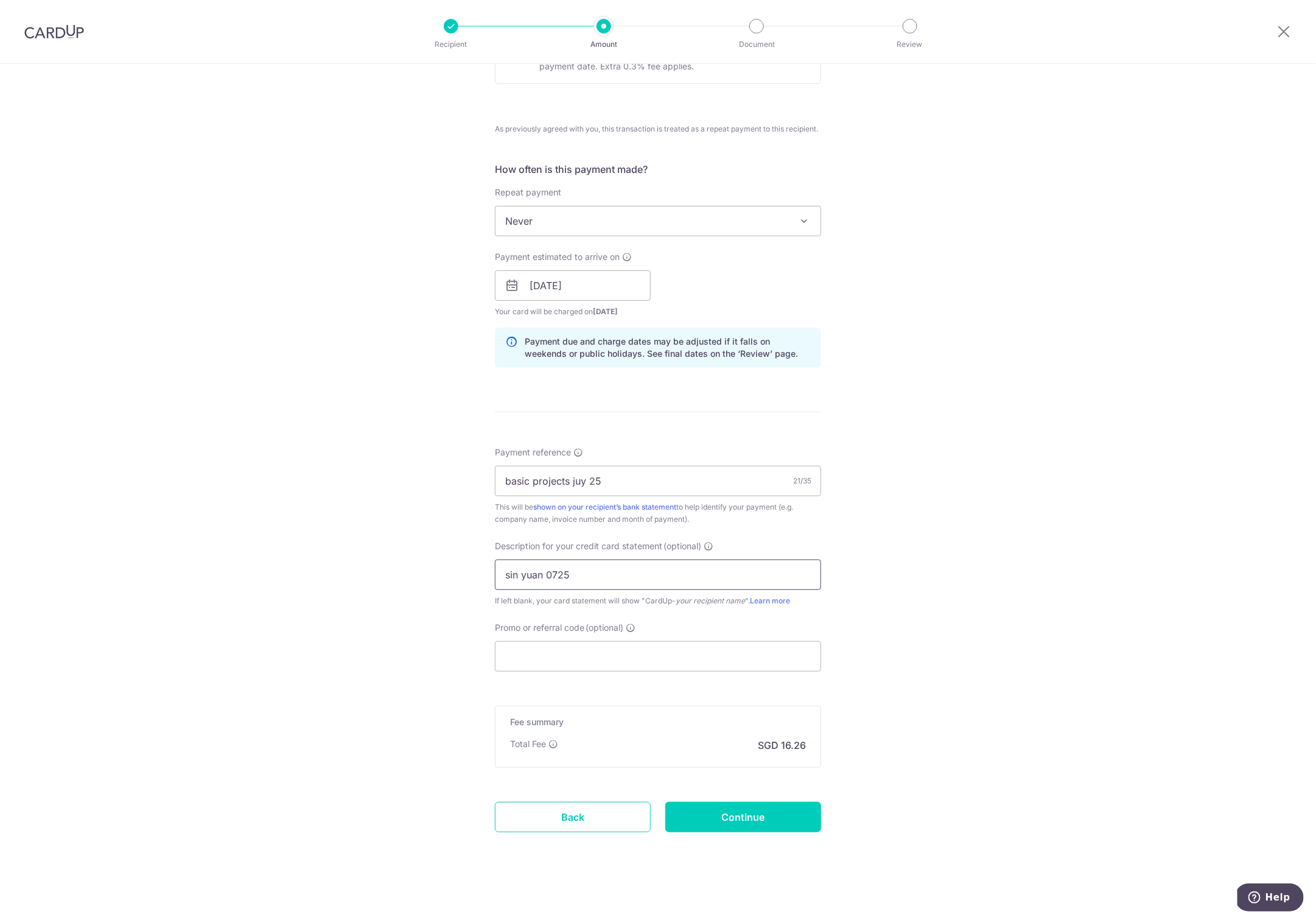
type input "sin yuan 0725"
click at [370, 648] on div "Tell us more about your payment Enter payment amount SGD 1,098.72 1098.72 GST (…" at bounding box center [658, 285] width 1316 height 1277
click at [748, 817] on input "Continue" at bounding box center [743, 817] width 155 height 31
type input "Create Schedule"
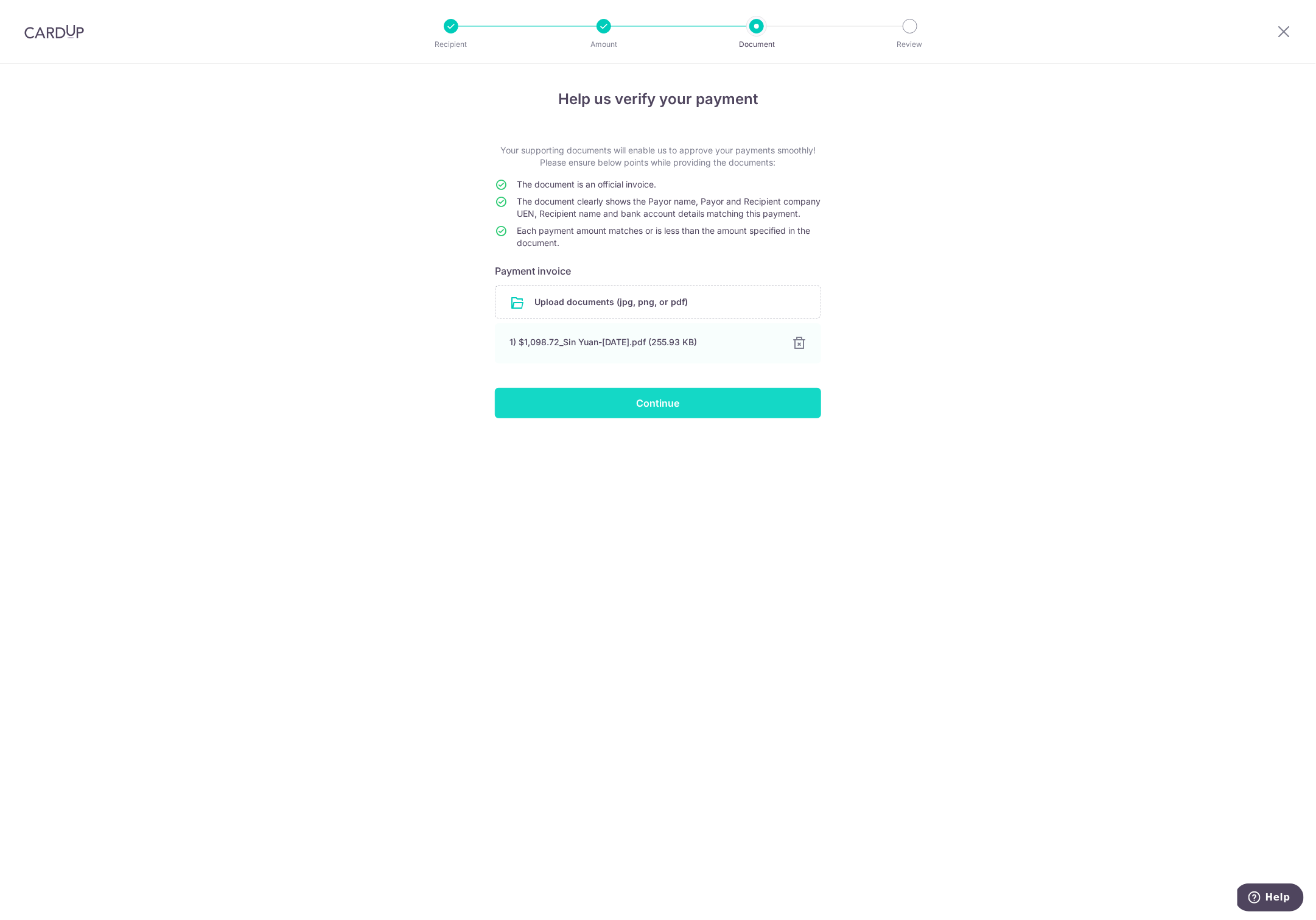
click at [618, 415] on input "Continue" at bounding box center [658, 404] width 326 height 31
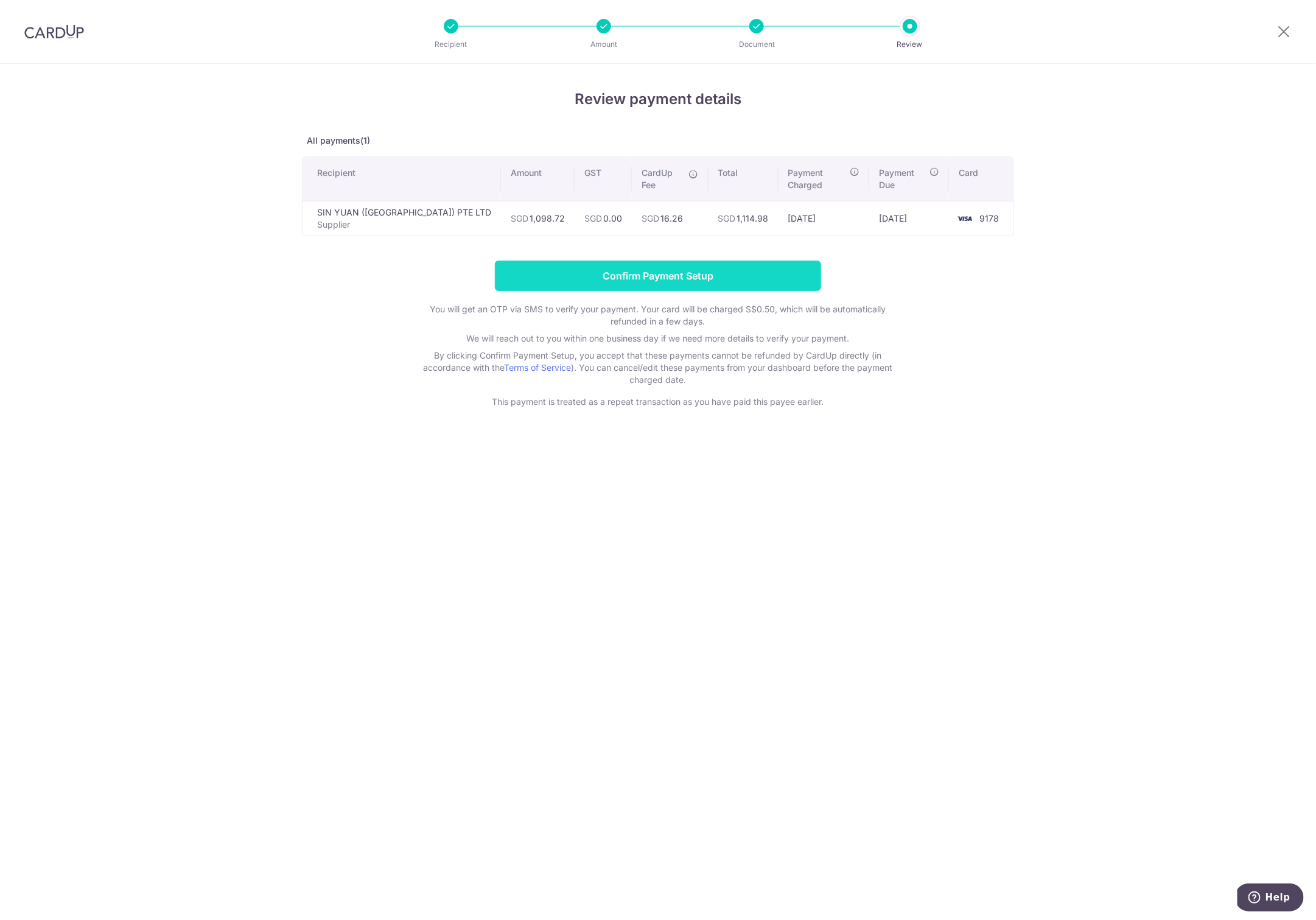
click at [662, 269] on input "Confirm Payment Setup" at bounding box center [658, 276] width 326 height 31
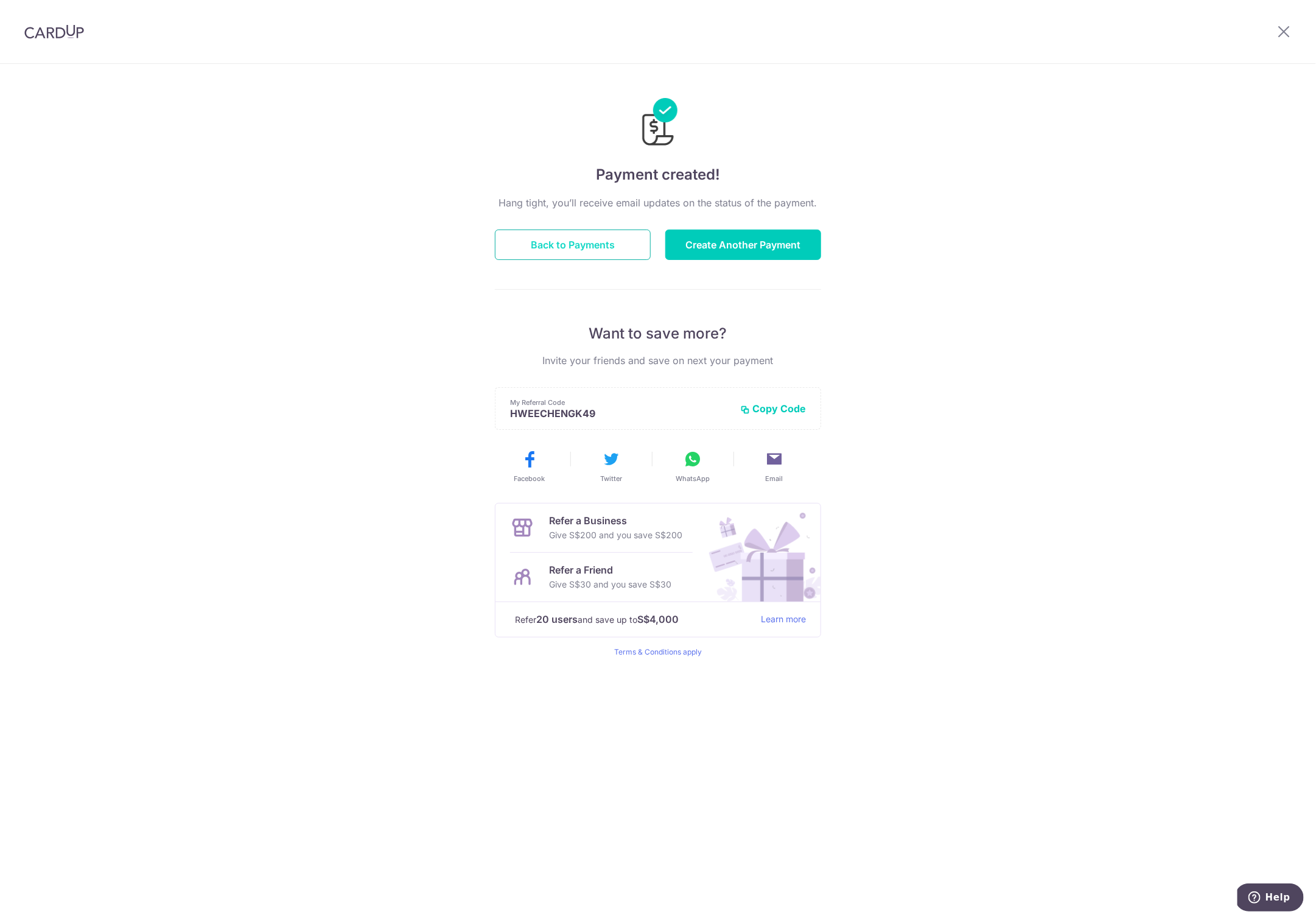
click at [560, 247] on button "Back to Payments" at bounding box center [573, 245] width 155 height 31
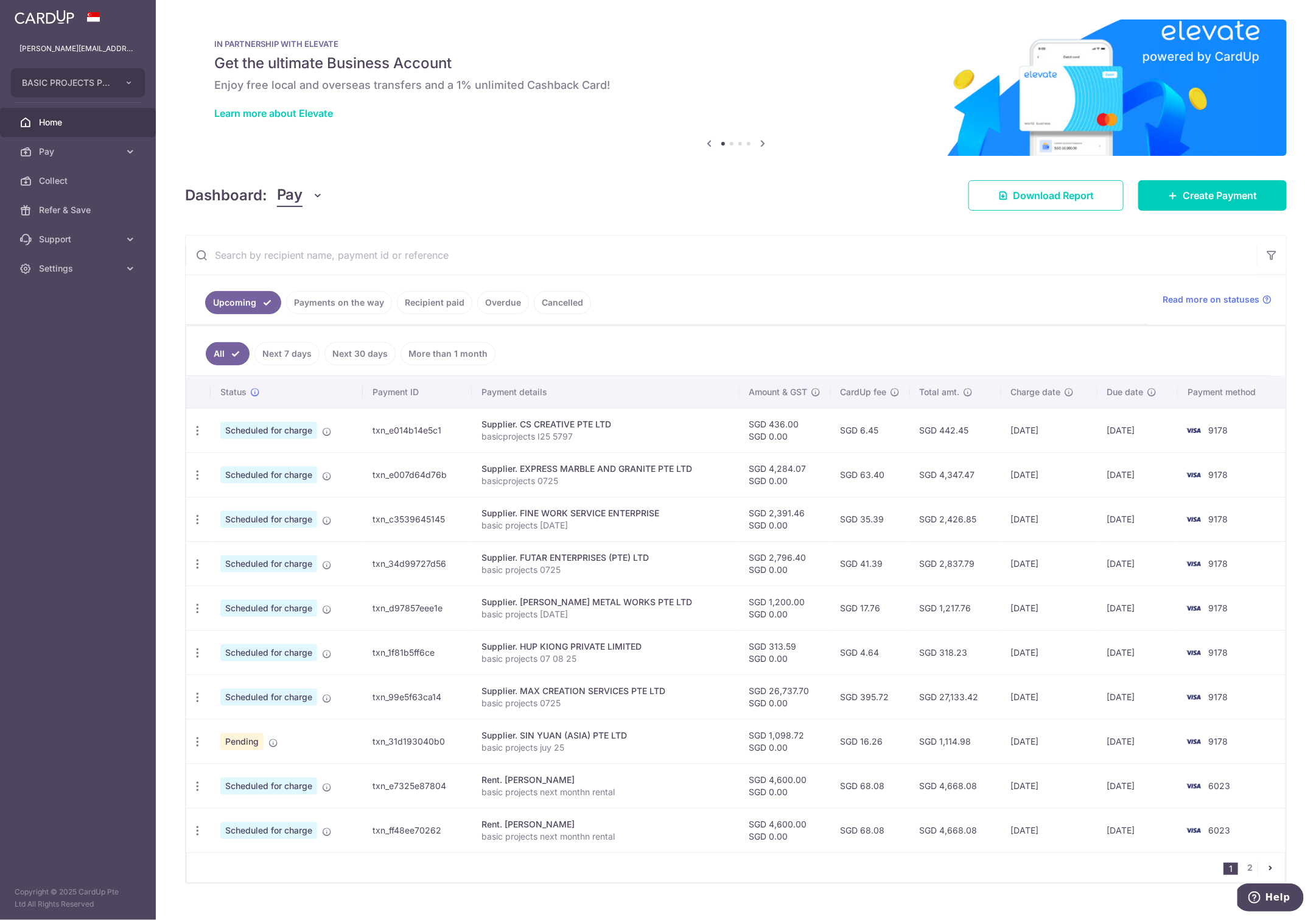
scroll to position [14, 0]
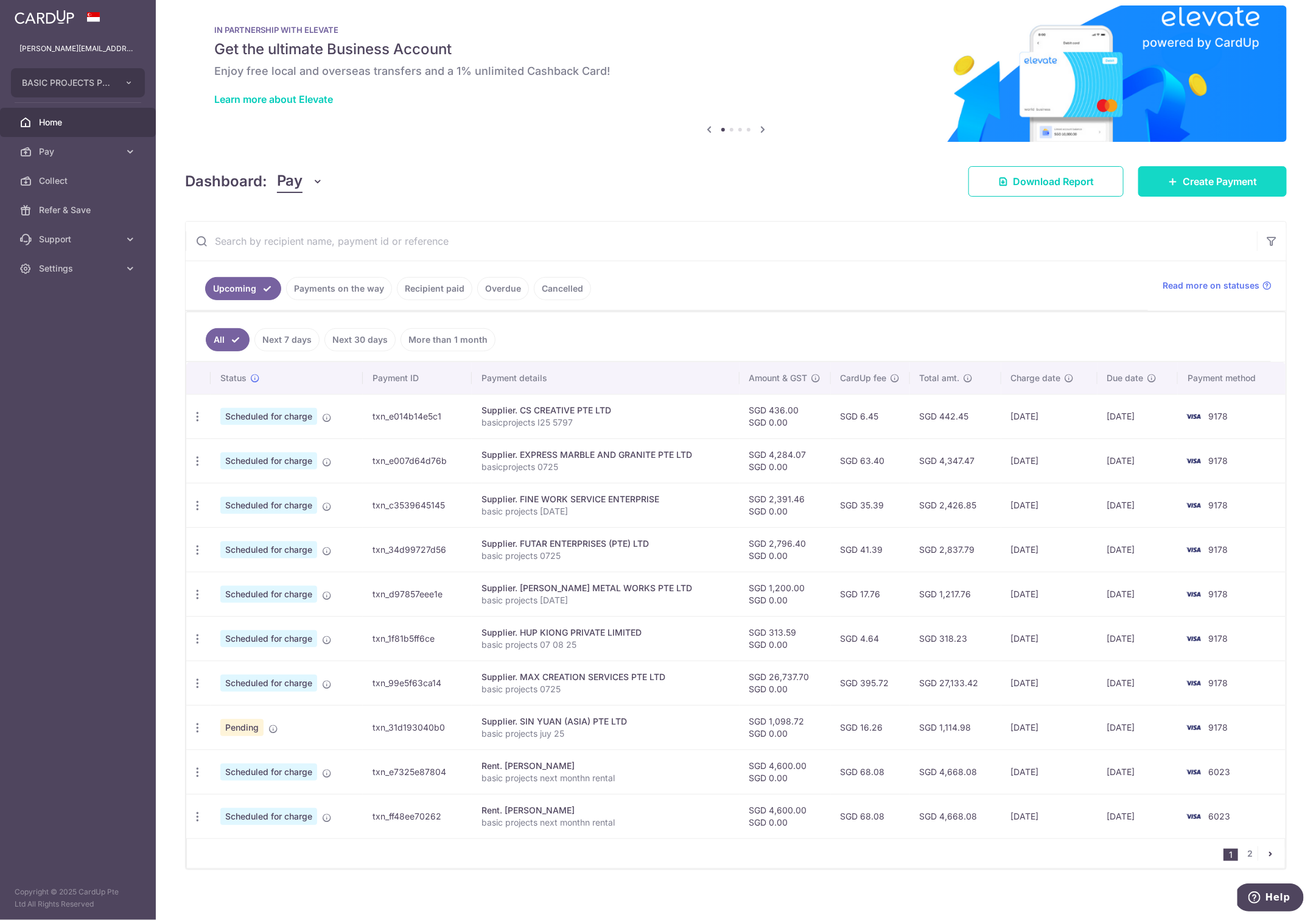
click at [1201, 182] on span "Create Payment" at bounding box center [1219, 181] width 74 height 14
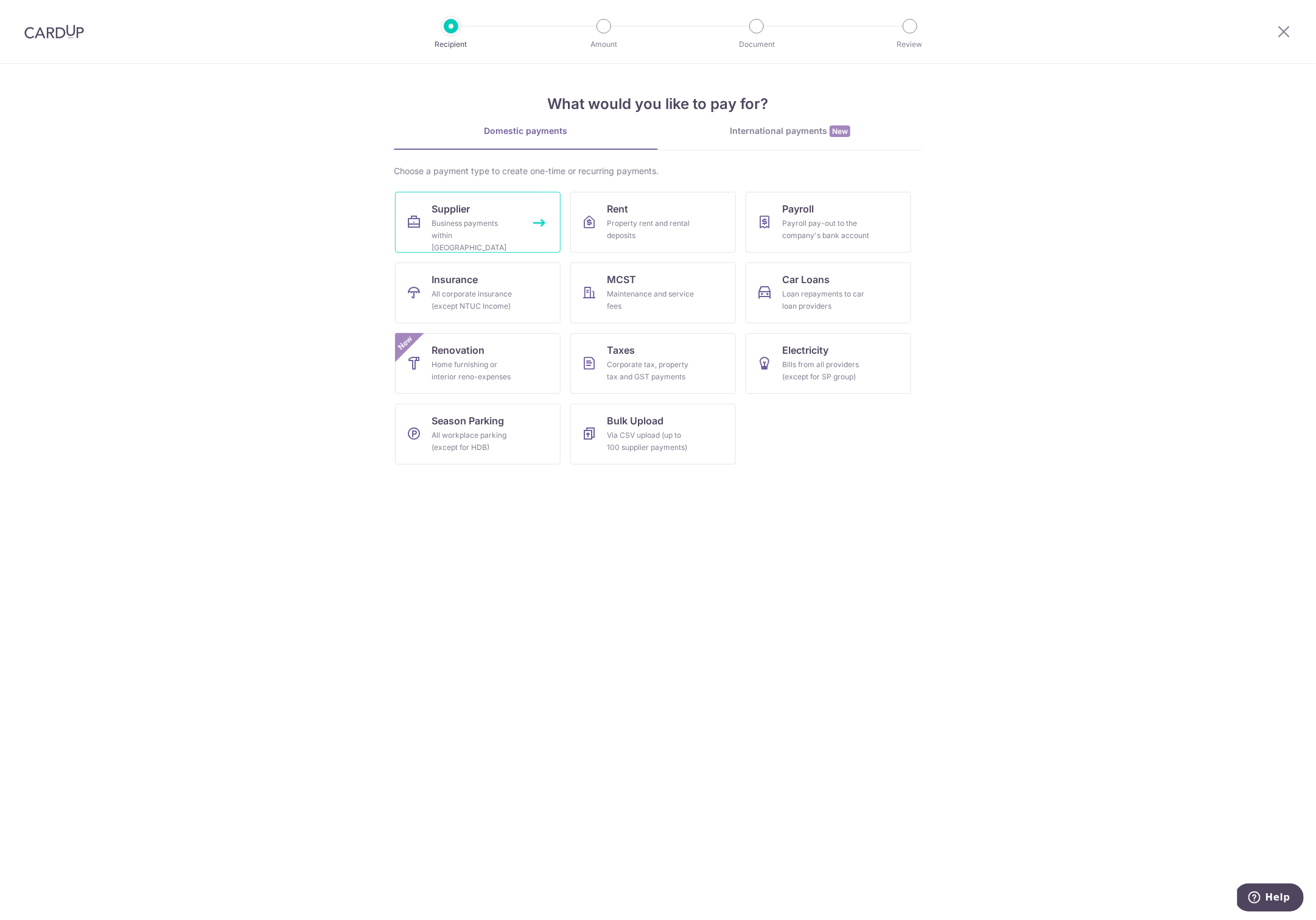
click at [478, 235] on div "Business payments within Singapore" at bounding box center [475, 235] width 88 height 37
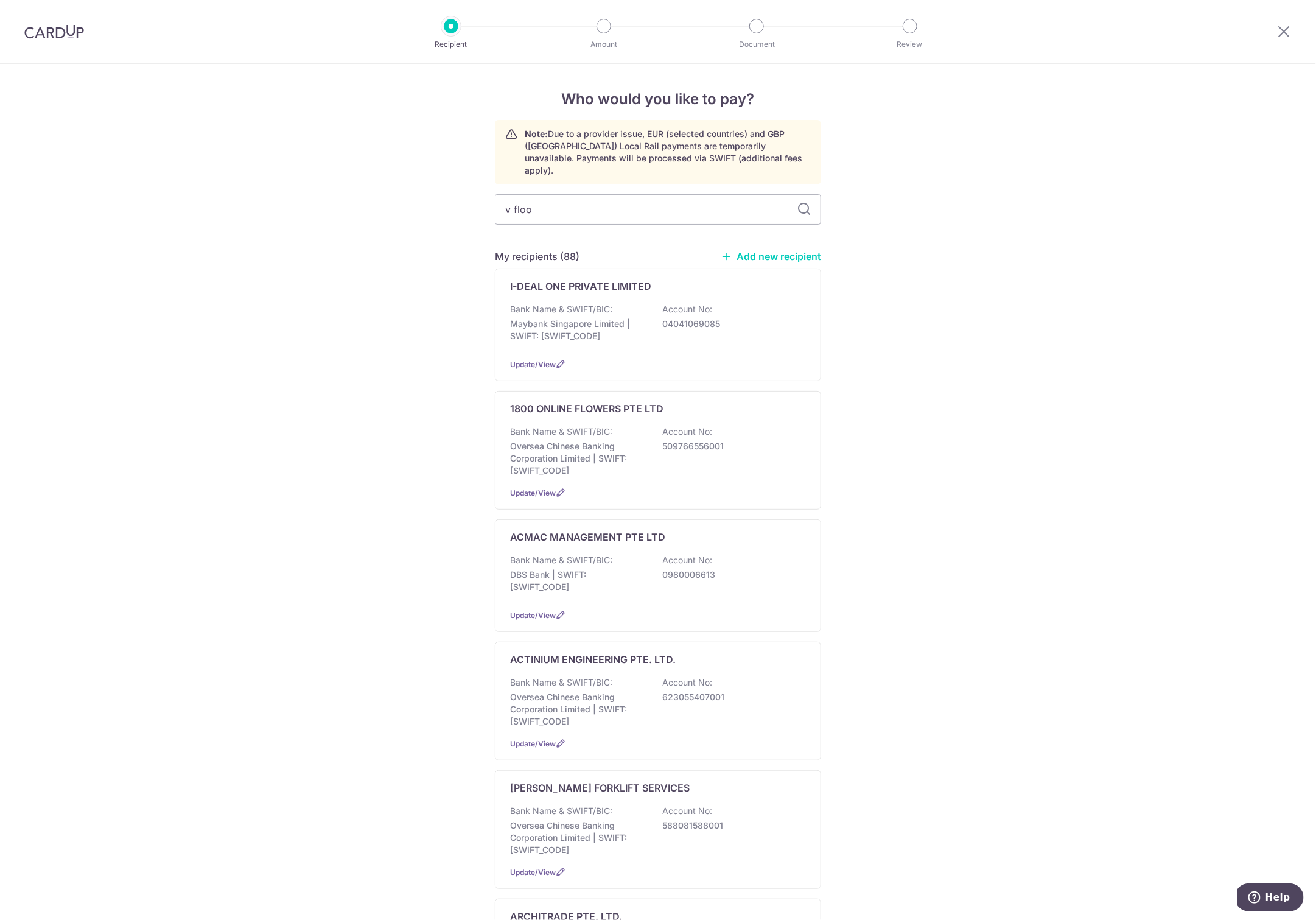
type input "v floor"
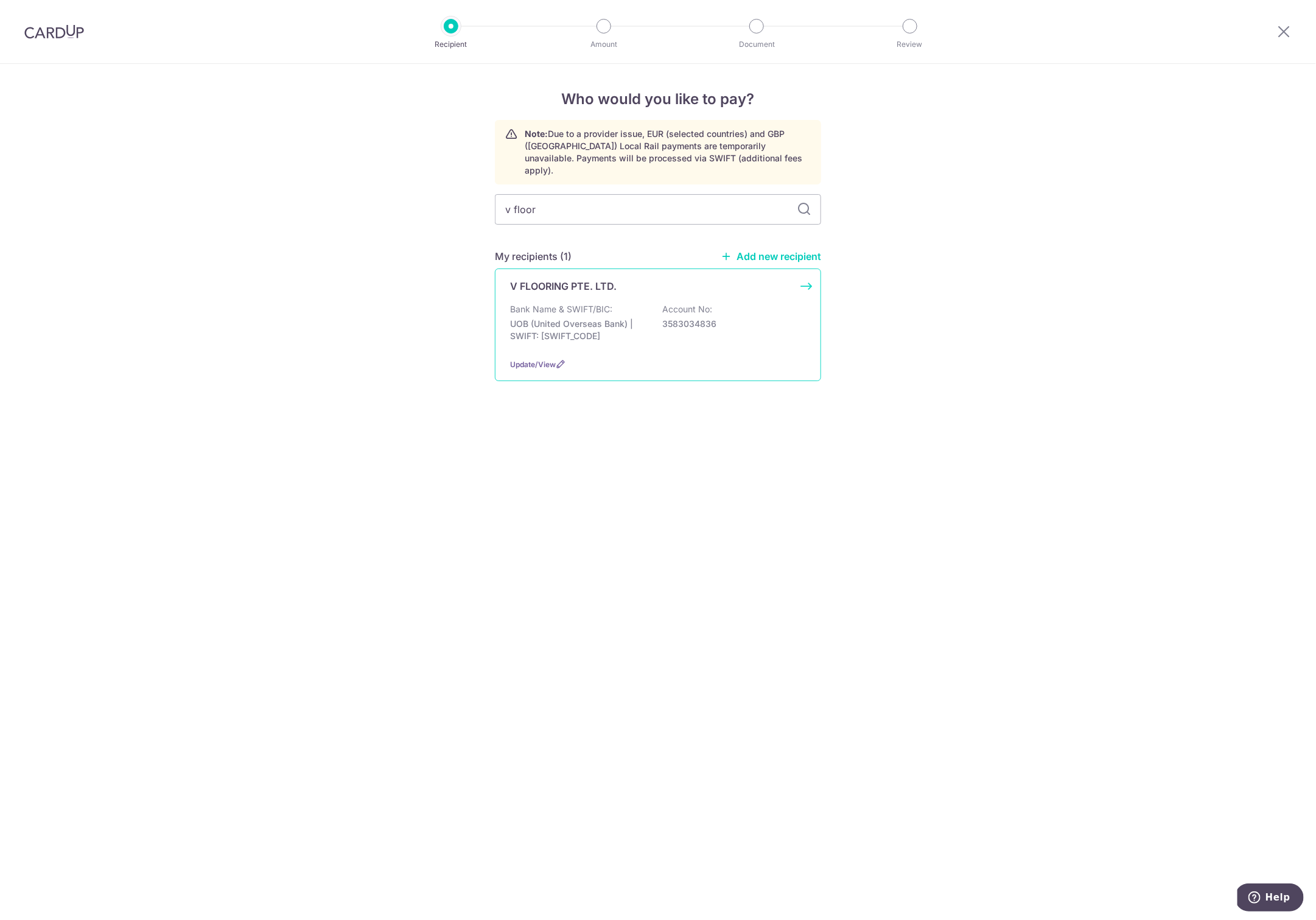
click at [570, 318] on p "UOB (United Overseas Bank) | SWIFT: [SWIFT_CODE]" at bounding box center [579, 330] width 137 height 25
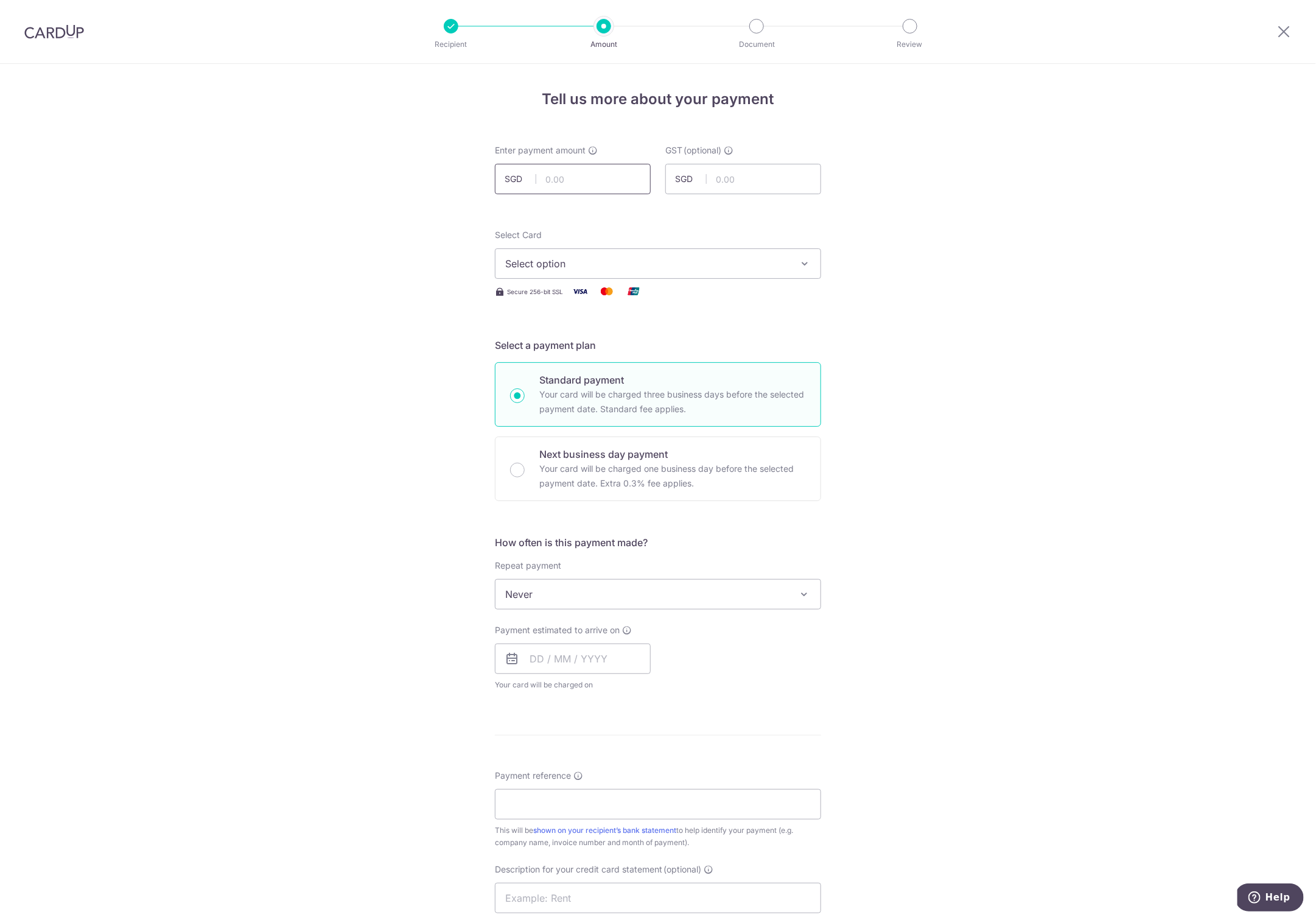
click at [568, 186] on input "text" at bounding box center [573, 179] width 155 height 31
type input "490.50"
drag, startPoint x: 949, startPoint y: 341, endPoint x: 931, endPoint y: 335, distance: 19.0
click at [948, 341] on div "Tell us more about your payment Enter payment amount SGD 490.50 490.50 GST (opt…" at bounding box center [658, 655] width 1316 height 1182
click at [751, 262] on span "Select option" at bounding box center [647, 263] width 284 height 14
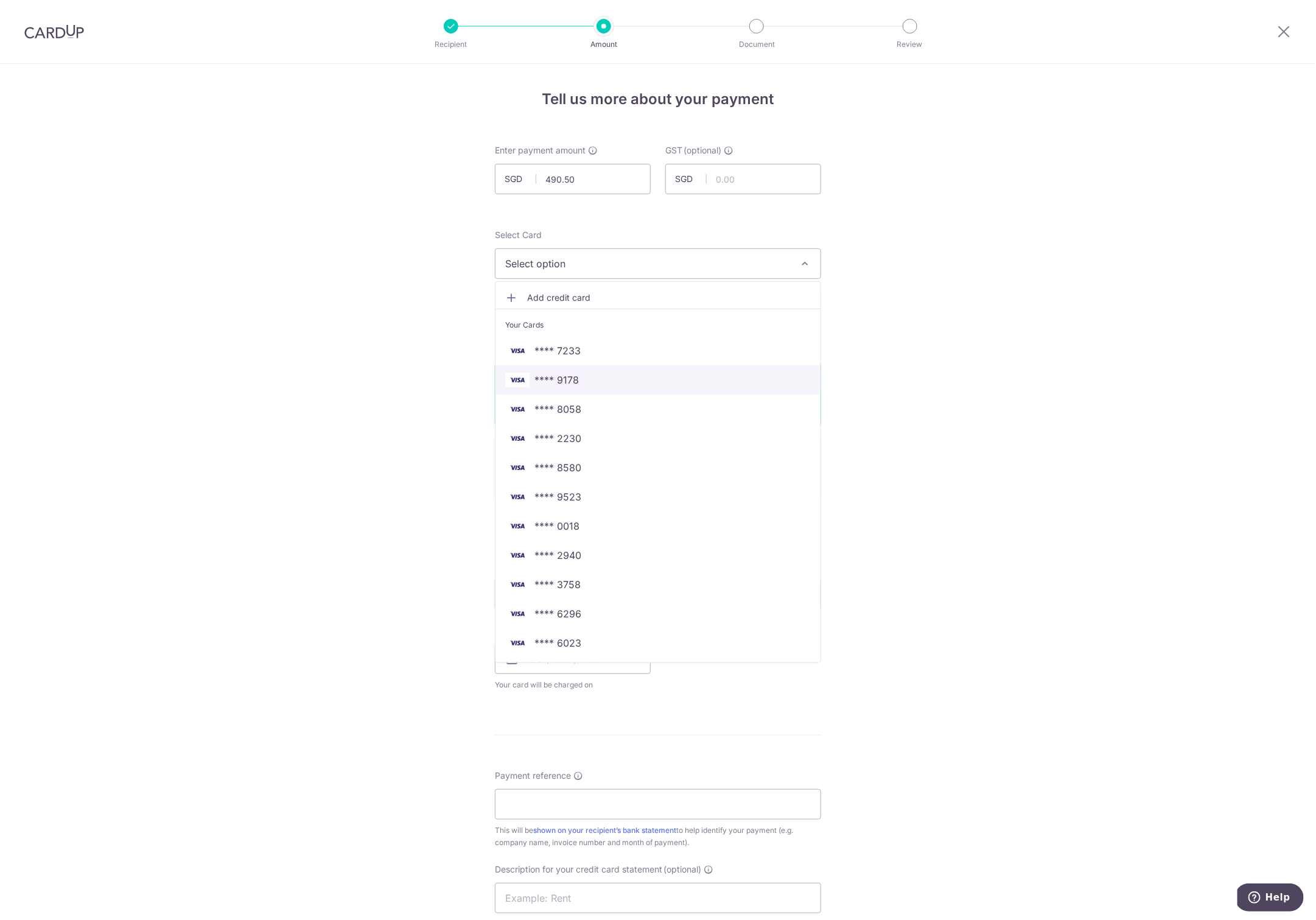
click at [570, 381] on span "**** 9178" at bounding box center [556, 380] width 44 height 14
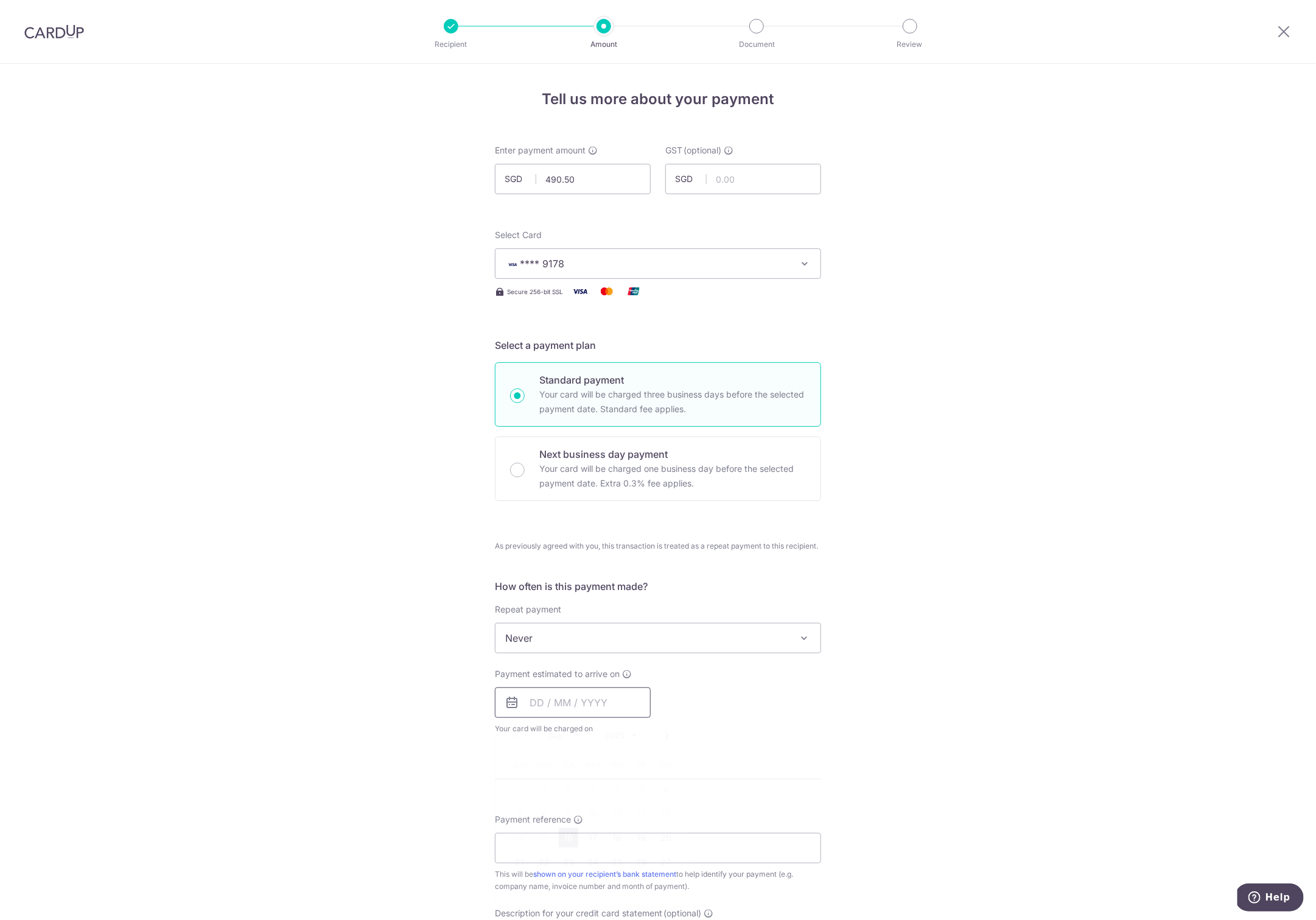
click at [573, 697] on input "text" at bounding box center [573, 703] width 155 height 31
click at [569, 833] on link "16" at bounding box center [568, 838] width 20 height 20
type input "[DATE]"
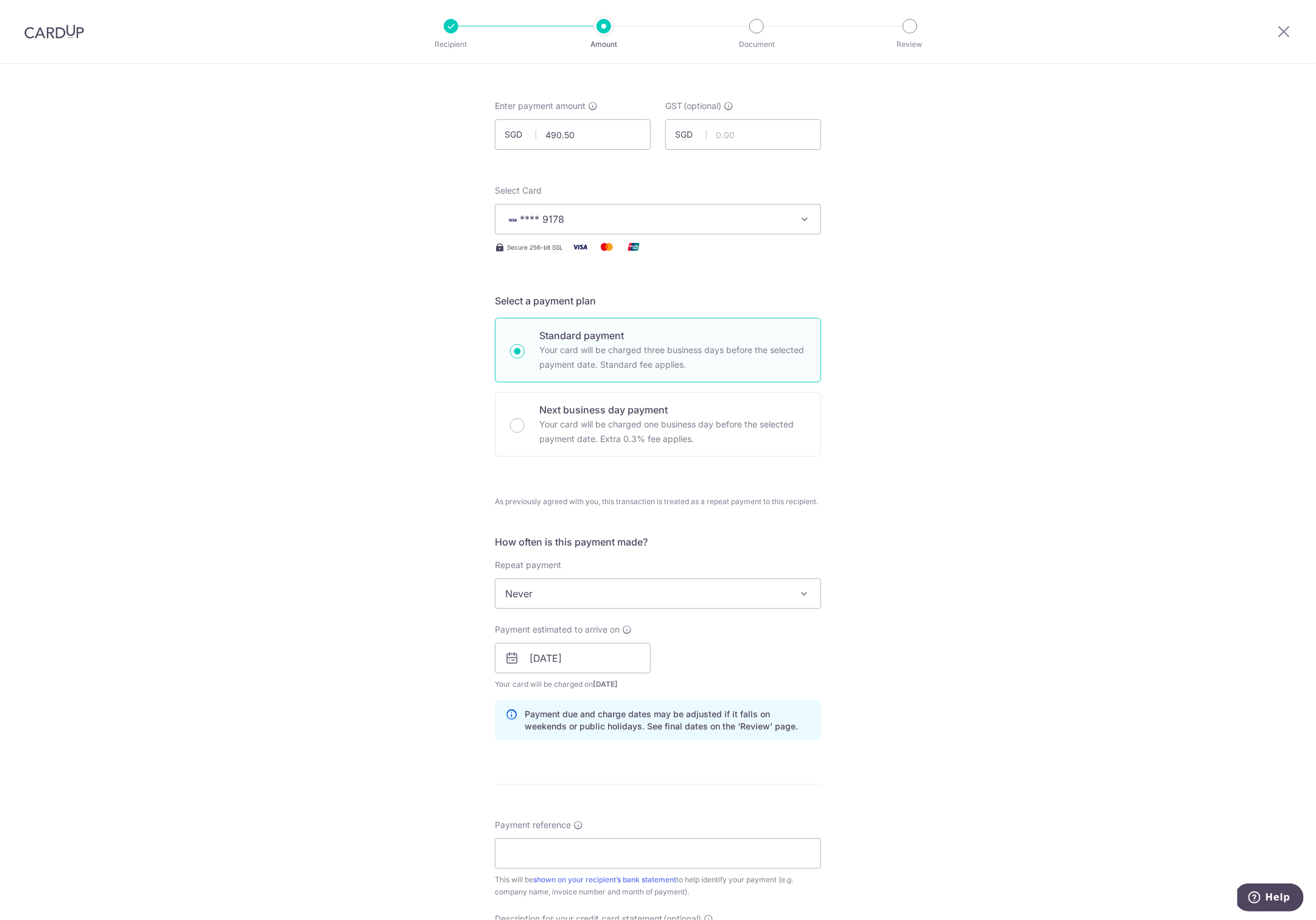
scroll to position [417, 0]
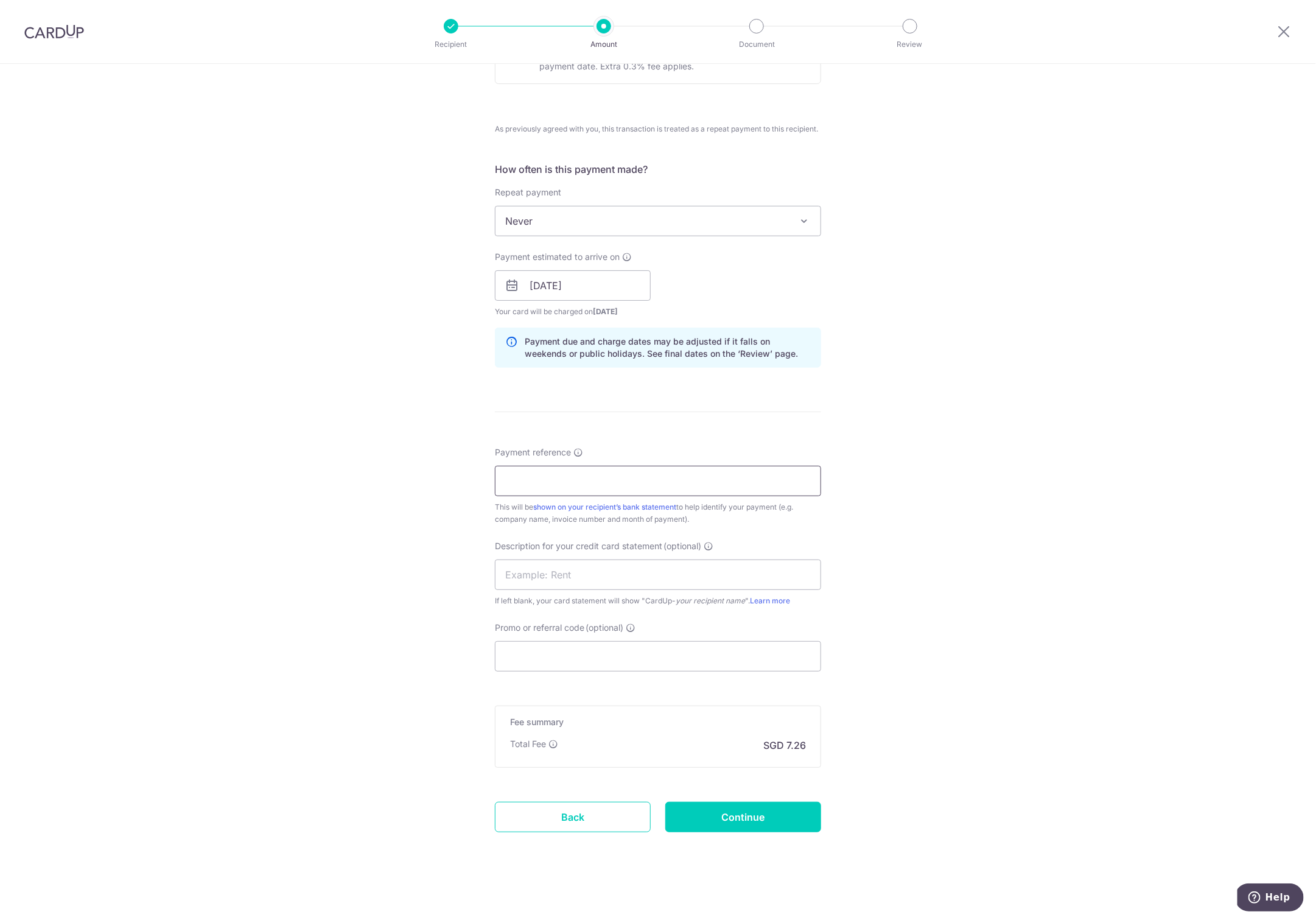
click at [531, 487] on input "Payment reference" at bounding box center [658, 481] width 326 height 31
type input "basic projects [DATE]"
click at [523, 576] on input "text" at bounding box center [658, 575] width 326 height 31
type input "b"
type input "v floor 0725"
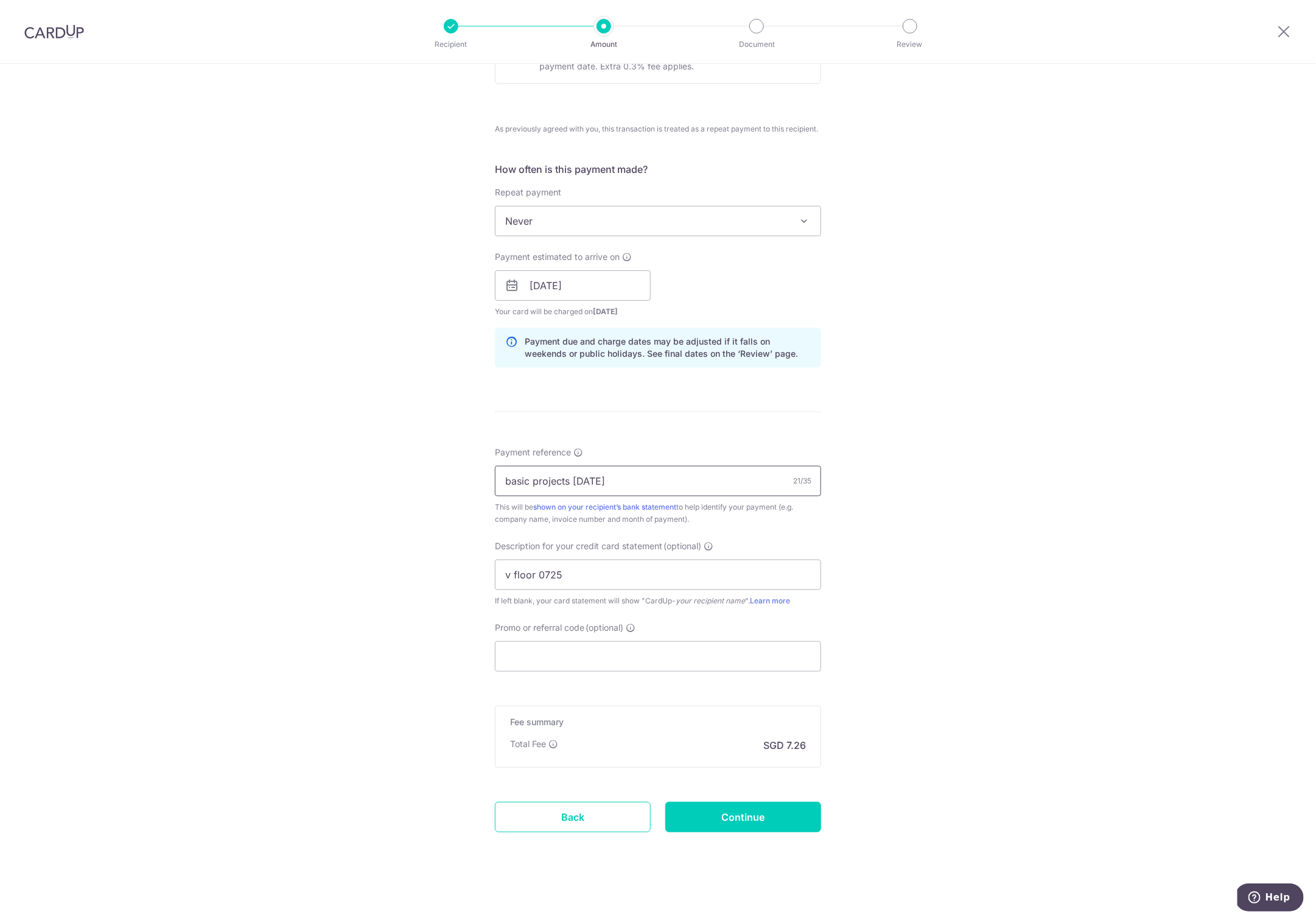
click at [588, 483] on input "basic projects may 25" at bounding box center [658, 481] width 326 height 31
type input "basic projects july 25"
click at [297, 677] on div "Tell us more about your payment Enter payment amount SGD 490.50 490.50 GST (opt…" at bounding box center [658, 285] width 1316 height 1277
click at [730, 814] on input "Continue" at bounding box center [743, 817] width 155 height 31
type input "Create Schedule"
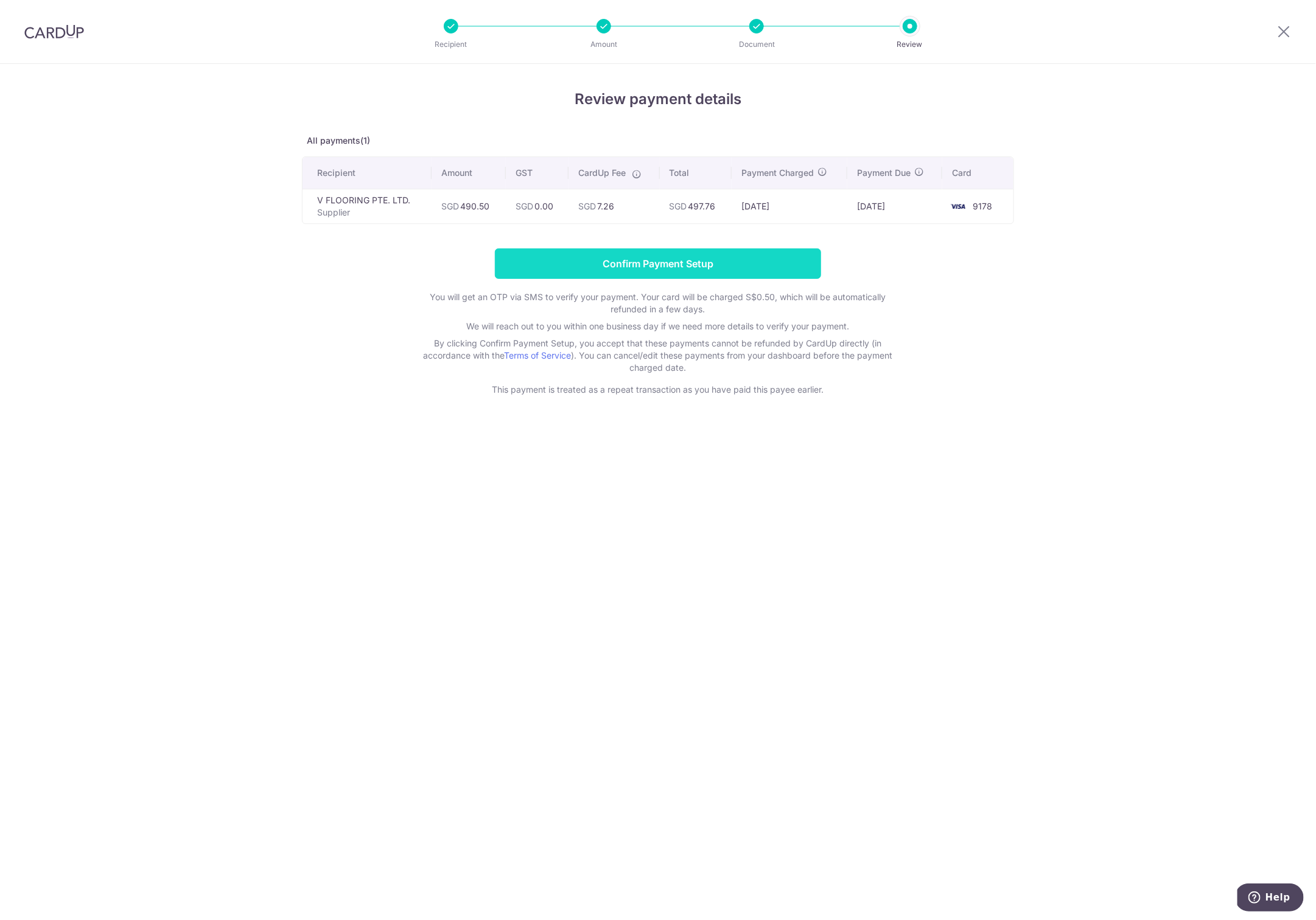
click at [652, 265] on input "Confirm Payment Setup" at bounding box center [658, 263] width 326 height 31
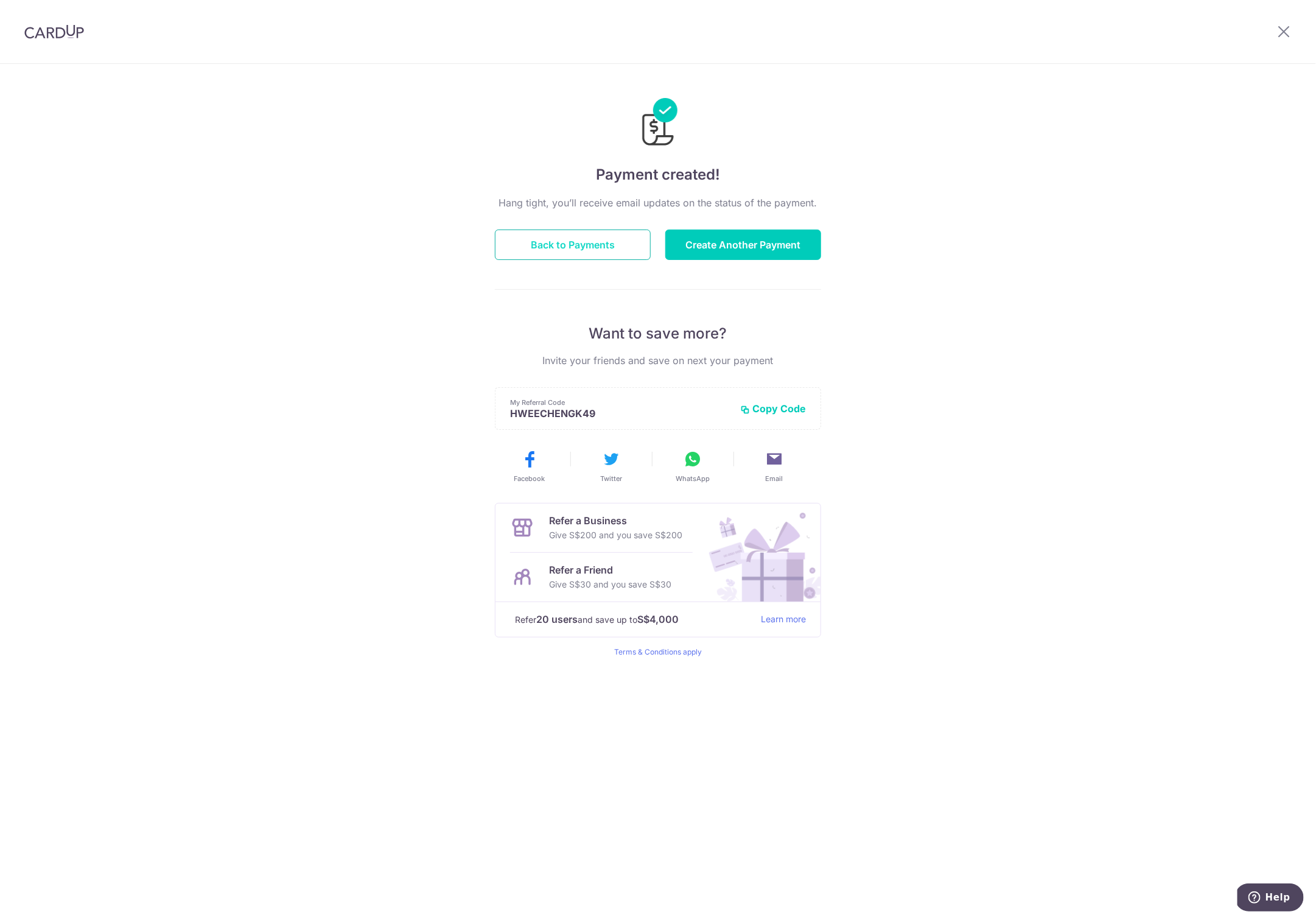
click at [568, 247] on button "Back to Payments" at bounding box center [573, 245] width 155 height 31
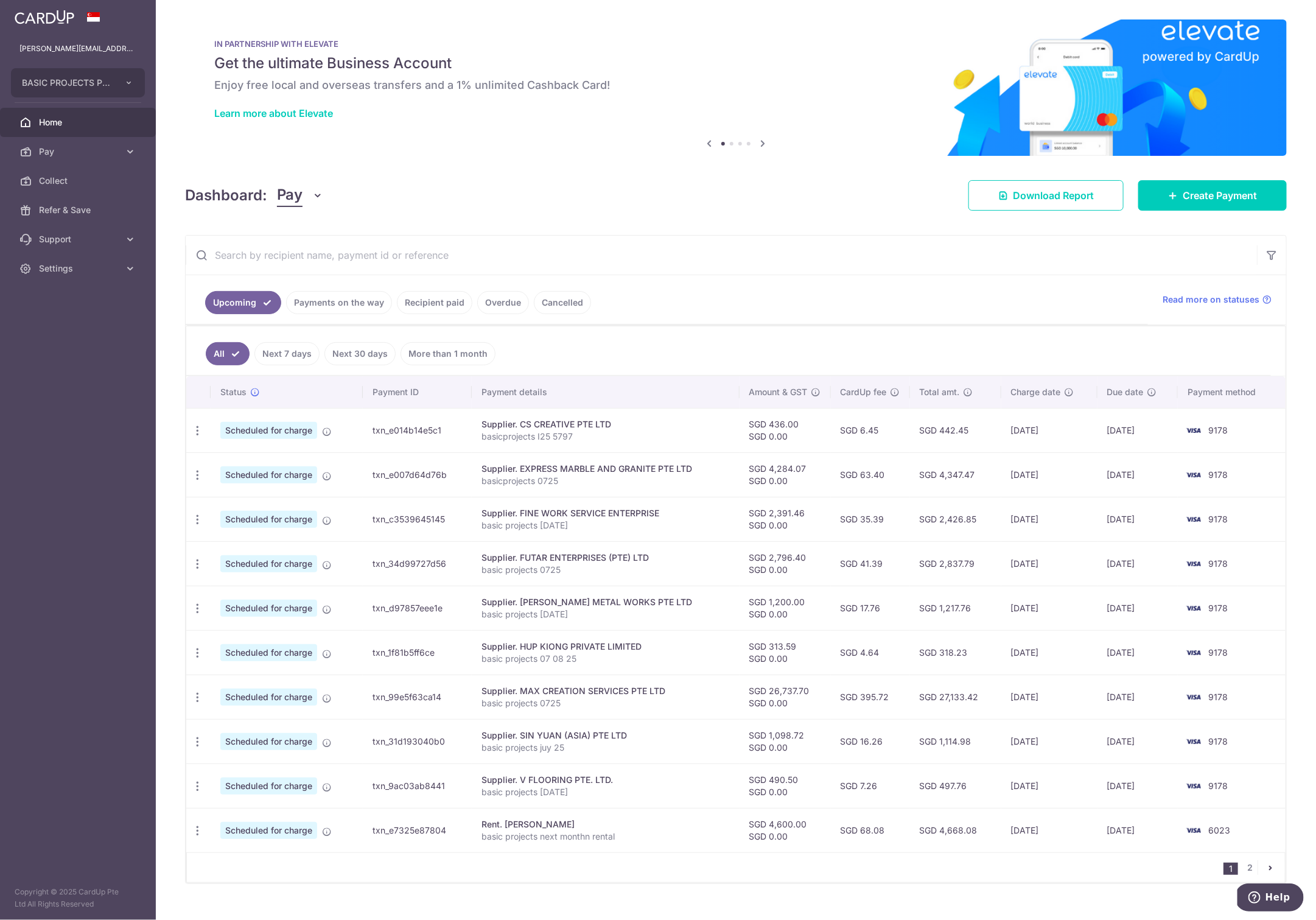
scroll to position [14, 0]
